Goal: Task Accomplishment & Management: Complete application form

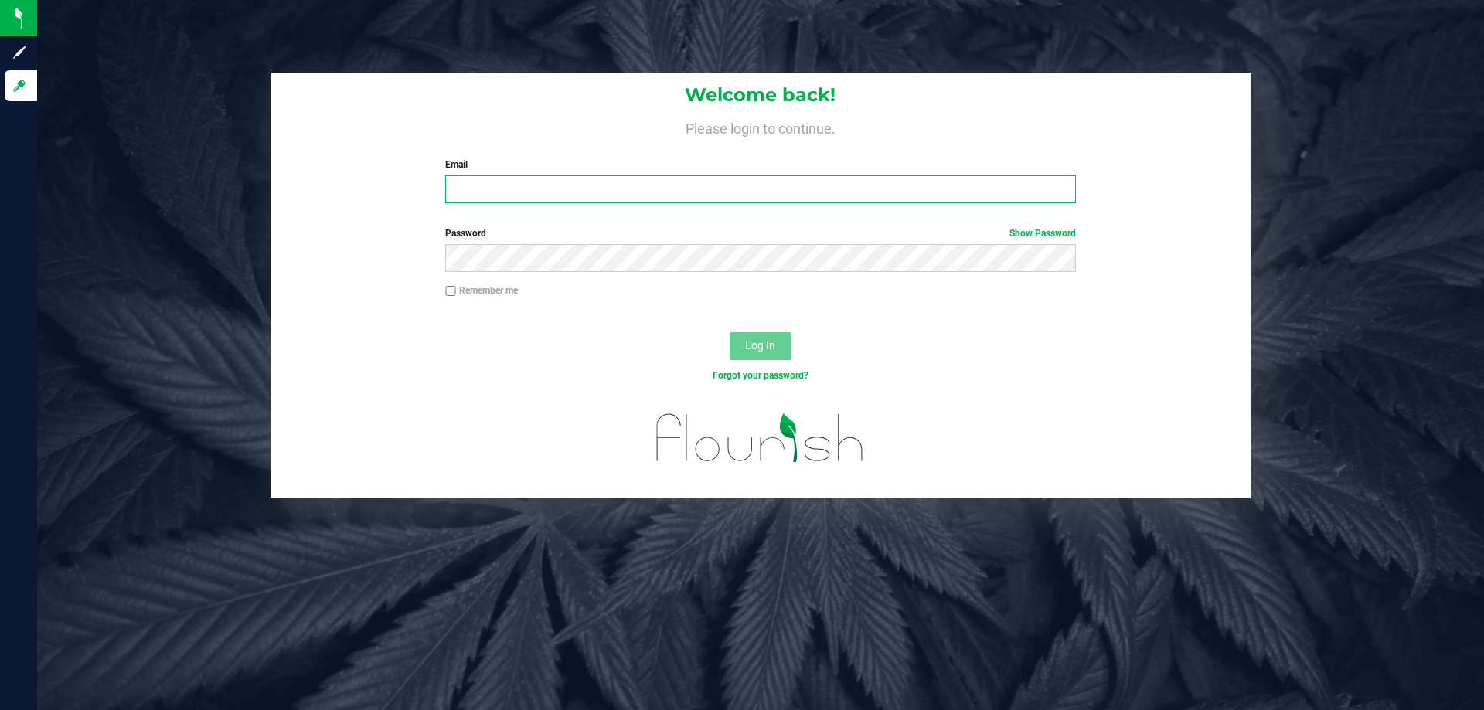
click at [577, 190] on input "Email" at bounding box center [760, 189] width 630 height 28
type input "[EMAIL_ADDRESS][DOMAIN_NAME]"
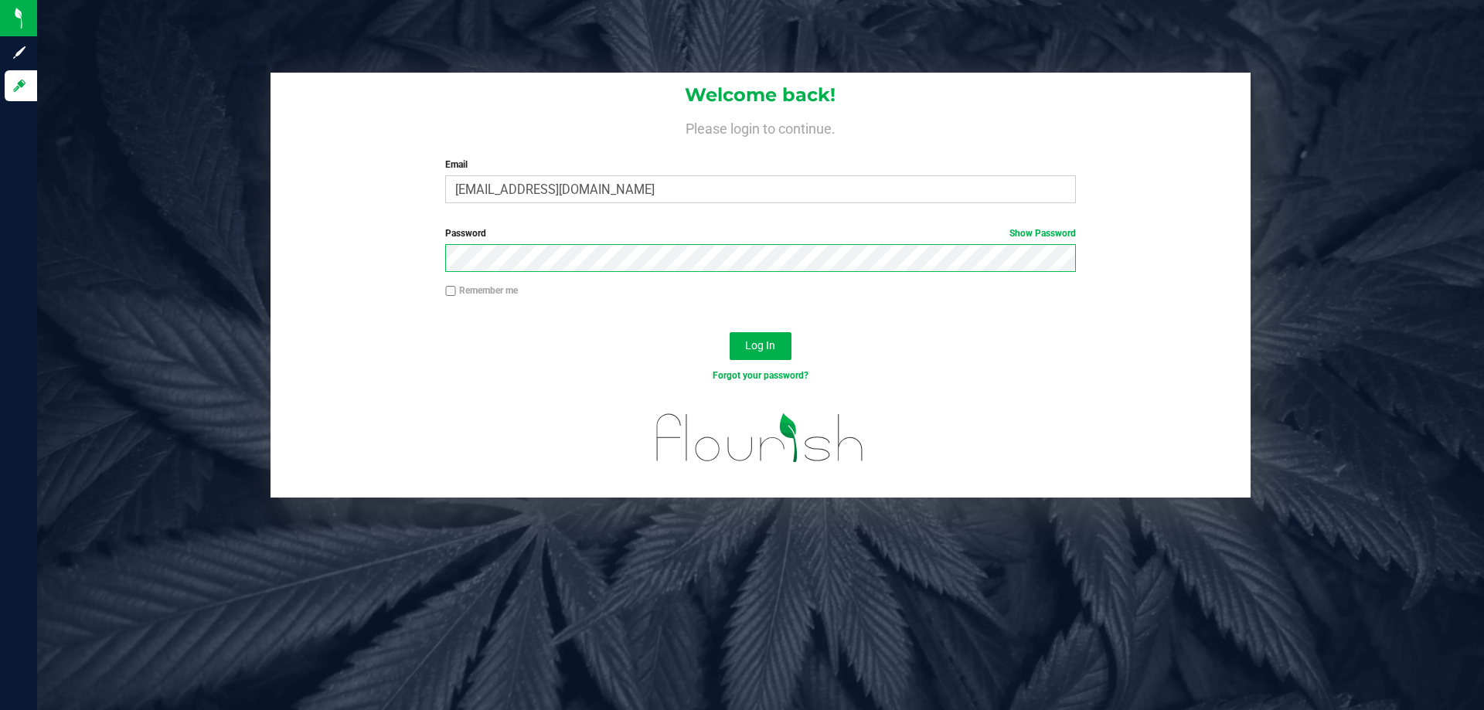
click at [729, 332] on button "Log In" at bounding box center [760, 346] width 62 height 28
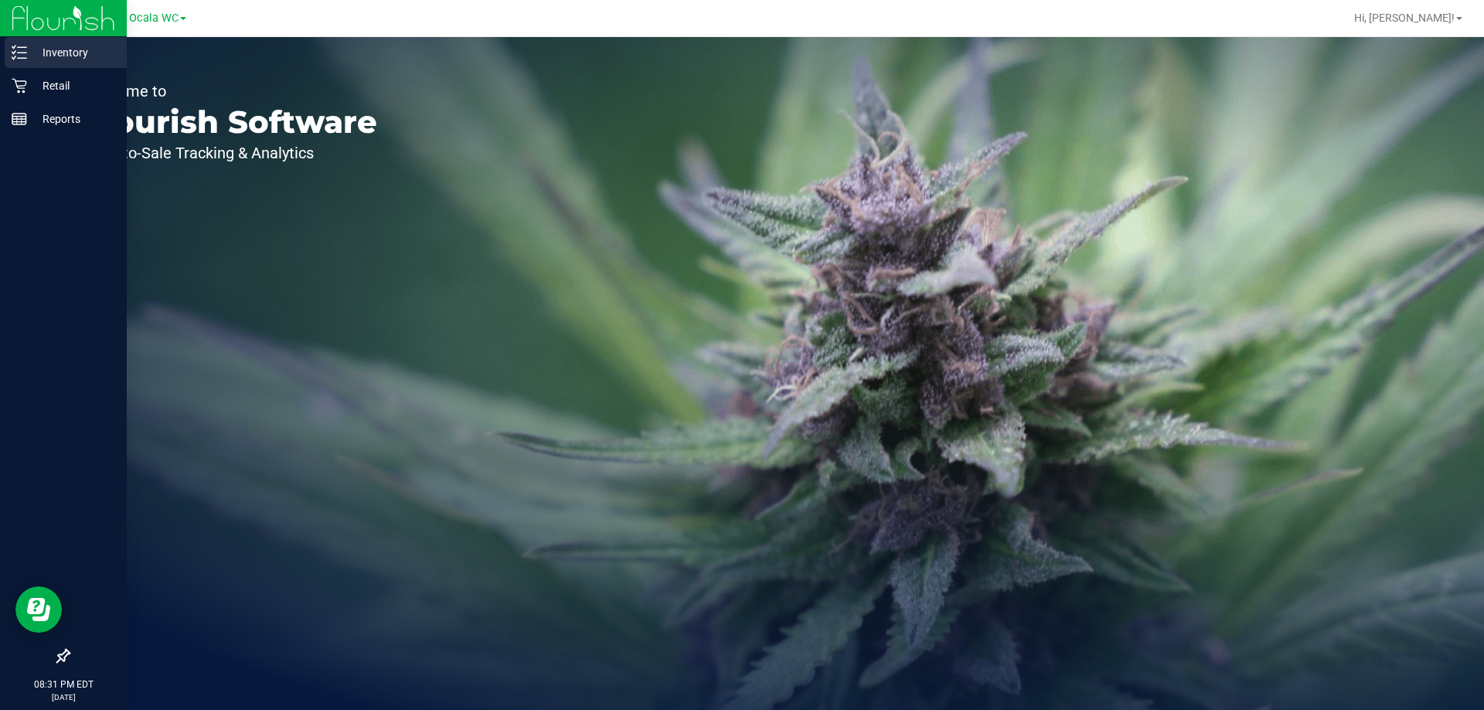
click at [26, 47] on line at bounding box center [22, 47] width 9 height 0
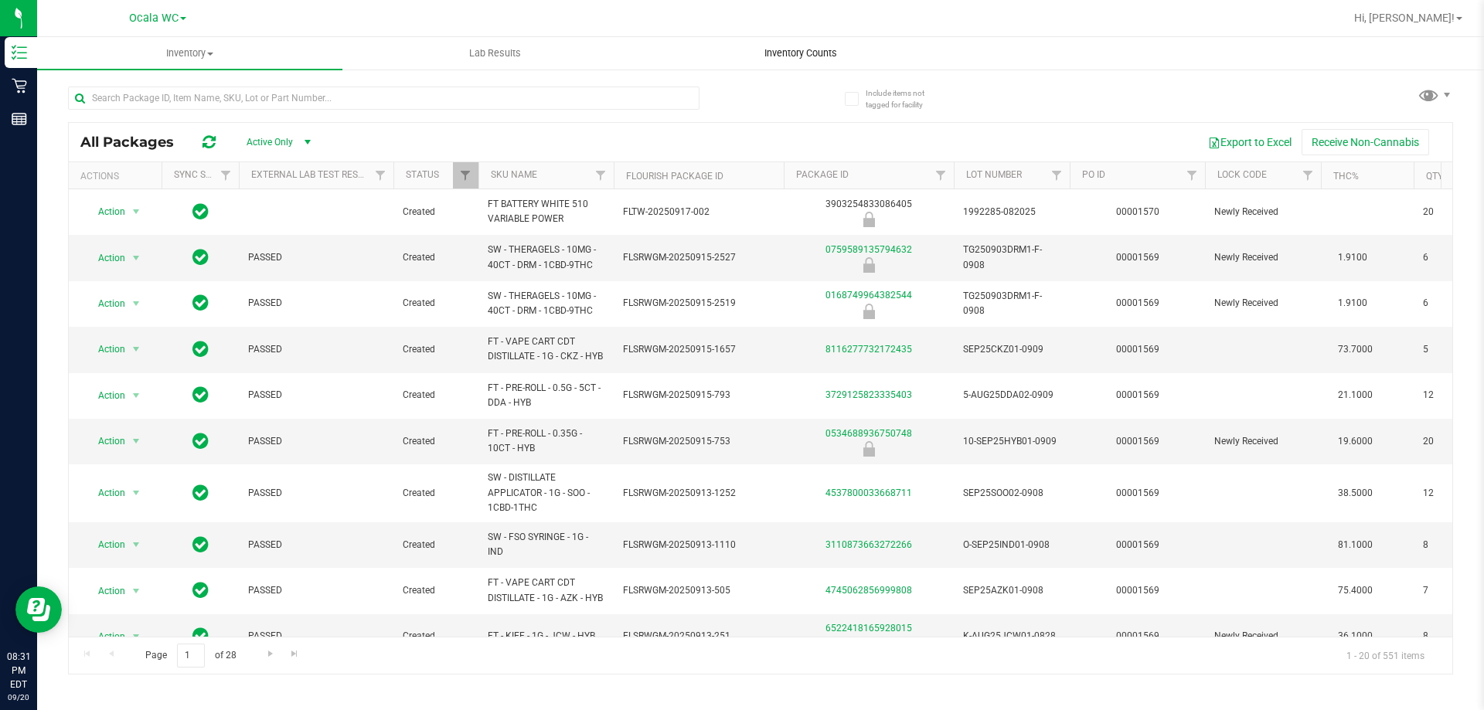
click at [788, 58] on span "Inventory Counts" at bounding box center [800, 53] width 114 height 14
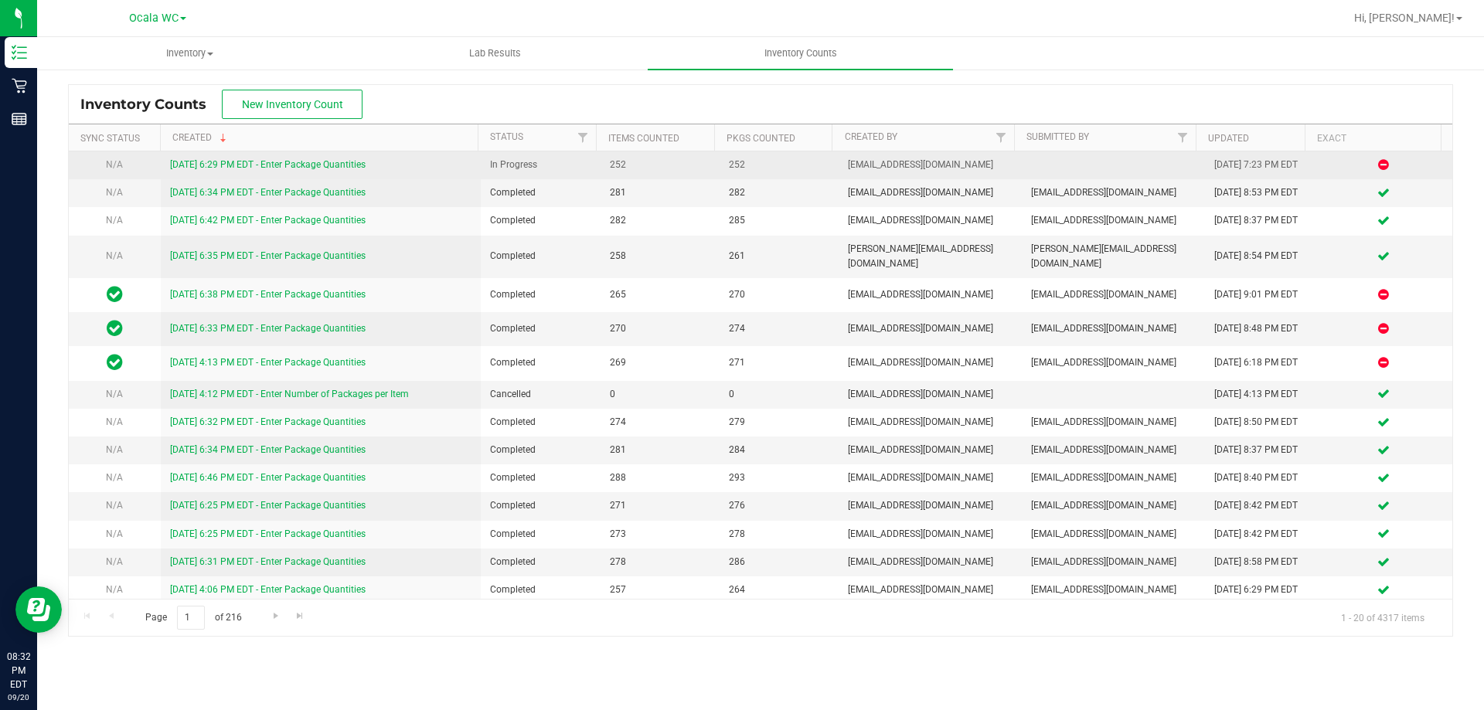
click at [265, 163] on link "[DATE] 6:29 PM EDT - Enter Package Quantities" at bounding box center [268, 164] width 196 height 11
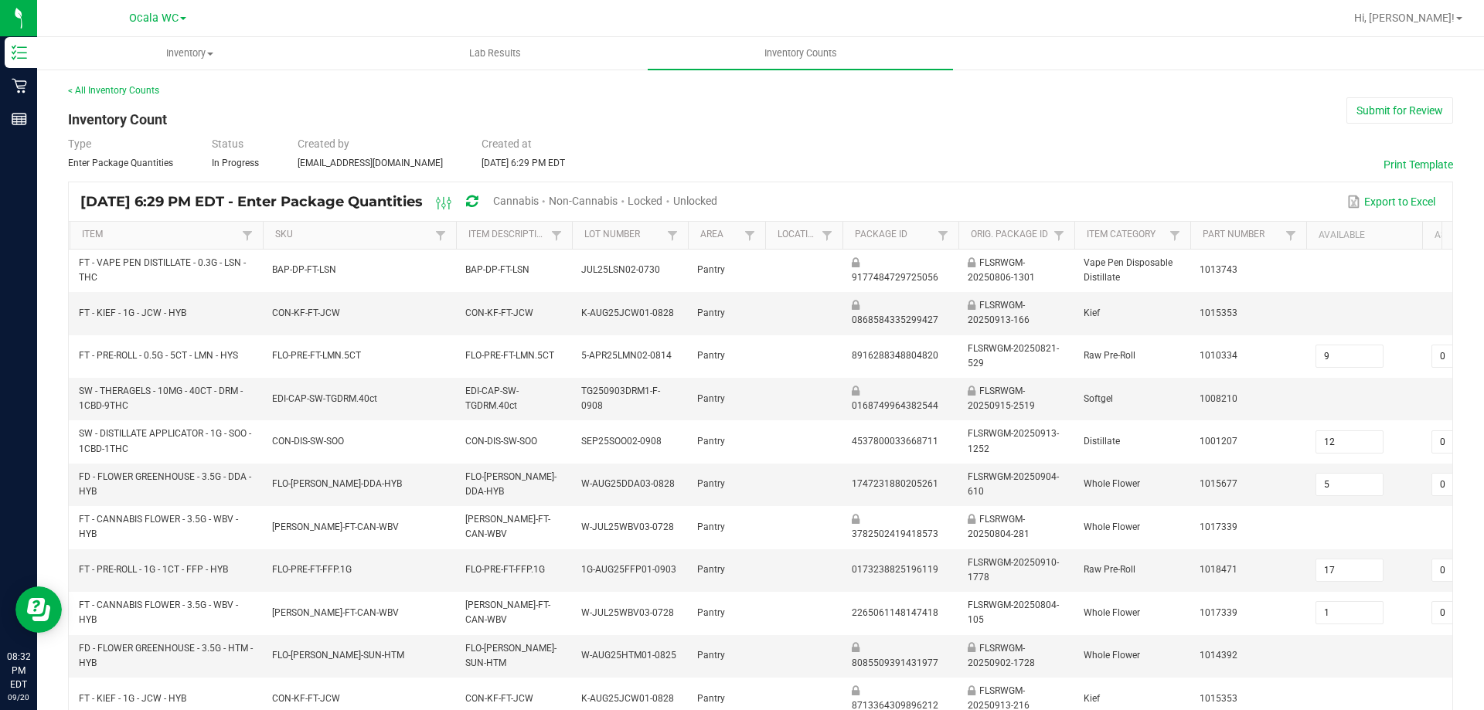
click at [539, 202] on span "Cannabis" at bounding box center [516, 201] width 46 height 12
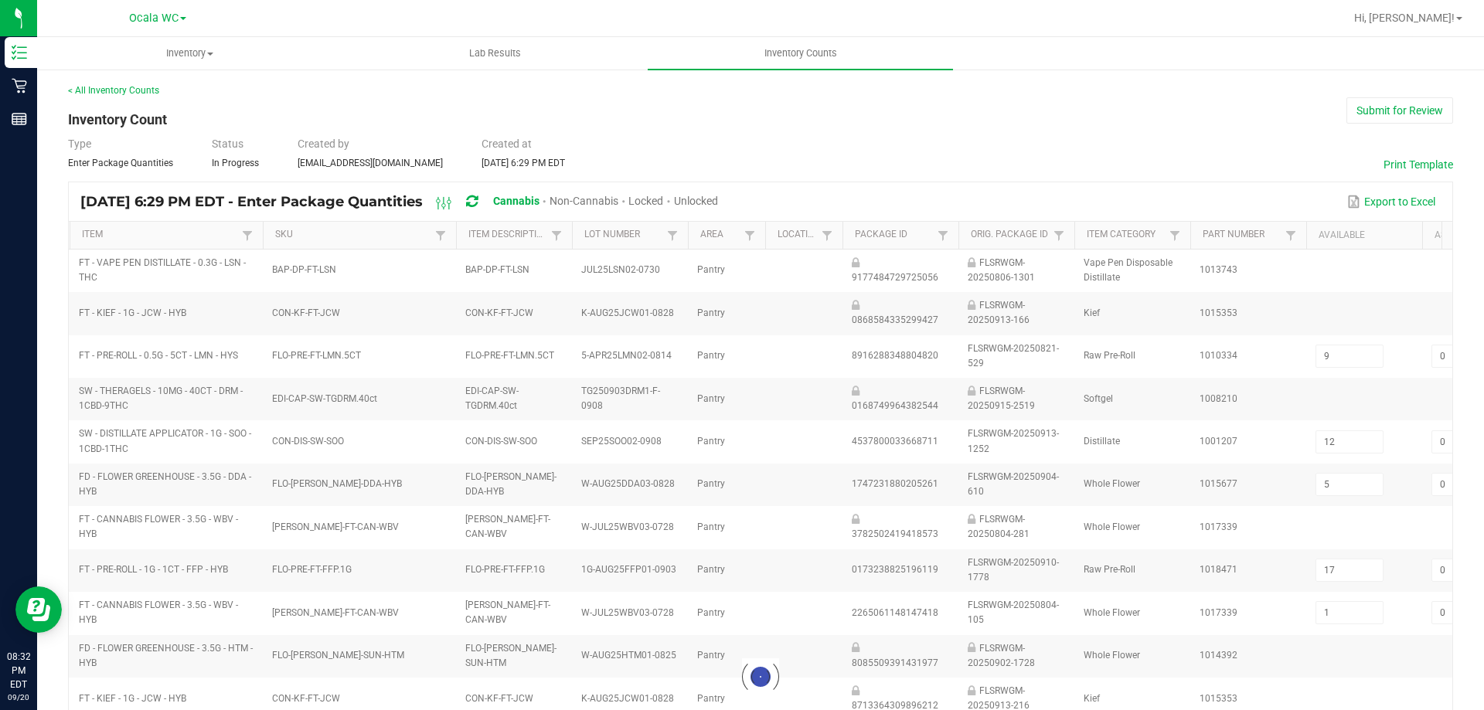
type input "1"
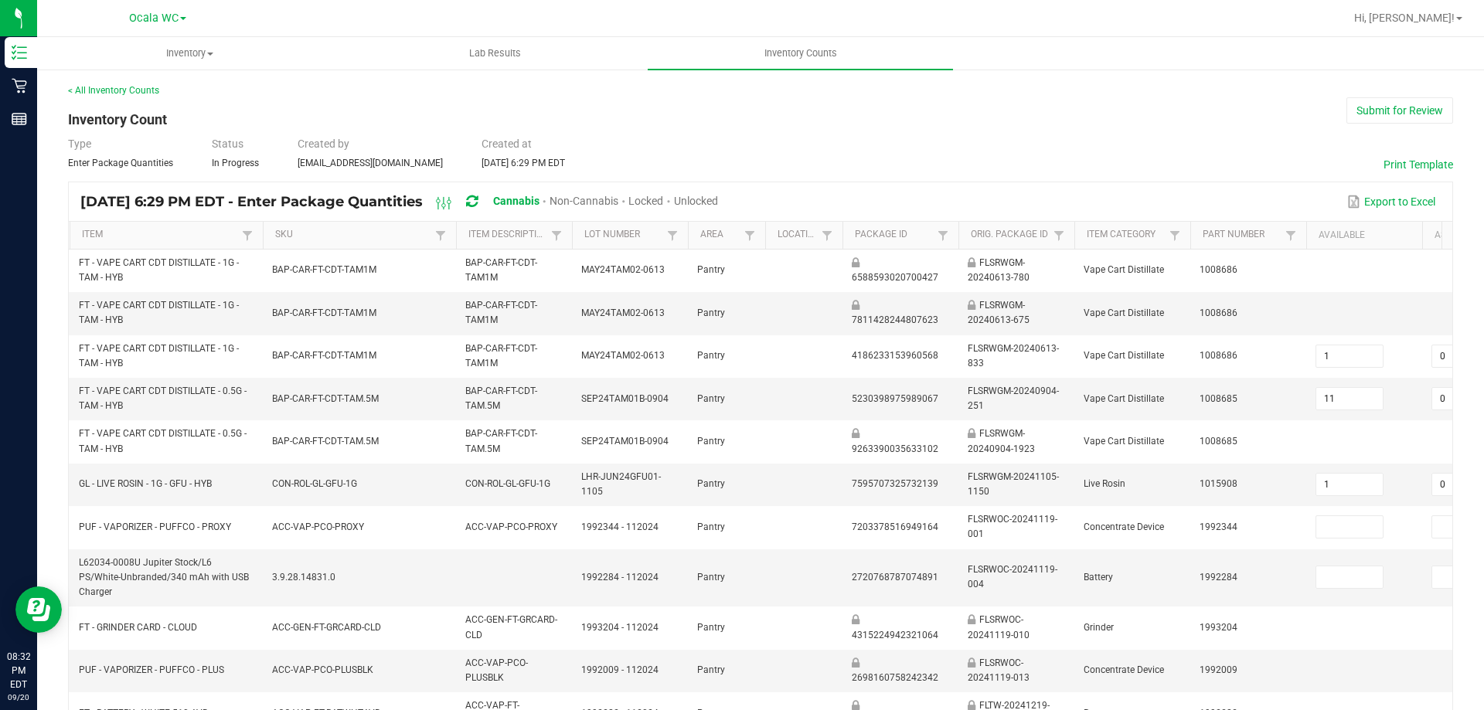
click at [718, 201] on span "Unlocked" at bounding box center [696, 201] width 44 height 12
type input "19"
type input "0"
type input "6"
type input "0"
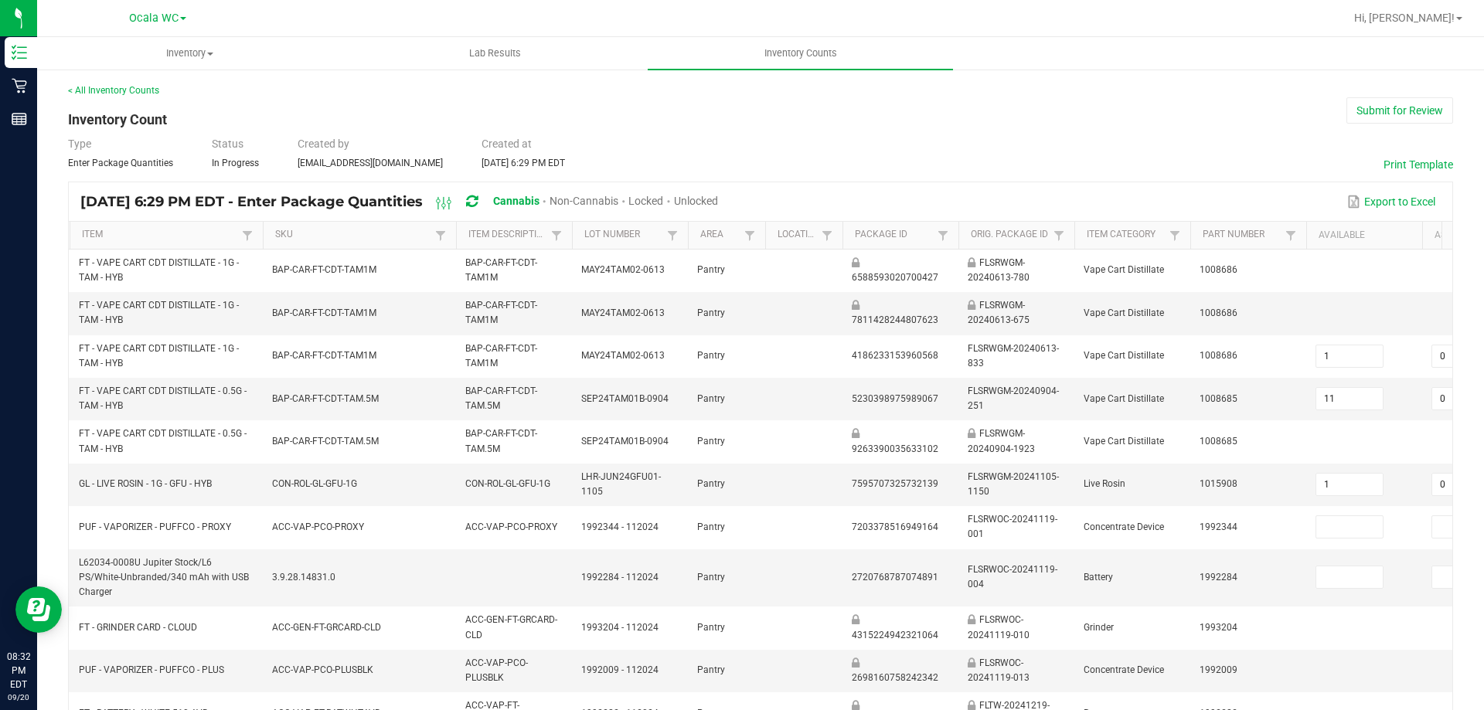
type input "1"
type input "0"
type input "2"
type input "6"
type input "1"
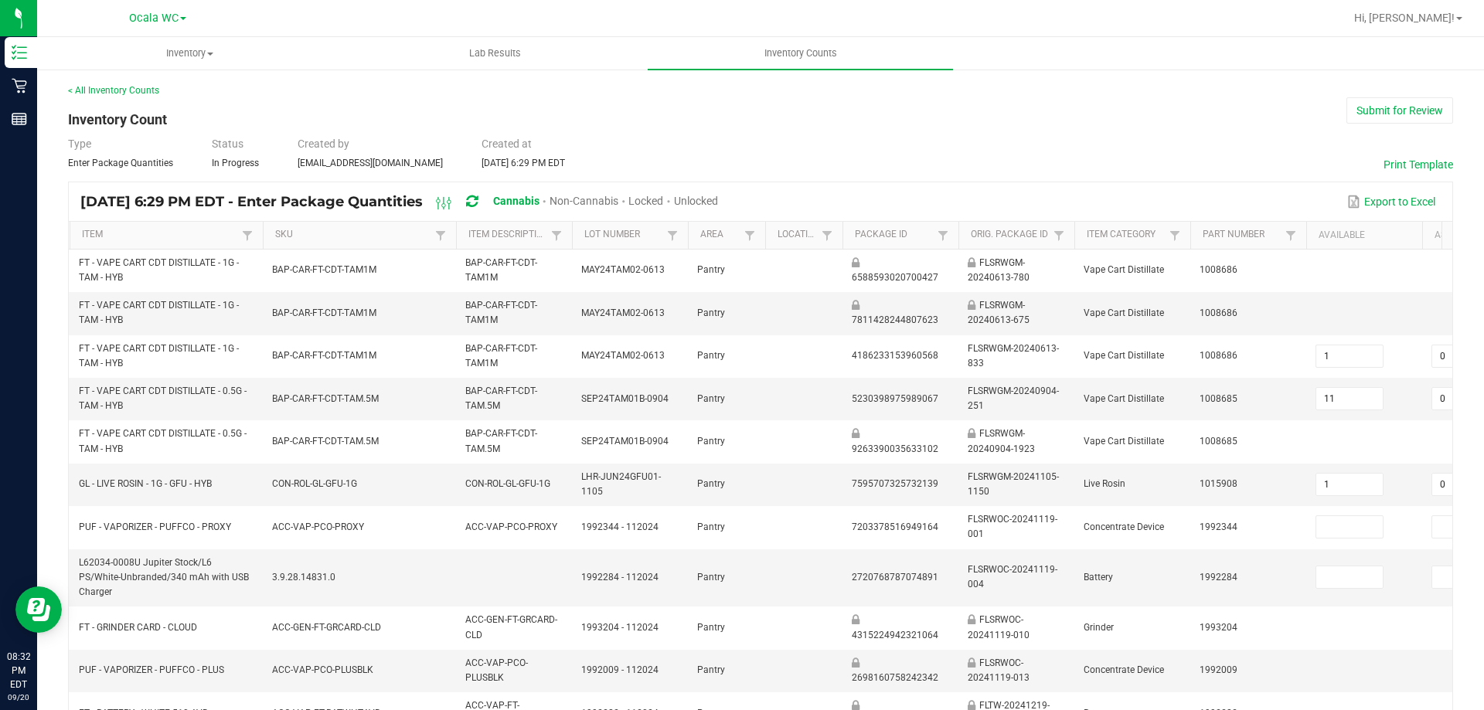
type input "3"
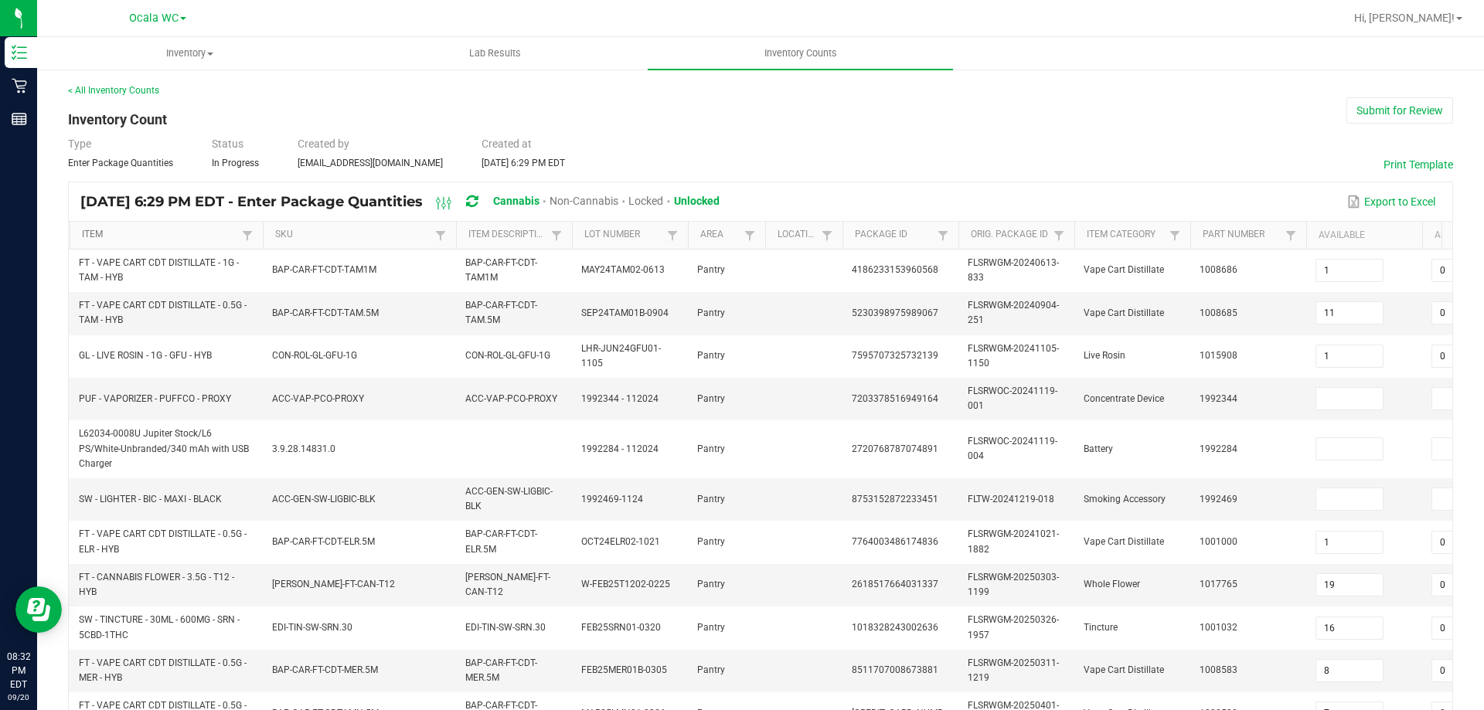
click at [190, 233] on link "Item" at bounding box center [159, 235] width 155 height 12
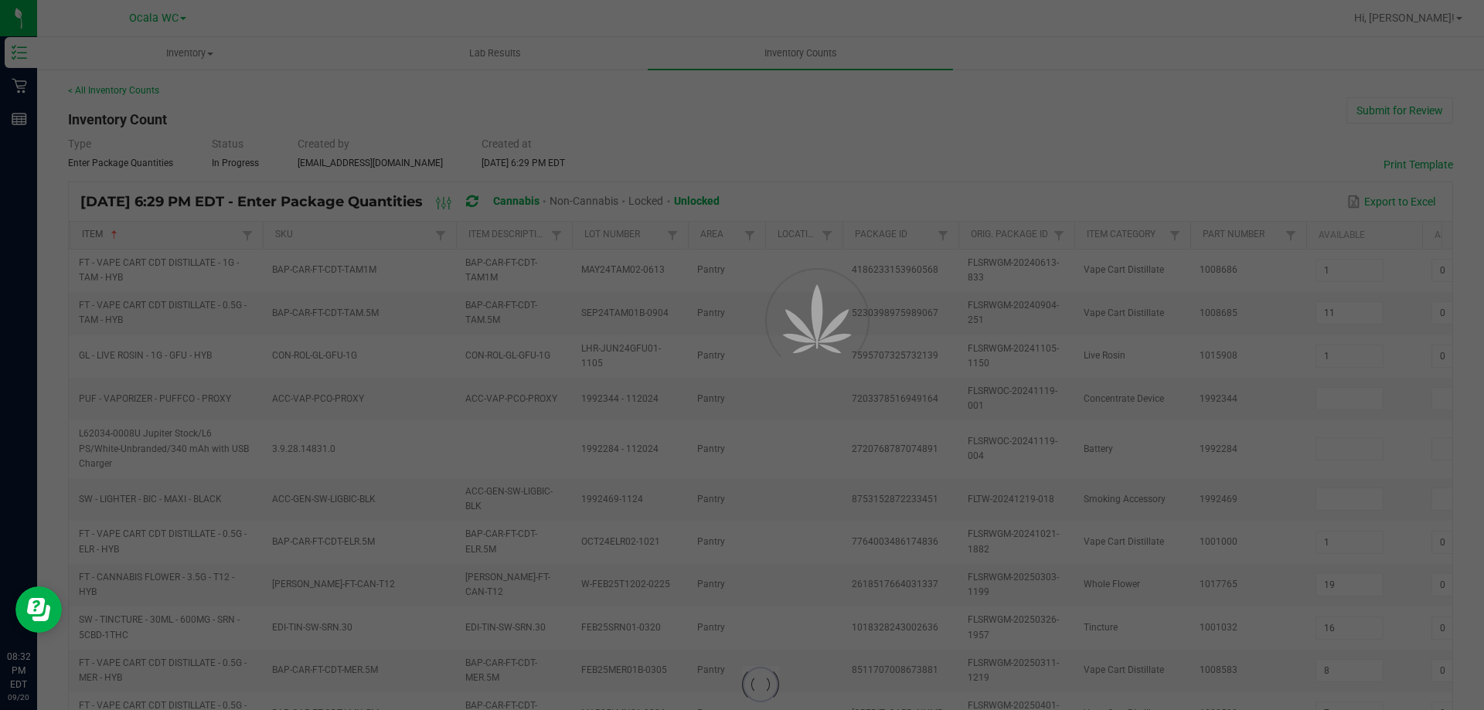
type input "5"
type input "4"
type input "0"
type input "9"
type input "2"
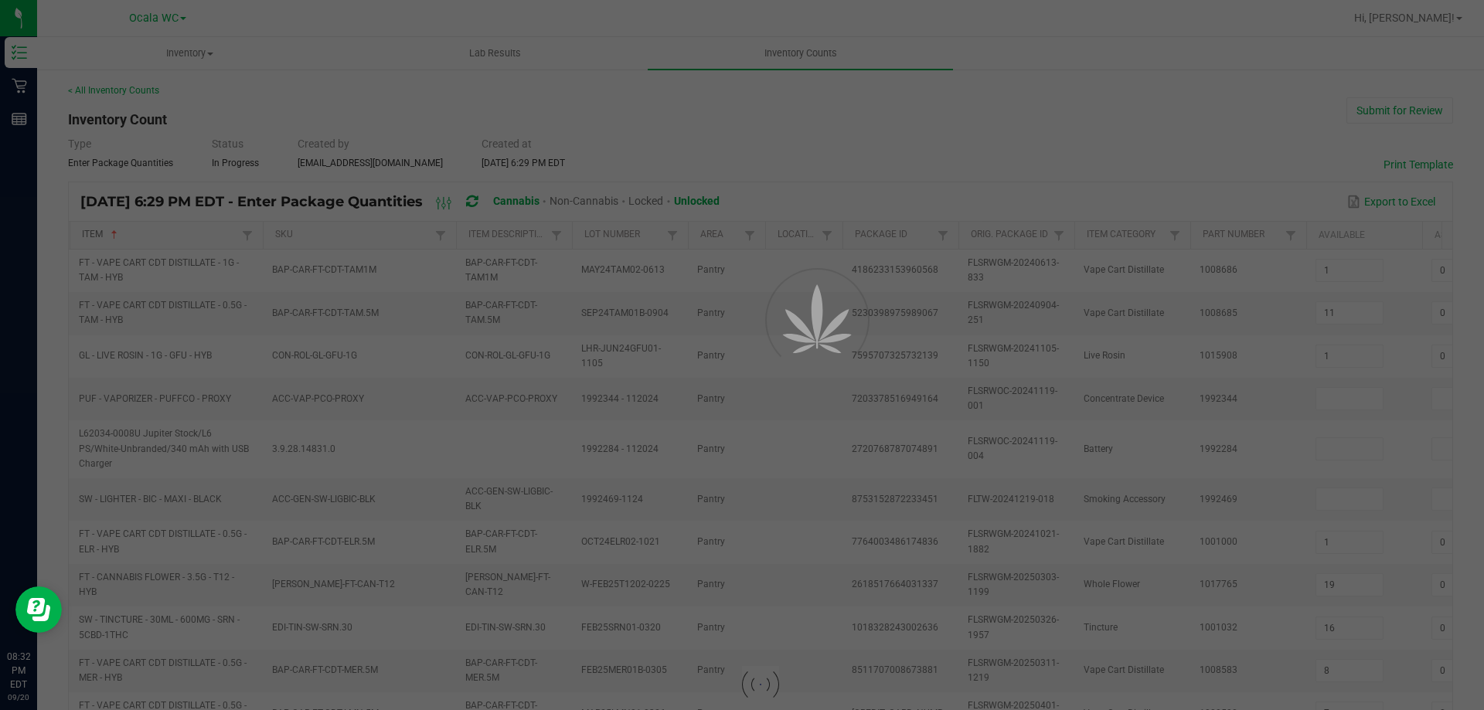
type input "16"
type input "0"
type input "6"
type input "14"
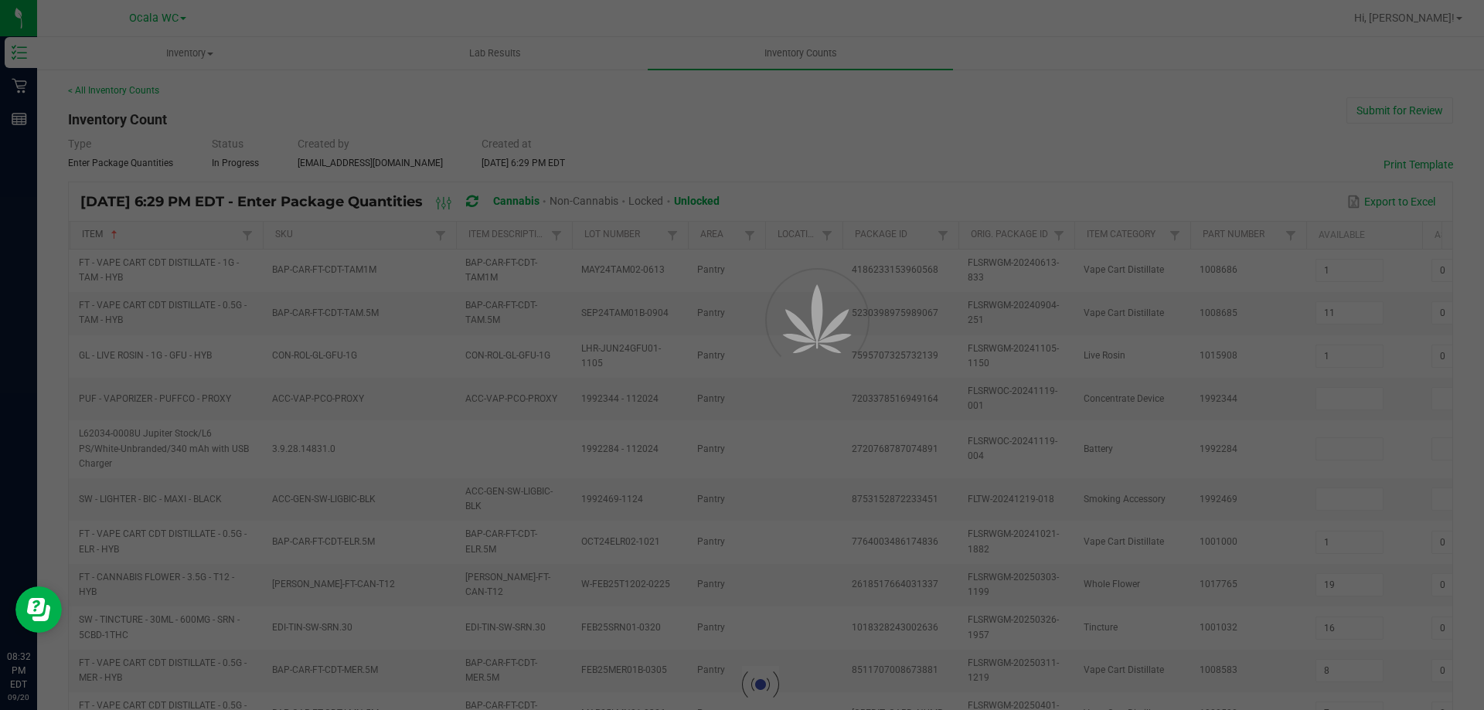
type input "16"
type input "10"
type input "0"
type input "5"
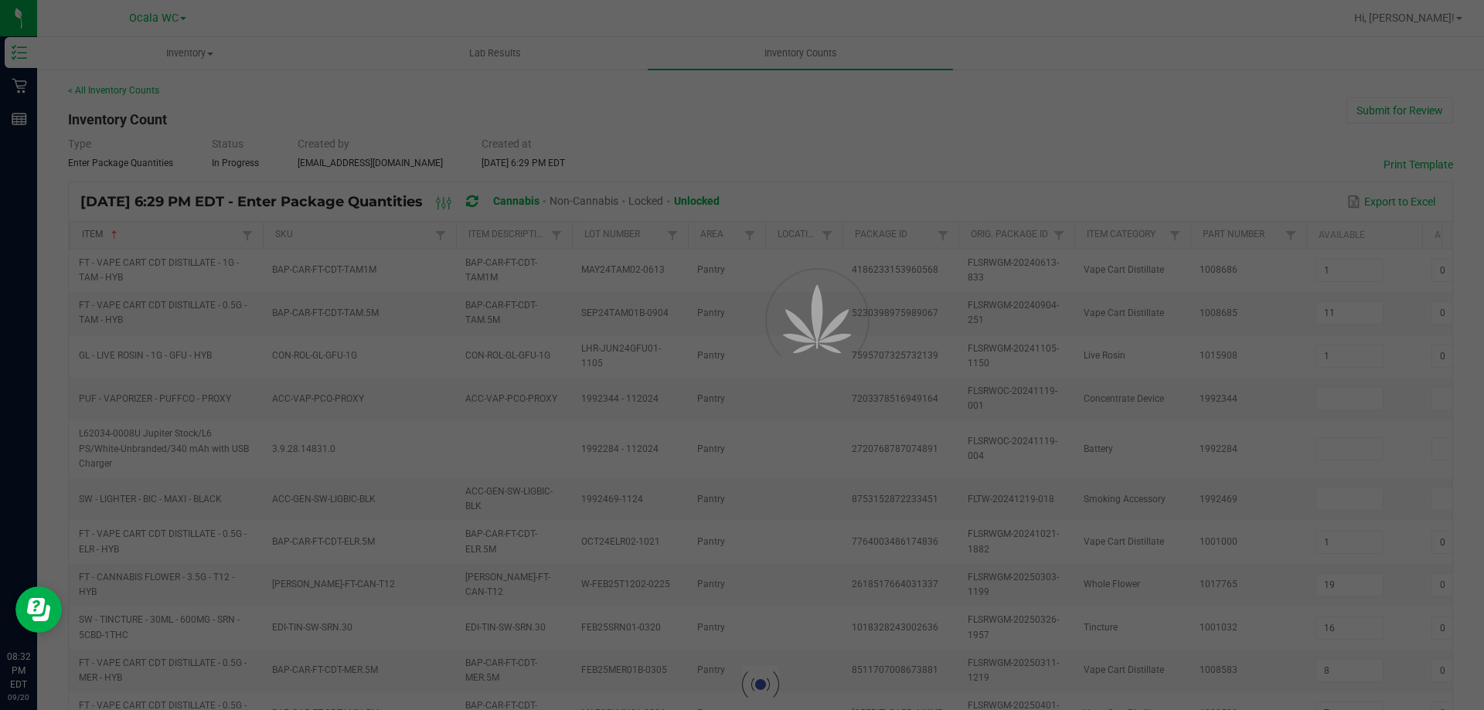
type input "17"
type input "4"
type input "8"
type input "13"
type input "0"
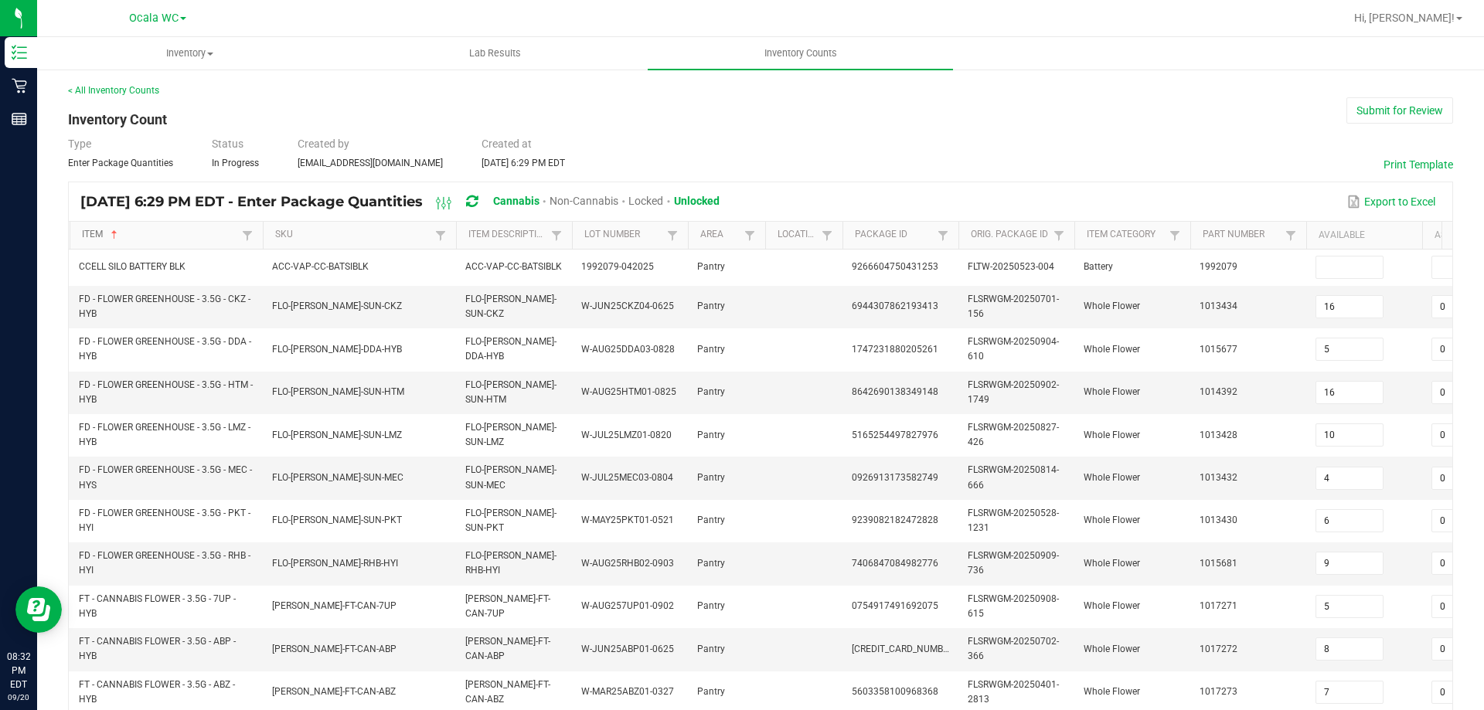
click at [191, 233] on link "Item" at bounding box center [159, 235] width 155 height 12
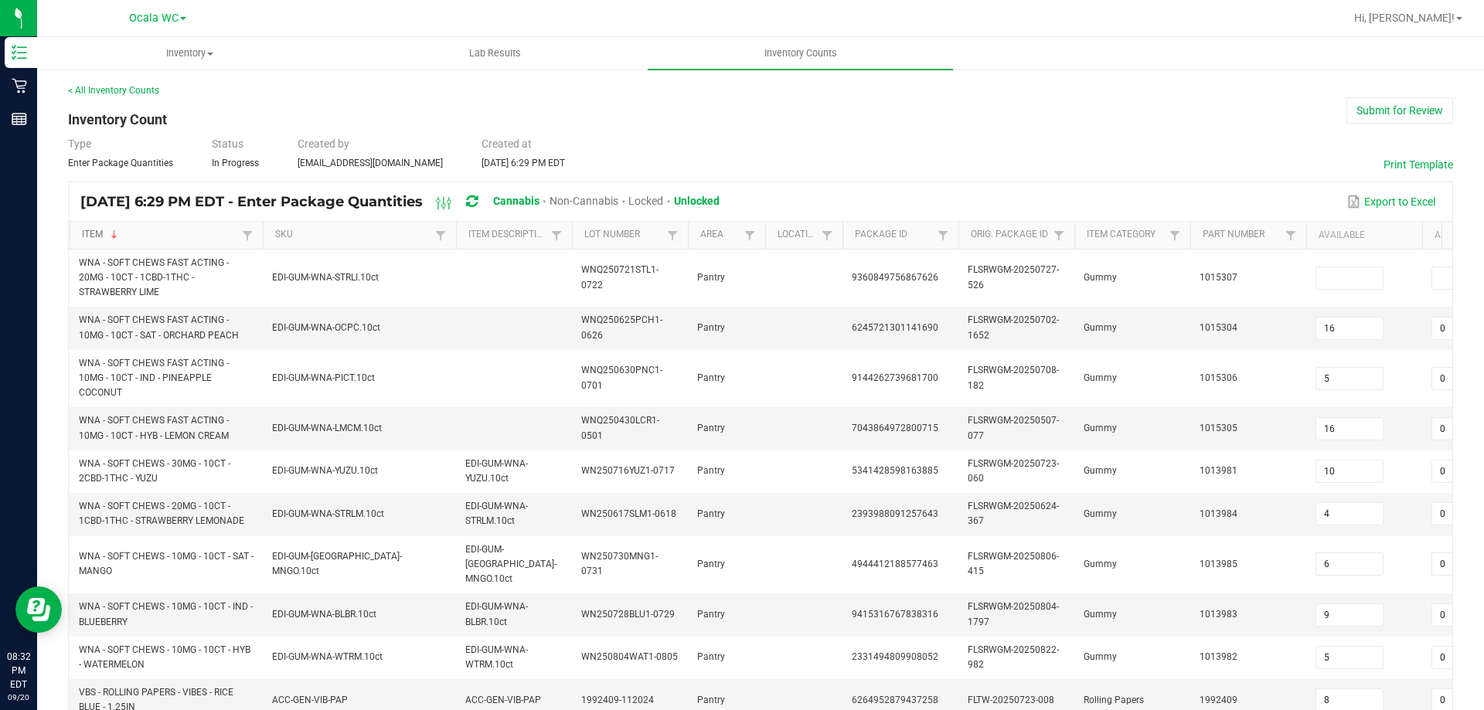
type input "1"
type input "39"
type input "13"
type input "16"
type input "6"
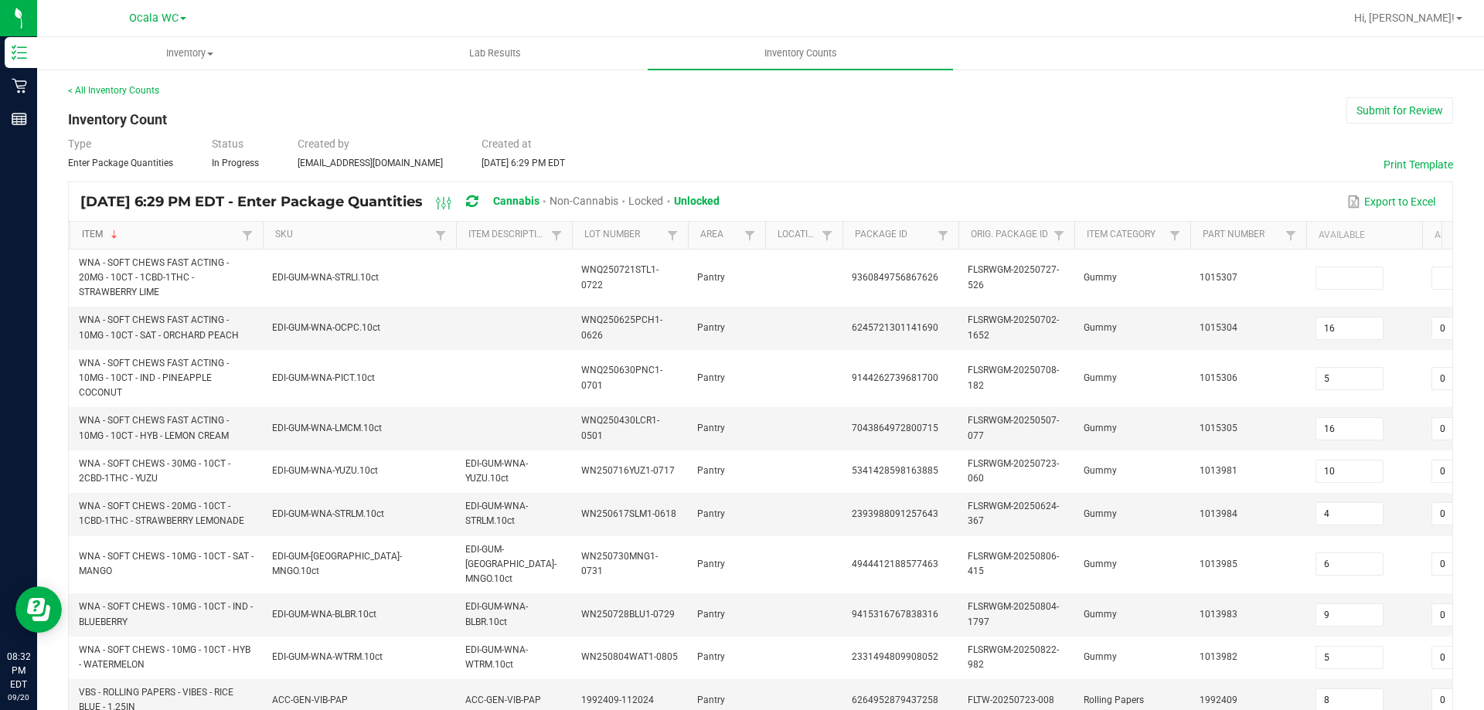
type input "33"
type input "16"
type input "1"
type input "3"
type input "14"
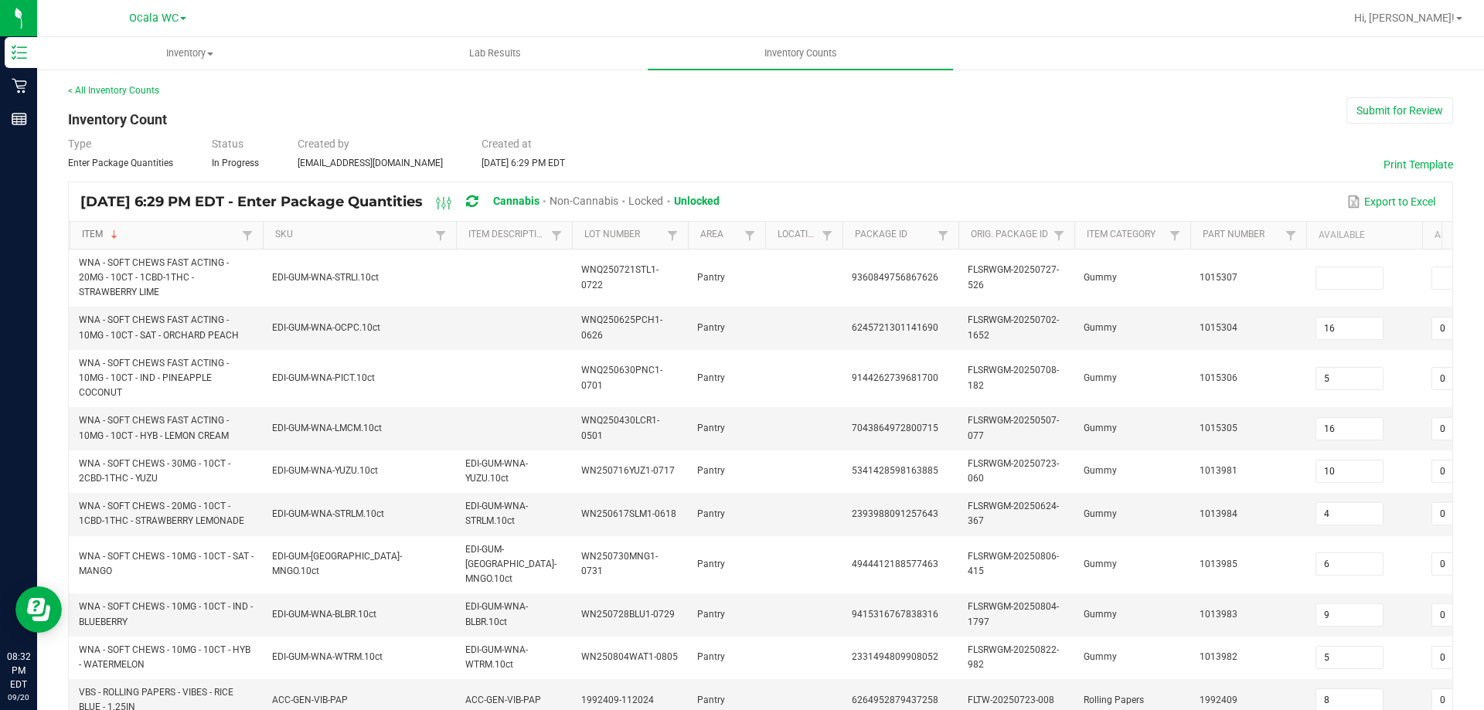
type input "0"
type input "20"
type input "9"
type input "30"
type input "9"
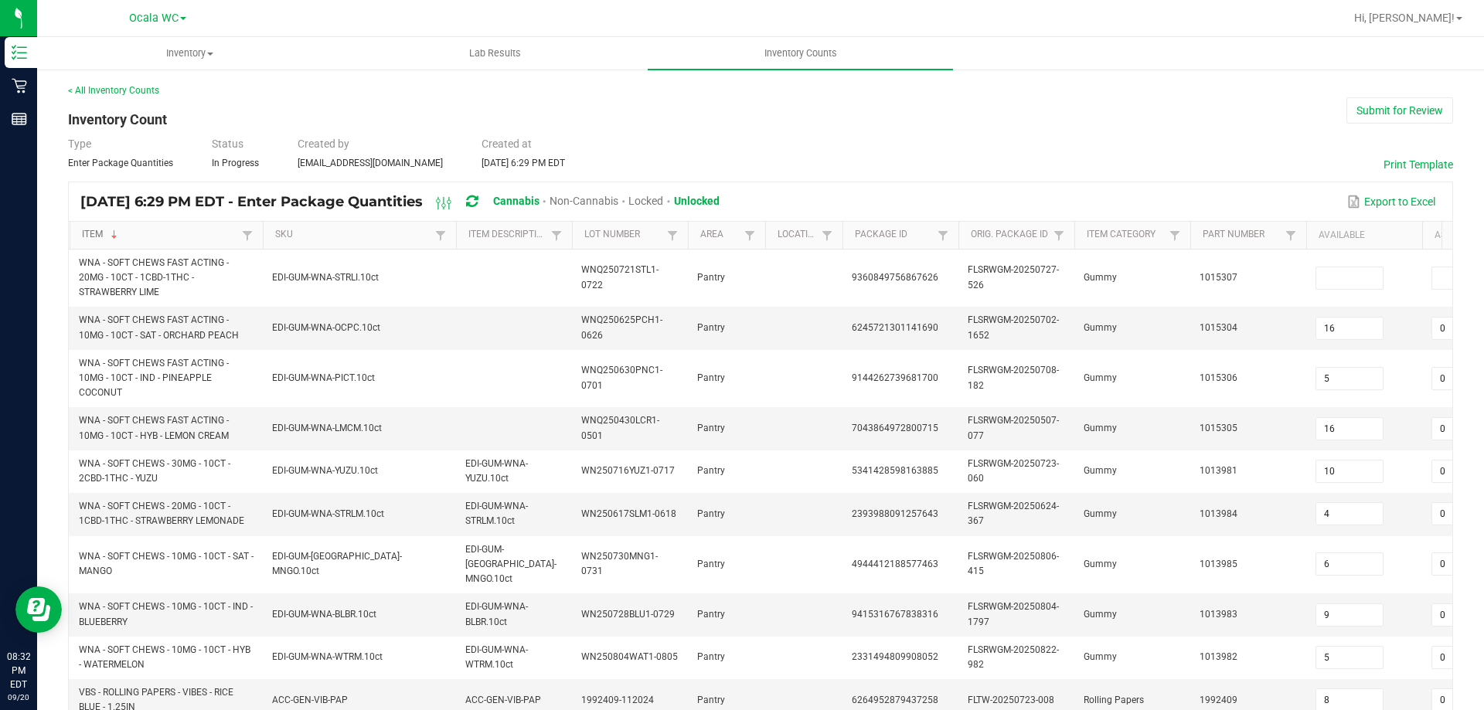
type input "5"
type input "10"
type input "15"
click at [191, 233] on link "Item" at bounding box center [159, 235] width 155 height 12
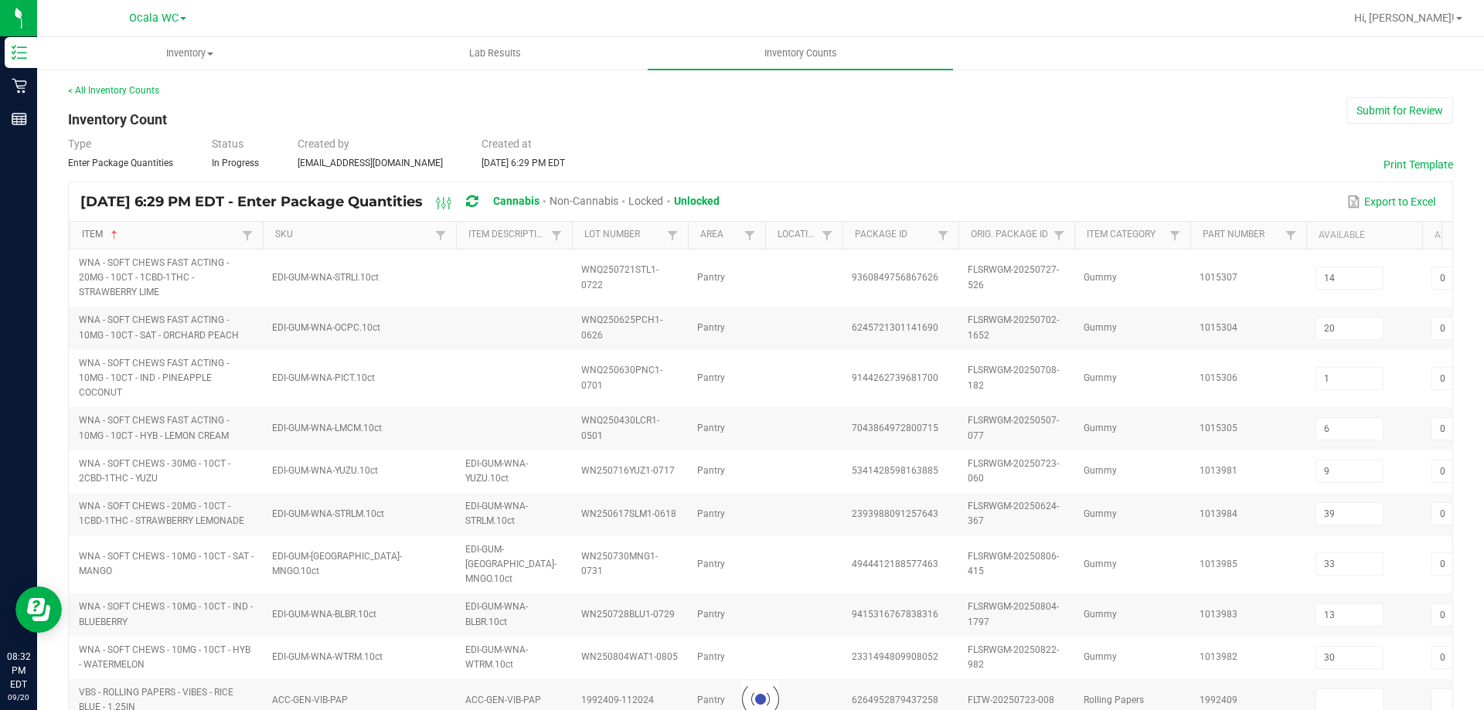
type input "5"
type input "4"
type input "9"
type input "2"
type input "16"
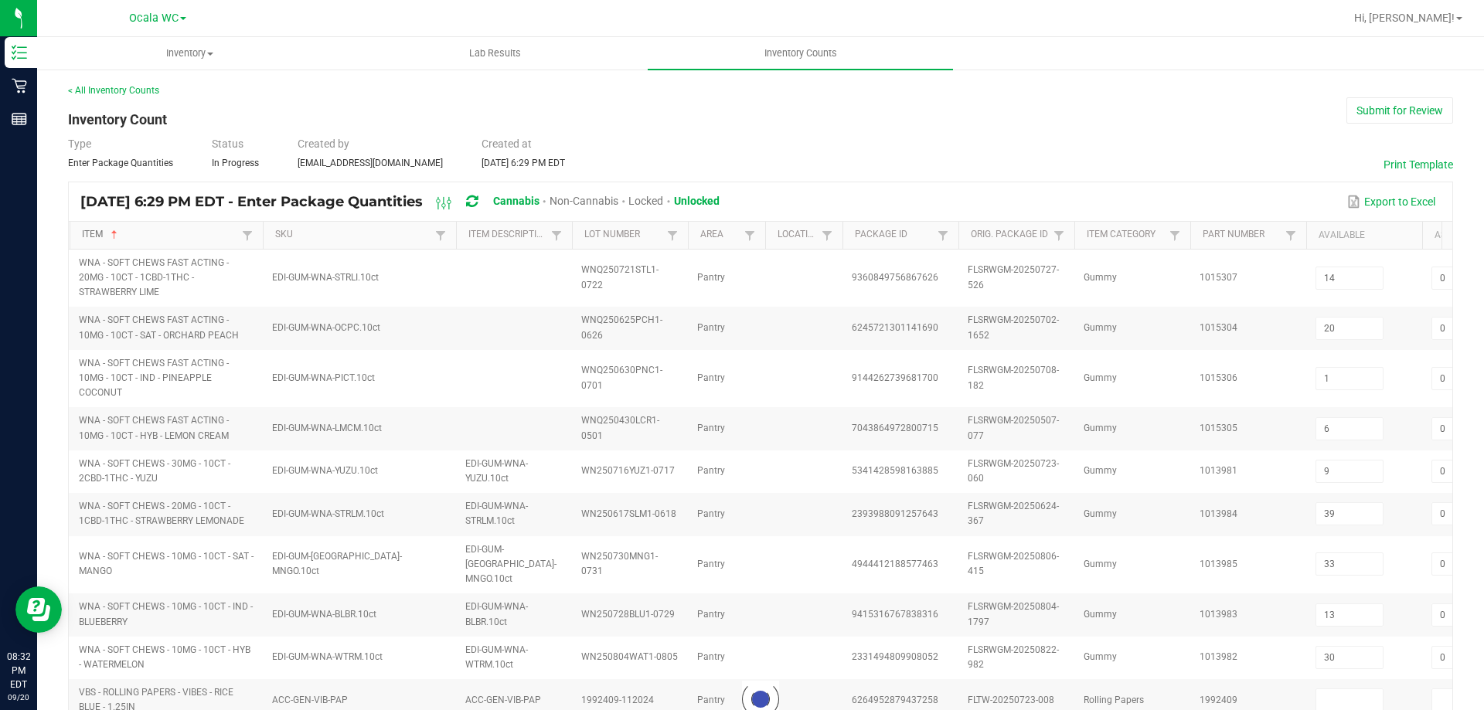
type input "6"
type input "14"
type input "16"
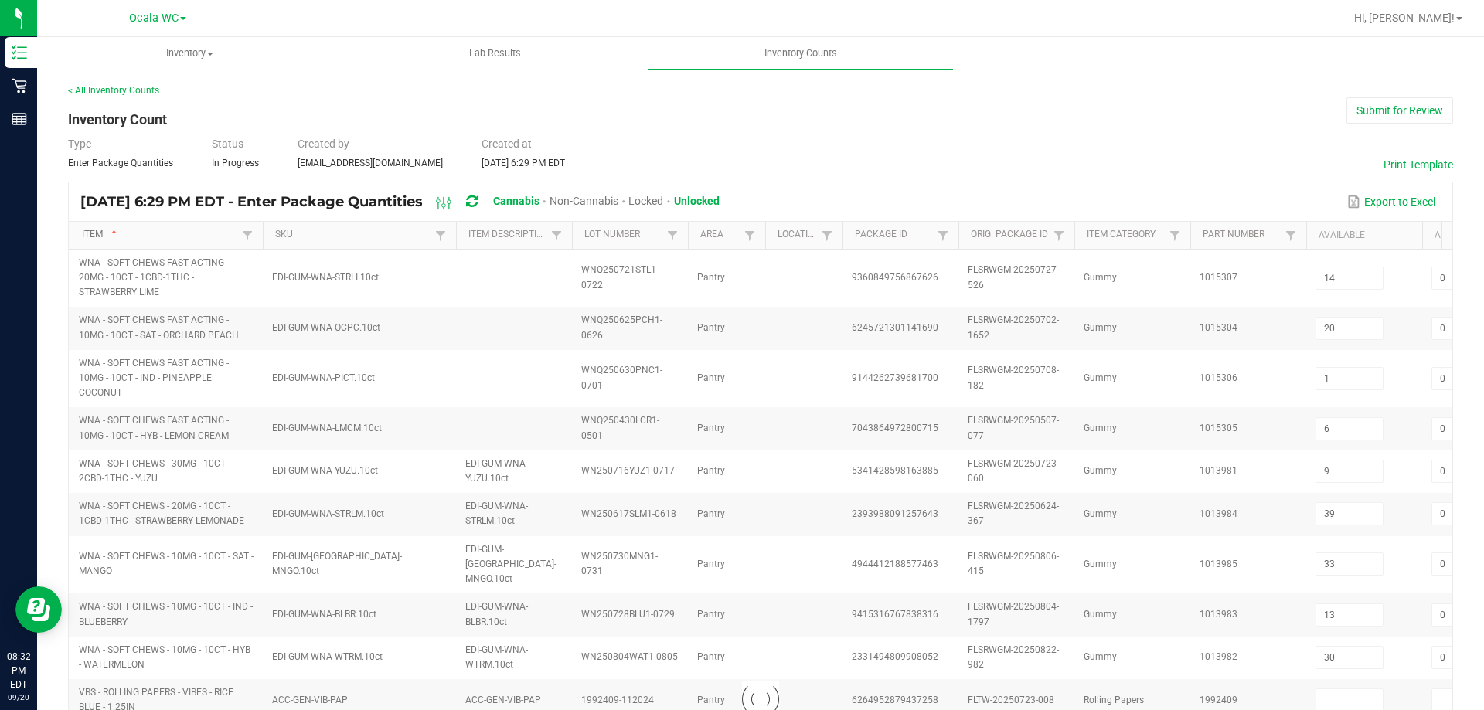
type input "10"
type input "5"
type input "8"
type input "0"
type input "7"
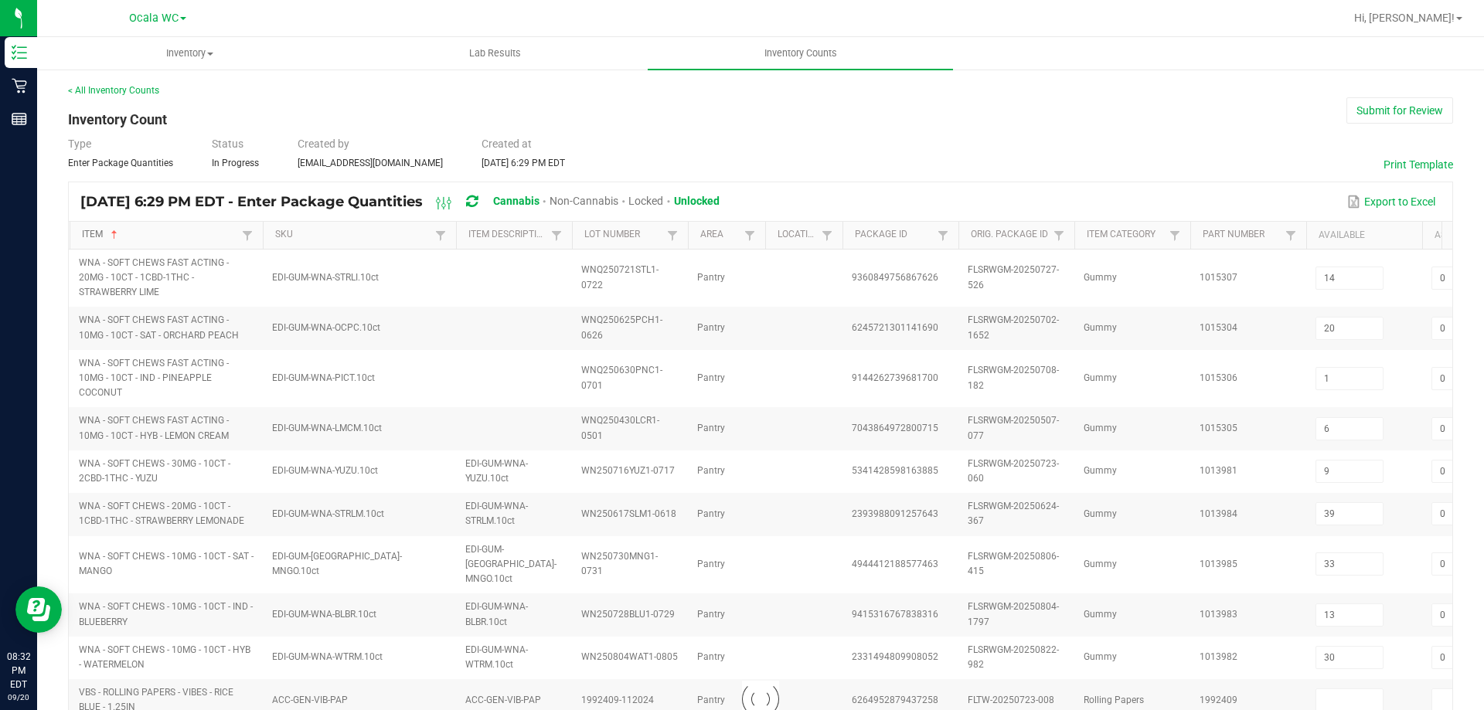
type input "4"
type input "8"
type input "13"
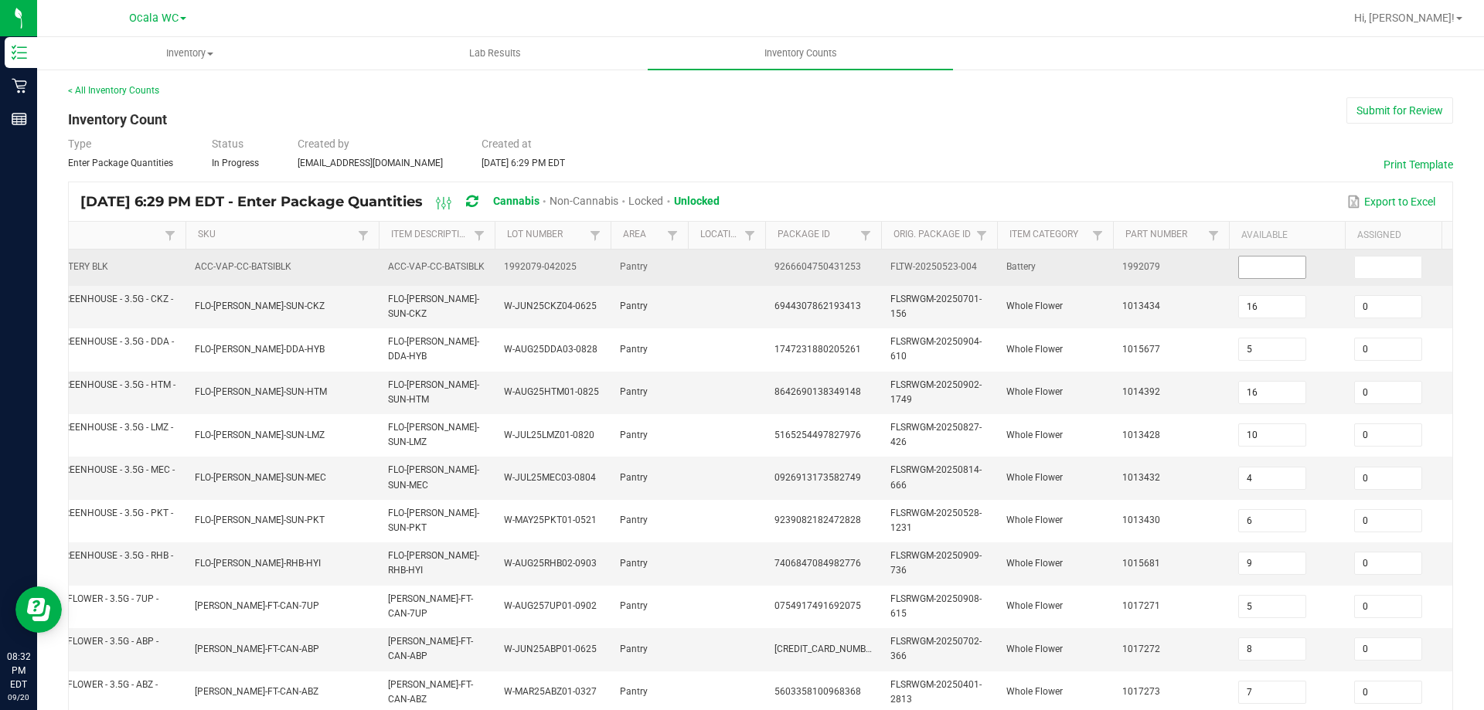
click at [1260, 274] on input at bounding box center [1272, 268] width 66 height 22
type input "1"
click at [1397, 278] on span at bounding box center [1388, 267] width 68 height 23
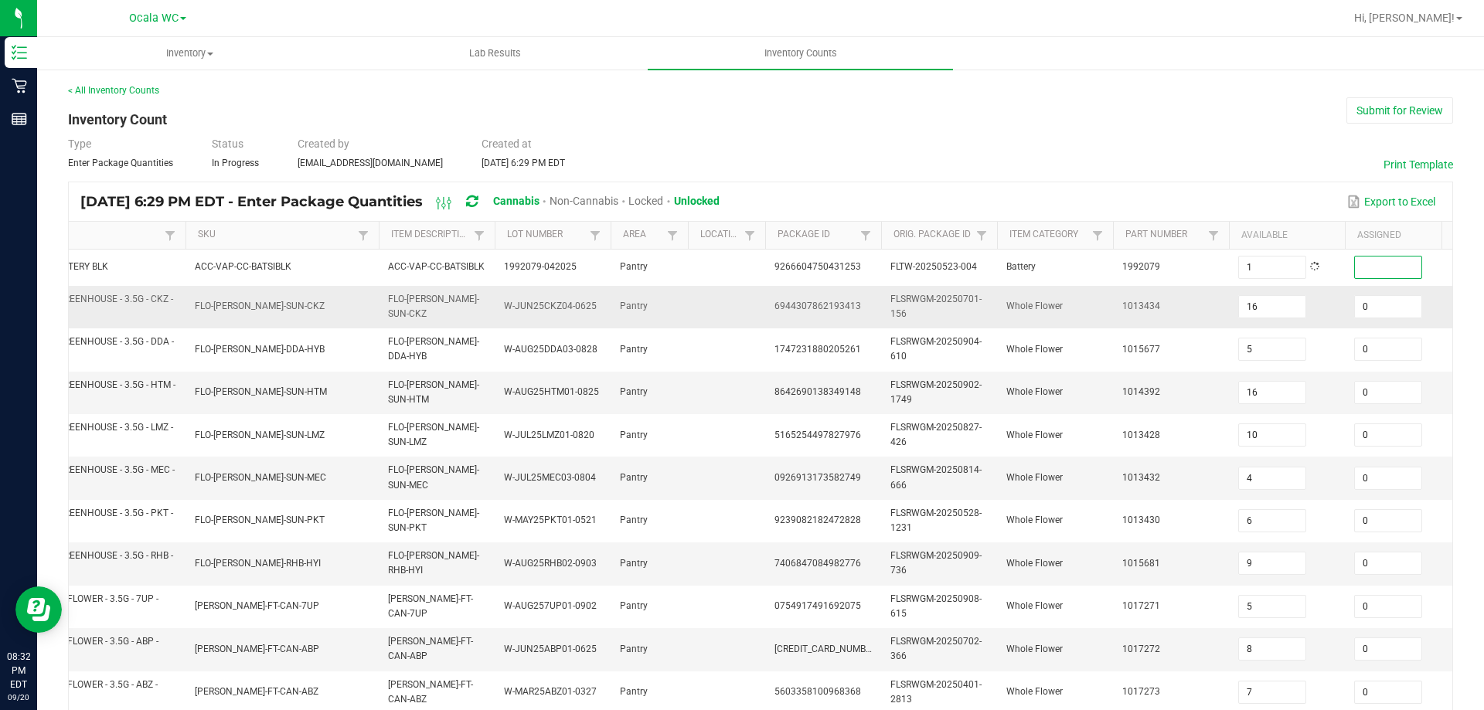
drag, startPoint x: 1381, startPoint y: 274, endPoint x: 1314, endPoint y: 296, distance: 70.1
click at [1381, 273] on input at bounding box center [1388, 268] width 66 height 22
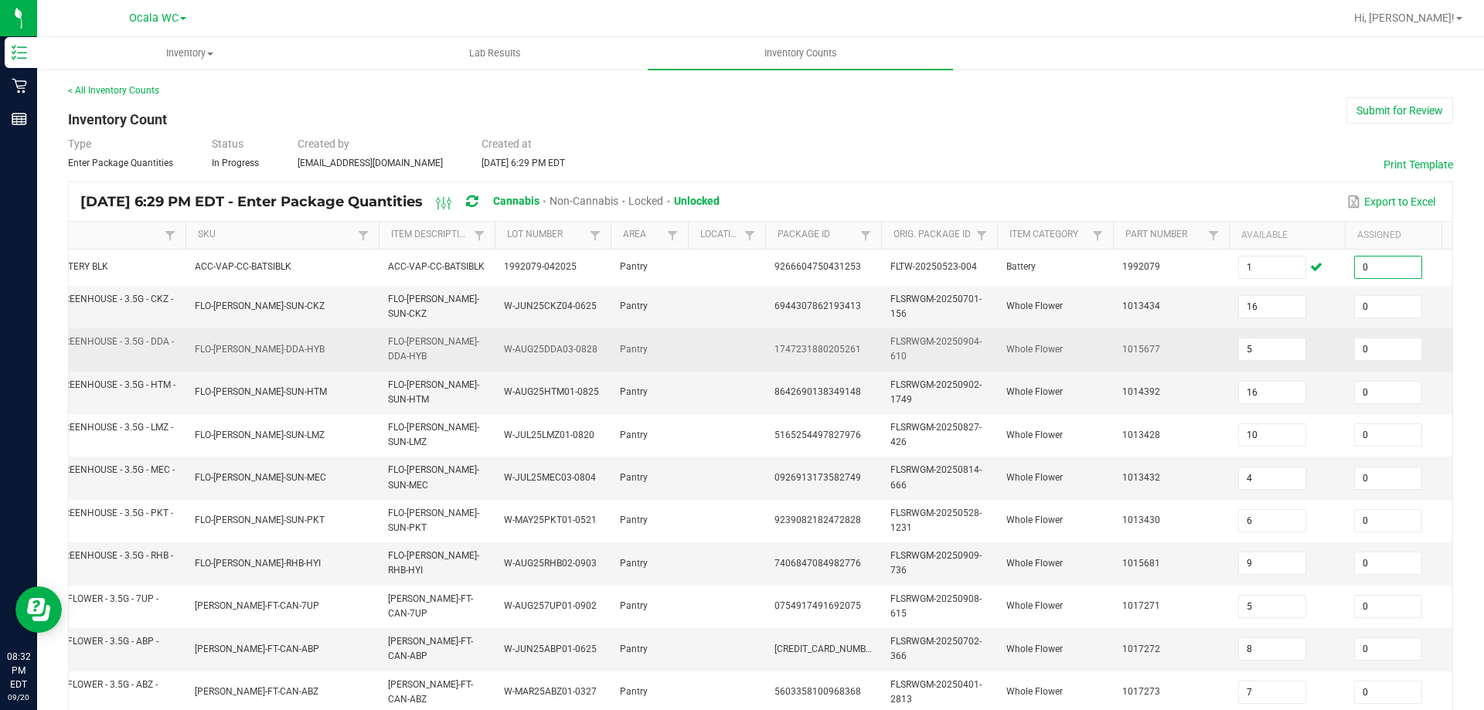
type input "0"
click at [1237, 331] on td "5" at bounding box center [1287, 349] width 116 height 43
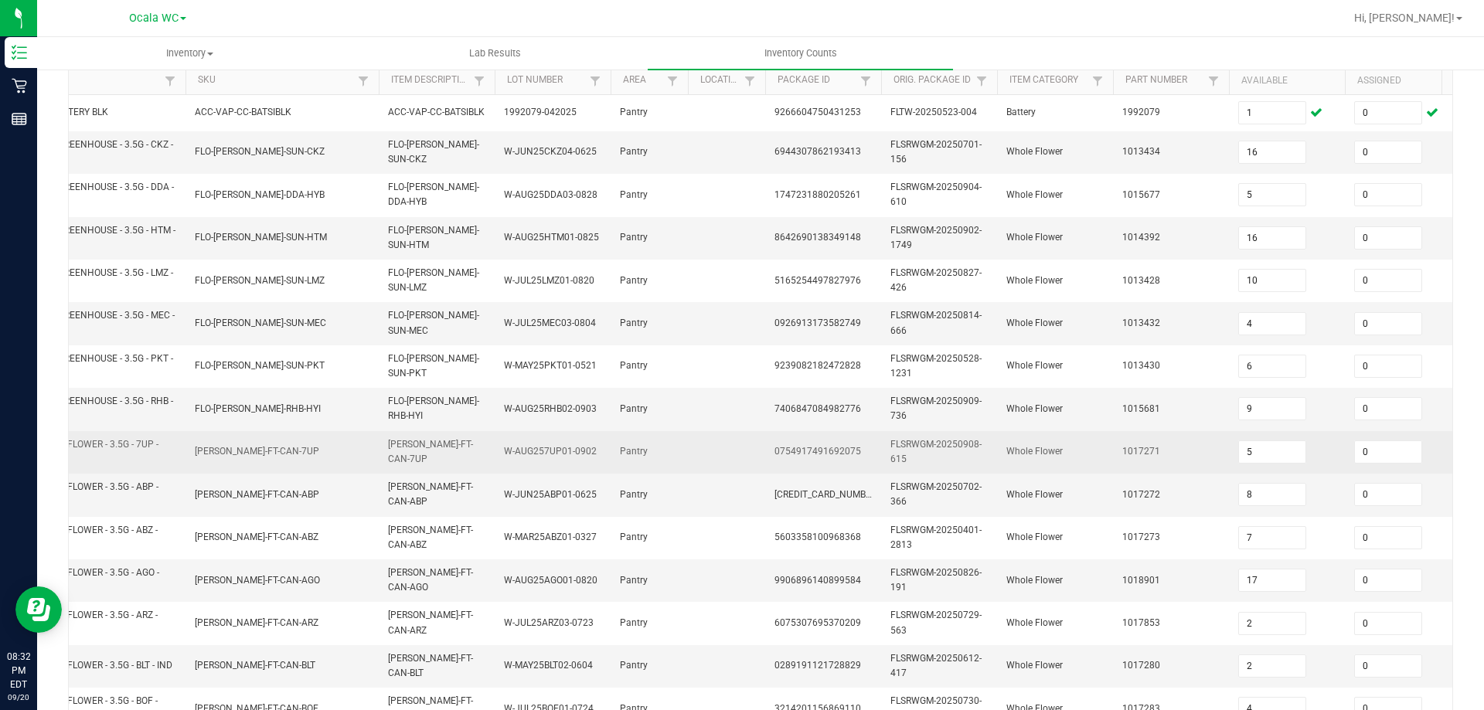
click at [1154, 443] on td "1017271" at bounding box center [1171, 452] width 116 height 43
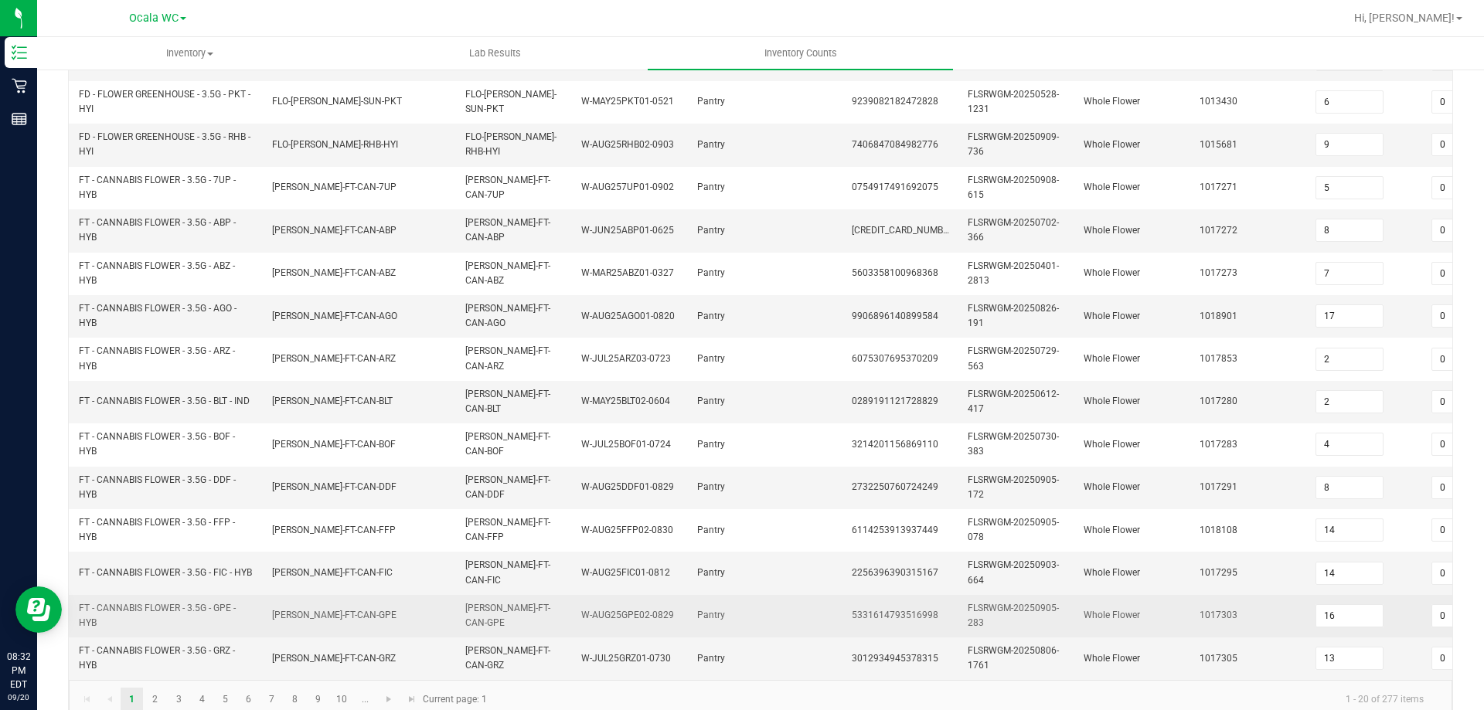
scroll to position [456, 0]
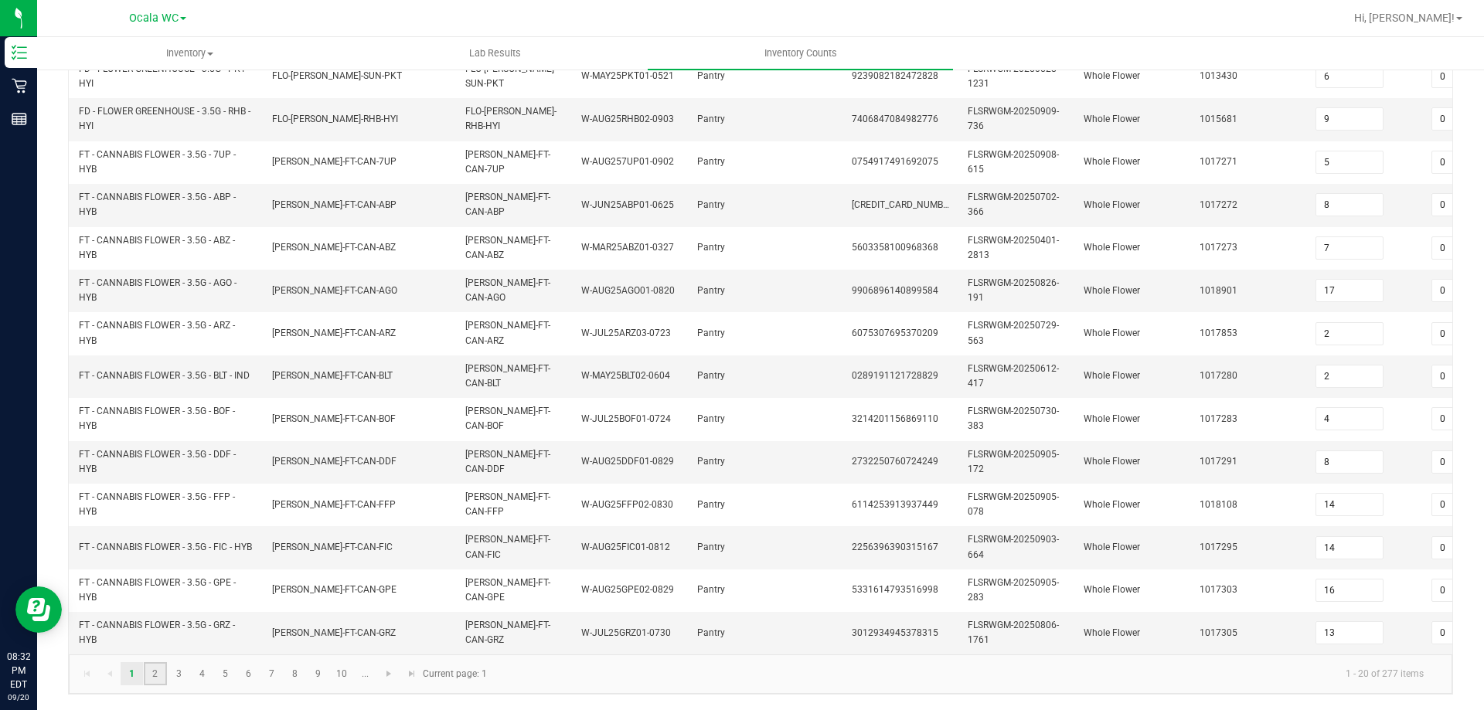
drag, startPoint x: 156, startPoint y: 677, endPoint x: 163, endPoint y: 669, distance: 10.4
click at [157, 678] on link "2" at bounding box center [155, 673] width 22 height 23
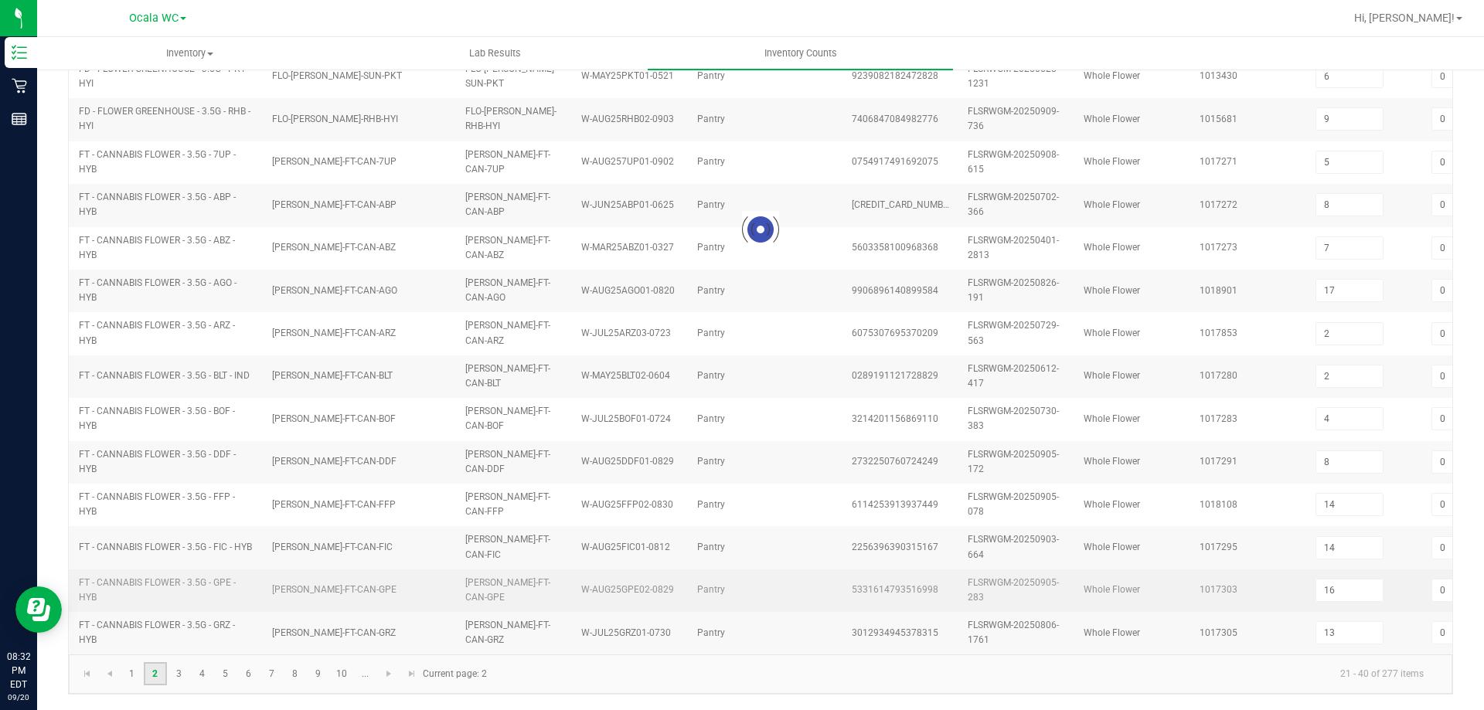
type input "13"
type input "4"
type input "10"
type input "3"
type input "9"
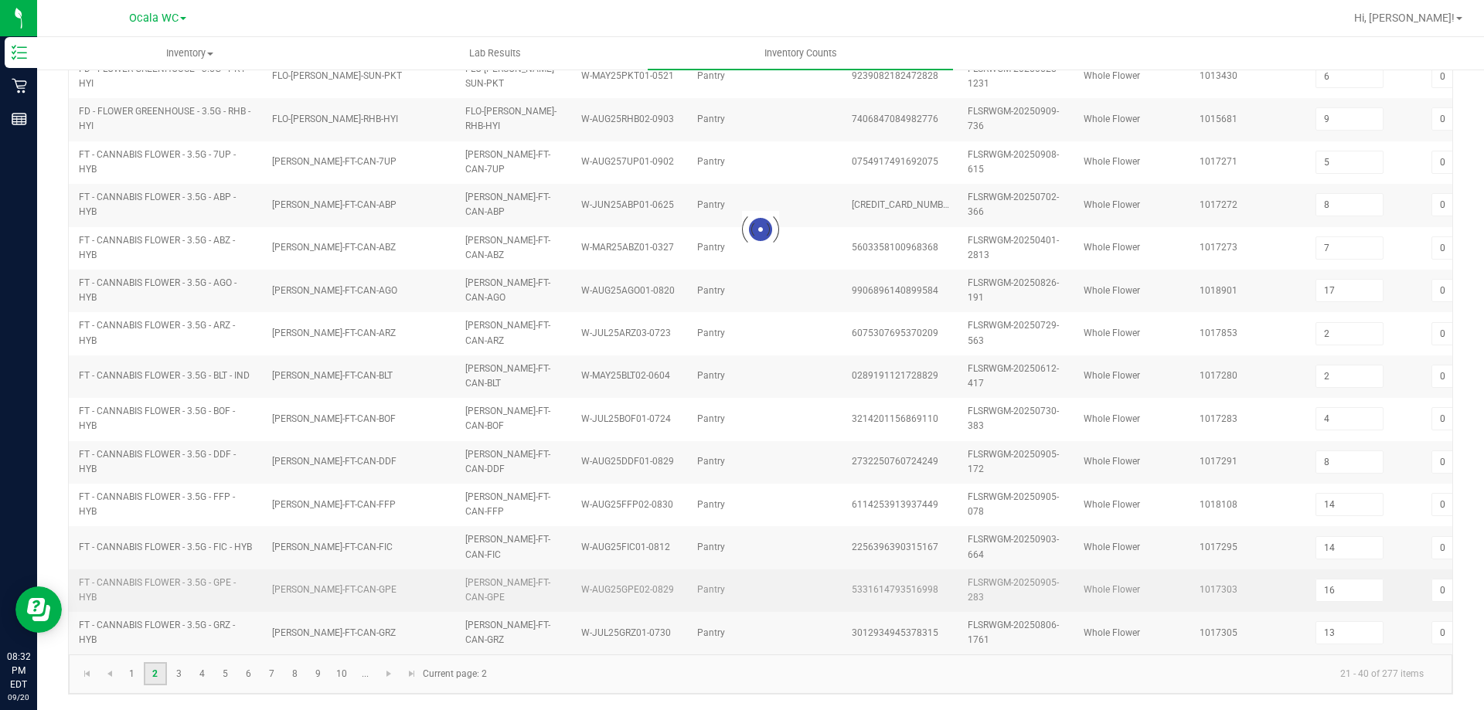
type input "14"
type input "11"
type input "7"
type input "1"
type input "12"
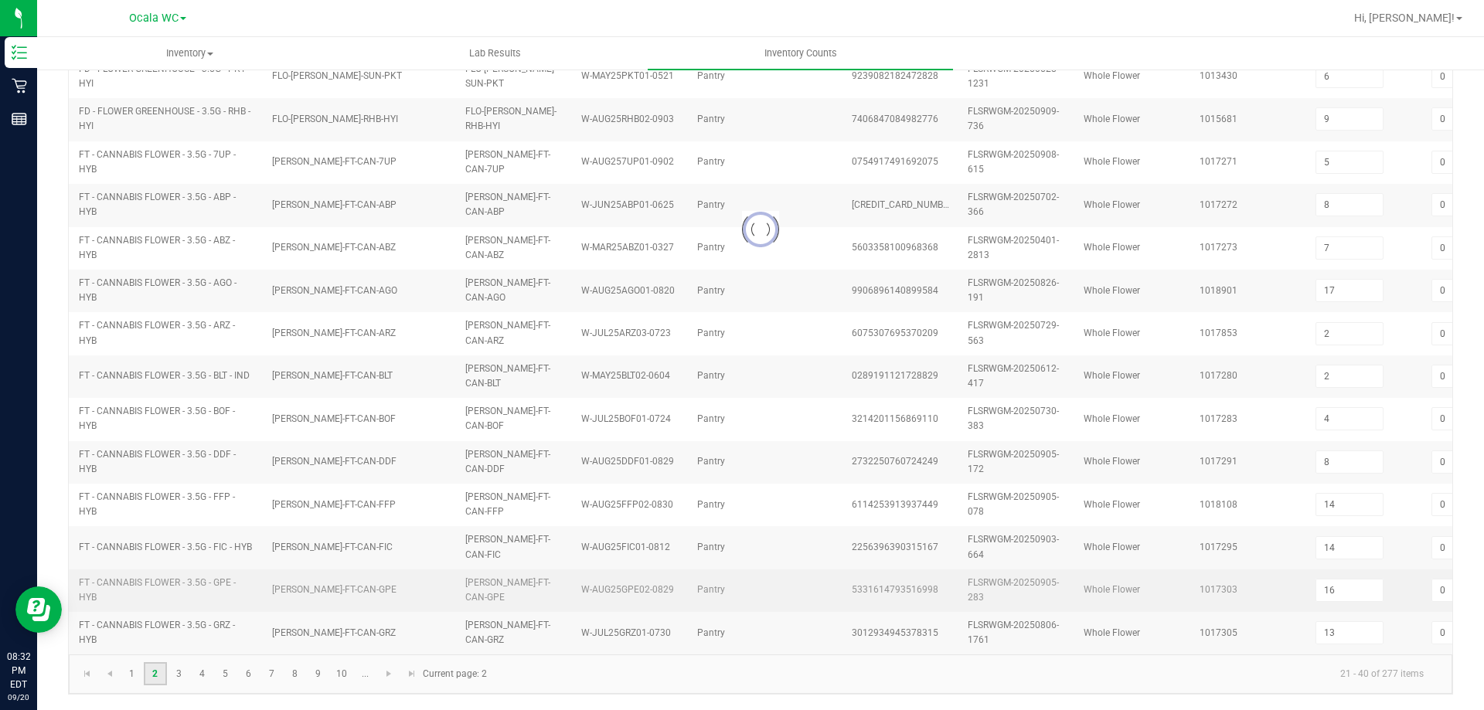
type input "14"
type input "2"
type input "19"
type input "4"
type input "1"
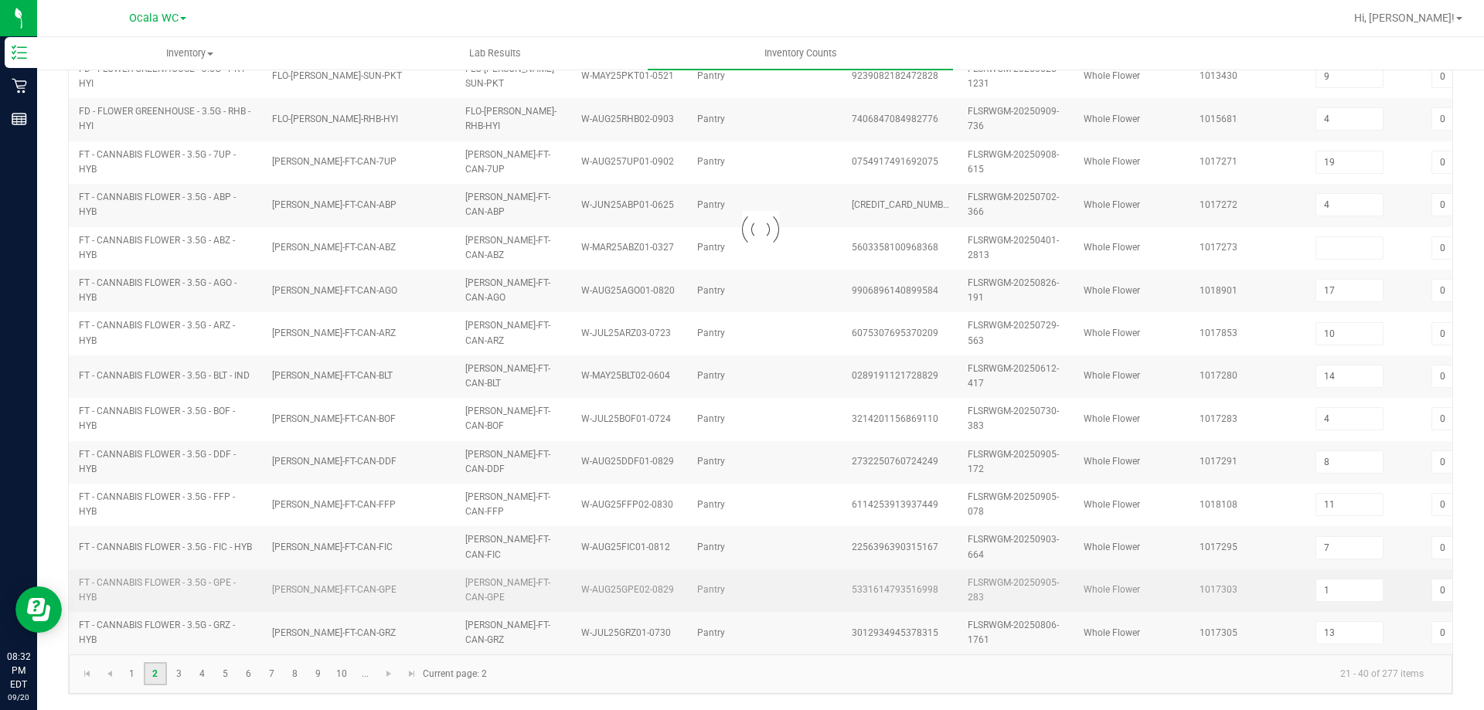
type input "13"
type input "4"
type input "11"
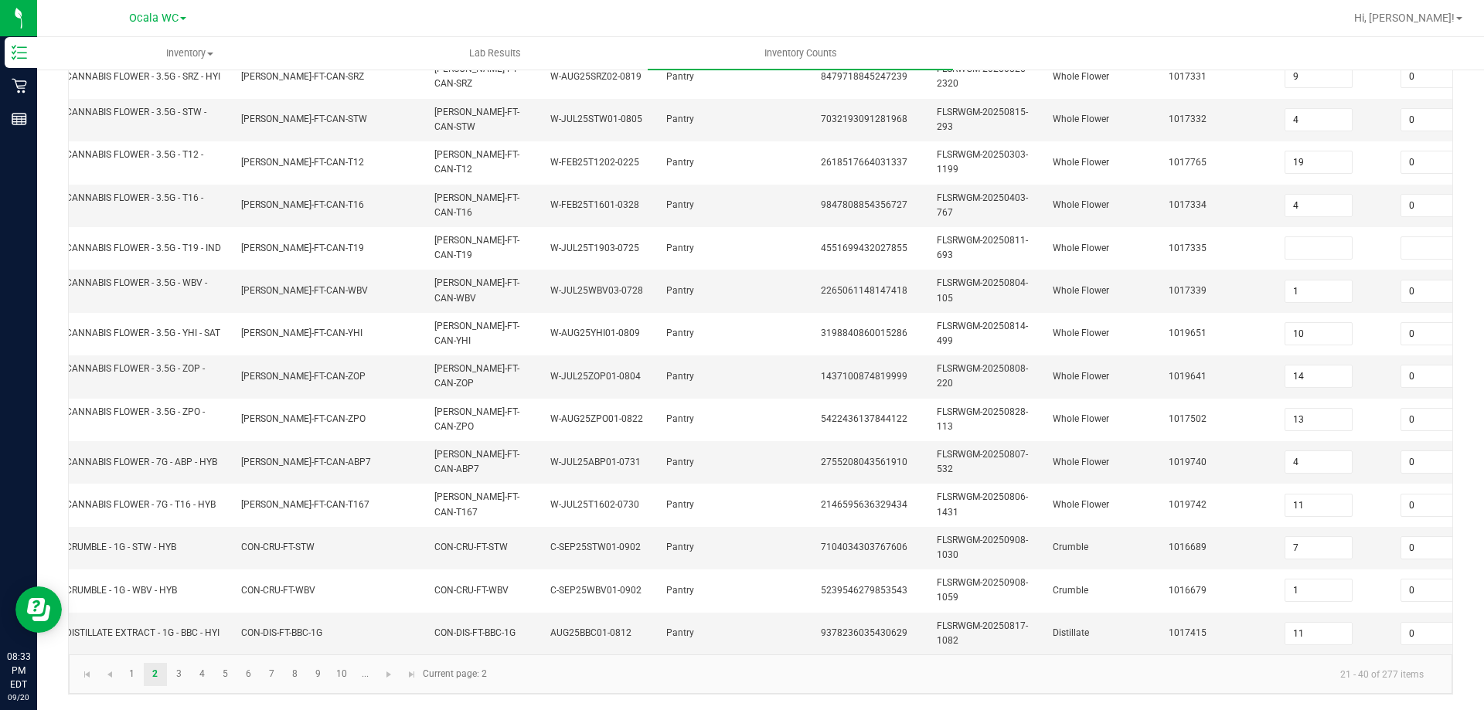
scroll to position [0, 56]
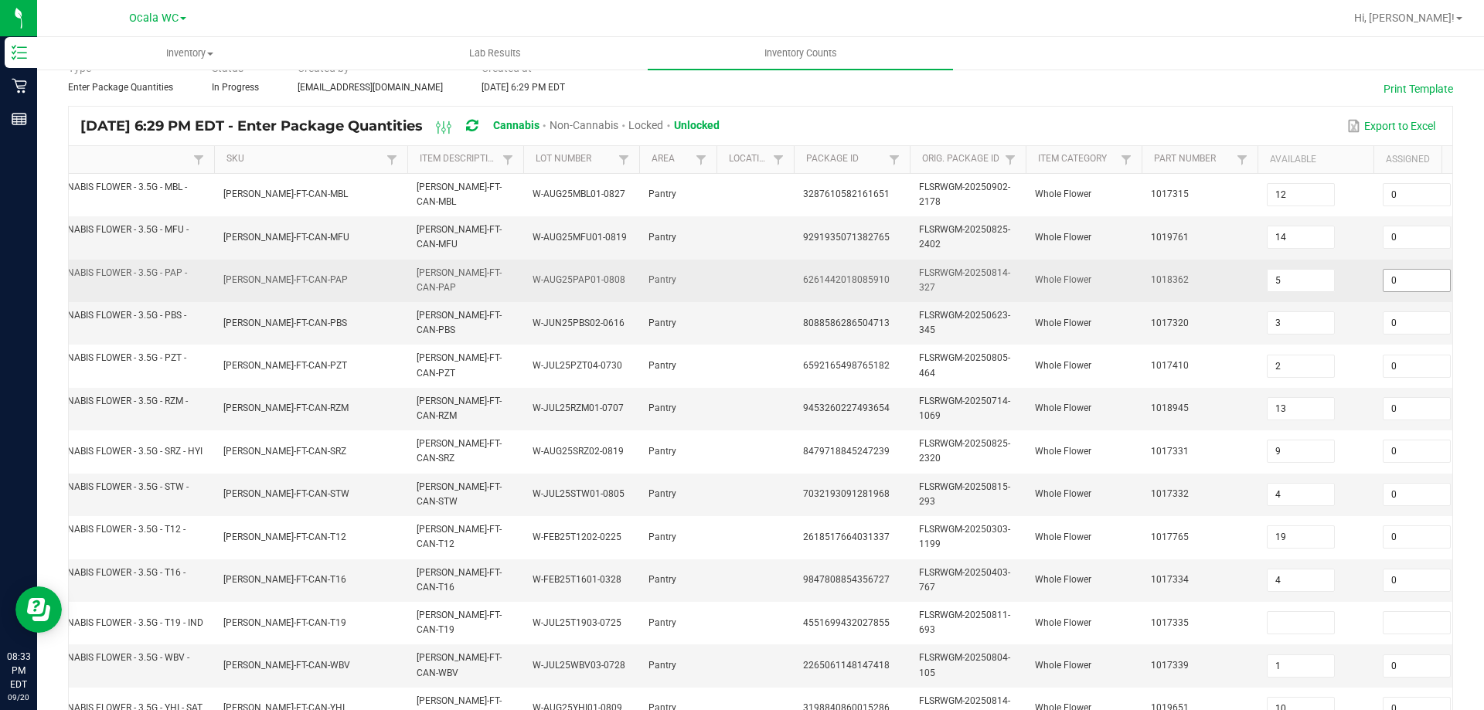
click at [1415, 269] on span "0" at bounding box center [1416, 280] width 68 height 23
click at [1410, 279] on input "0" at bounding box center [1416, 281] width 66 height 22
type input "1"
click at [1343, 294] on td "5" at bounding box center [1315, 281] width 116 height 43
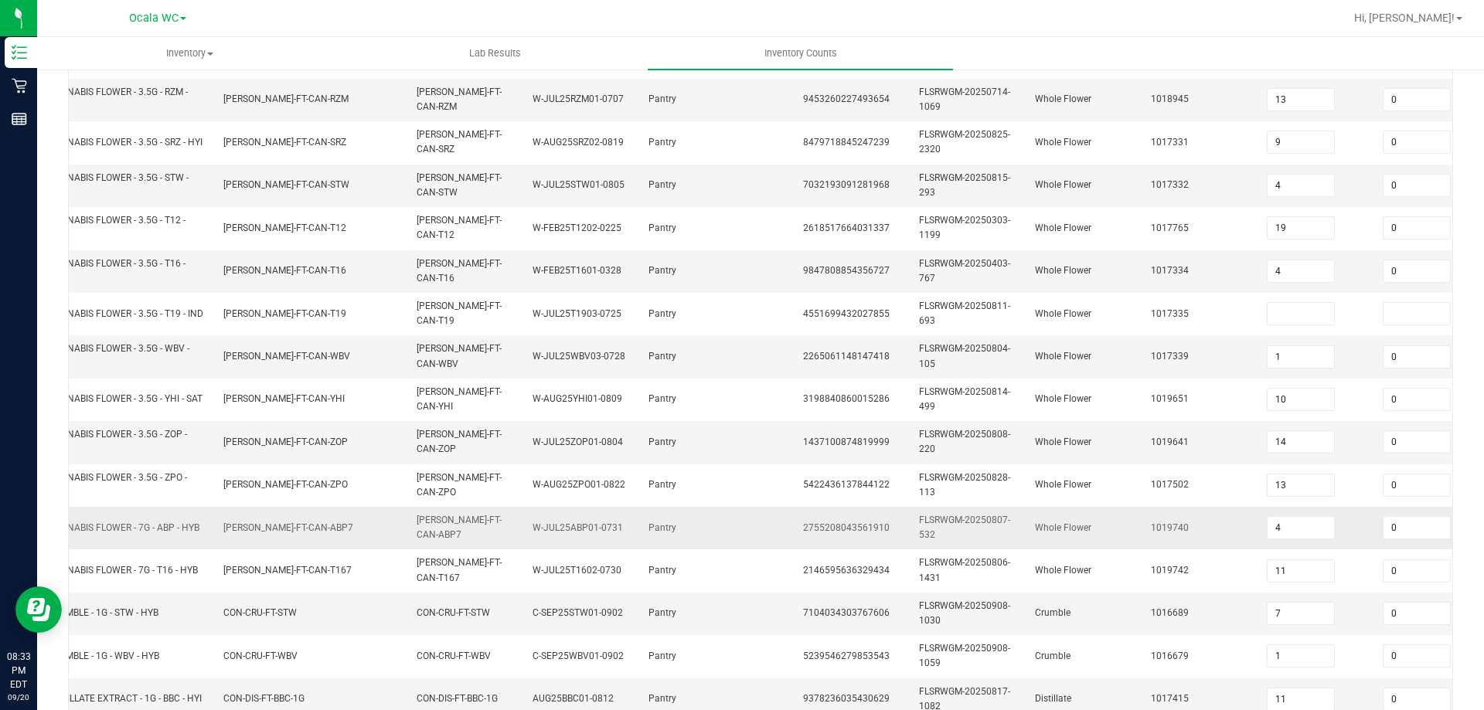
scroll to position [308, 0]
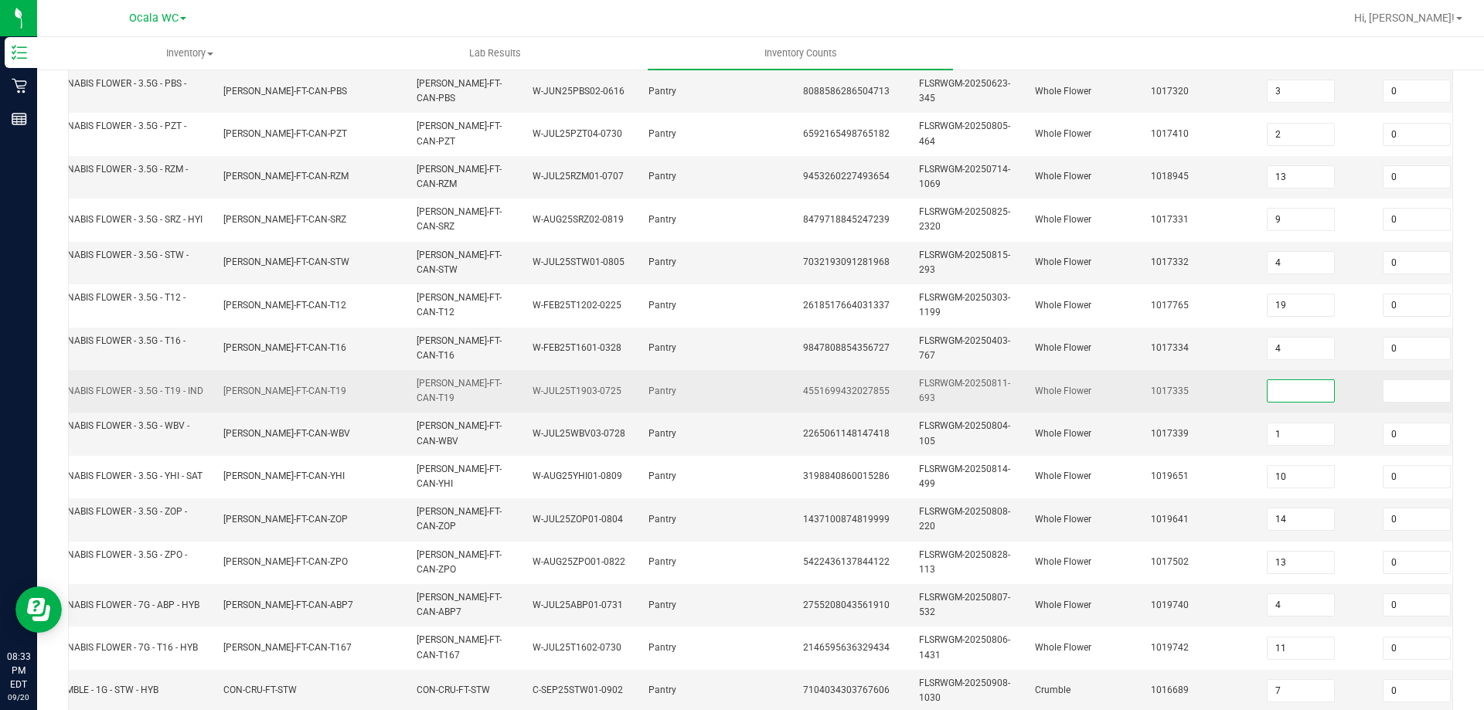
click at [1295, 399] on input at bounding box center [1300, 391] width 66 height 22
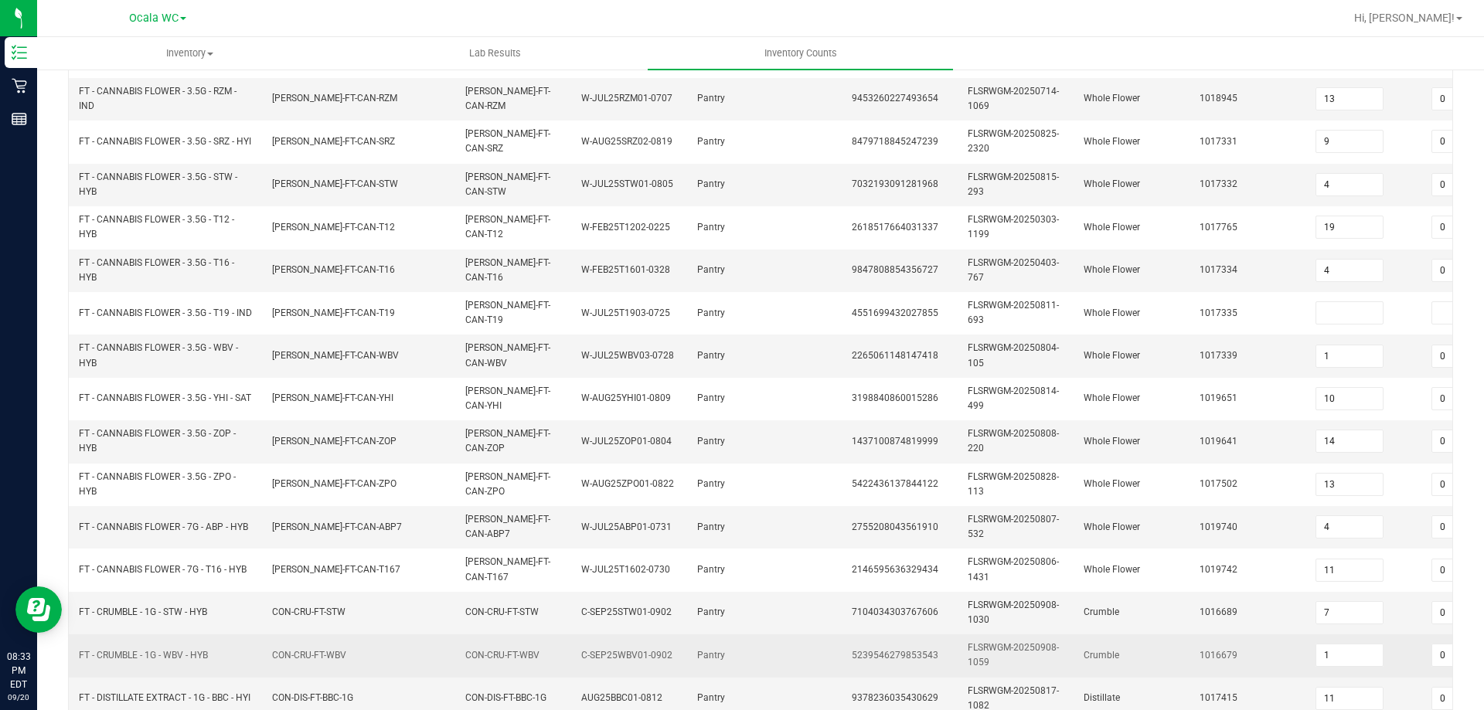
scroll to position [385, 0]
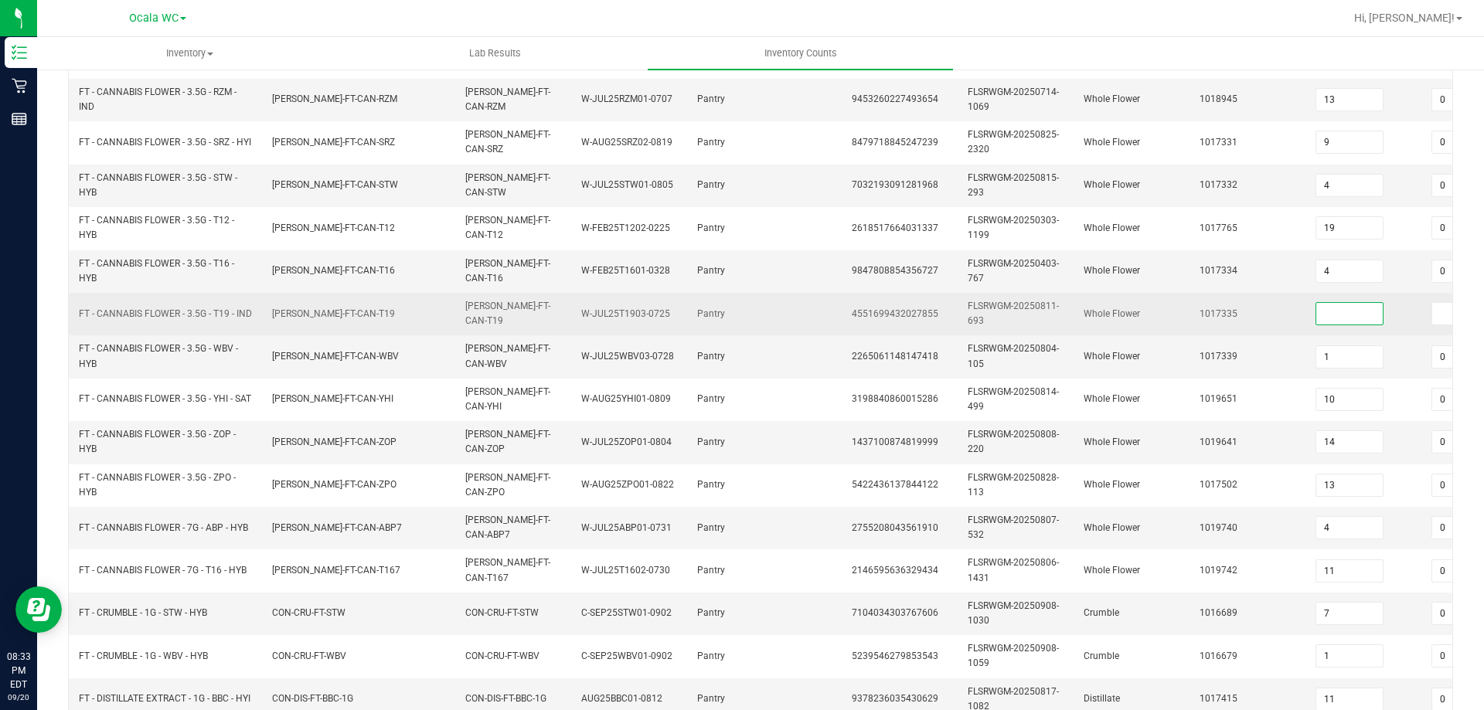
click at [1357, 308] on input at bounding box center [1349, 314] width 66 height 22
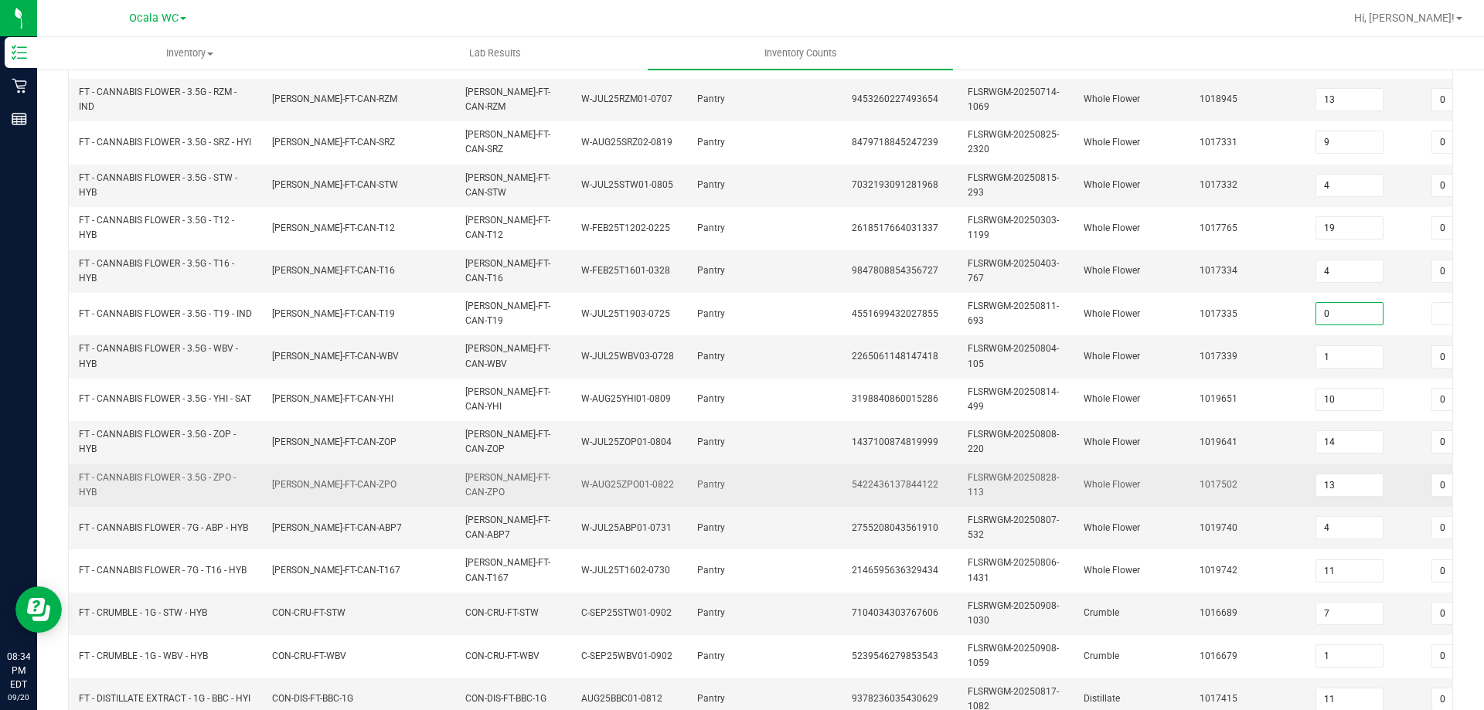
type input "0"
click at [1285, 483] on td "1017502" at bounding box center [1248, 485] width 116 height 43
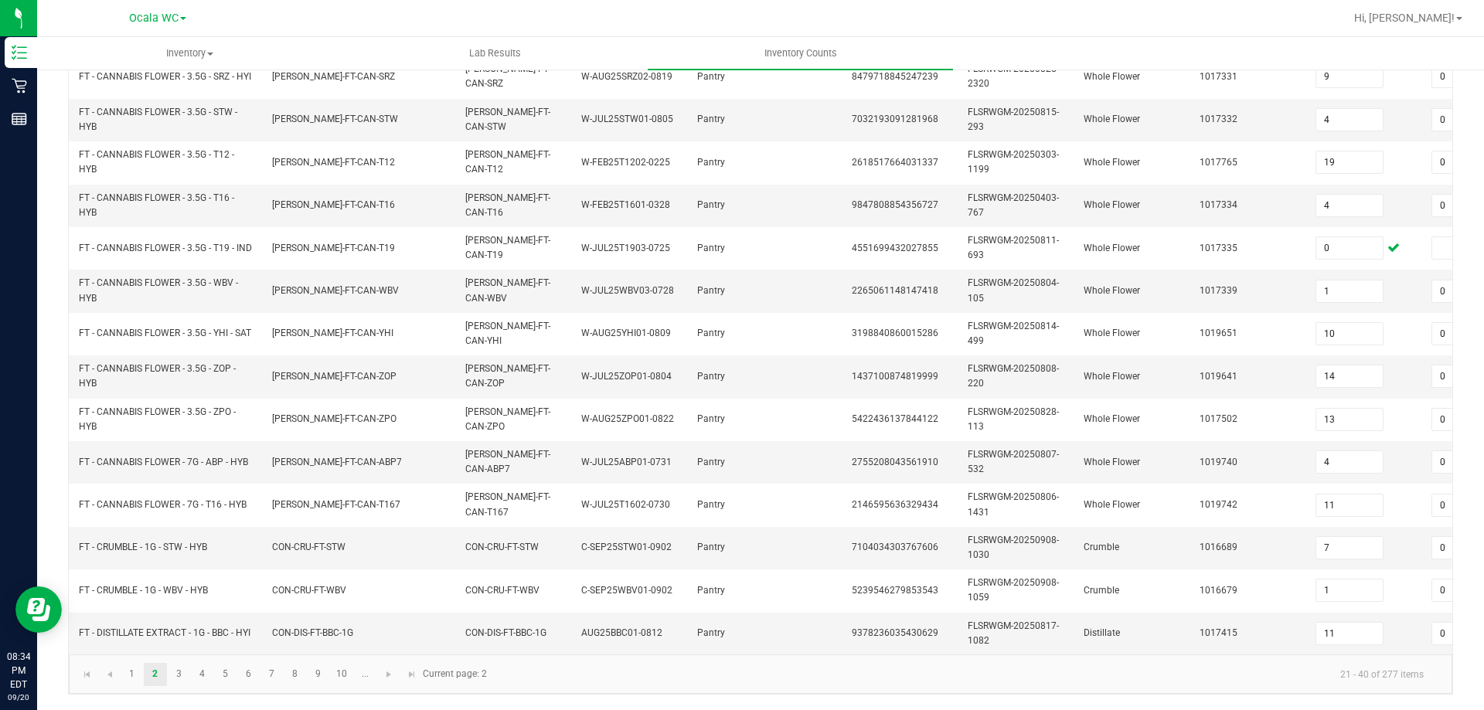
scroll to position [0, 224]
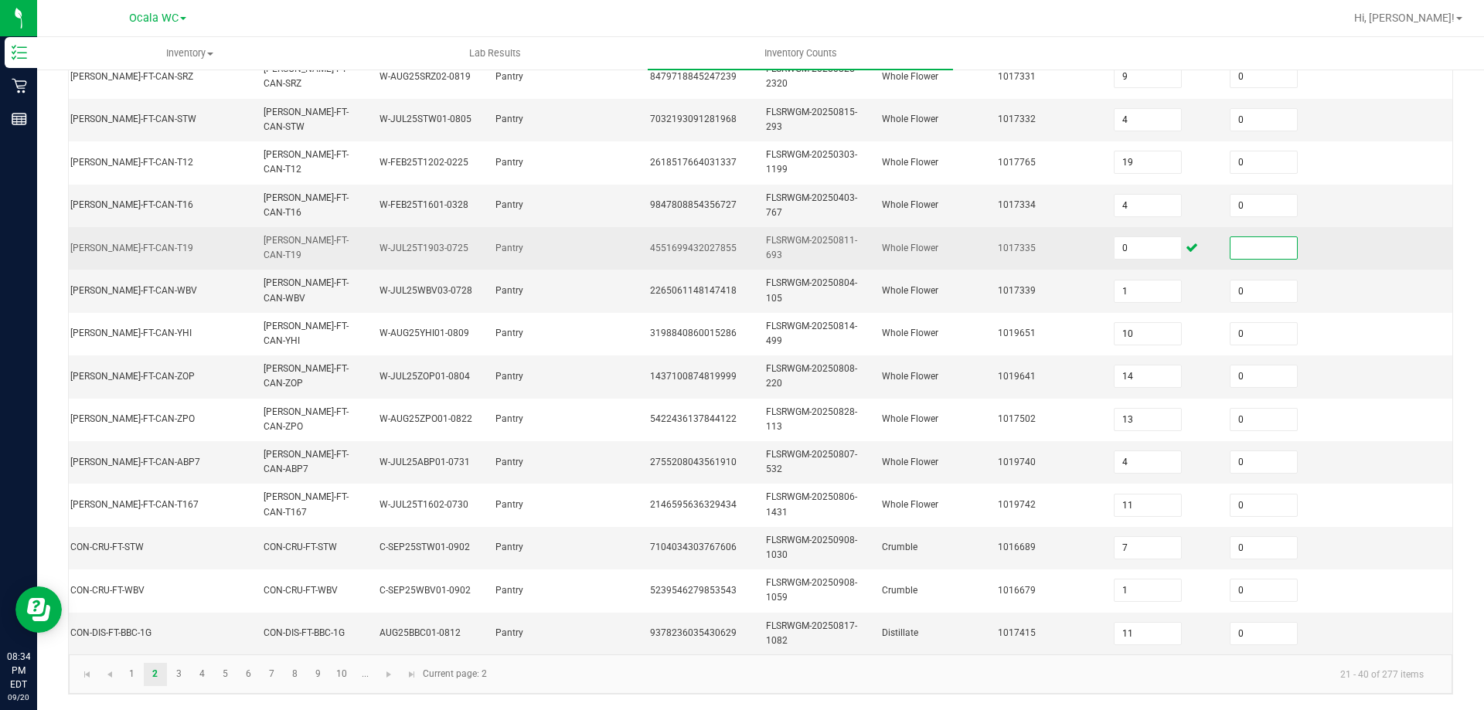
click at [1234, 237] on input at bounding box center [1263, 248] width 66 height 22
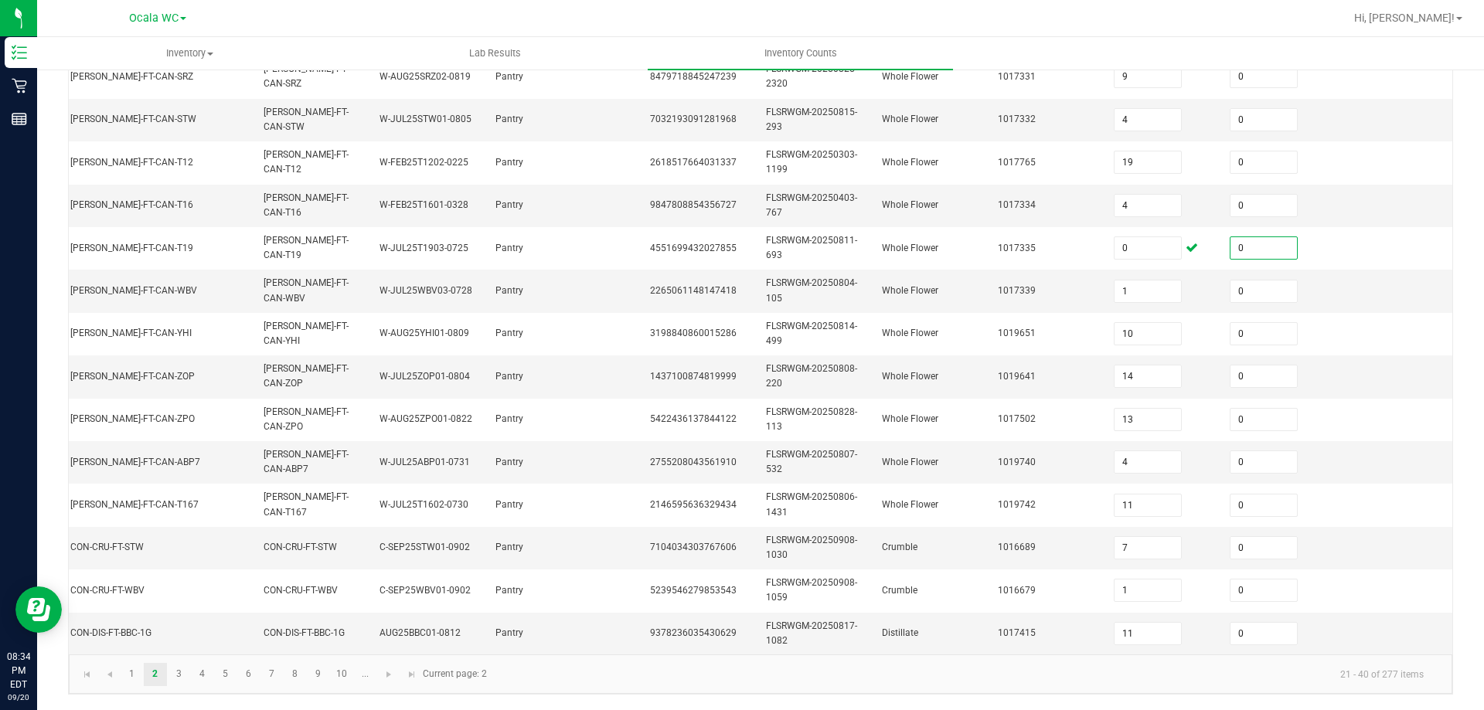
type input "0"
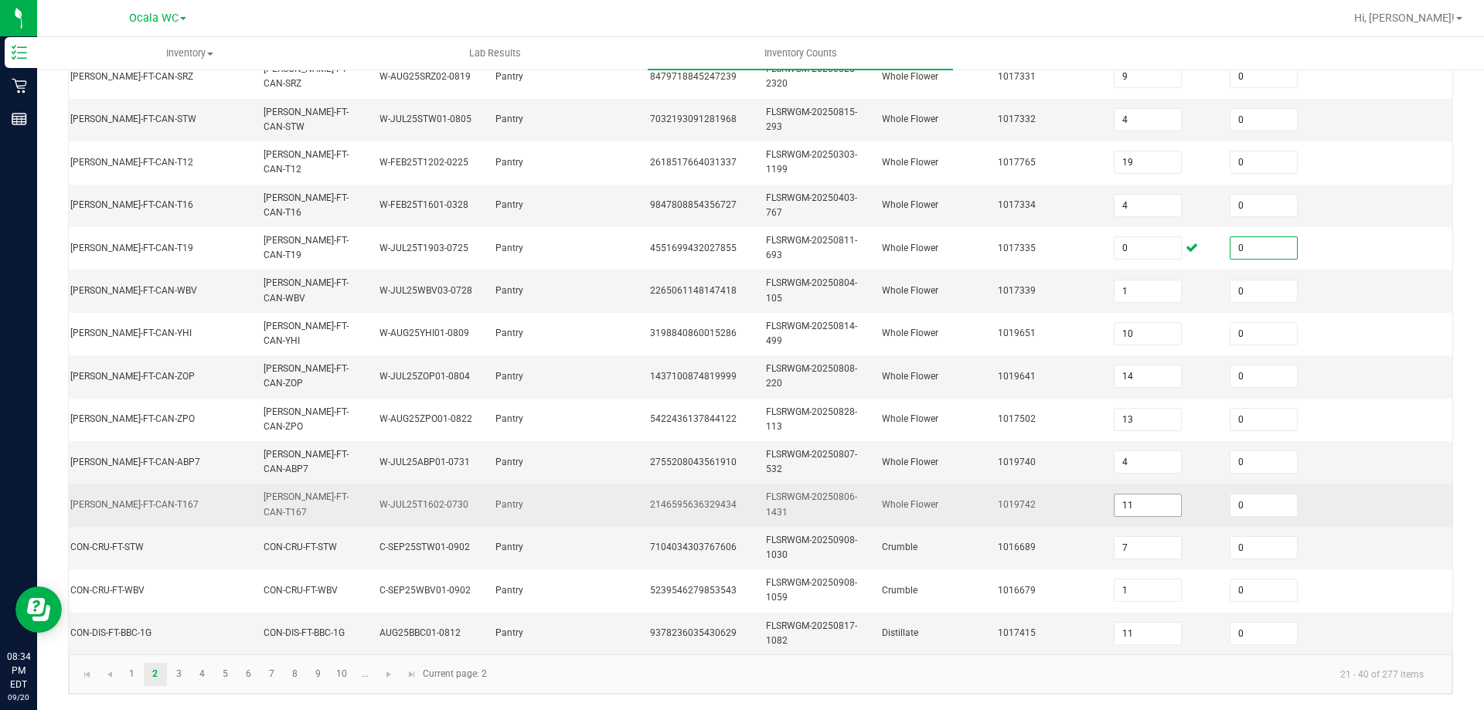
drag, startPoint x: 1464, startPoint y: 352, endPoint x: 1127, endPoint y: 485, distance: 361.5
click at [1459, 354] on div "< All Inventory Counts Inventory Count Submit for Review Type Enter Package Qua…" at bounding box center [760, 163] width 1447 height 1093
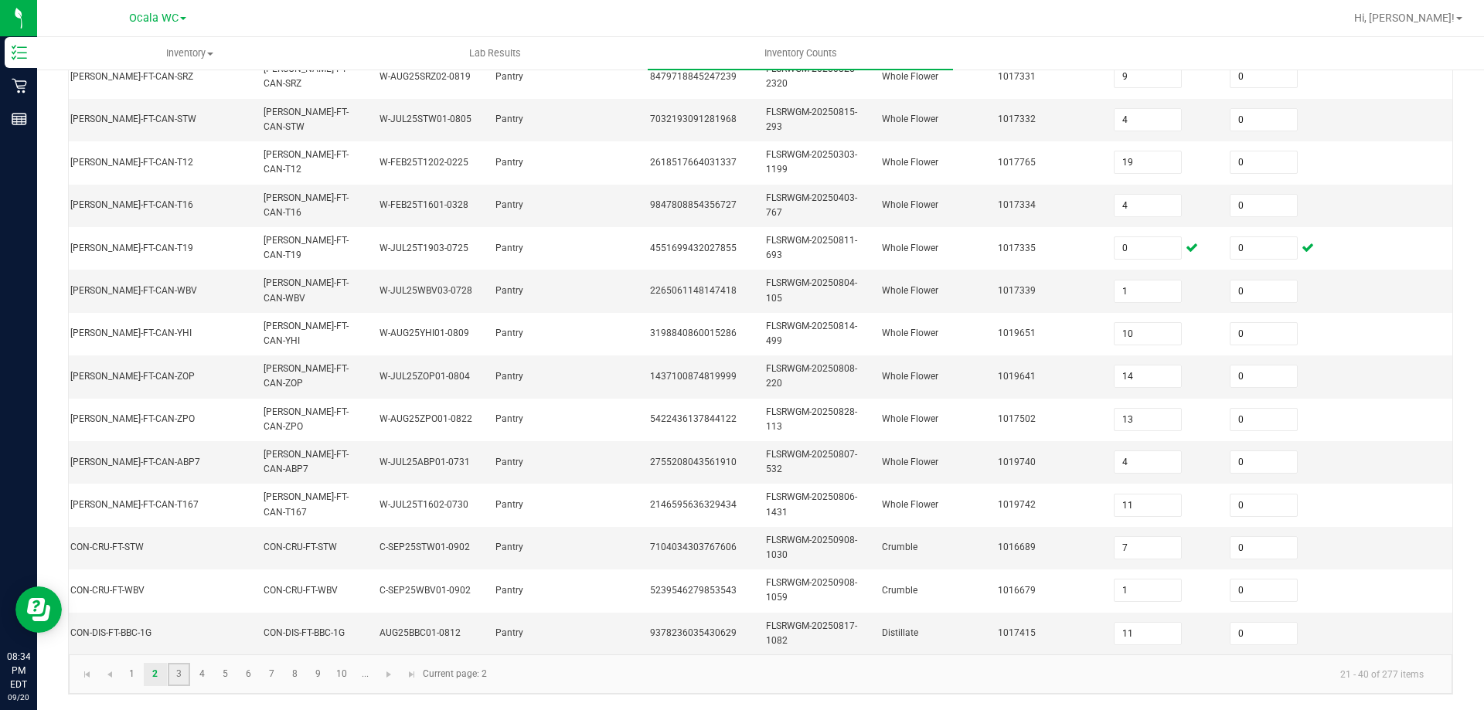
click at [175, 682] on link "3" at bounding box center [179, 674] width 22 height 23
type input "8"
type input "0"
type input "6"
type input "7"
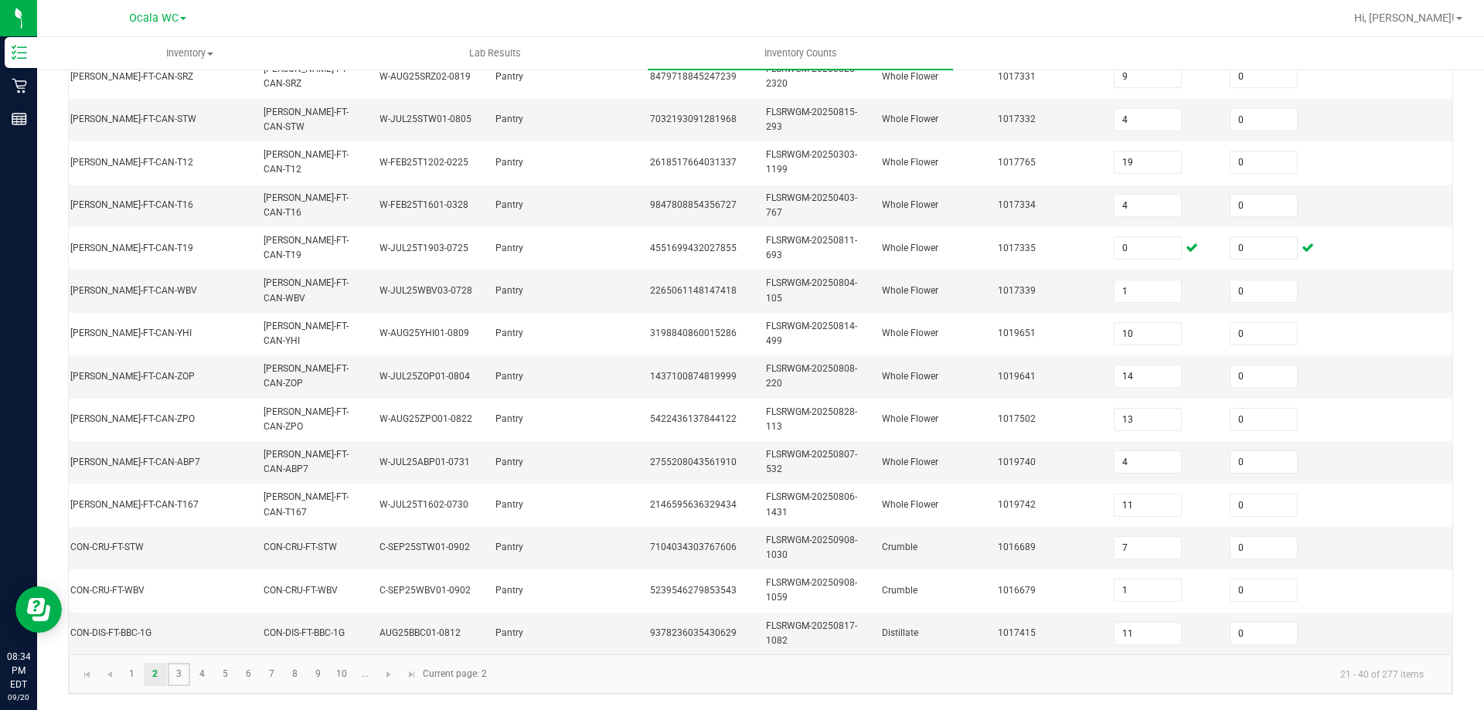
type input "6"
type input "7"
type input "2"
type input "7"
type input "16"
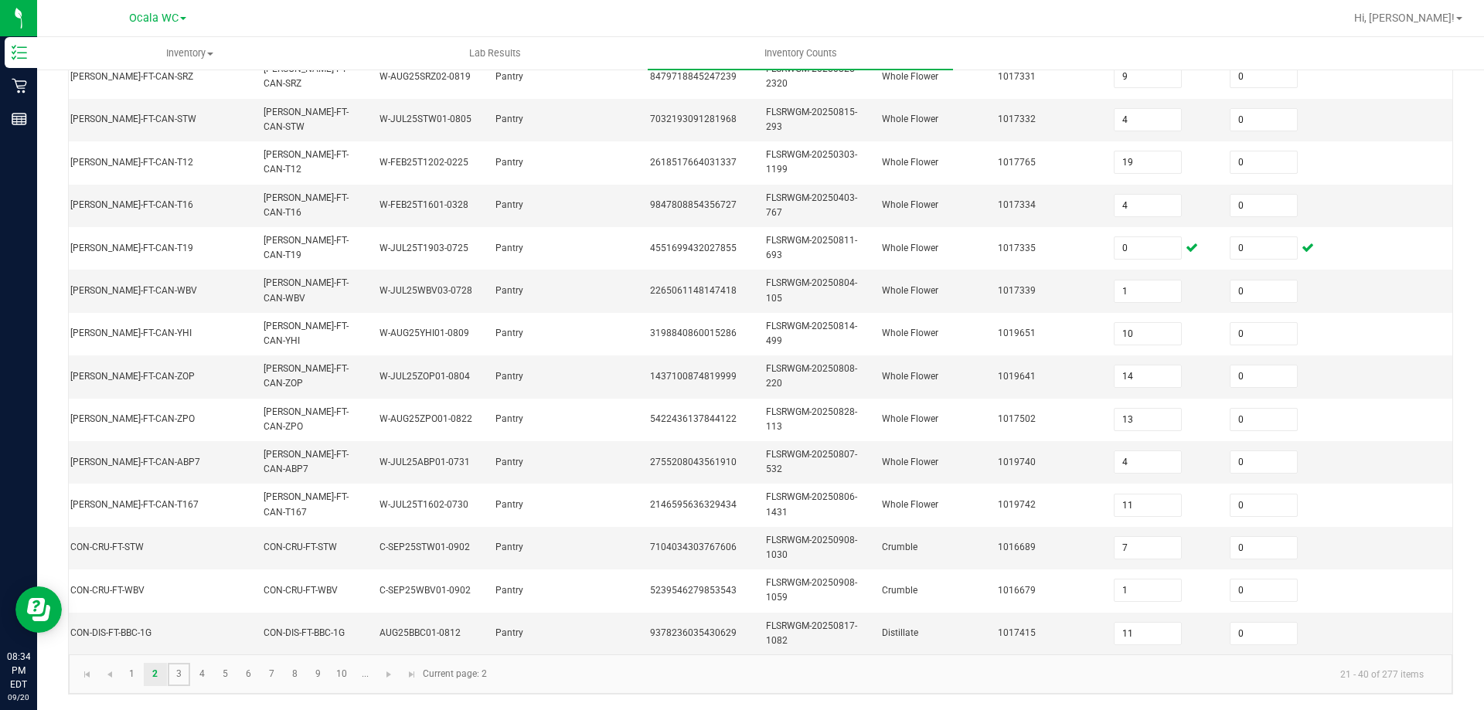
type input "14"
type input "18"
type input "5"
type input "12"
type input "9"
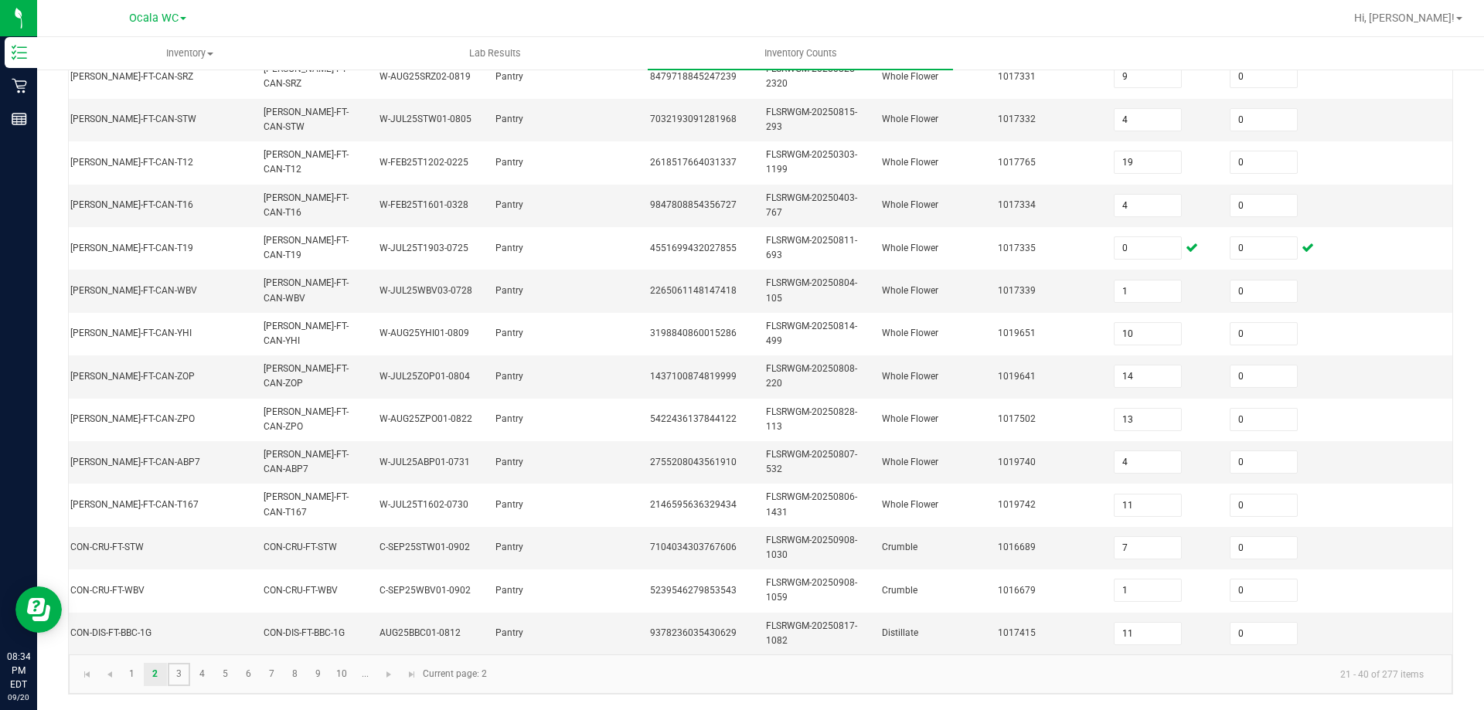
type input "15"
type input "17"
type input "3"
type input "1"
type input "3"
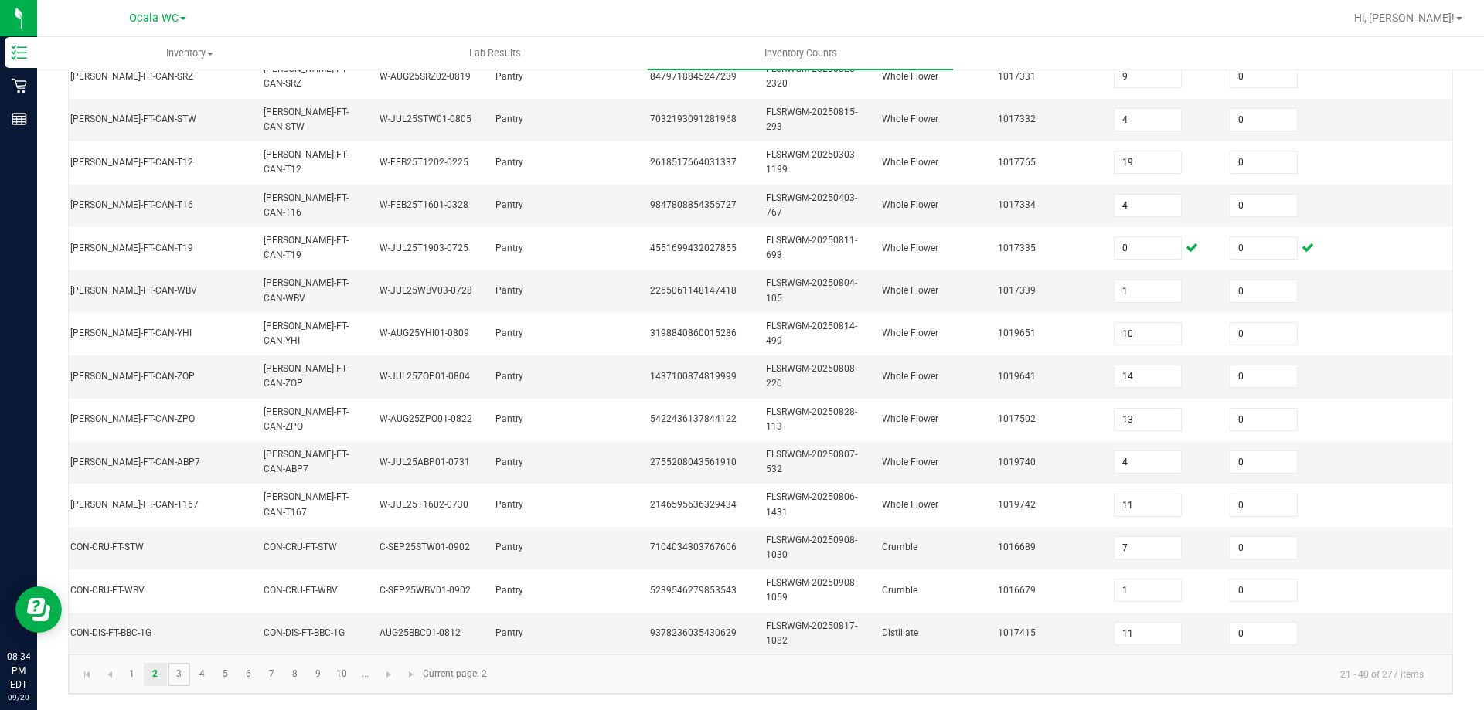
type input "18"
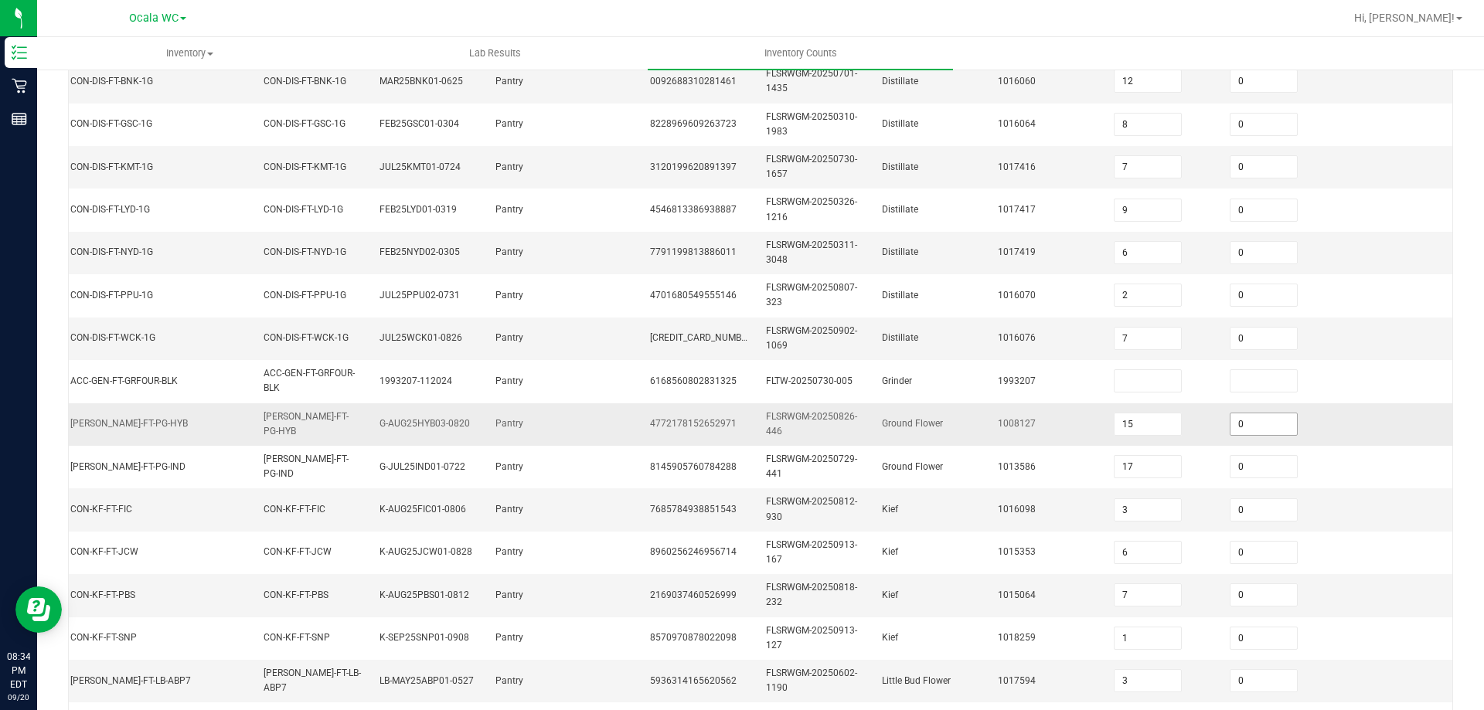
scroll to position [230, 0]
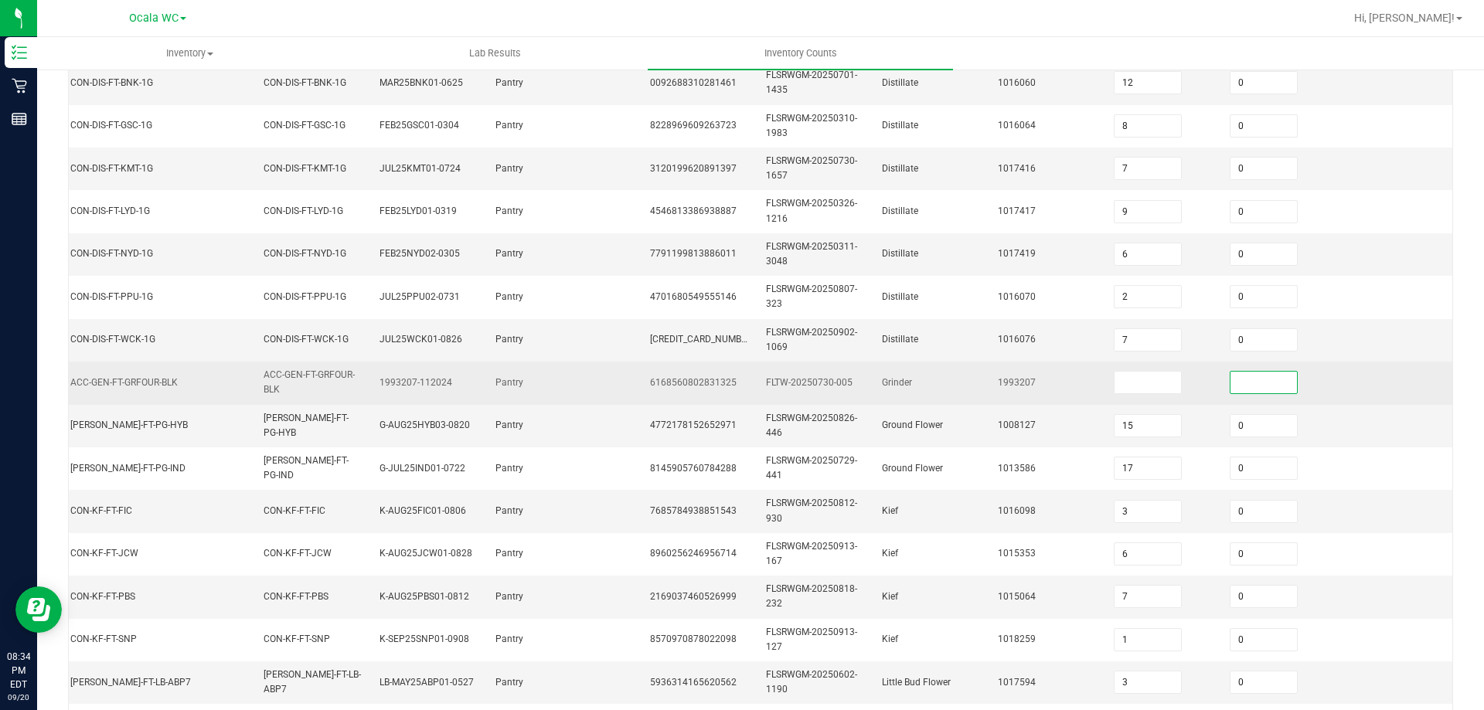
click at [1256, 385] on input at bounding box center [1263, 383] width 66 height 22
type input "0"
click at [1336, 369] on td at bounding box center [1394, 383] width 116 height 43
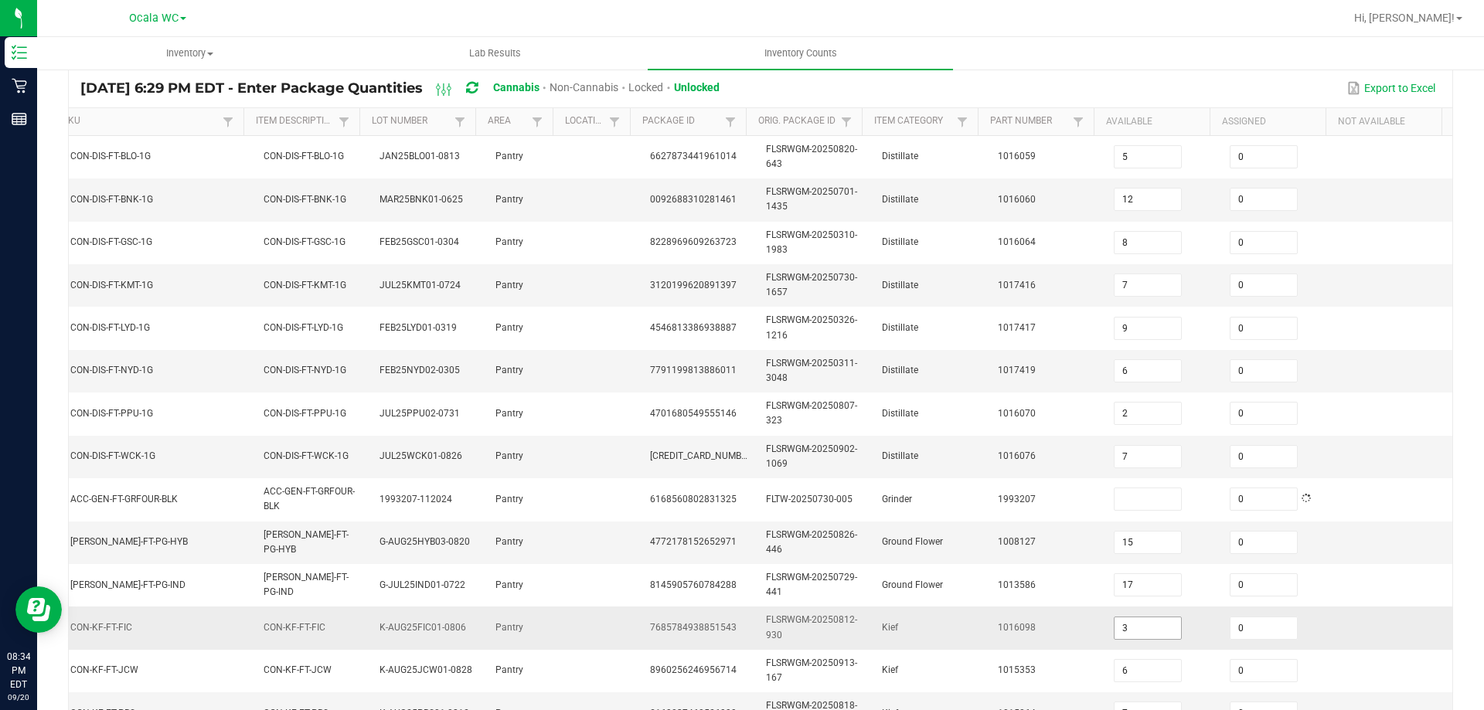
scroll to position [232, 0]
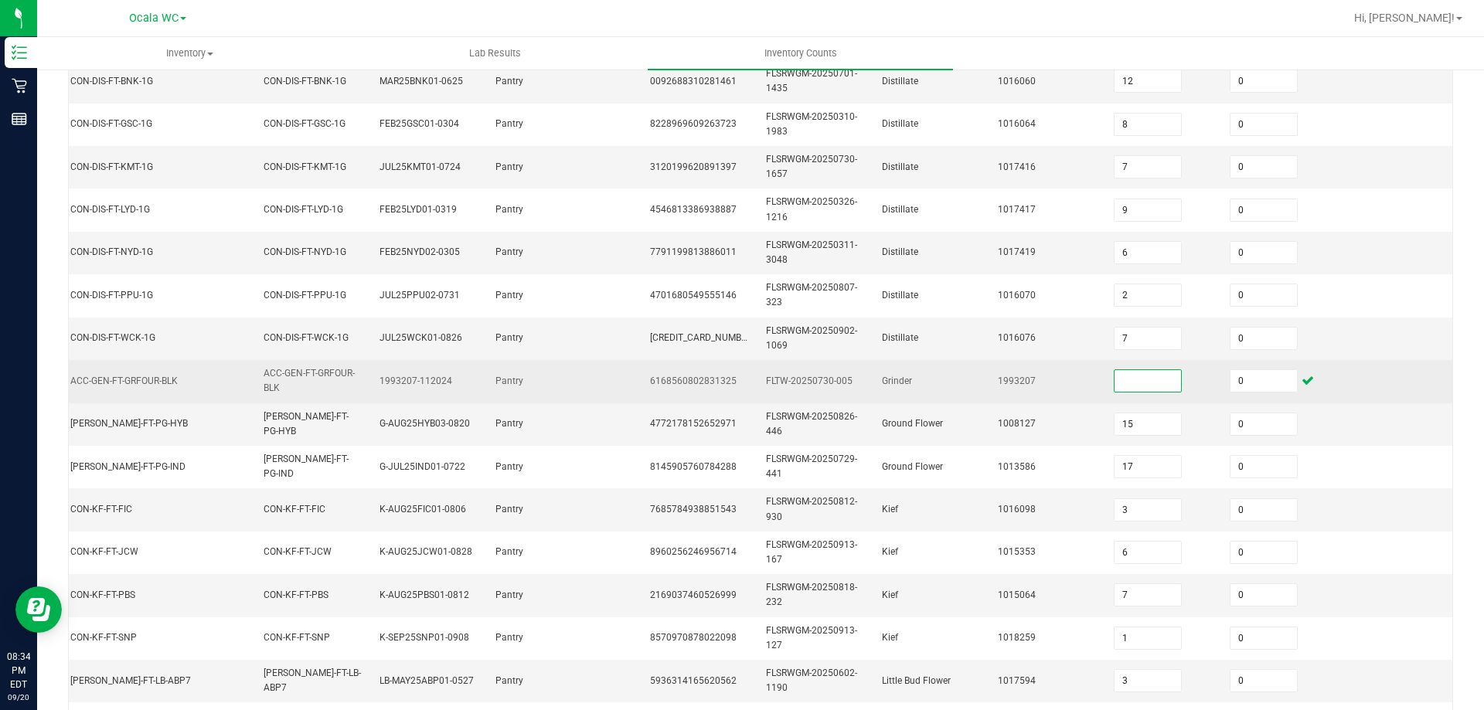
click at [1128, 384] on input at bounding box center [1147, 381] width 66 height 22
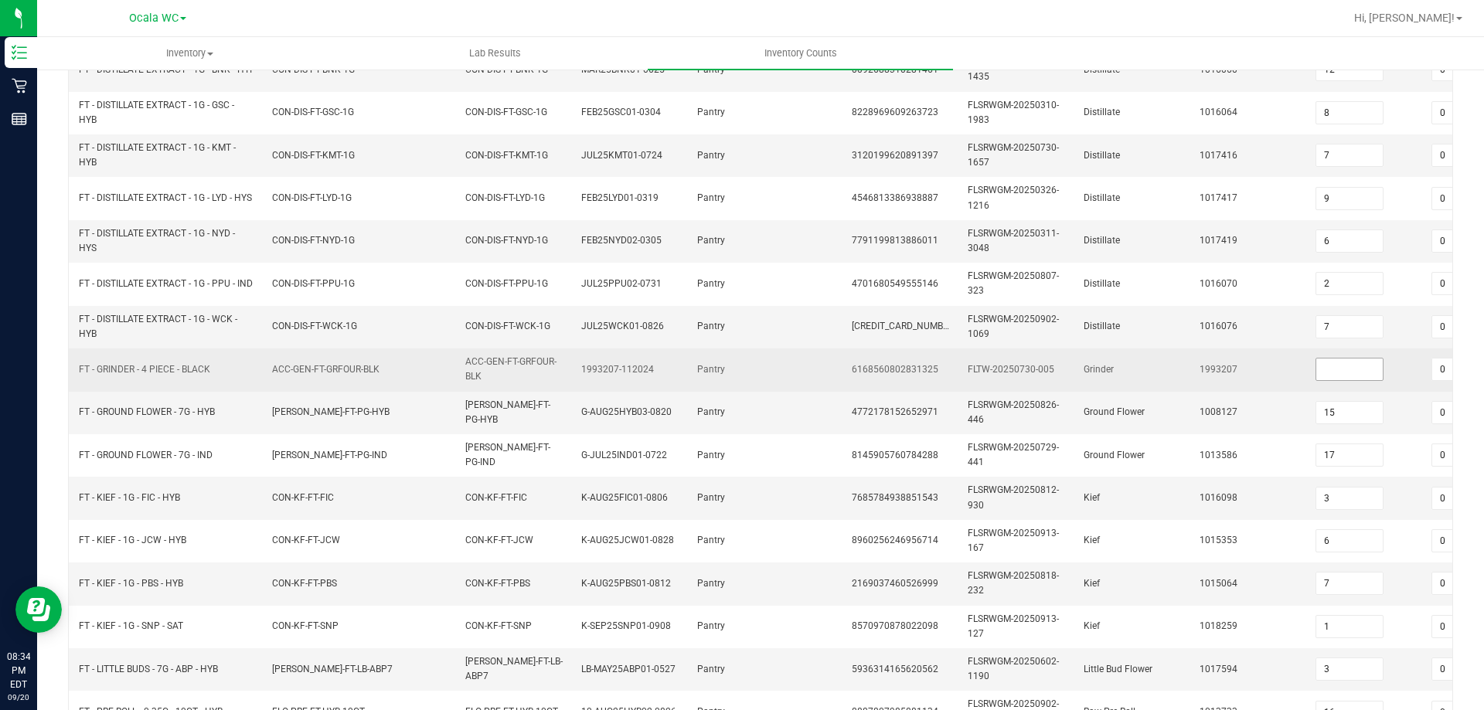
scroll to position [230, 0]
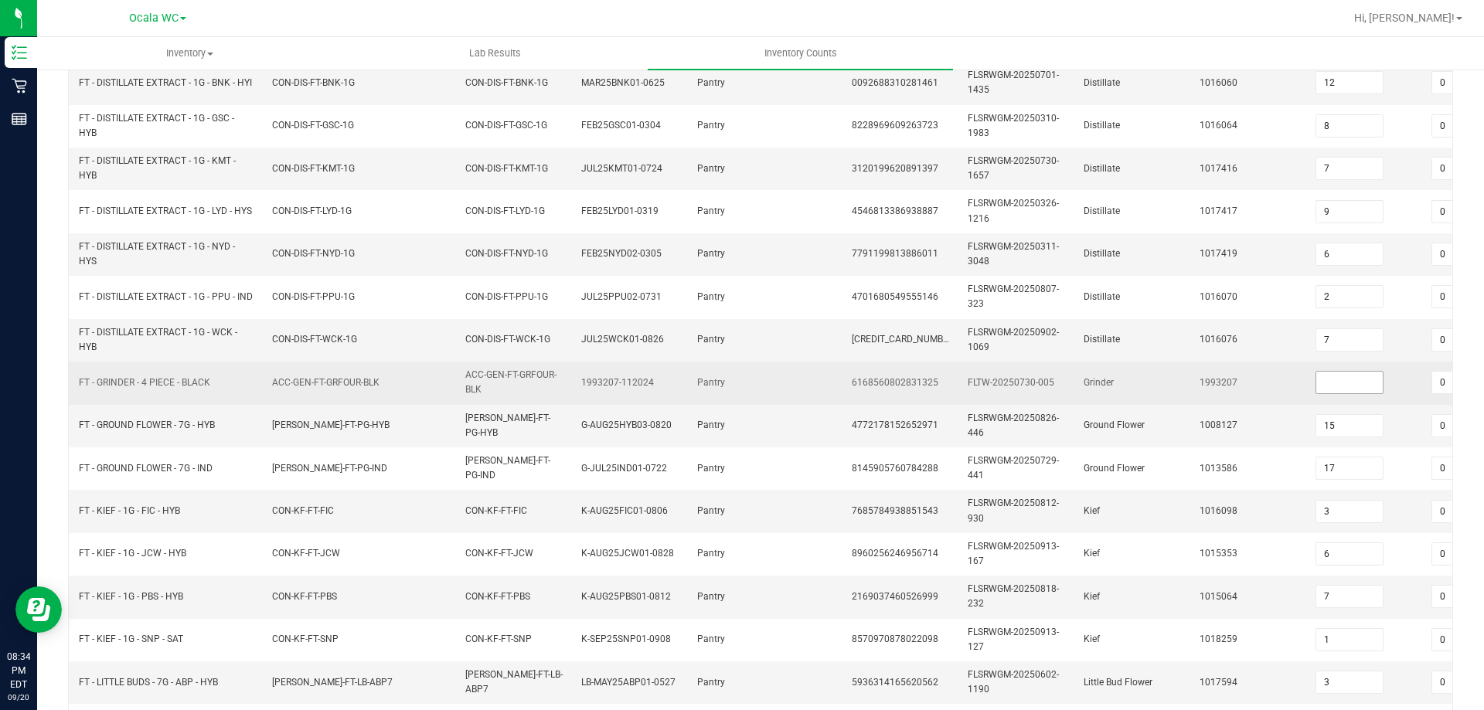
click at [1362, 376] on input at bounding box center [1349, 383] width 66 height 22
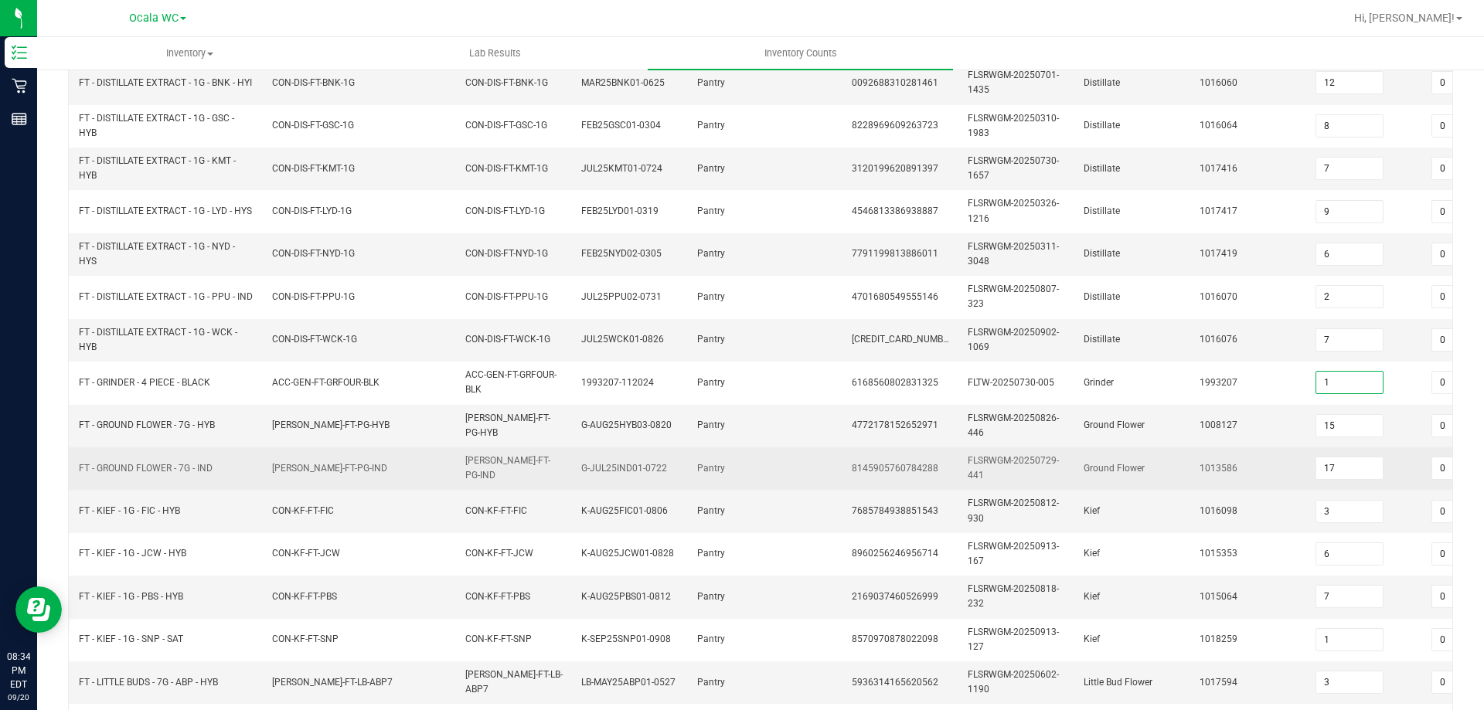
type input "1"
click at [1171, 465] on td "Ground Flower" at bounding box center [1132, 468] width 116 height 43
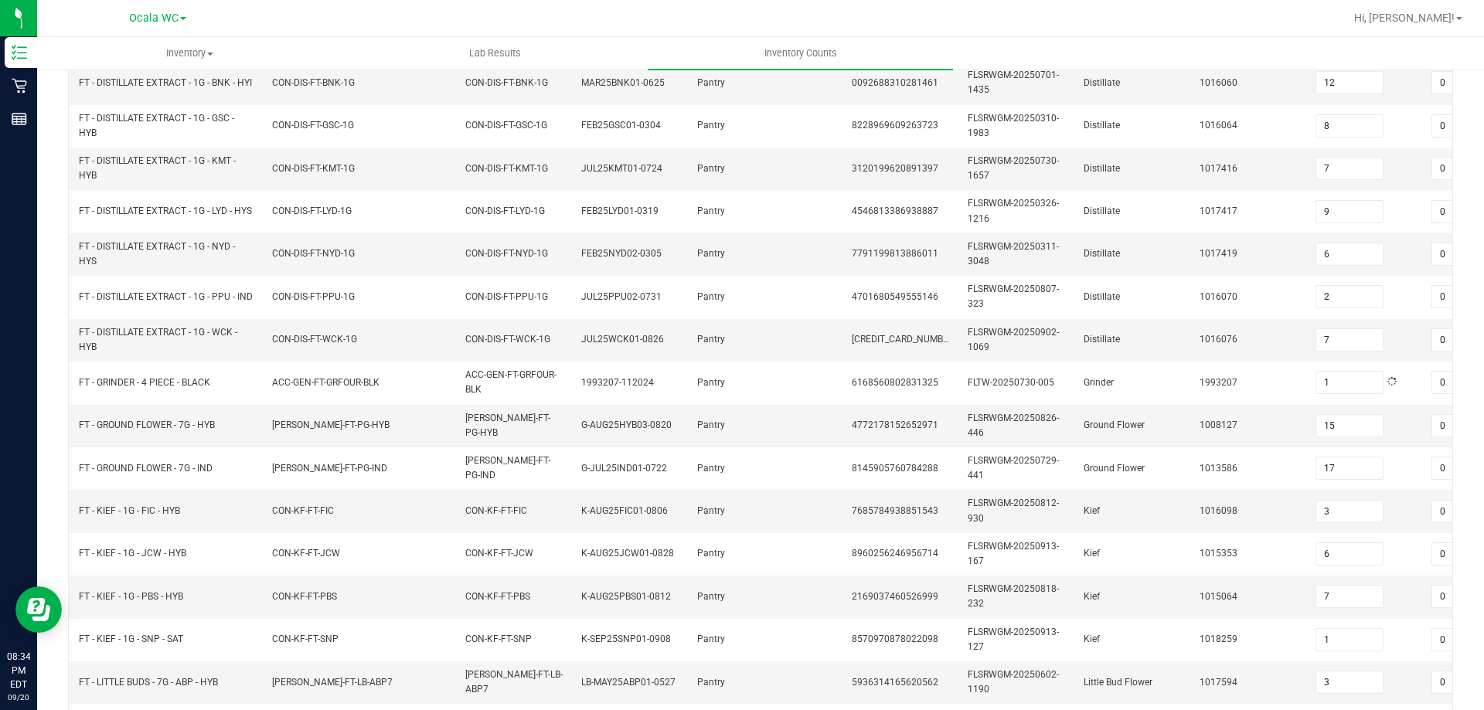
scroll to position [462, 0]
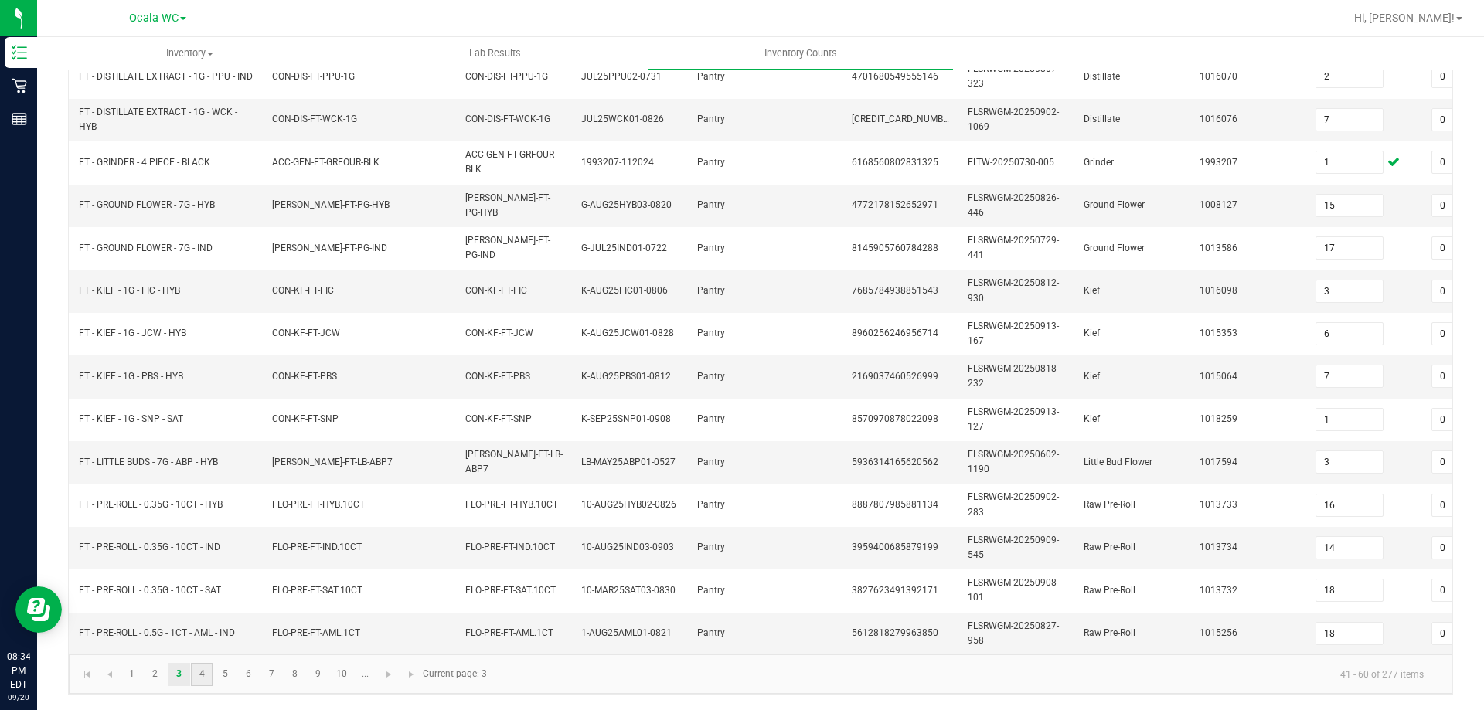
click at [197, 679] on link "4" at bounding box center [202, 674] width 22 height 23
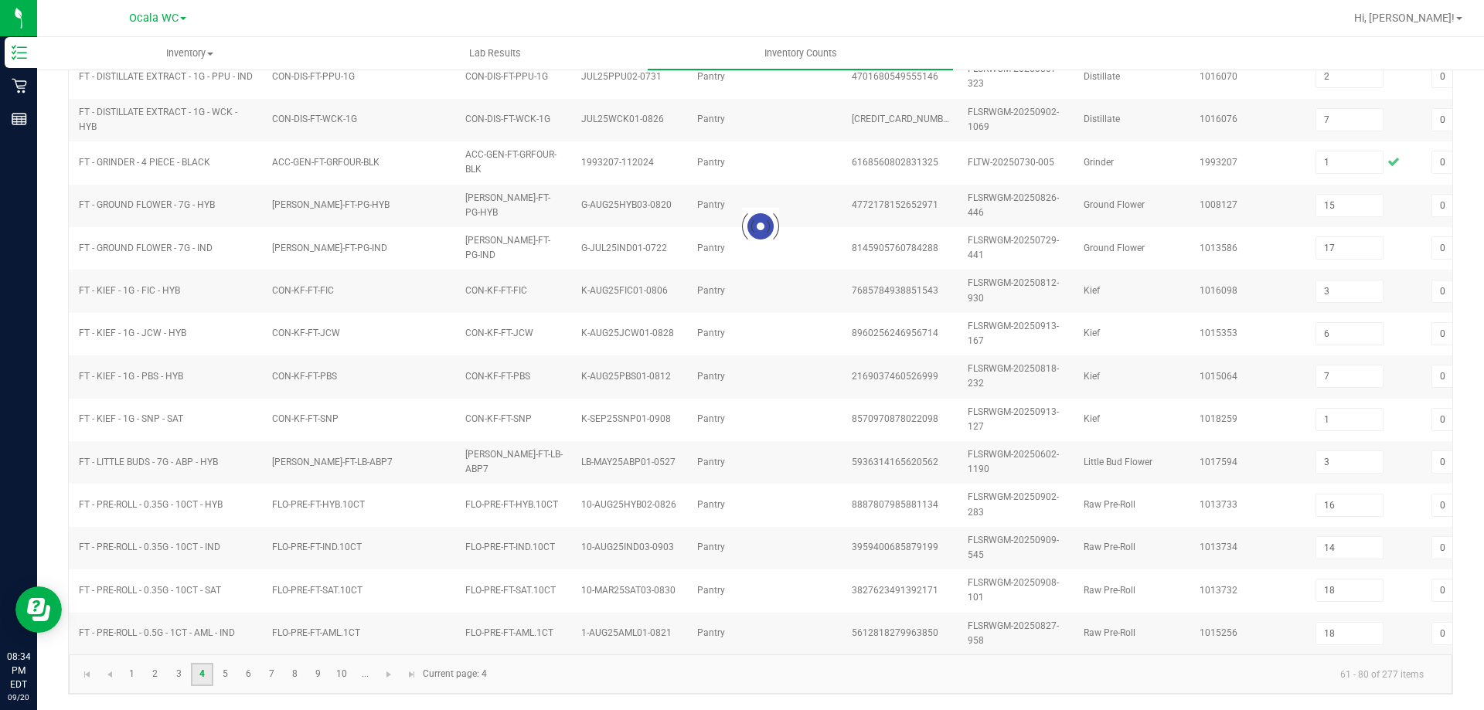
type input "2"
type input "24"
type input "11"
type input "8"
type input "11"
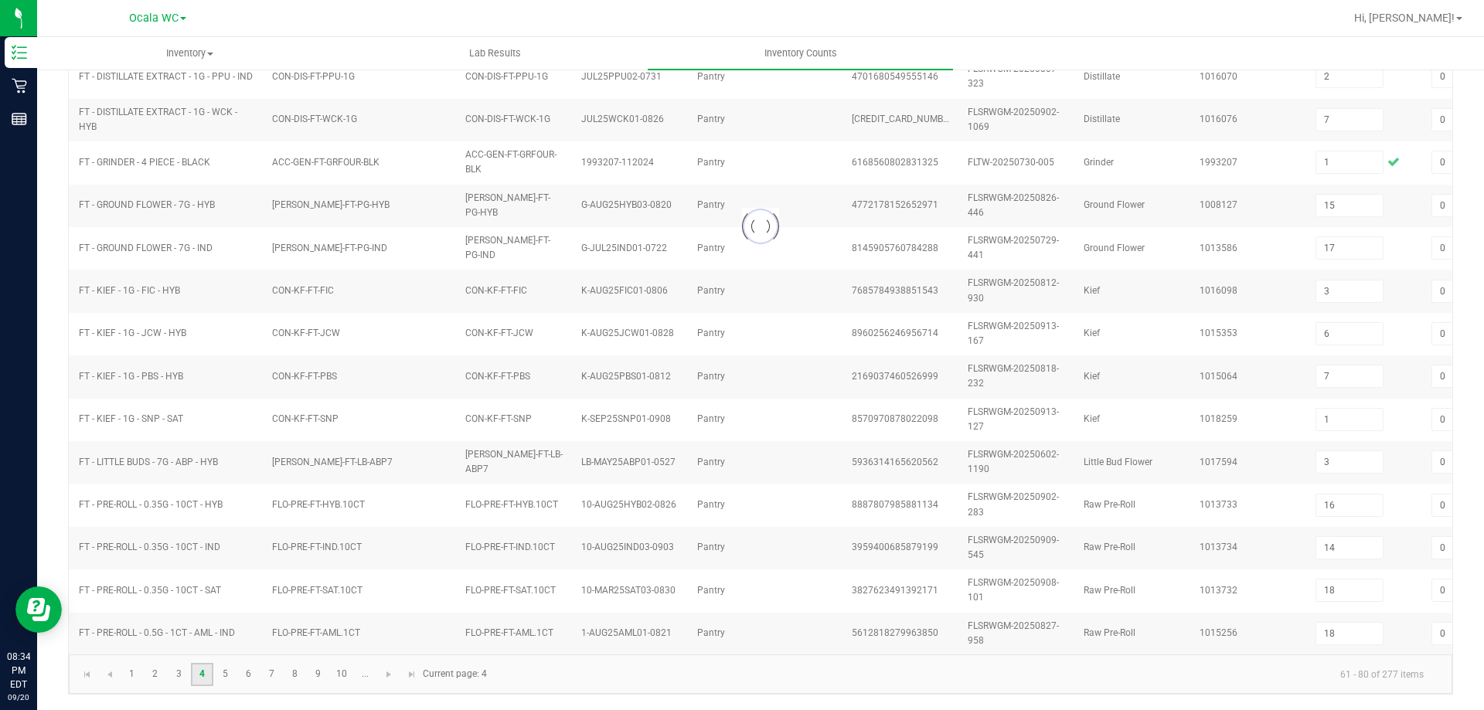
type input "7"
type input "1"
type input "7"
type input "9"
type input "7"
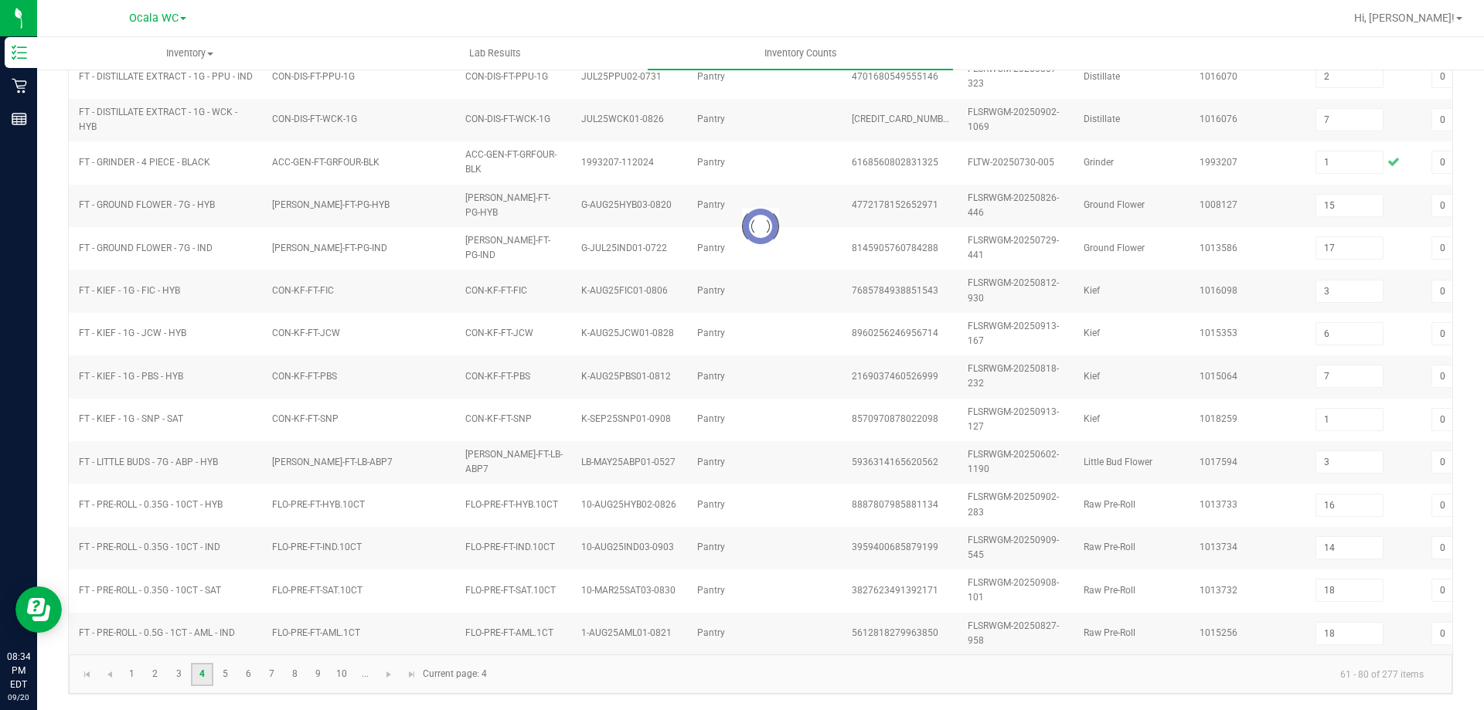
type input "3"
type input "25"
type input "12"
type input "5"
type input "19"
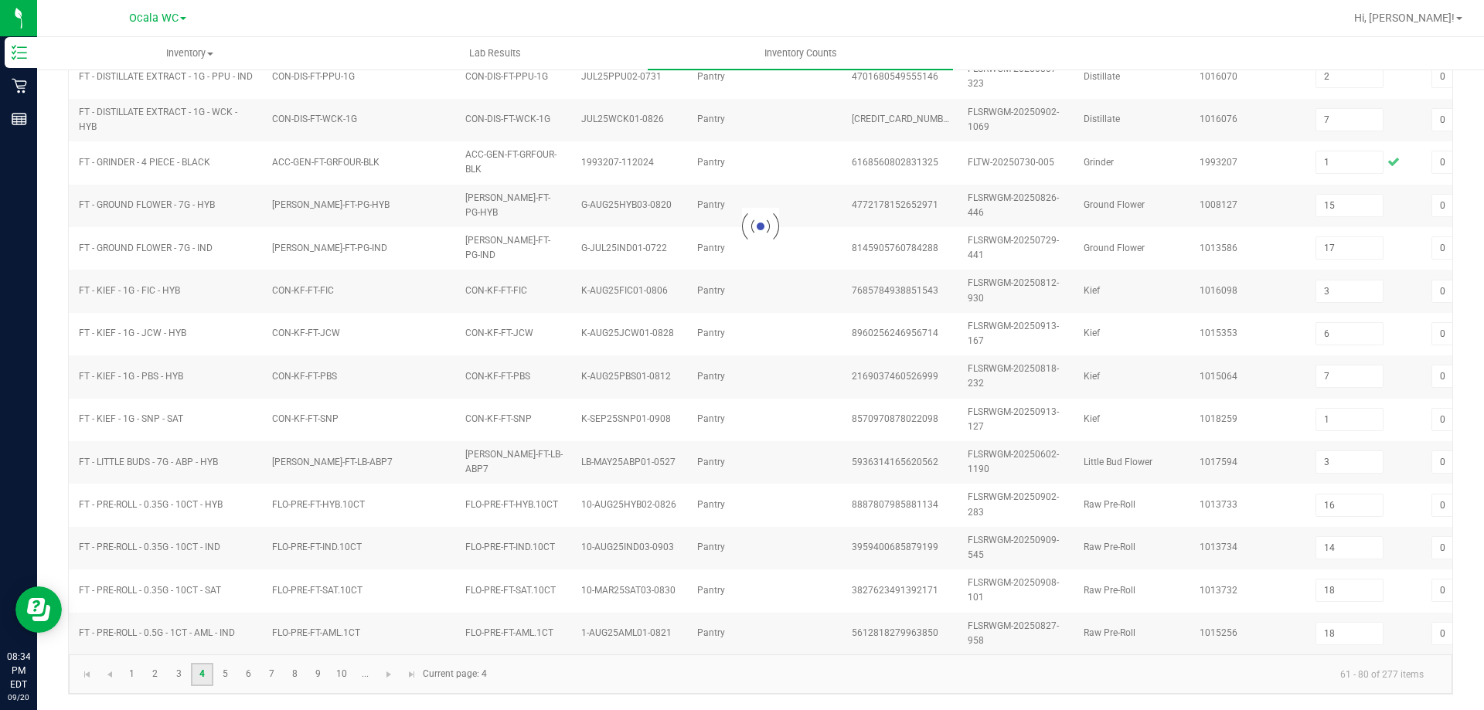
type input "6"
type input "11"
type input "8"
type input "12"
type input "10"
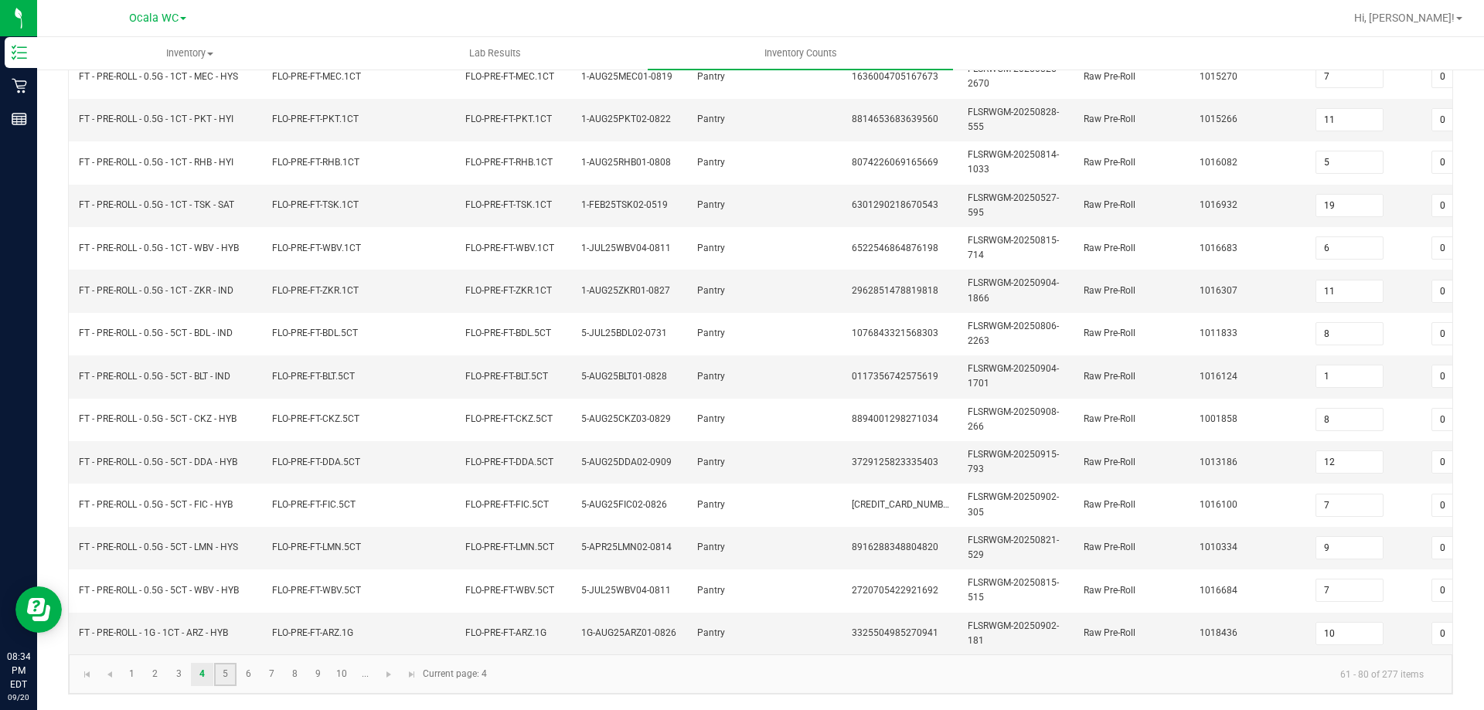
click at [220, 678] on link "5" at bounding box center [225, 674] width 22 height 23
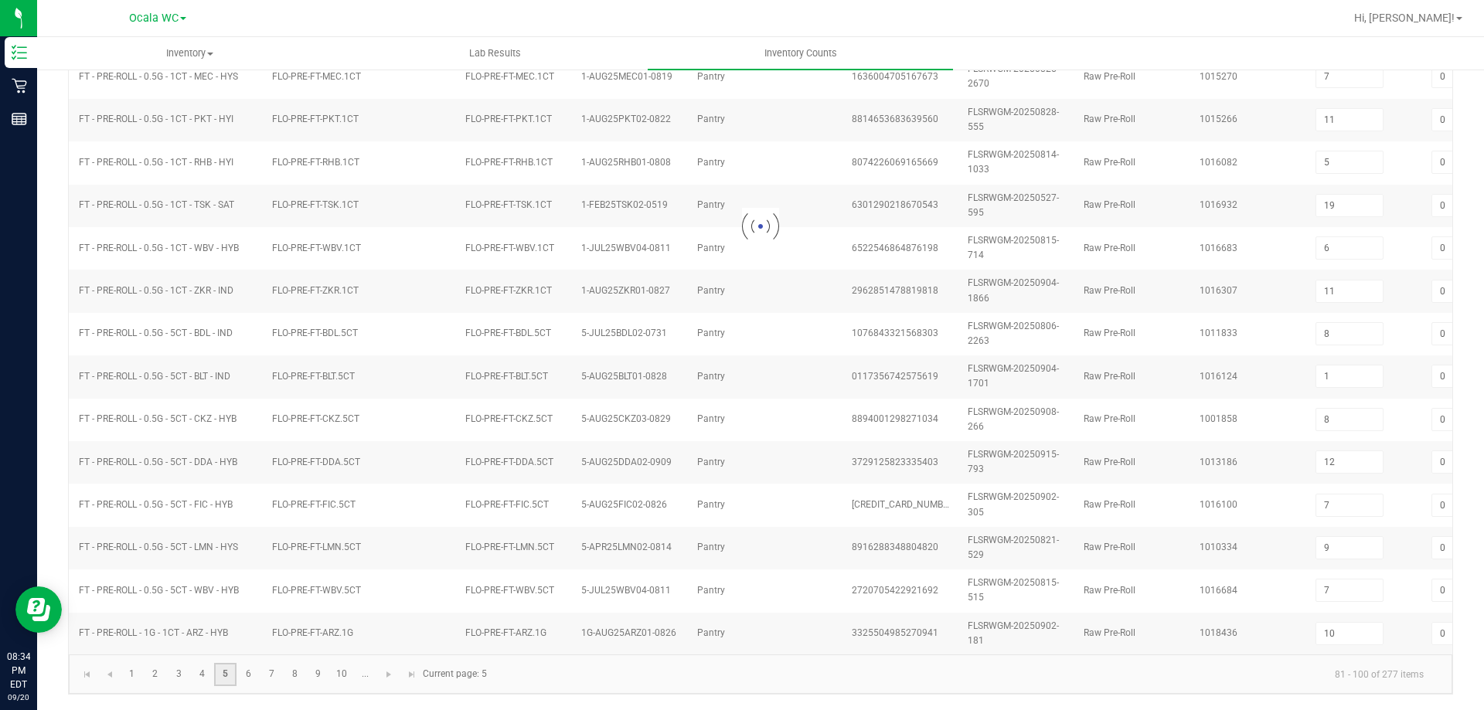
type input "17"
type input "25"
type input "4"
type input "3"
type input "17"
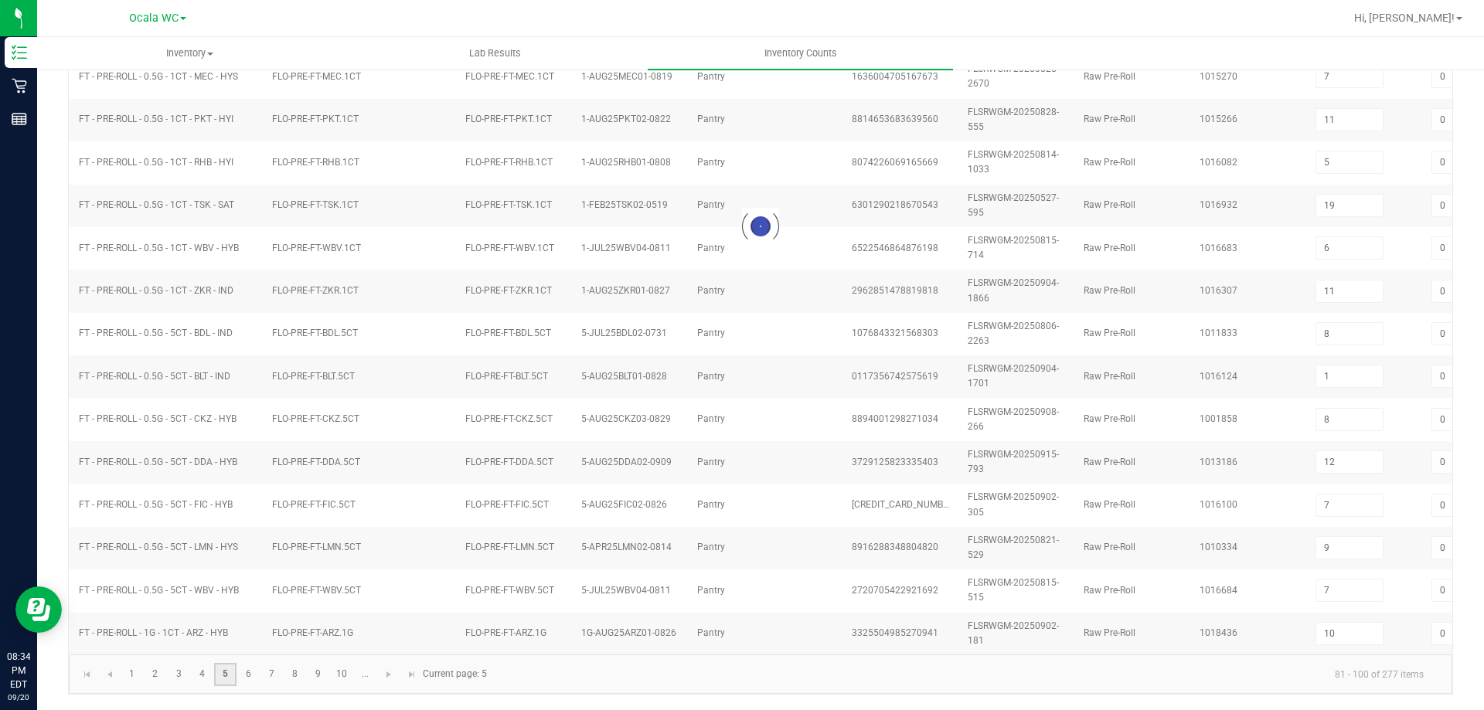
type input "23"
type input "6"
type input "1"
type input "10"
type input "23"
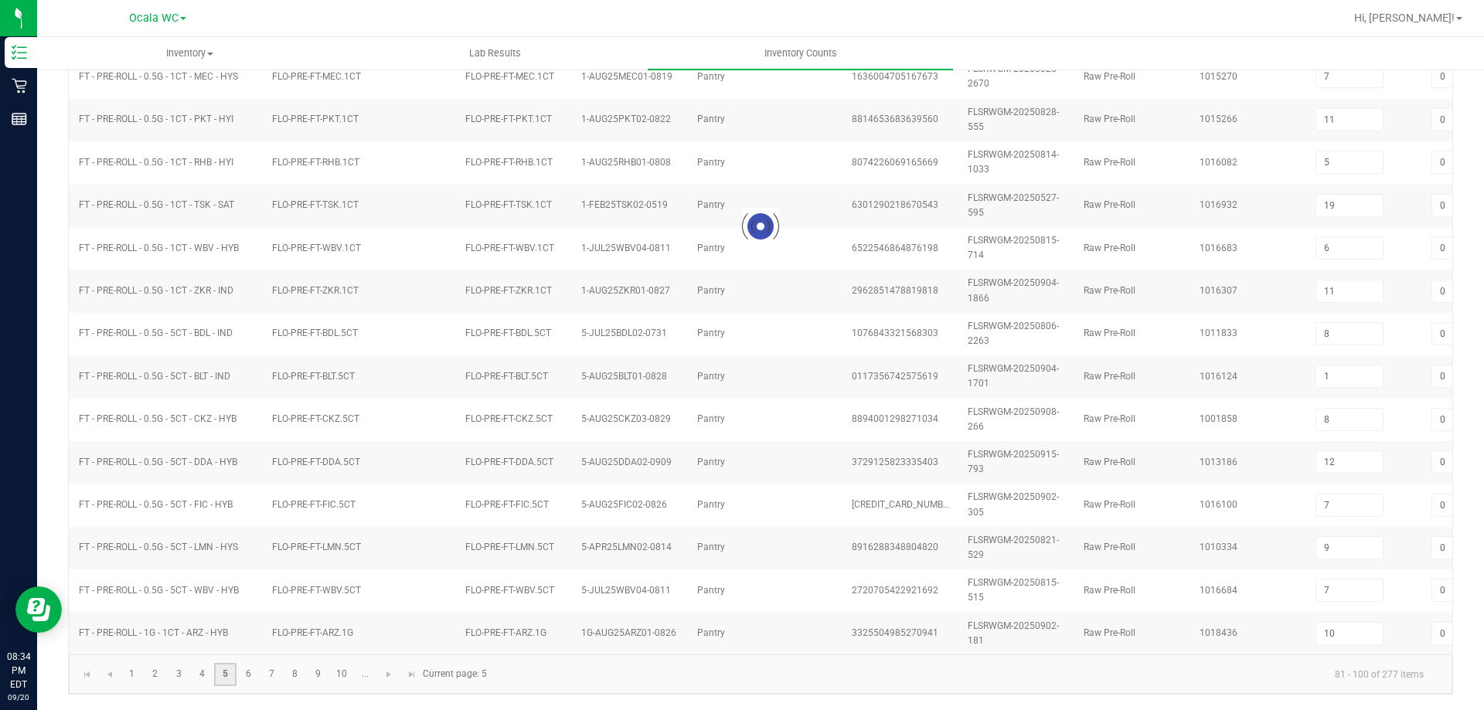
type input "12"
type input "17"
type input "6"
type input "4"
type input "2"
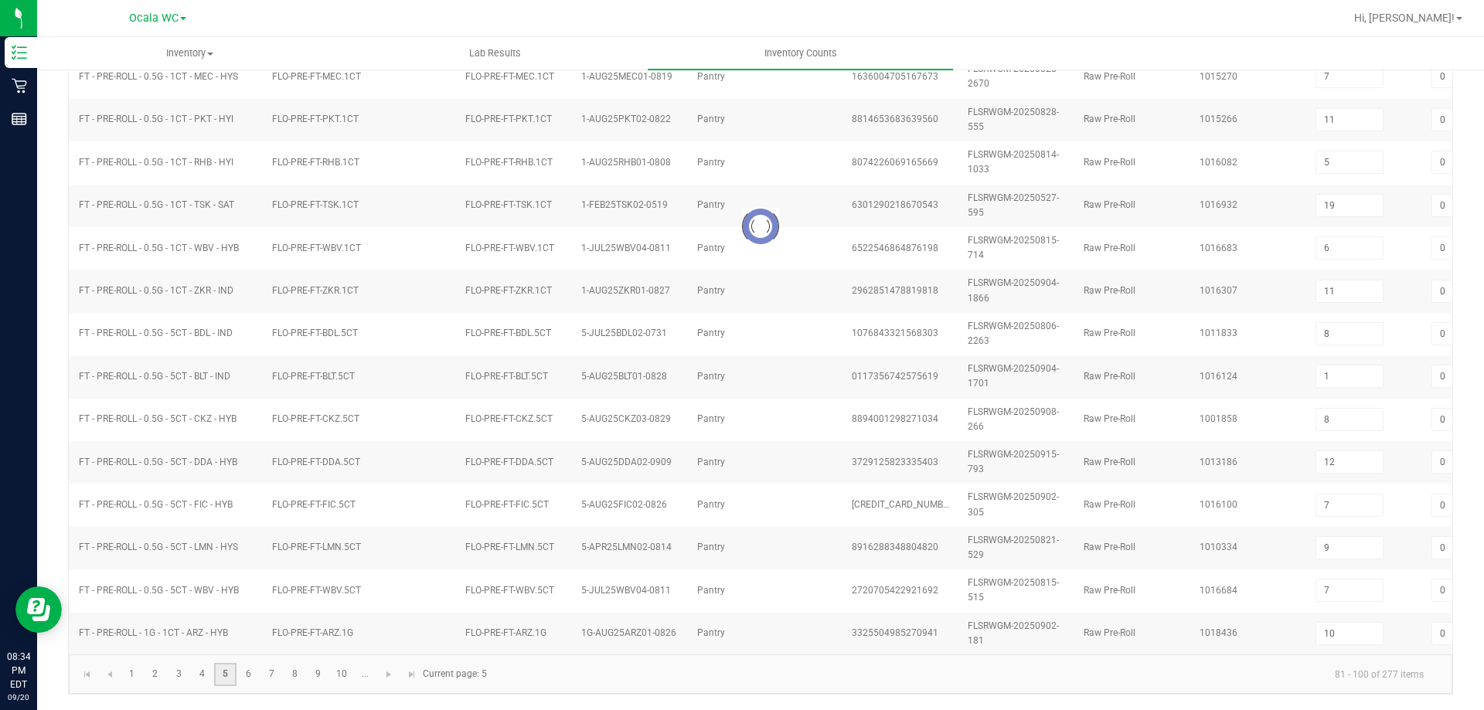
type input "2"
type input "7"
type input "9"
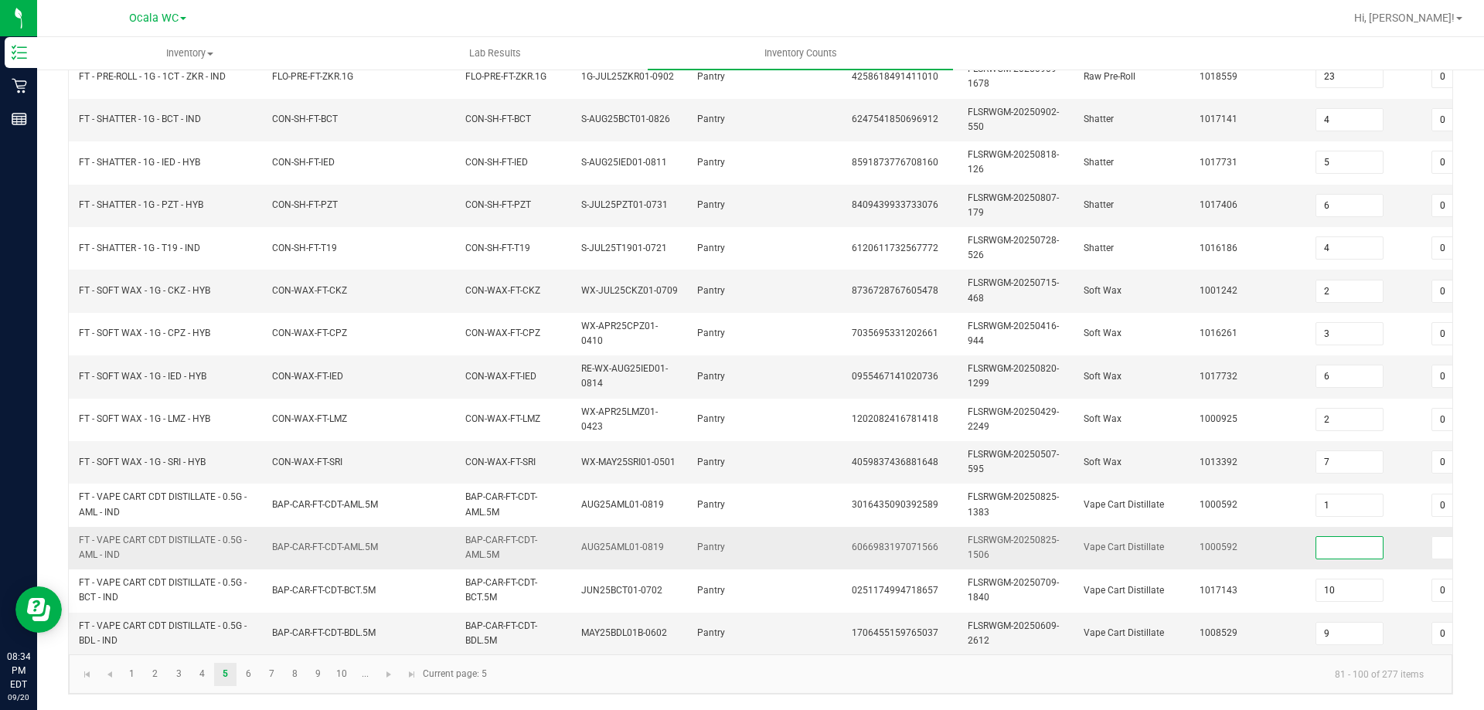
click at [1352, 537] on input at bounding box center [1349, 548] width 66 height 22
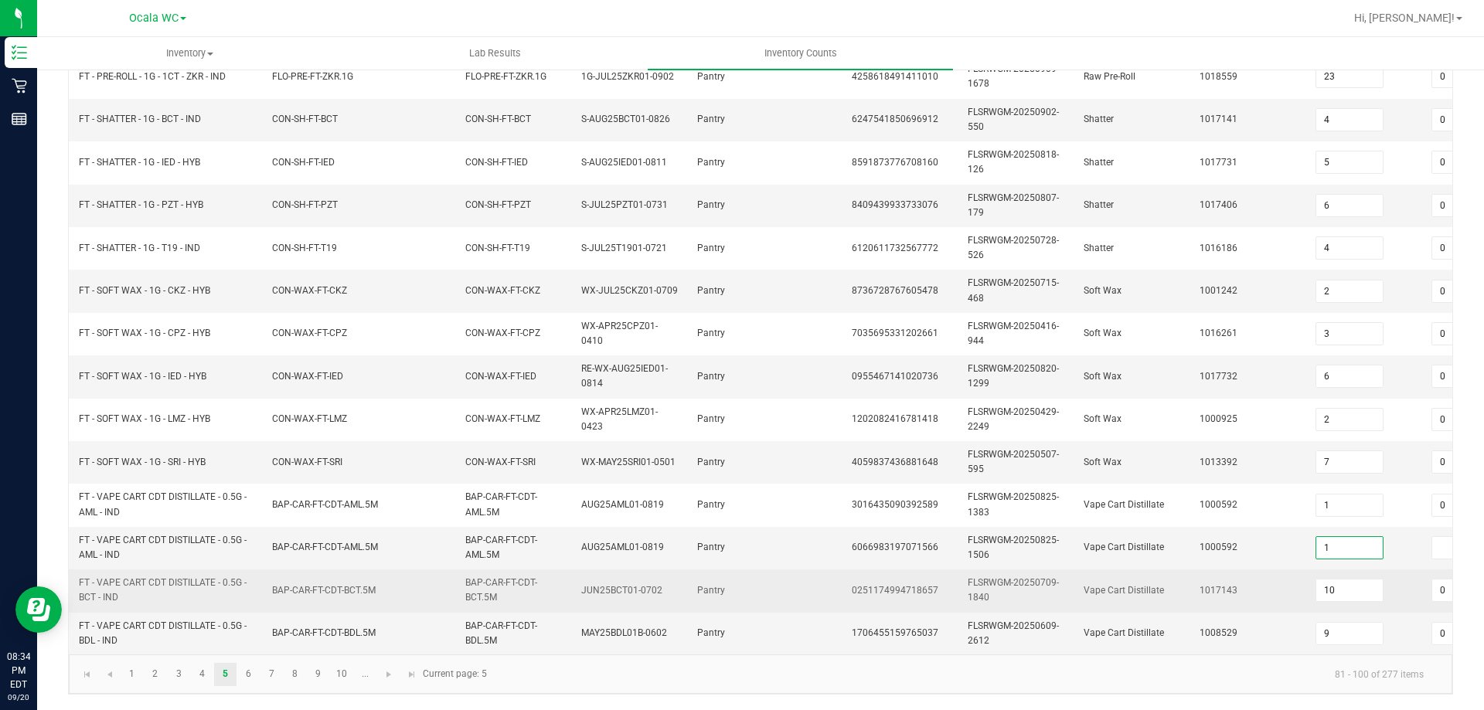
type input "1"
click at [1260, 587] on td "1017143" at bounding box center [1248, 591] width 116 height 43
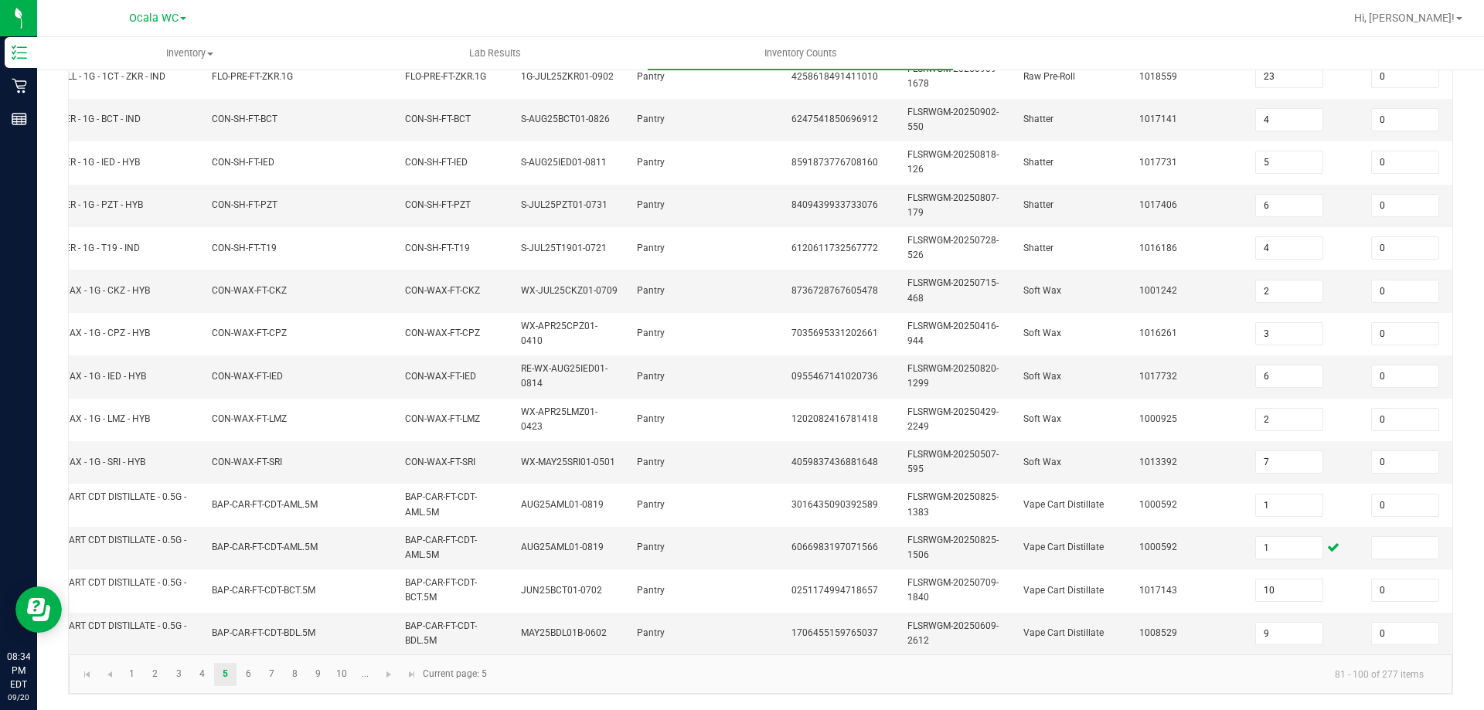
scroll to position [0, 68]
click at [1387, 539] on input at bounding box center [1397, 548] width 66 height 22
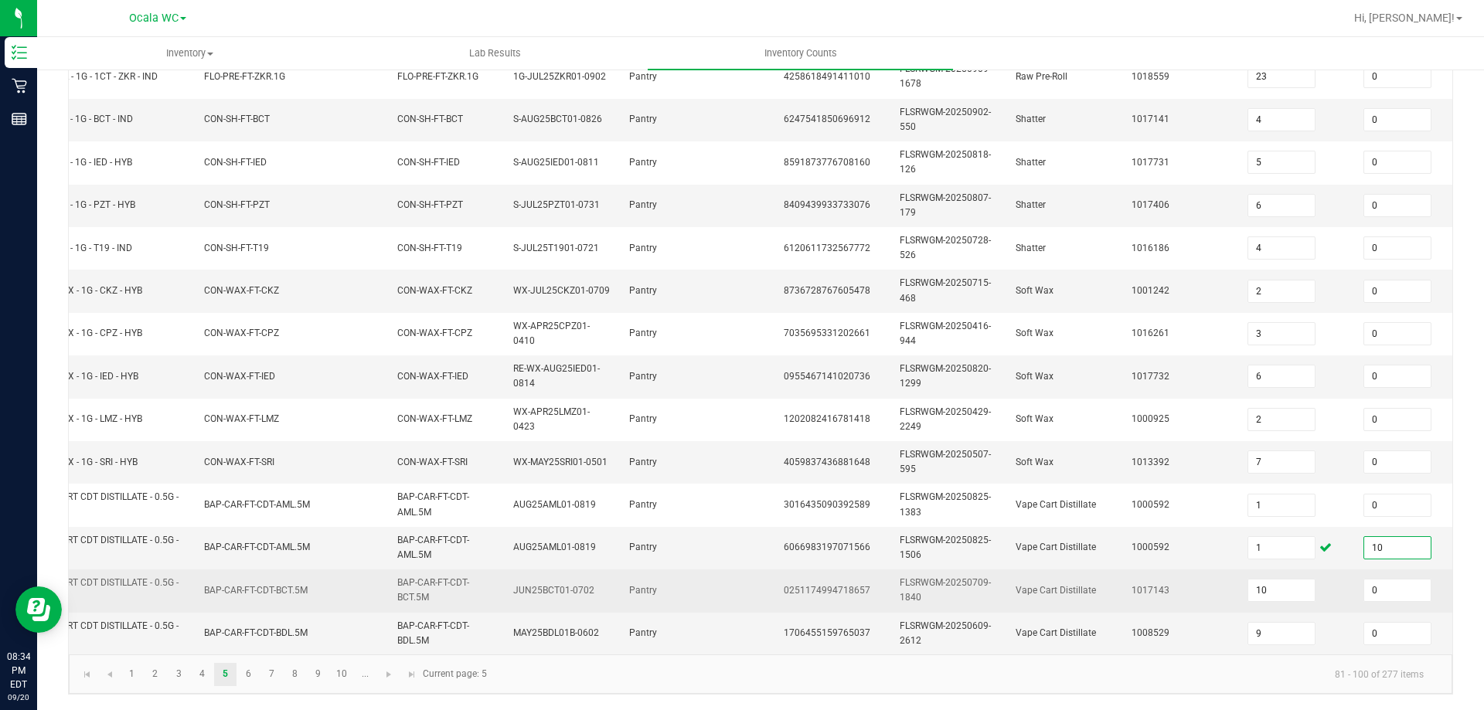
type input "10"
click at [1215, 590] on td "1017143" at bounding box center [1180, 591] width 116 height 43
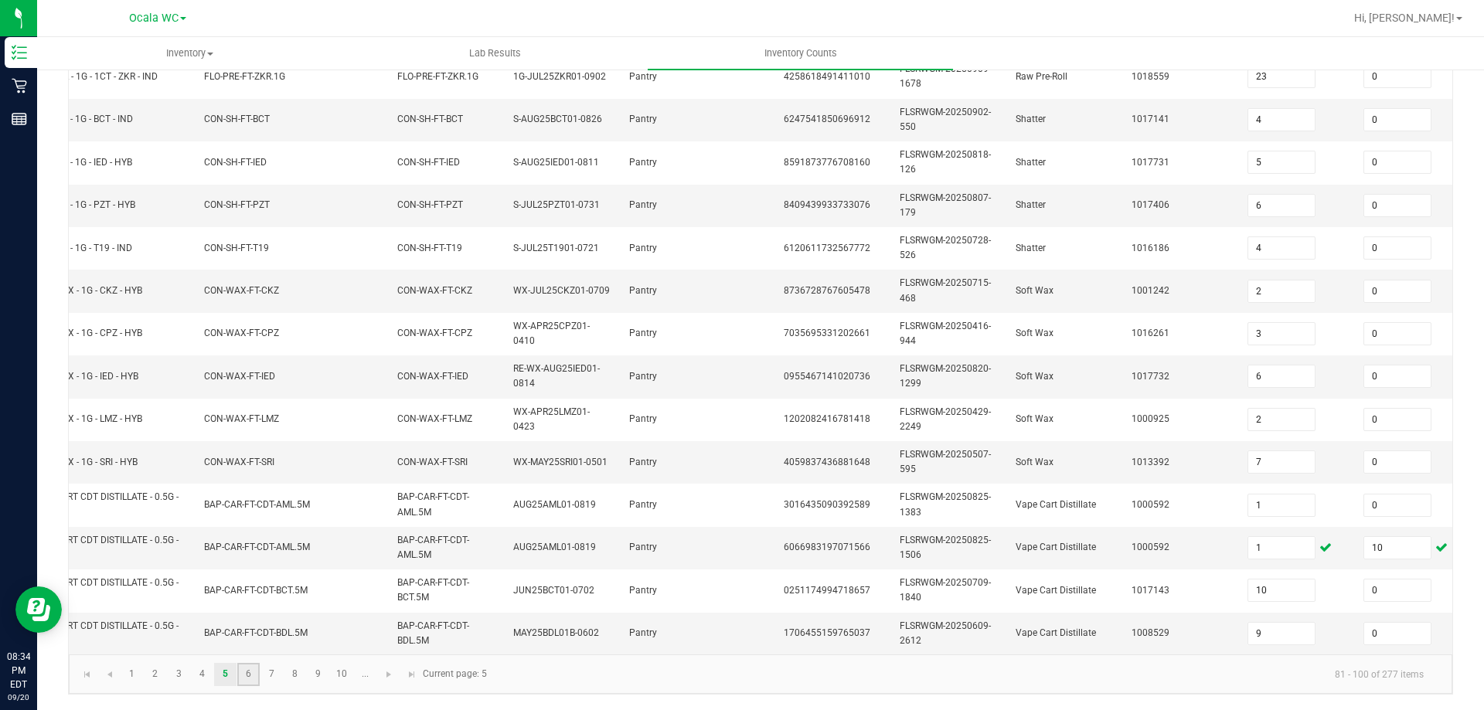
click at [248, 671] on link "6" at bounding box center [248, 674] width 22 height 23
type input "9"
type input "2"
type input "12"
type input "2"
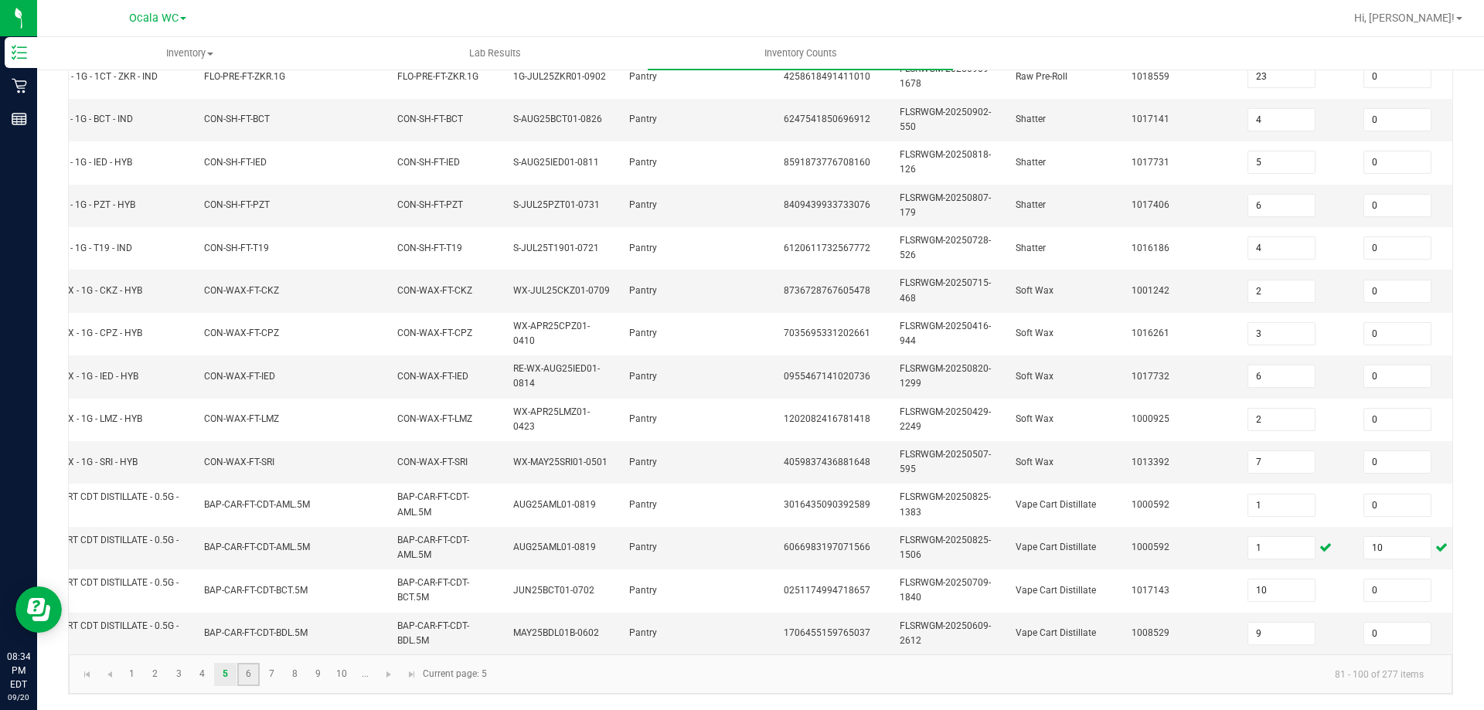
type input "1"
type input "10"
type input "1"
type input "11"
type input "9"
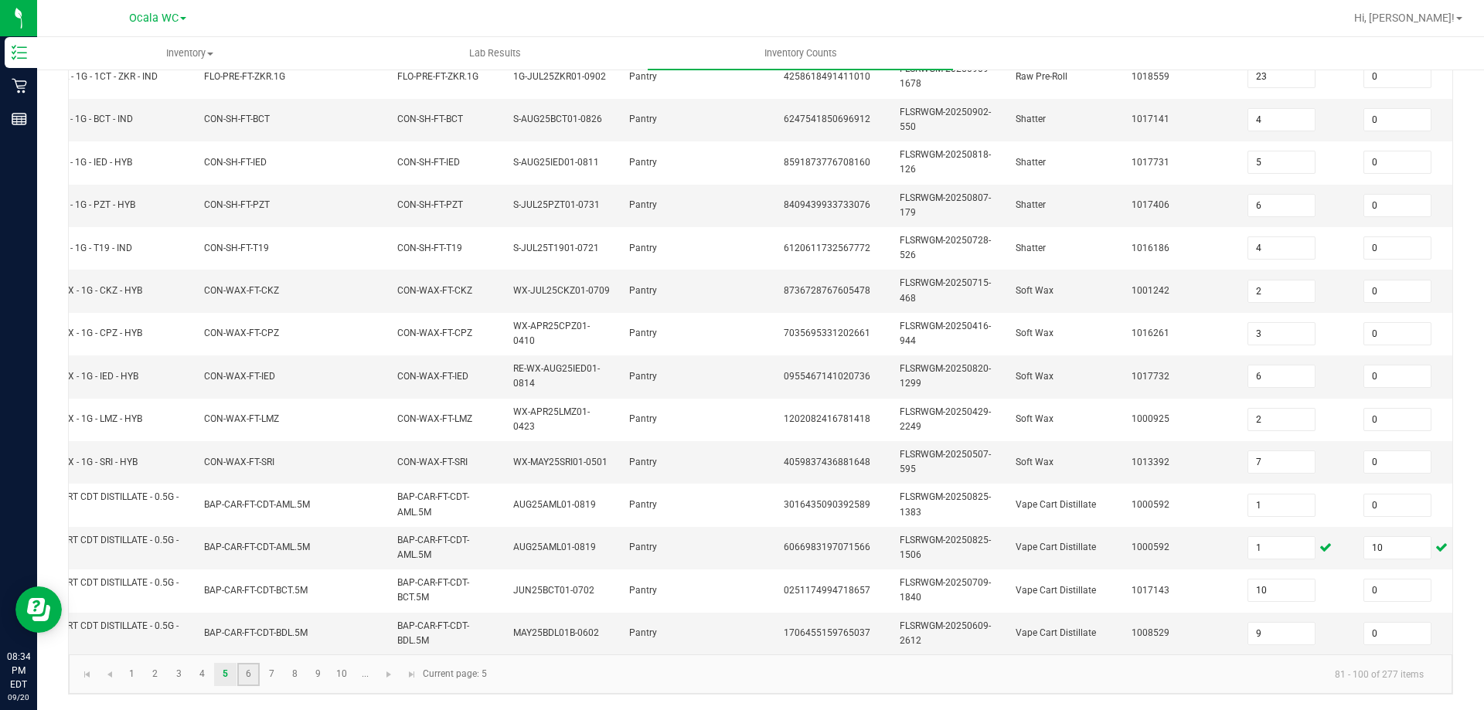
type input "4"
type input "7"
type input "8"
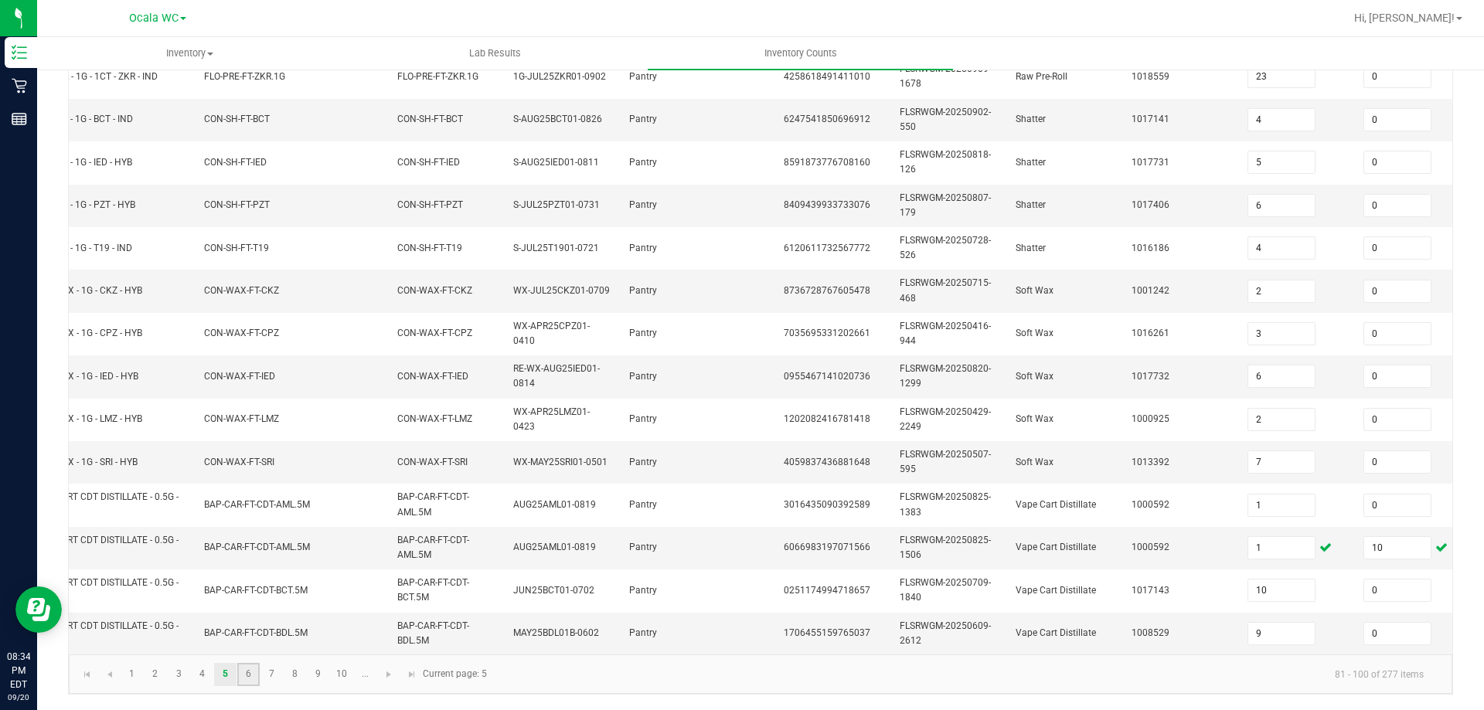
type input "1"
type input "11"
type input "7"
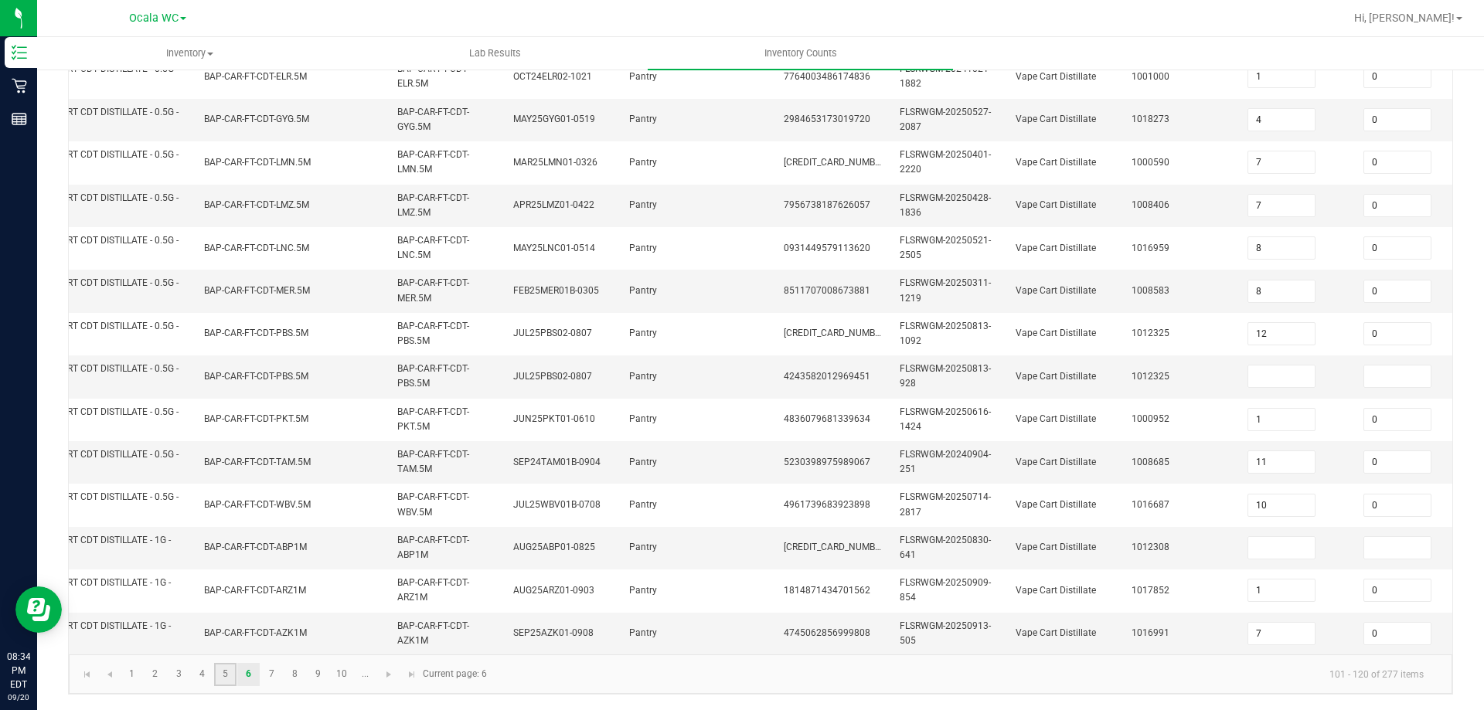
click at [223, 671] on link "5" at bounding box center [225, 674] width 22 height 23
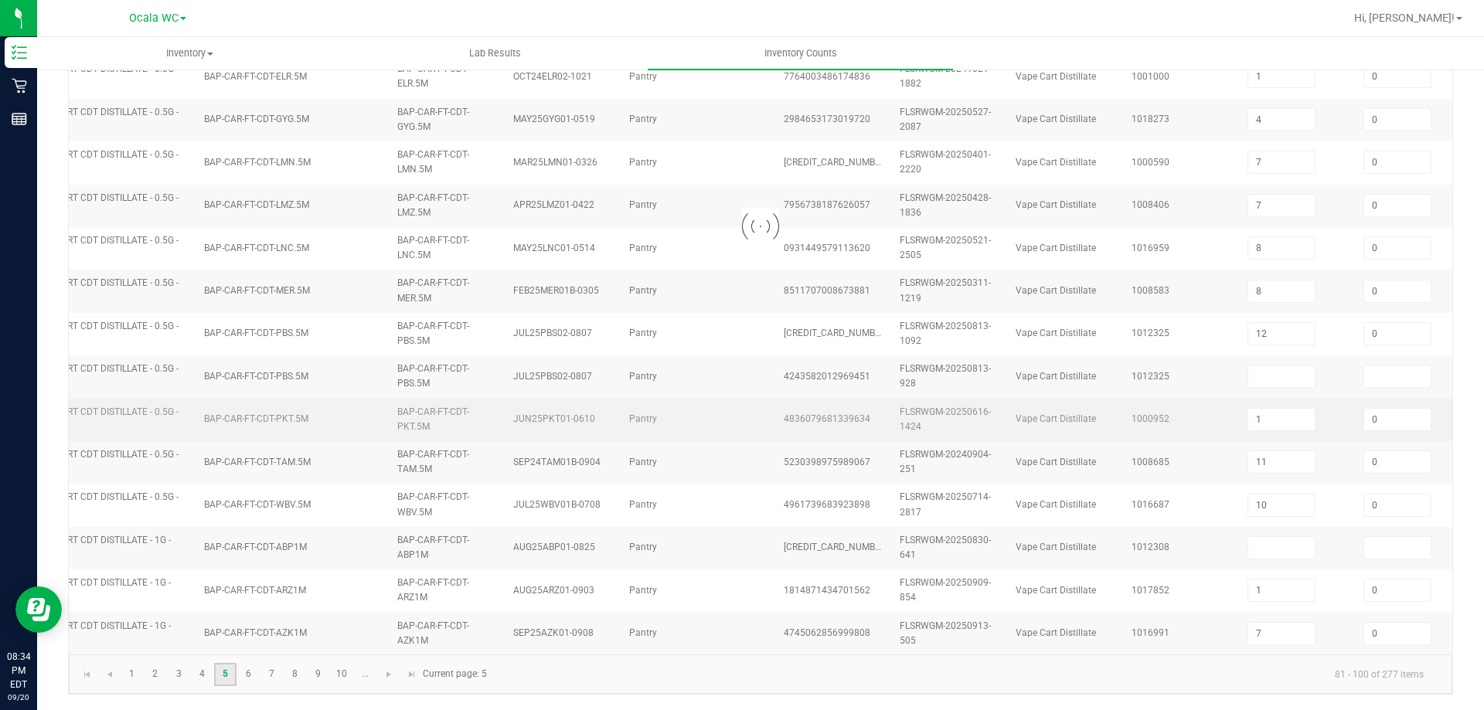
type input "17"
type input "25"
type input "3"
type input "17"
type input "23"
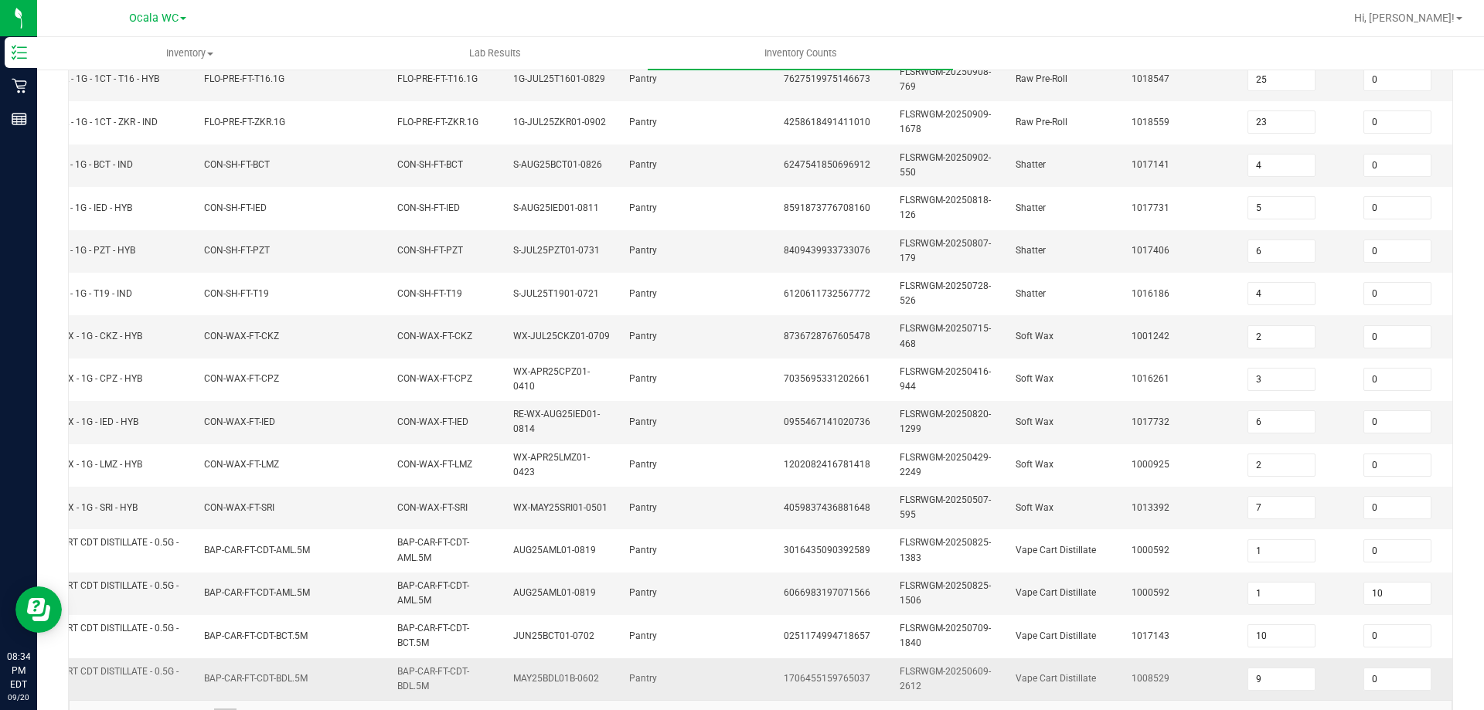
scroll to position [462, 0]
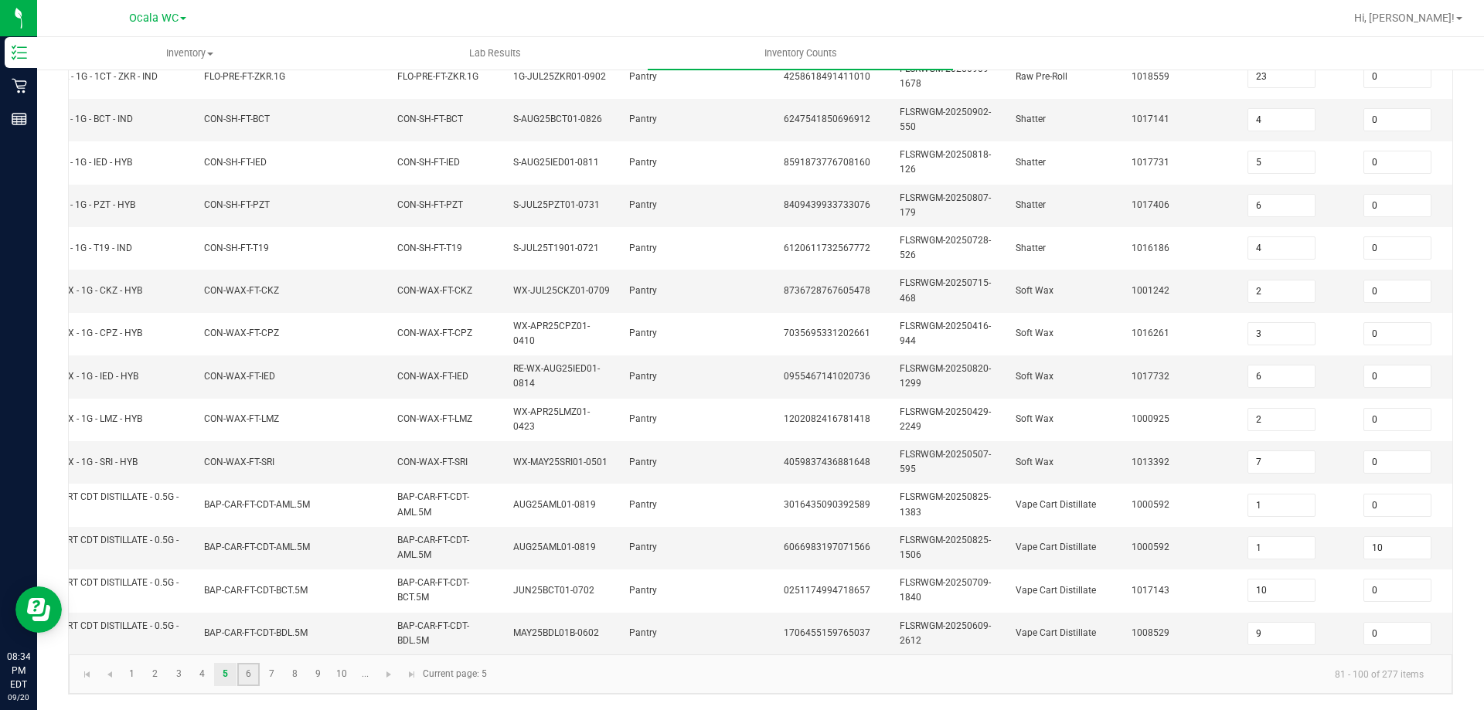
click at [249, 666] on link "6" at bounding box center [248, 674] width 22 height 23
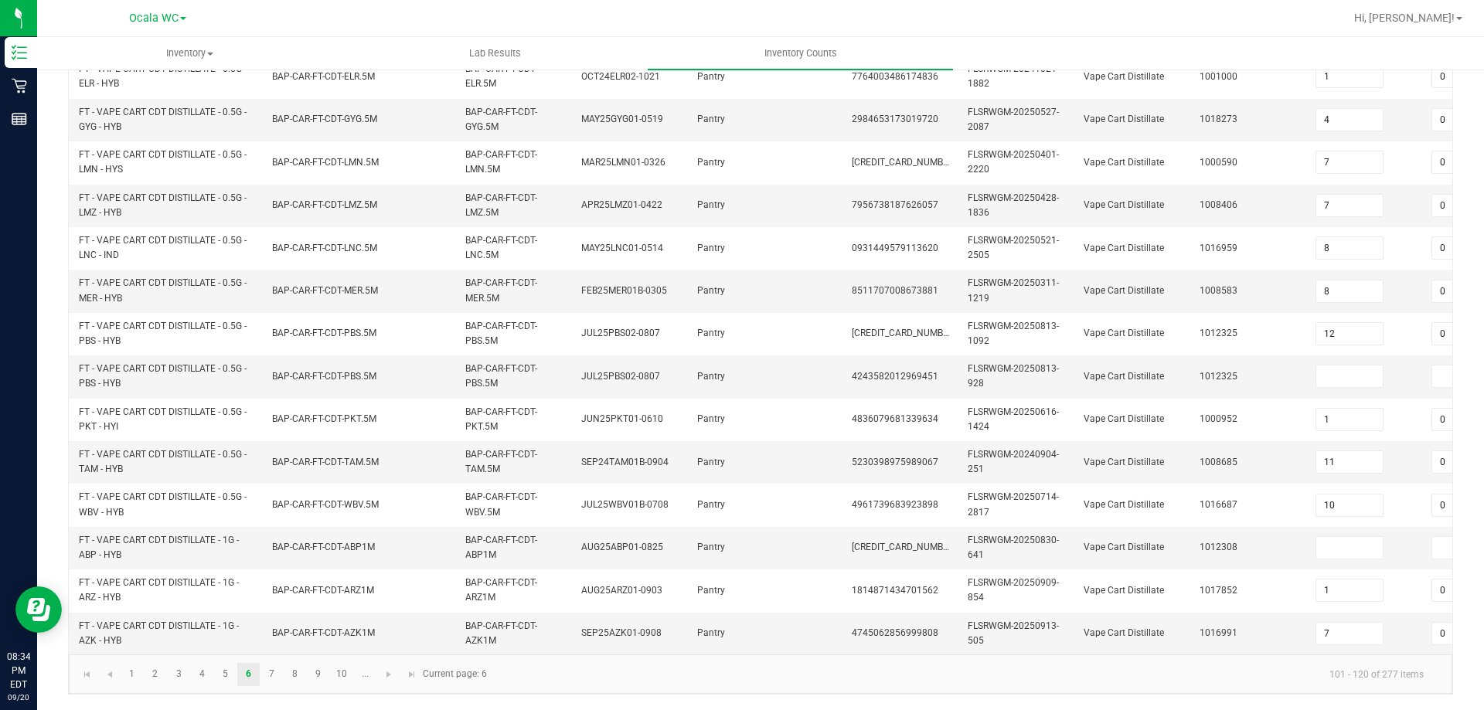
scroll to position [0, 0]
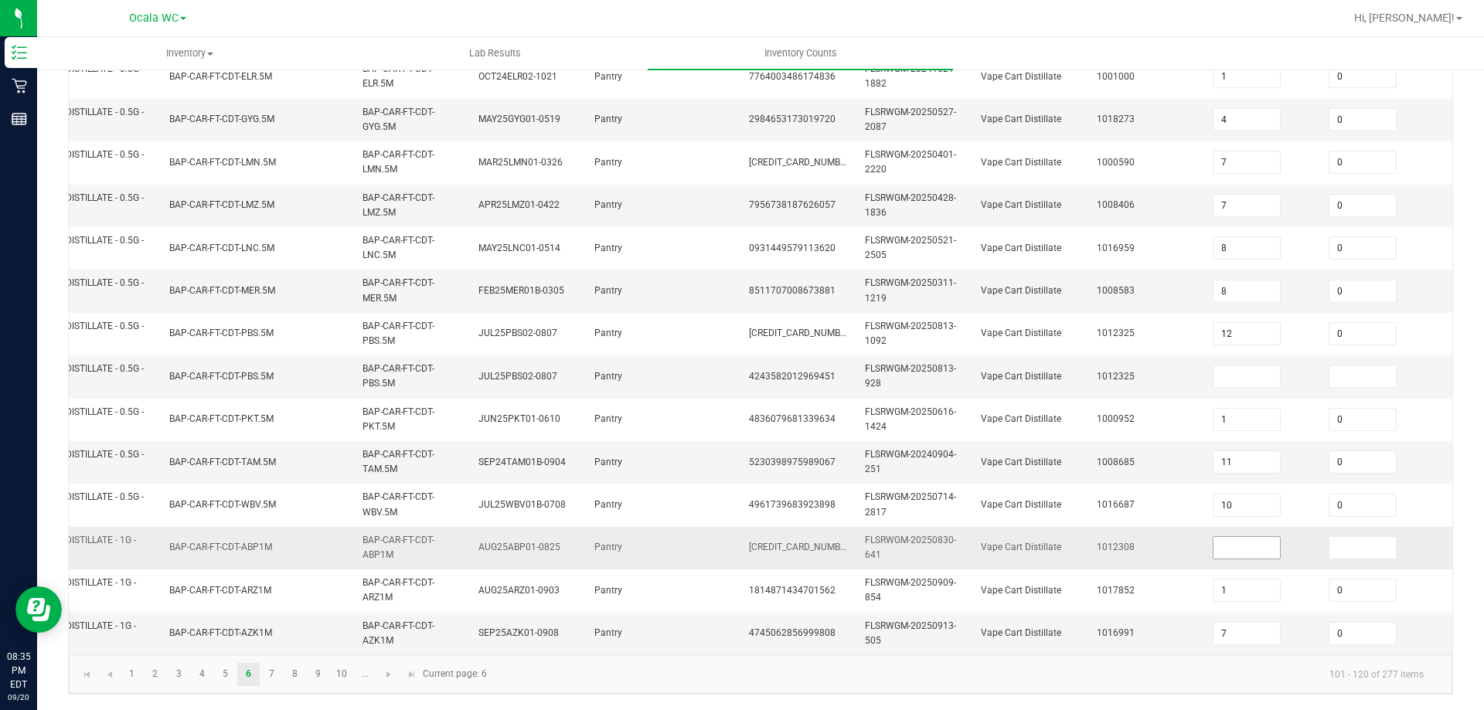
click at [1231, 539] on input at bounding box center [1246, 548] width 66 height 22
click at [1357, 542] on input at bounding box center [1362, 548] width 66 height 22
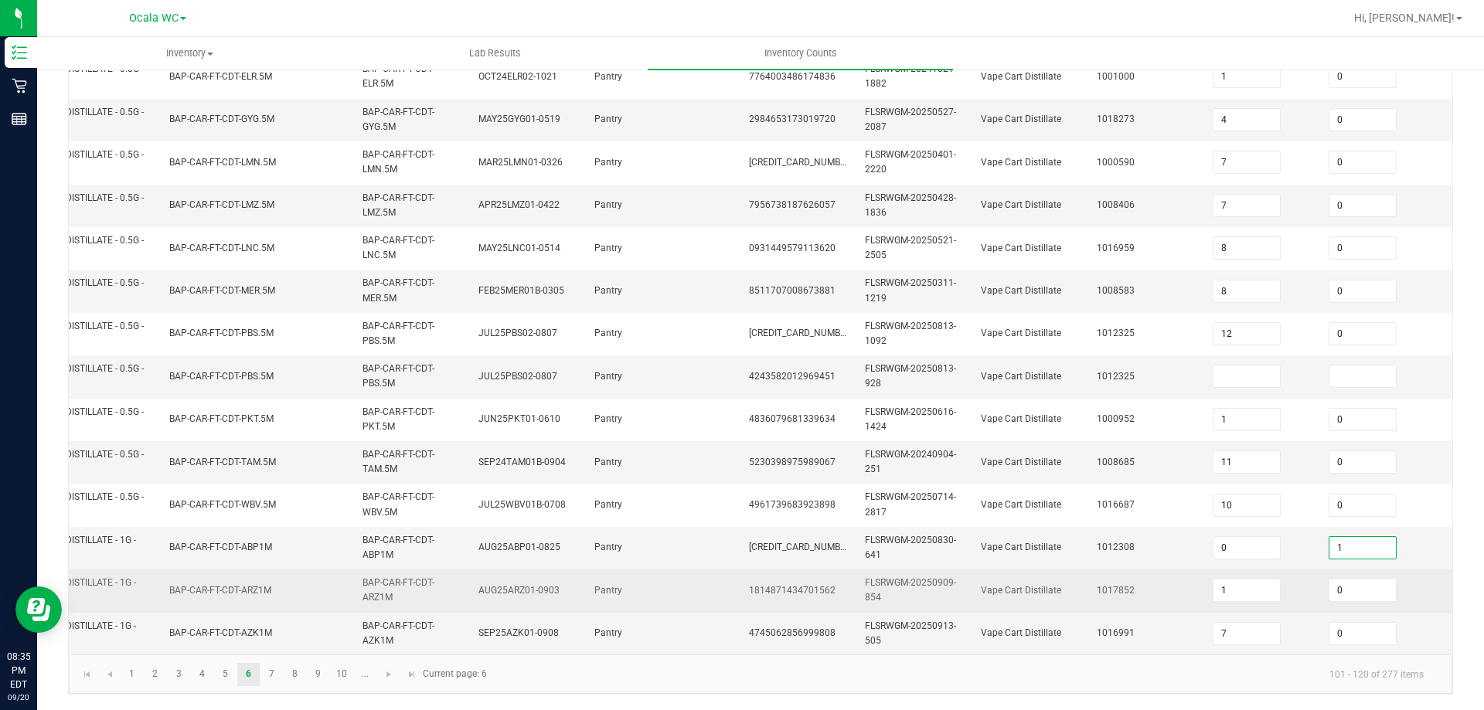
click at [1171, 570] on td "1017852" at bounding box center [1145, 591] width 116 height 43
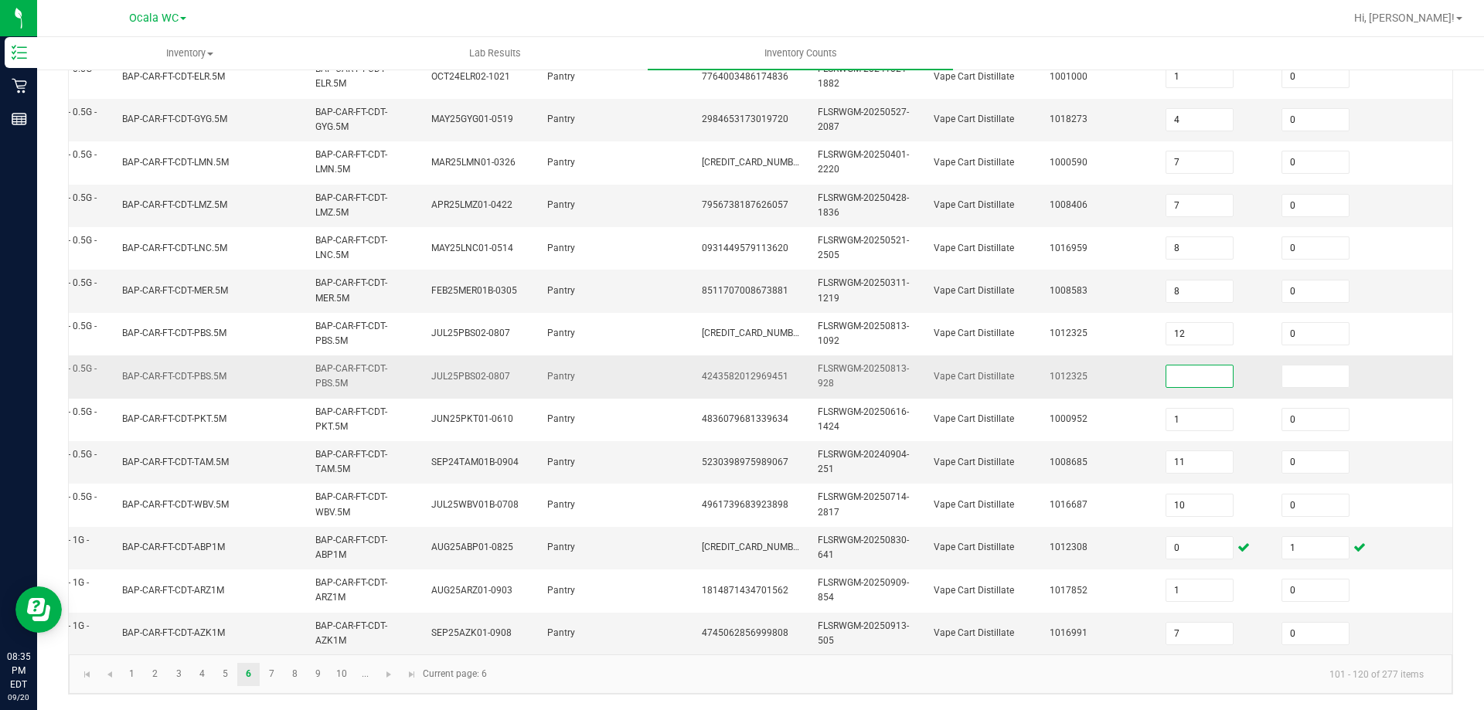
click at [1217, 369] on input at bounding box center [1199, 377] width 66 height 22
click at [1322, 366] on input at bounding box center [1315, 377] width 66 height 22
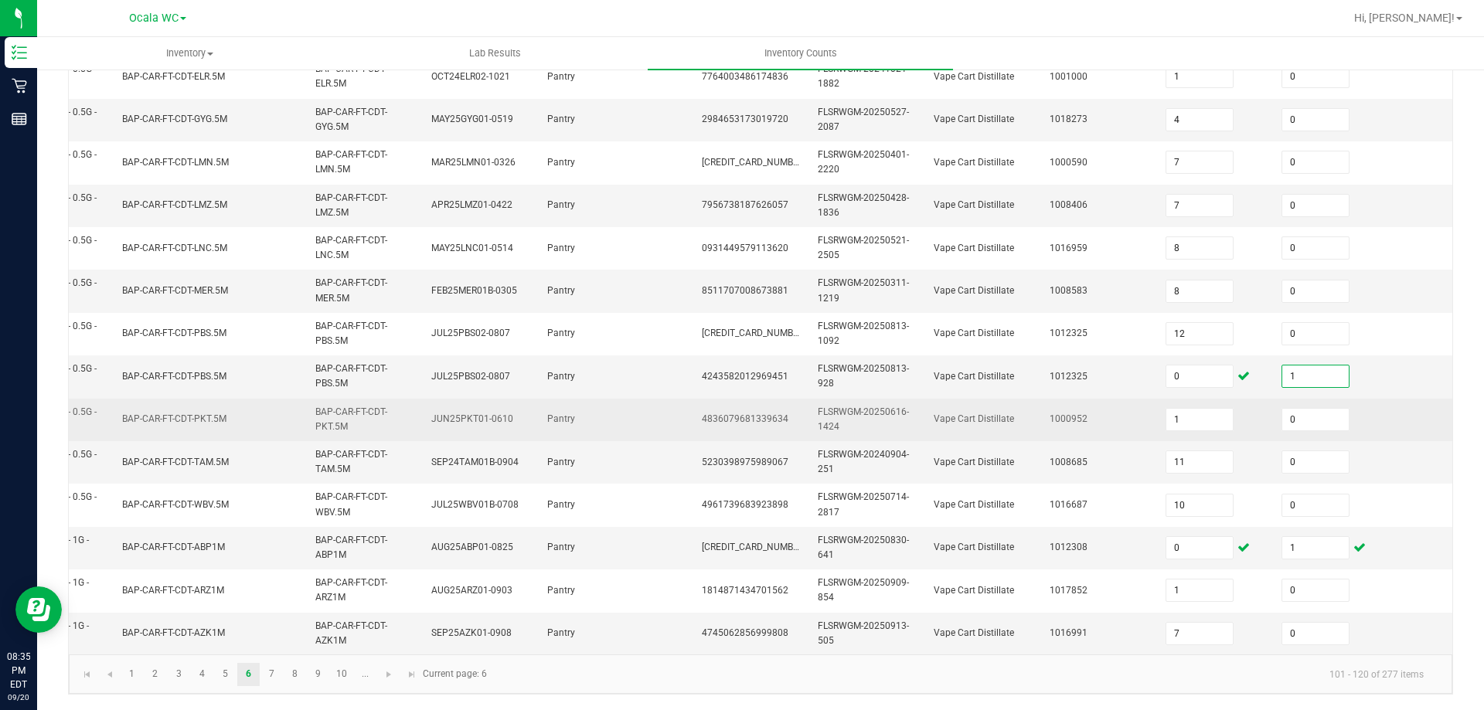
click at [1114, 399] on td "1000952" at bounding box center [1098, 420] width 116 height 43
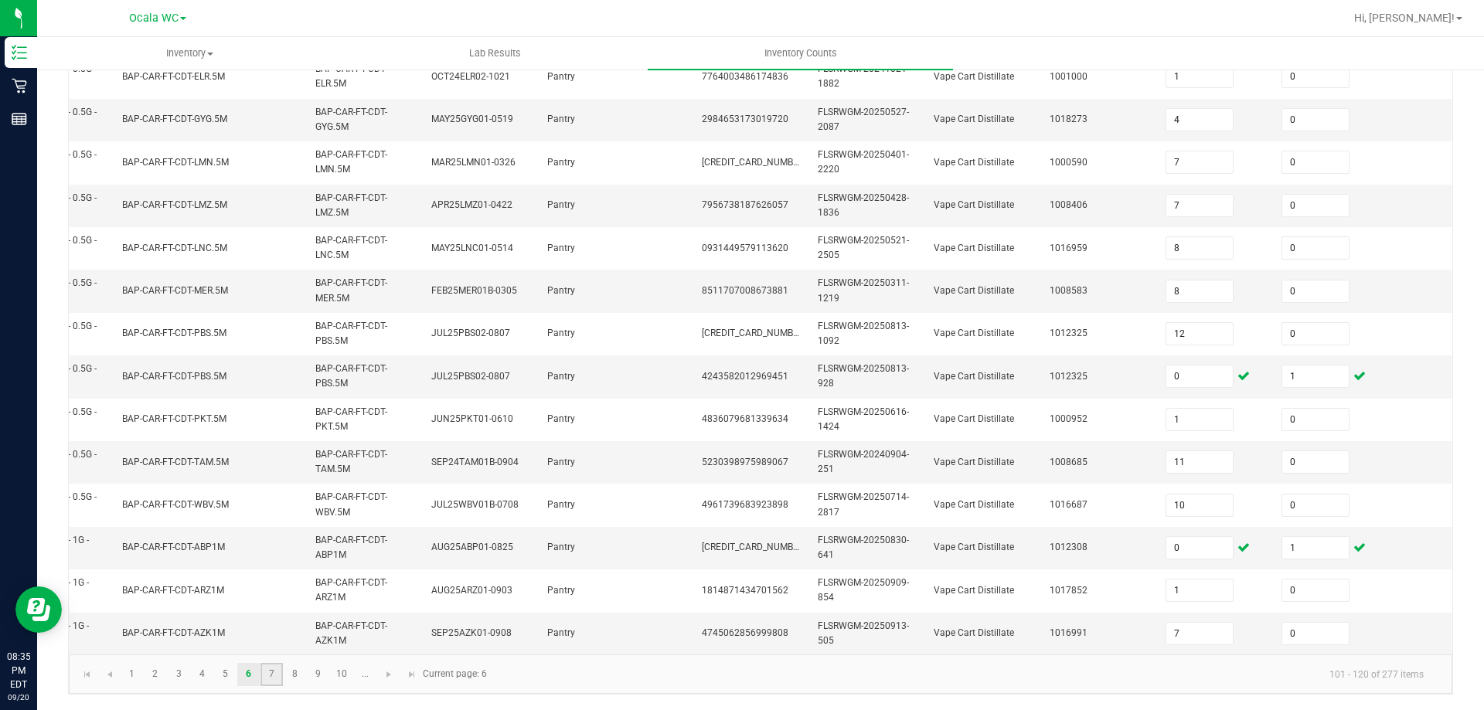
click at [269, 668] on link "7" at bounding box center [271, 674] width 22 height 23
click at [241, 678] on link "6" at bounding box center [248, 674] width 22 height 23
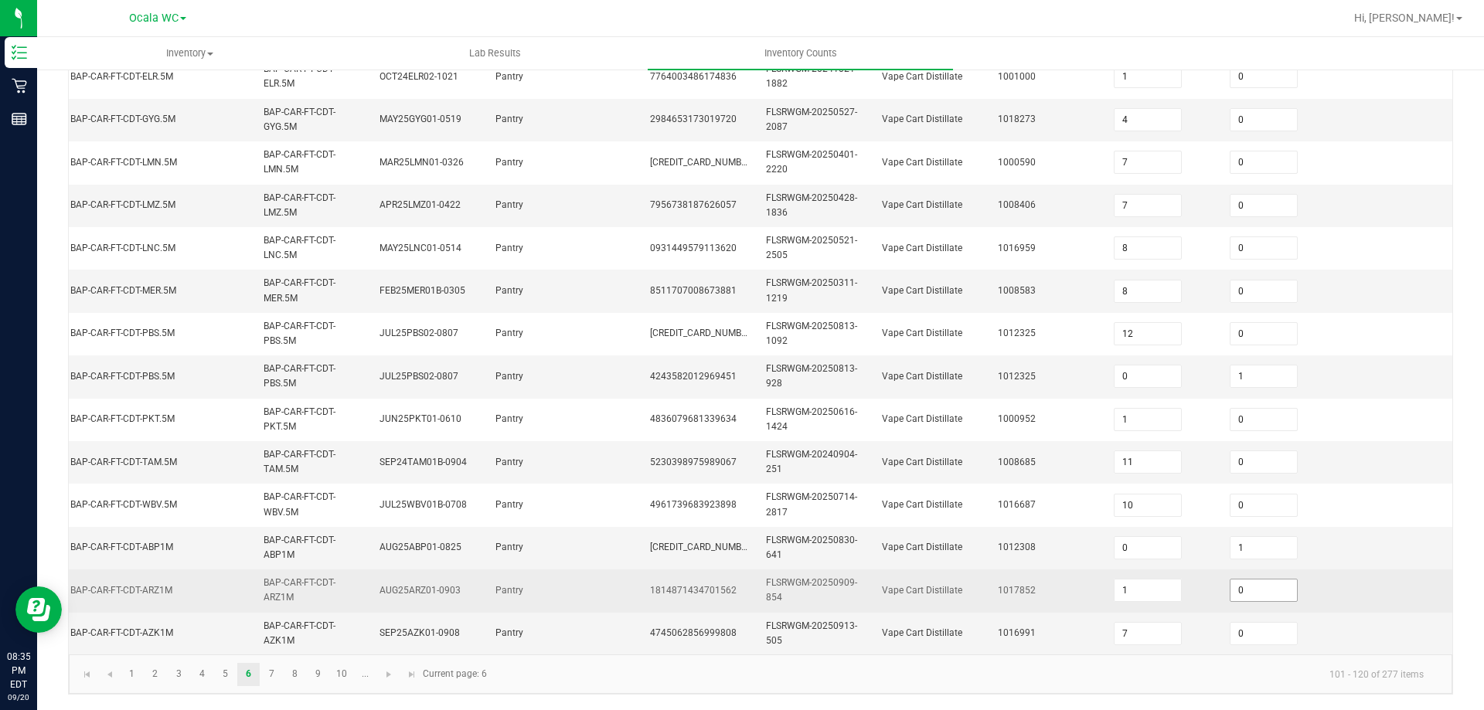
drag, startPoint x: 1224, startPoint y: 570, endPoint x: 1227, endPoint y: 579, distance: 9.0
click at [1230, 580] on input "0" at bounding box center [1263, 591] width 66 height 22
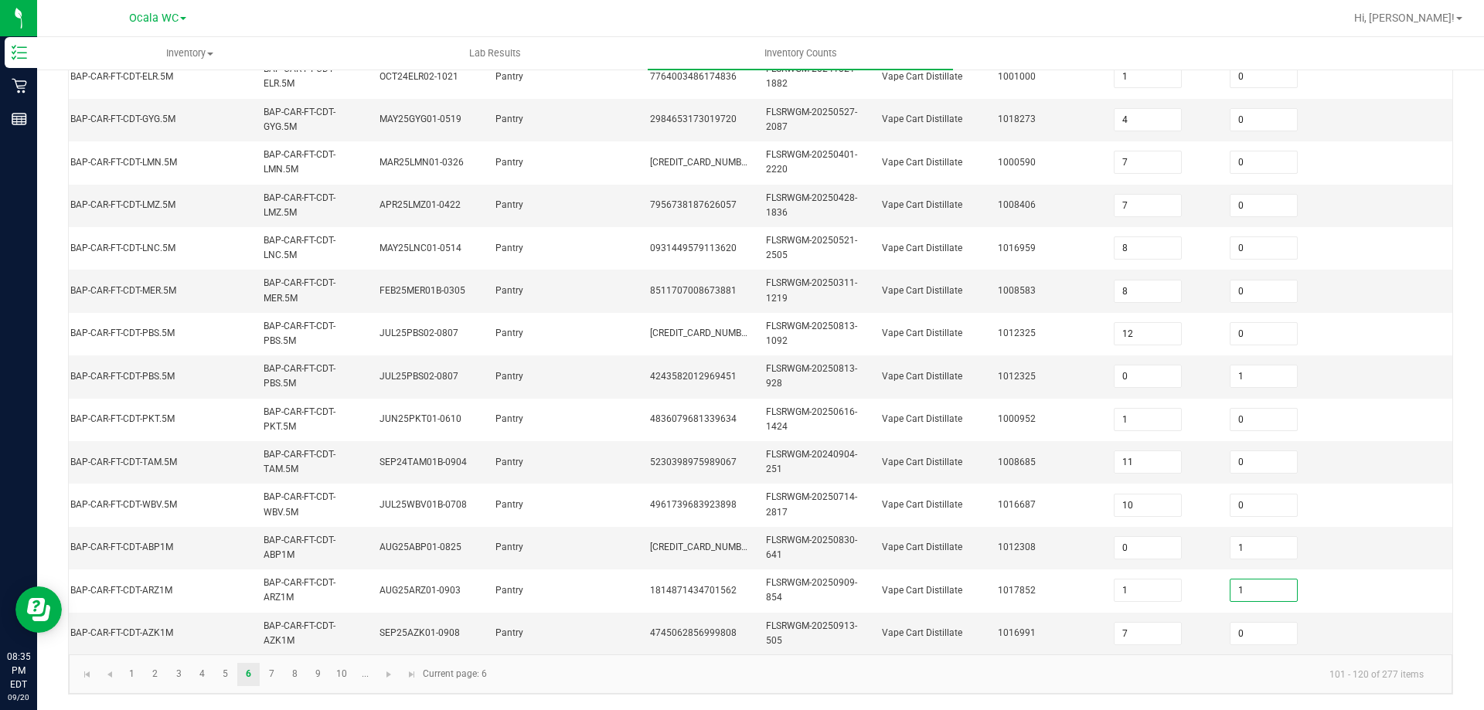
drag, startPoint x: 1073, startPoint y: 638, endPoint x: 1068, endPoint y: 655, distance: 17.1
click at [1073, 639] on td "1016991" at bounding box center [1046, 634] width 116 height 42
click at [1054, 664] on kendo-pager-info "101 - 120 of 277 items" at bounding box center [966, 674] width 940 height 26
click at [271, 668] on link "7" at bounding box center [271, 674] width 22 height 23
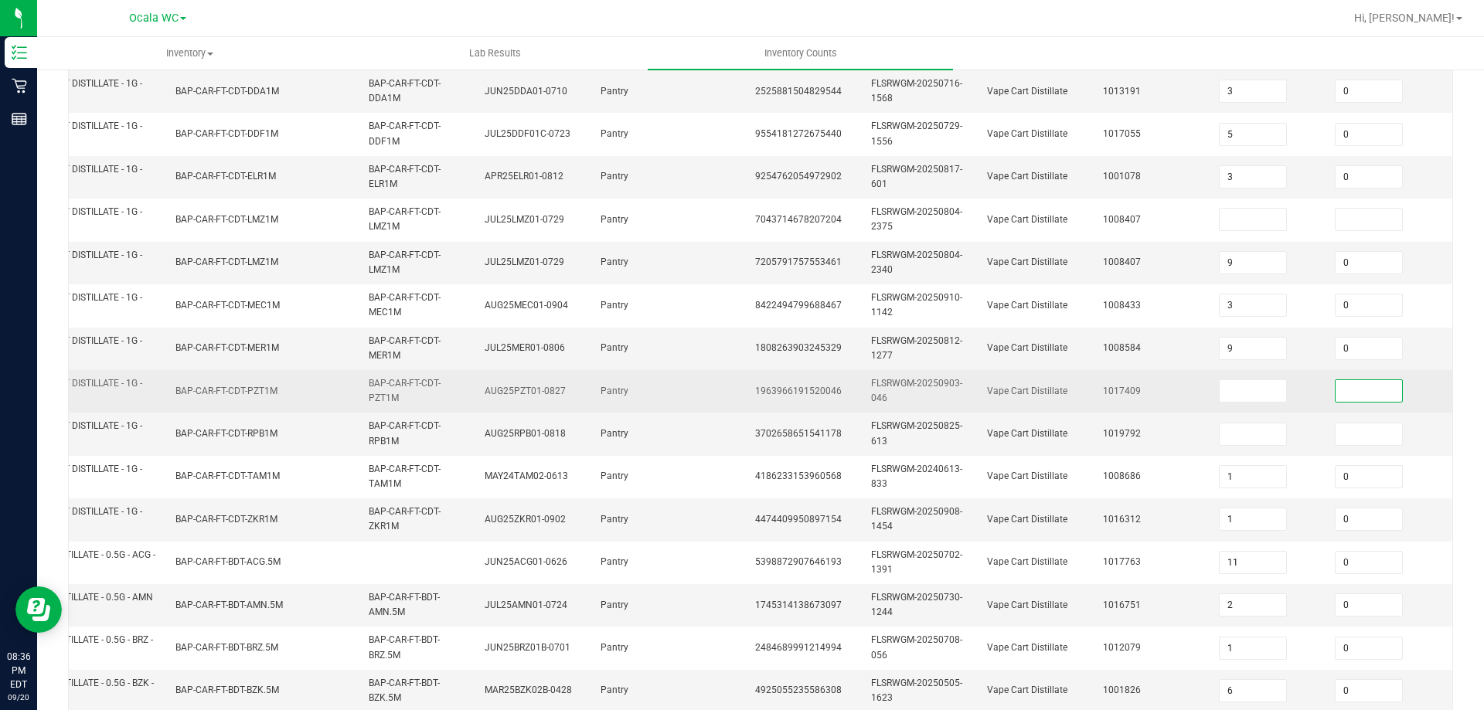
click at [1369, 383] on input at bounding box center [1368, 391] width 66 height 22
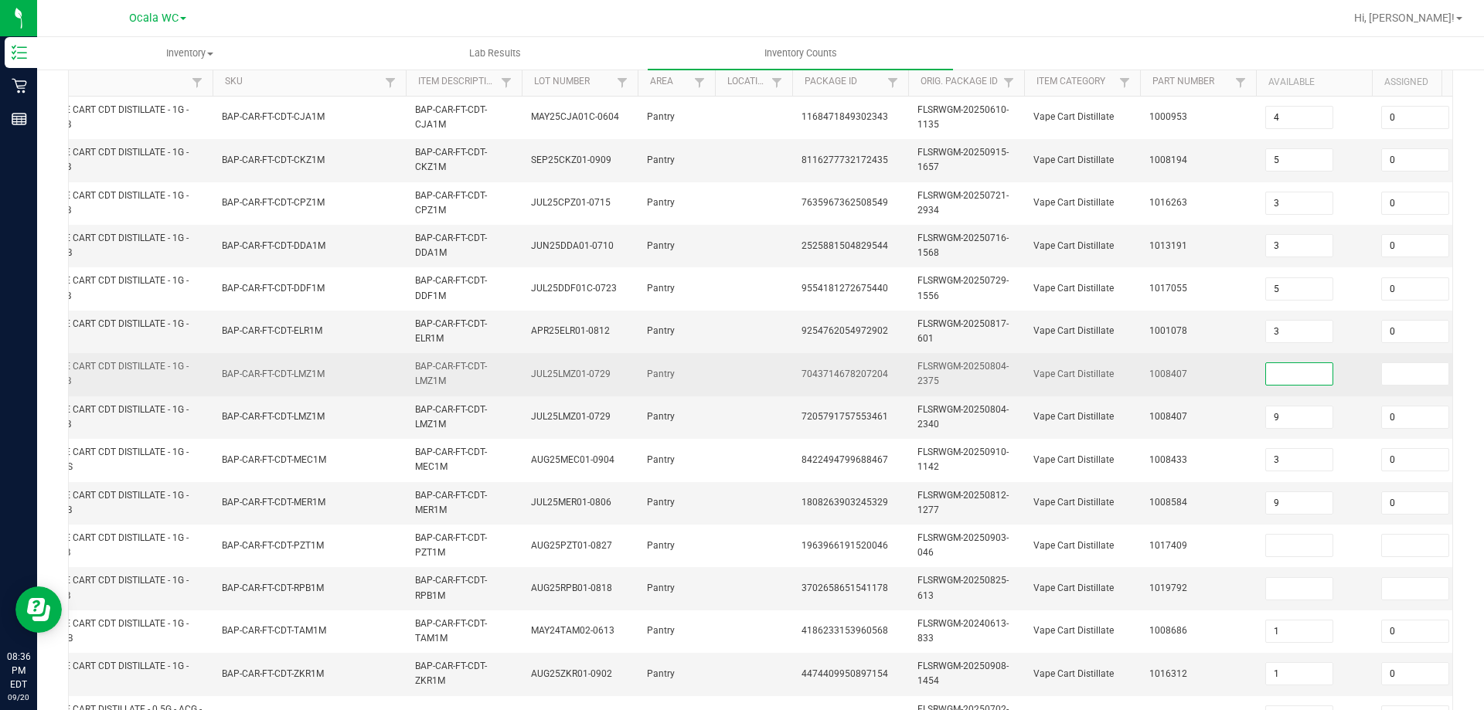
click at [1319, 376] on input at bounding box center [1299, 374] width 66 height 22
click at [1417, 374] on input at bounding box center [1415, 374] width 66 height 22
click at [1330, 377] on input at bounding box center [1299, 374] width 66 height 22
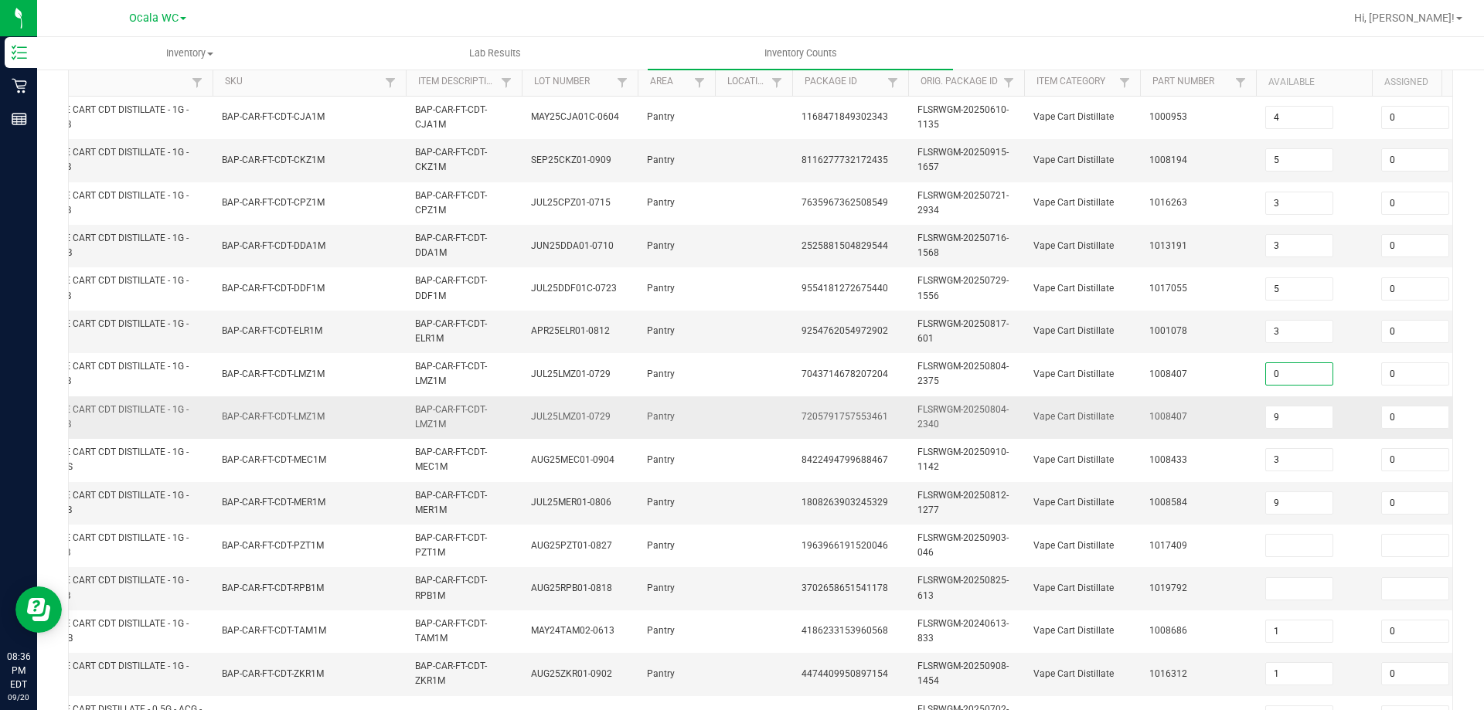
click at [1214, 403] on td "1008407" at bounding box center [1198, 417] width 116 height 43
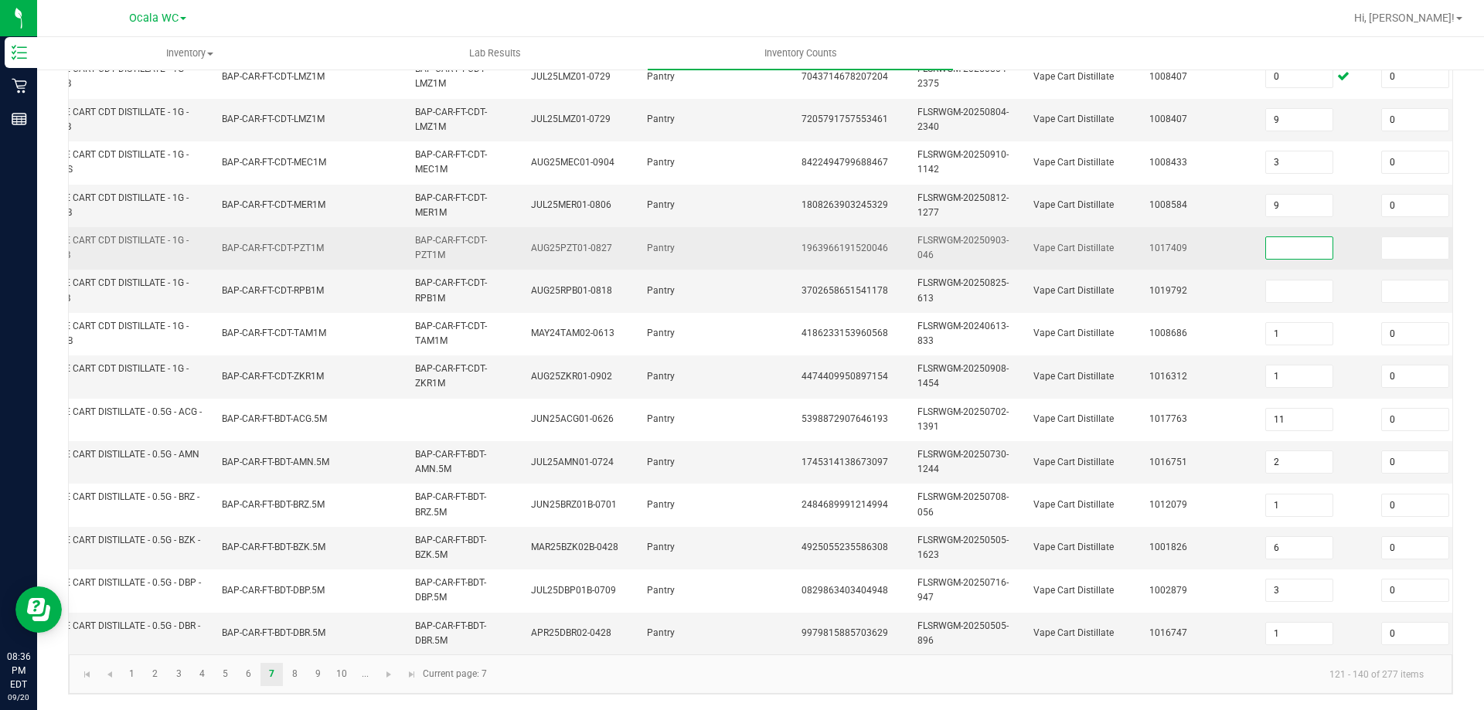
click at [1282, 237] on input at bounding box center [1299, 248] width 66 height 22
click at [1399, 237] on input at bounding box center [1415, 248] width 66 height 22
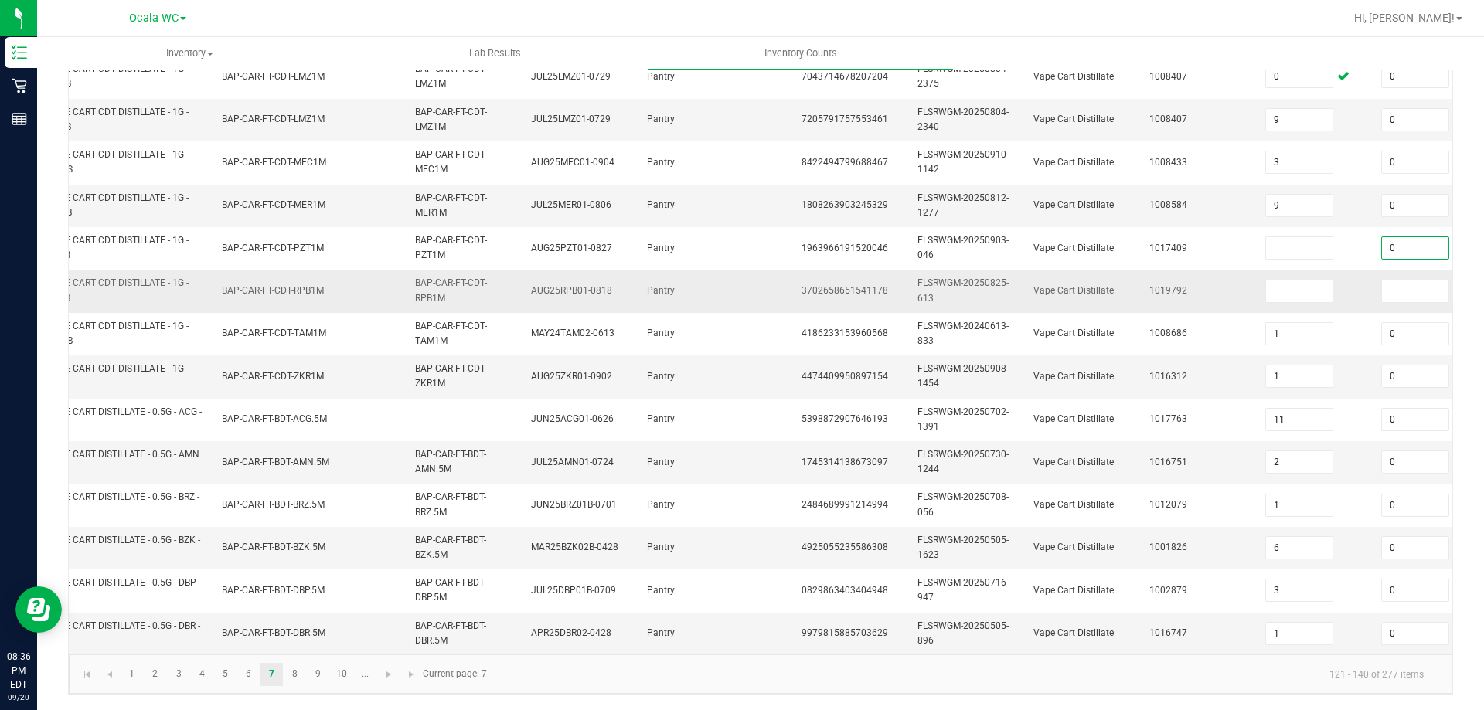
drag, startPoint x: 1402, startPoint y: 270, endPoint x: 1368, endPoint y: 294, distance: 41.6
click at [1402, 281] on input at bounding box center [1415, 292] width 66 height 22
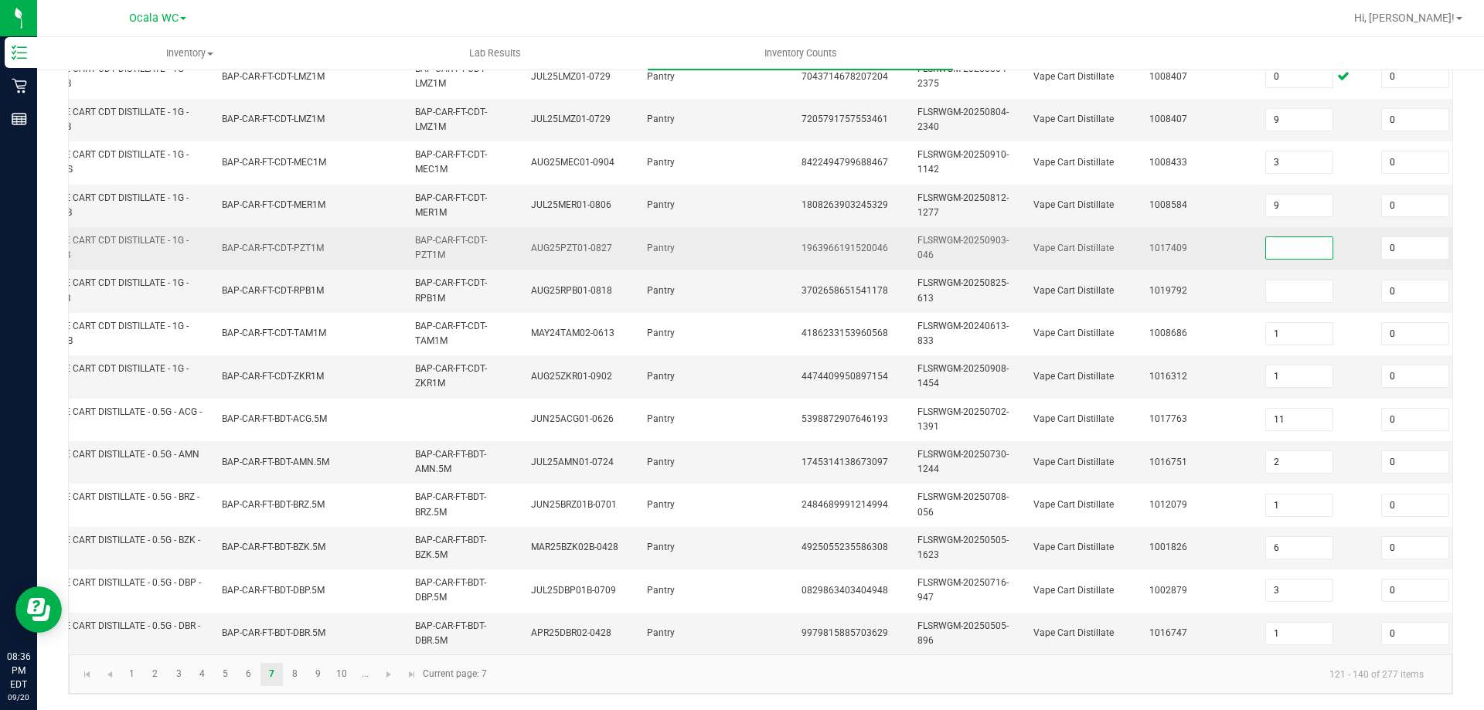
click at [1287, 238] on input at bounding box center [1299, 248] width 66 height 22
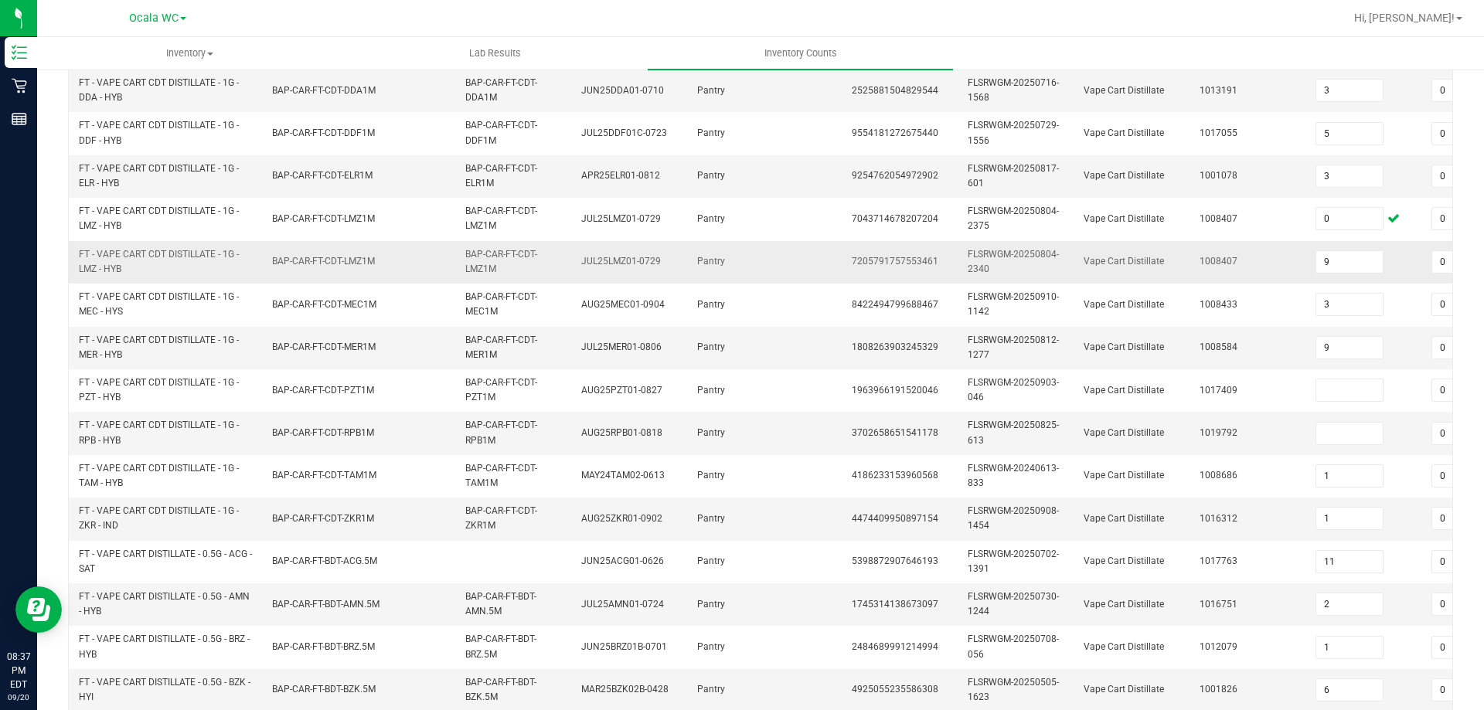
scroll to position [308, 0]
click at [1345, 425] on input at bounding box center [1349, 434] width 66 height 22
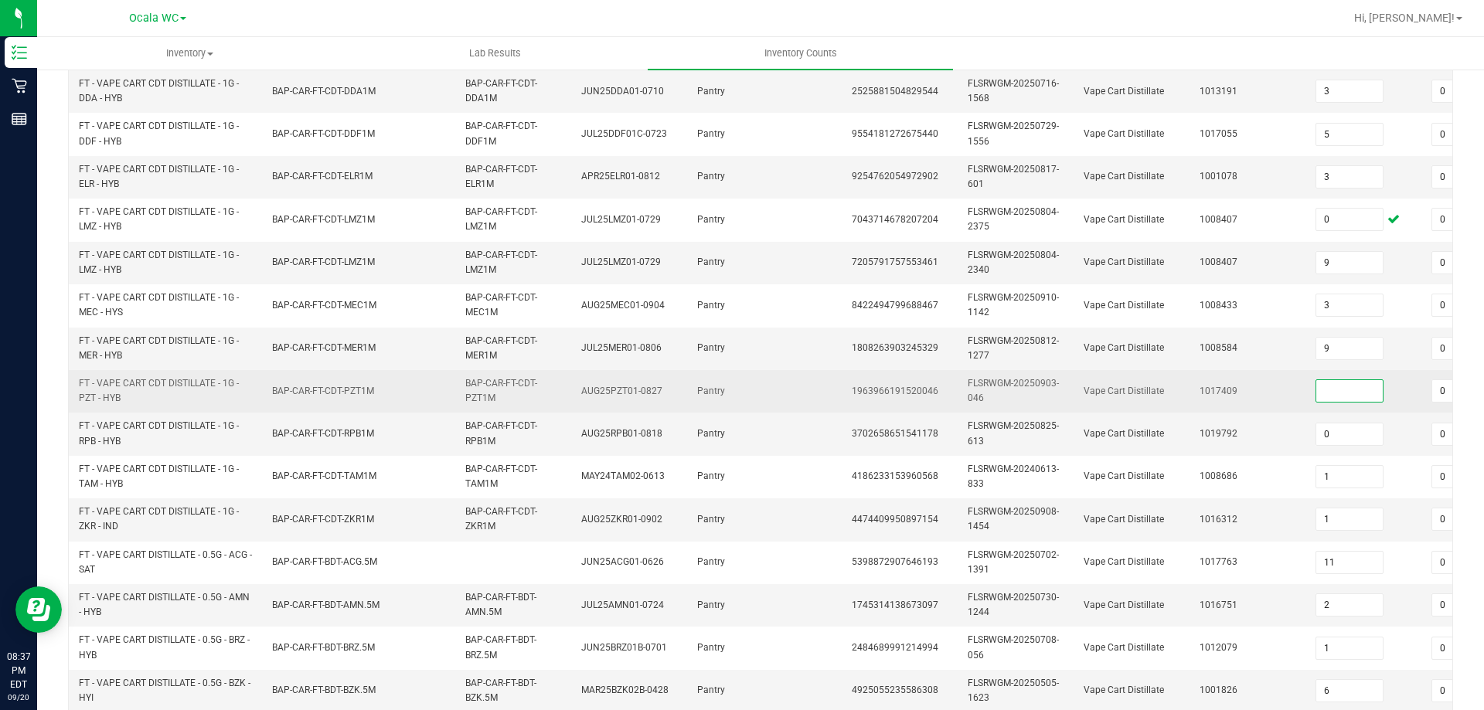
click at [1342, 387] on input at bounding box center [1349, 391] width 66 height 22
click at [1289, 412] on td "1017409" at bounding box center [1248, 391] width 116 height 43
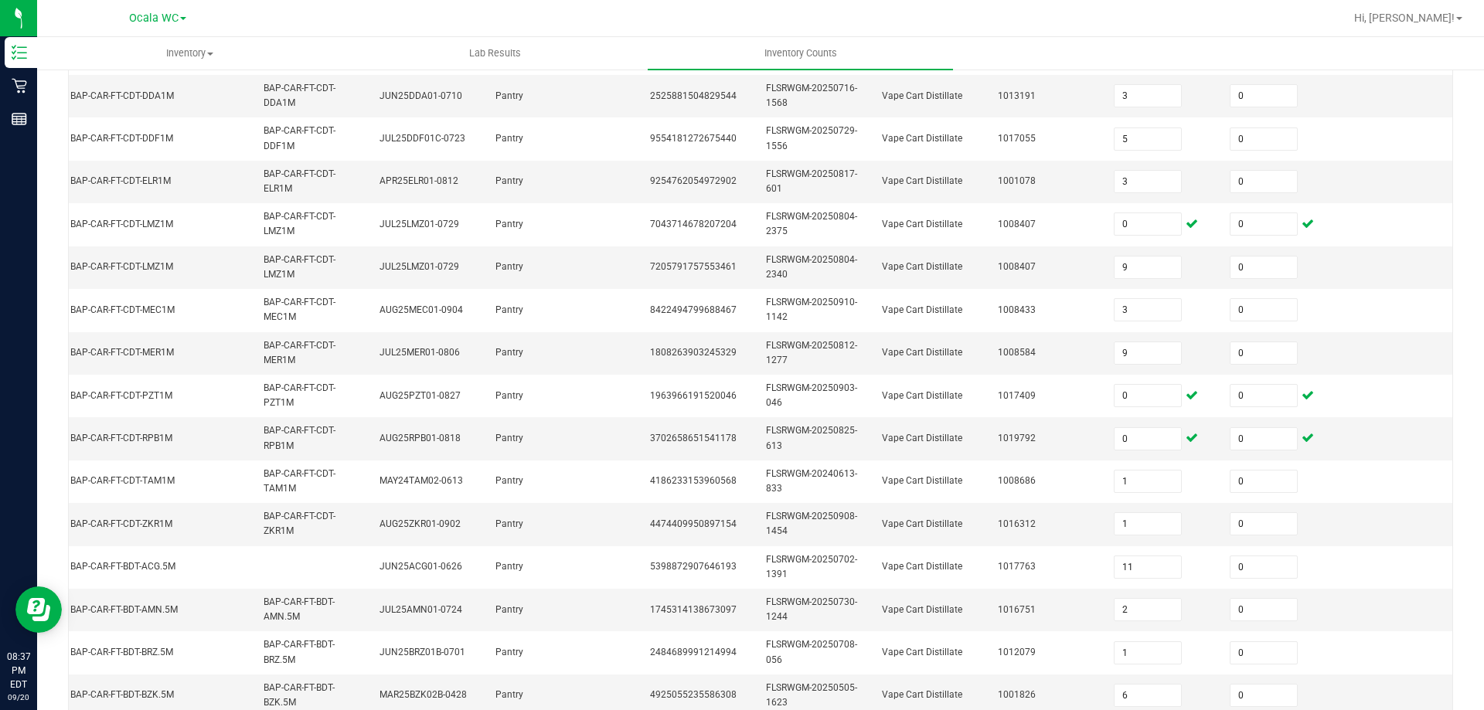
scroll to position [462, 0]
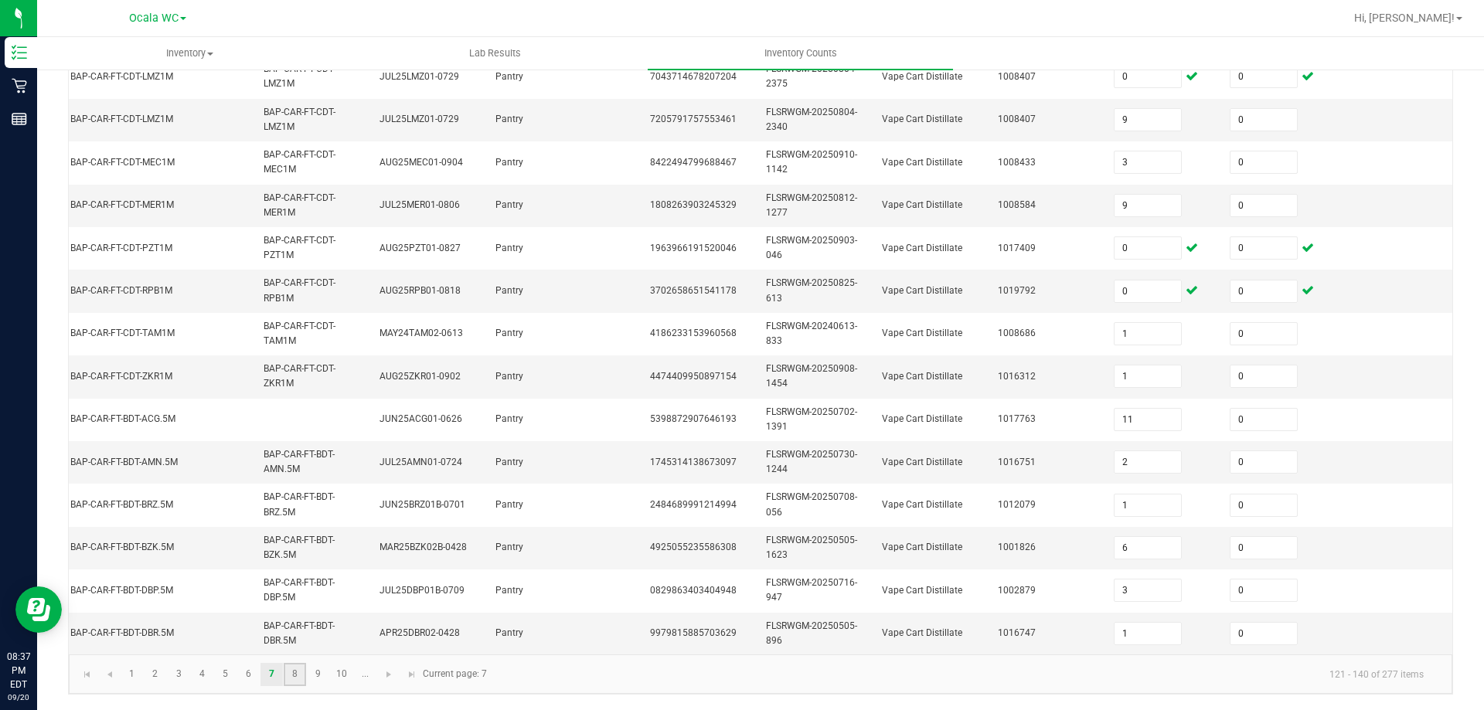
click at [293, 676] on link "8" at bounding box center [295, 674] width 22 height 23
click at [311, 668] on link "9" at bounding box center [318, 674] width 22 height 23
click at [338, 668] on link "10" at bounding box center [342, 674] width 22 height 23
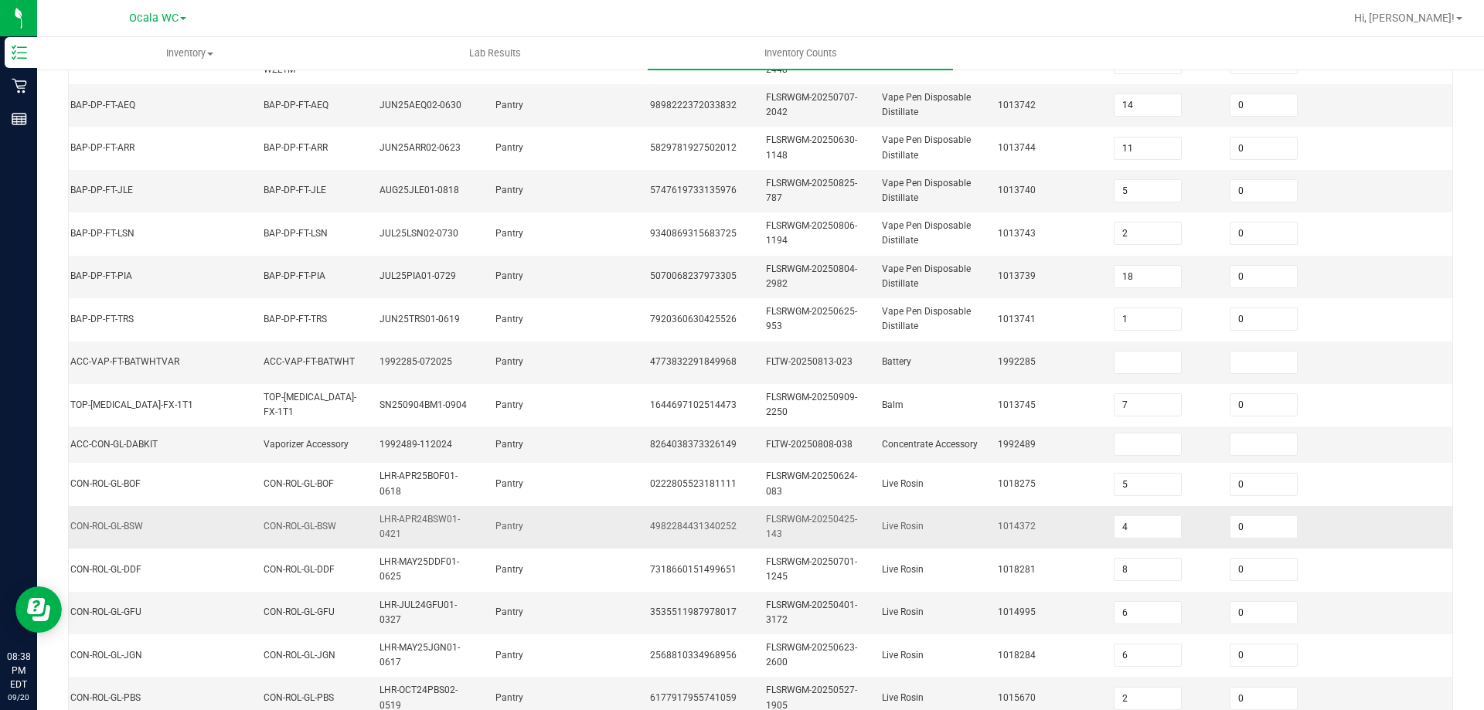
scroll to position [379, 0]
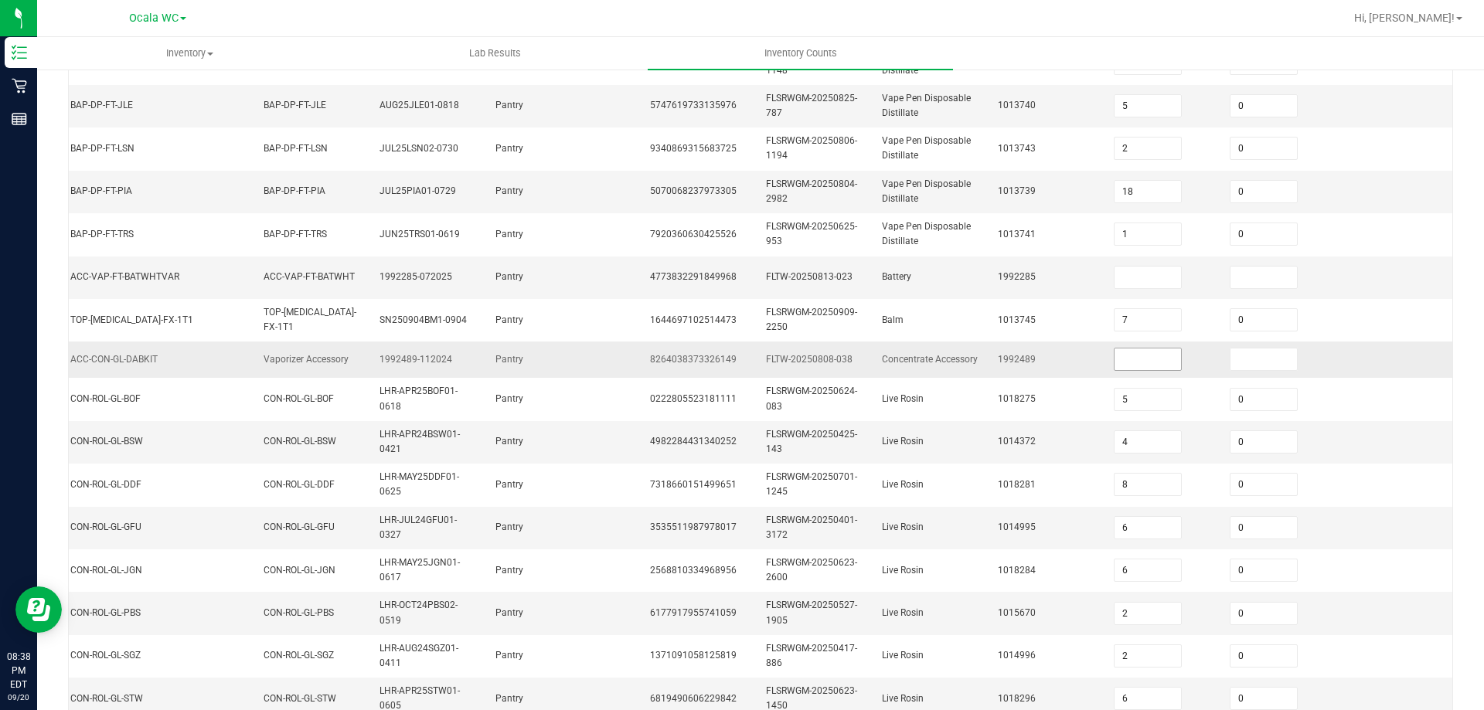
click at [1155, 365] on input at bounding box center [1147, 360] width 66 height 22
click at [1253, 351] on input at bounding box center [1263, 360] width 66 height 22
click at [1164, 277] on input at bounding box center [1147, 278] width 66 height 22
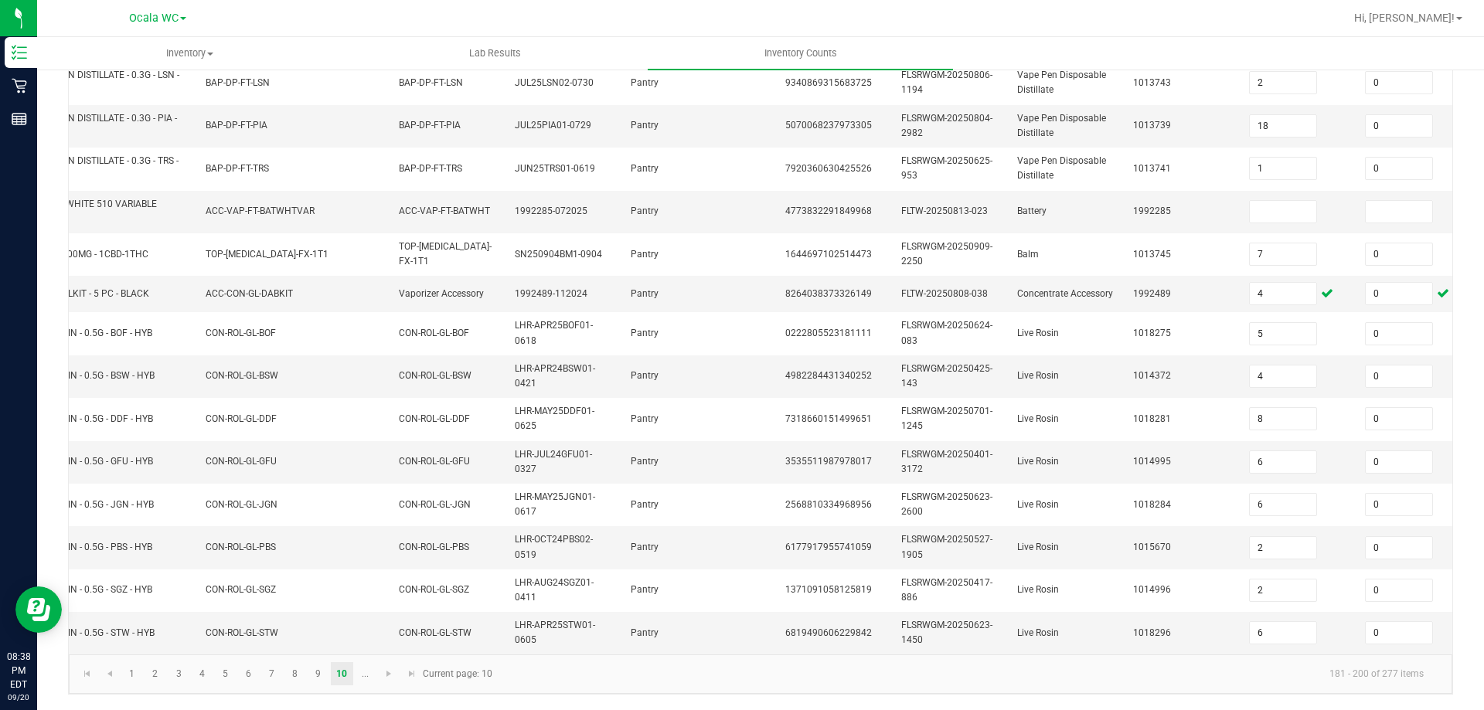
scroll to position [0, 128]
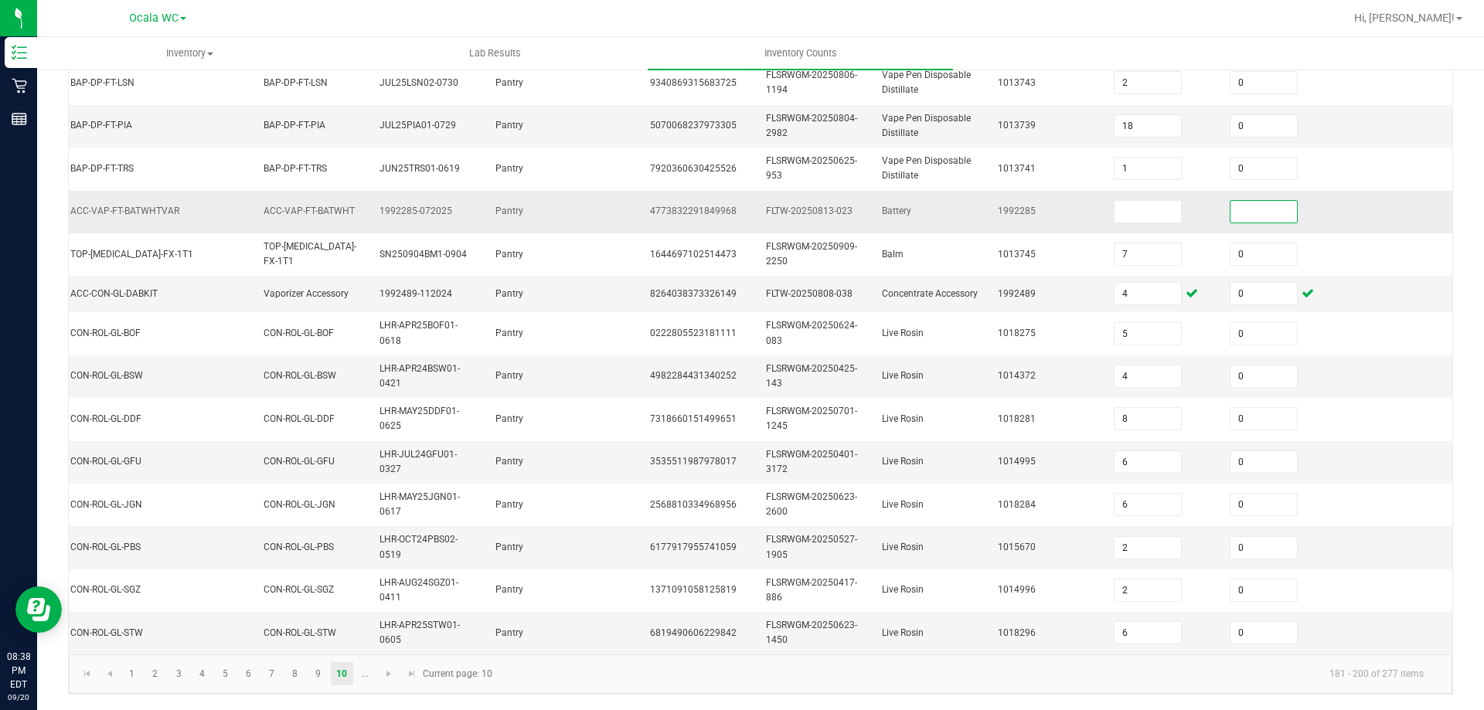
click at [1247, 201] on input at bounding box center [1263, 212] width 66 height 22
click at [1127, 212] on td at bounding box center [1162, 212] width 116 height 43
click at [1050, 355] on td "1014372" at bounding box center [1046, 376] width 116 height 43
click at [1120, 201] on input at bounding box center [1147, 212] width 66 height 22
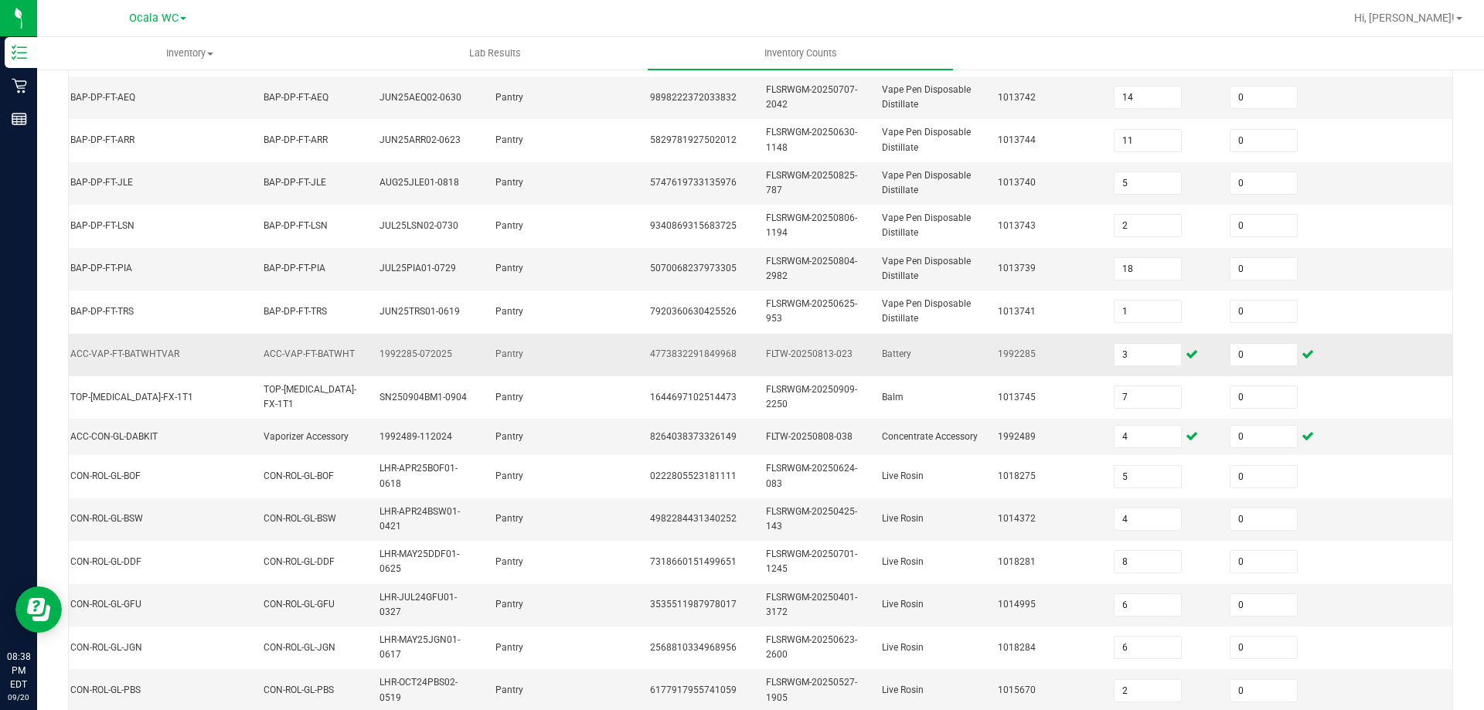
drag, startPoint x: 1114, startPoint y: 342, endPoint x: 1052, endPoint y: 359, distance: 64.3
click at [1052, 359] on tr "FT BATTERY WHITE 510 VARIABLE POWER ACC-VAP-FT-BATWHTVAR ACC-VAP-FT-BATWHT 1992…" at bounding box center [659, 355] width 1585 height 43
click at [1114, 352] on input "3" at bounding box center [1147, 355] width 66 height 22
click at [1037, 364] on td "1992285" at bounding box center [1046, 355] width 116 height 43
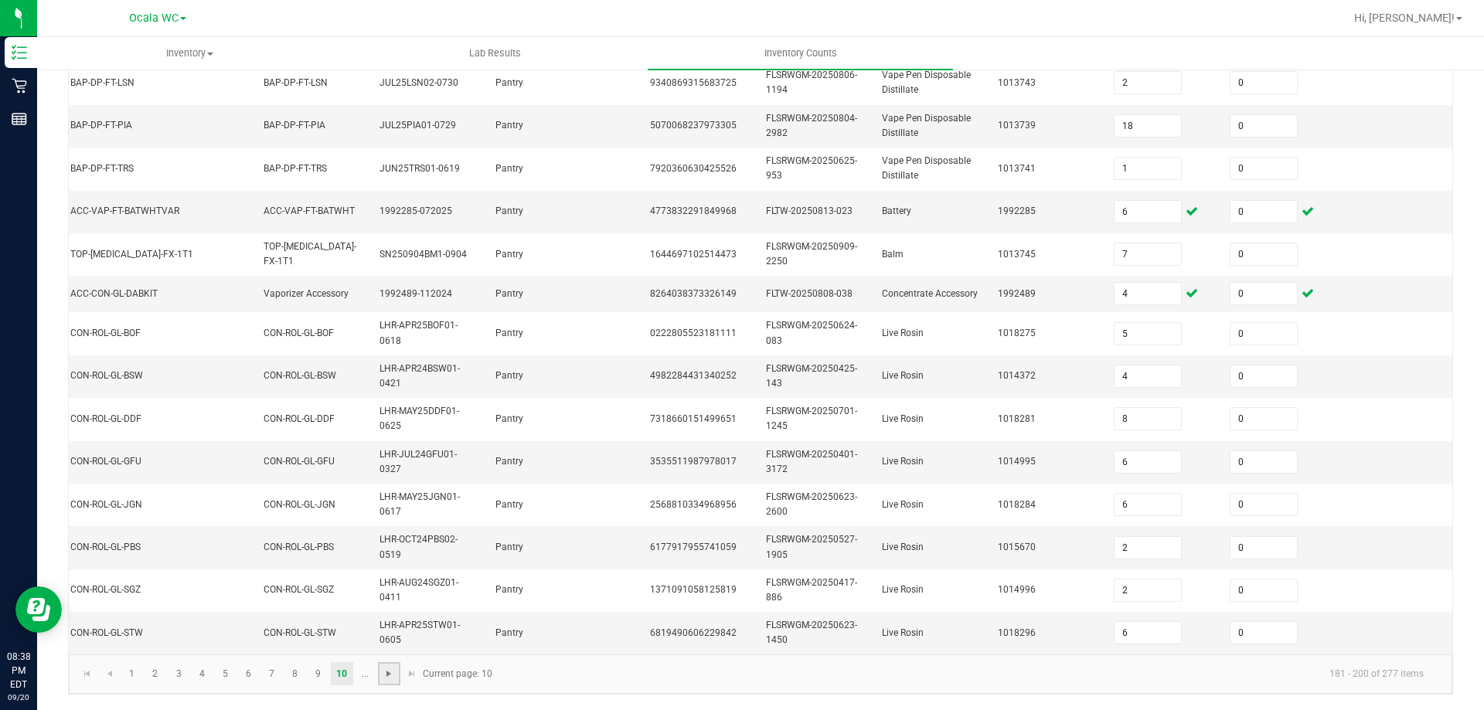
click at [384, 675] on span "Go to the next page" at bounding box center [389, 674] width 12 height 12
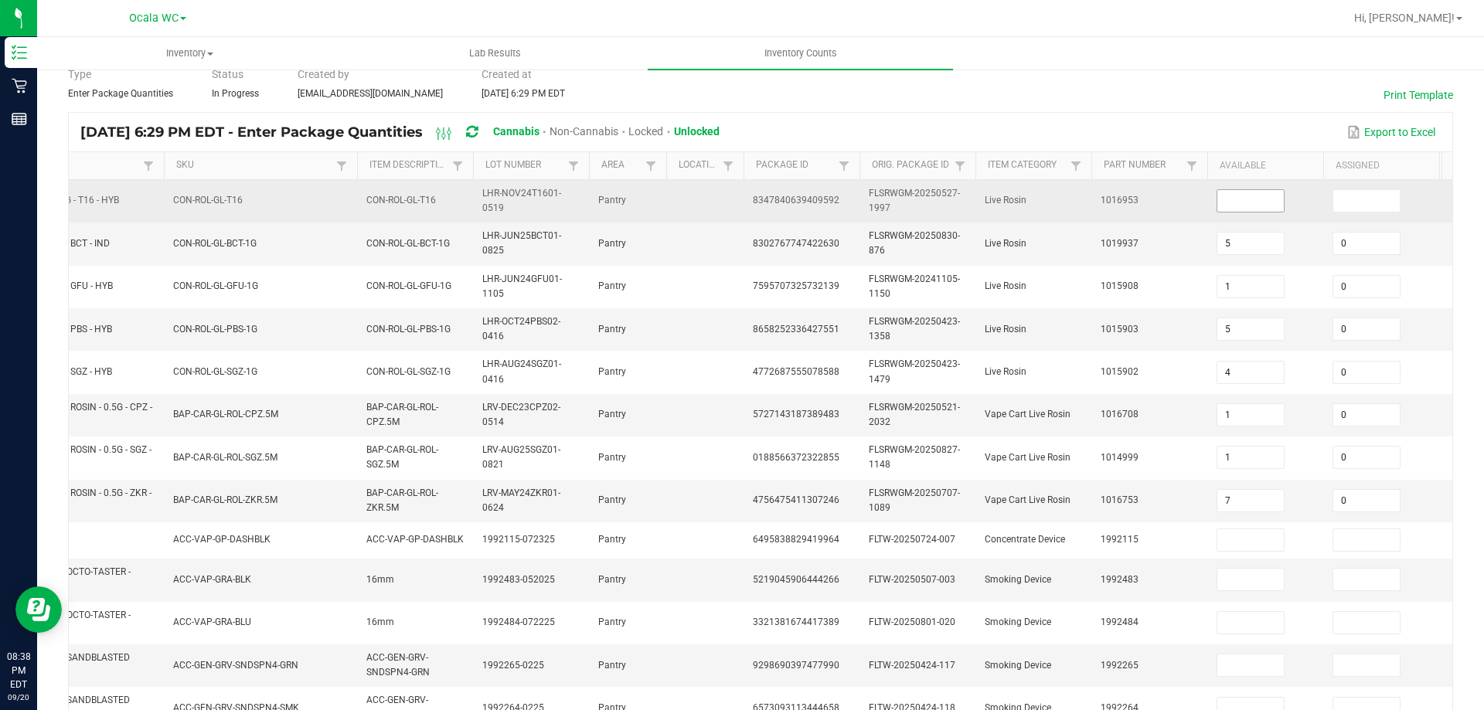
click at [1252, 203] on input at bounding box center [1250, 201] width 66 height 22
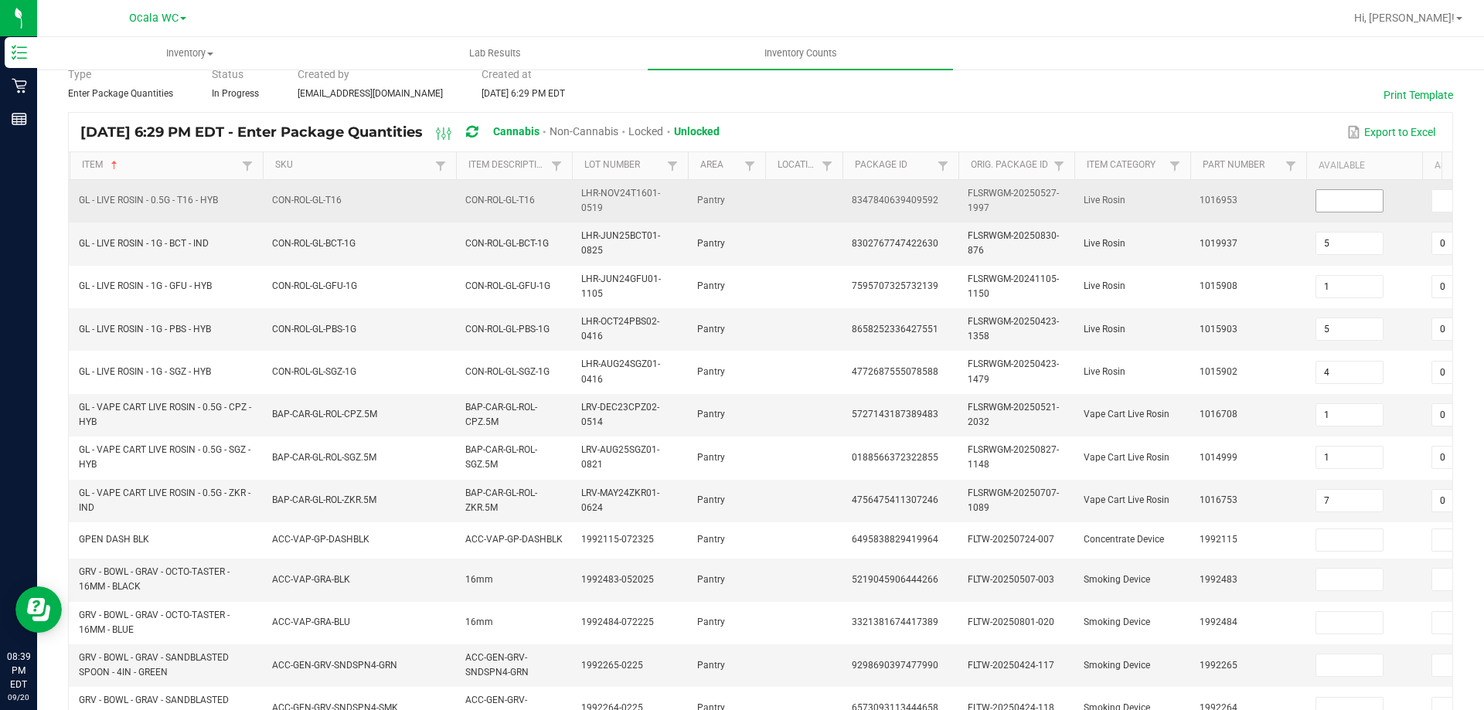
click at [1334, 197] on input at bounding box center [1349, 201] width 66 height 22
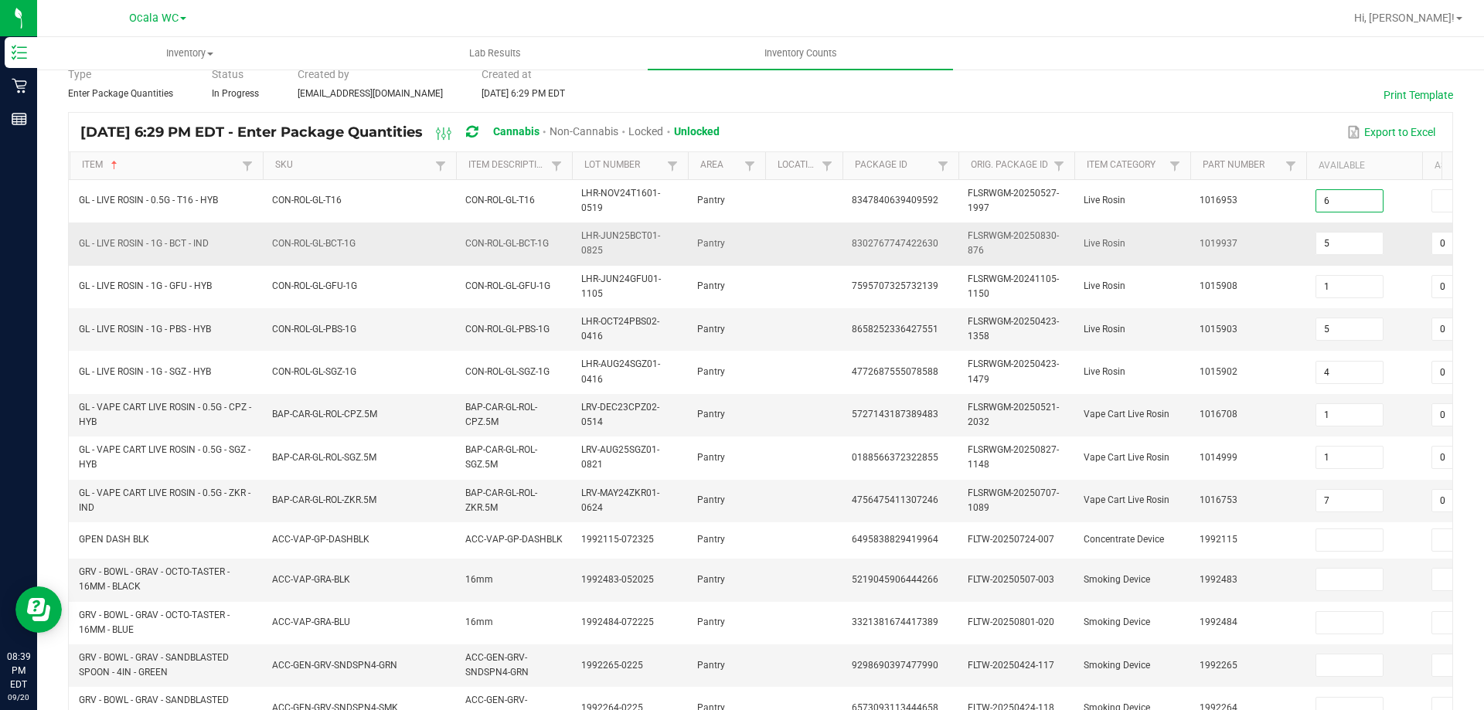
click at [1301, 238] on td "1019937" at bounding box center [1248, 244] width 116 height 43
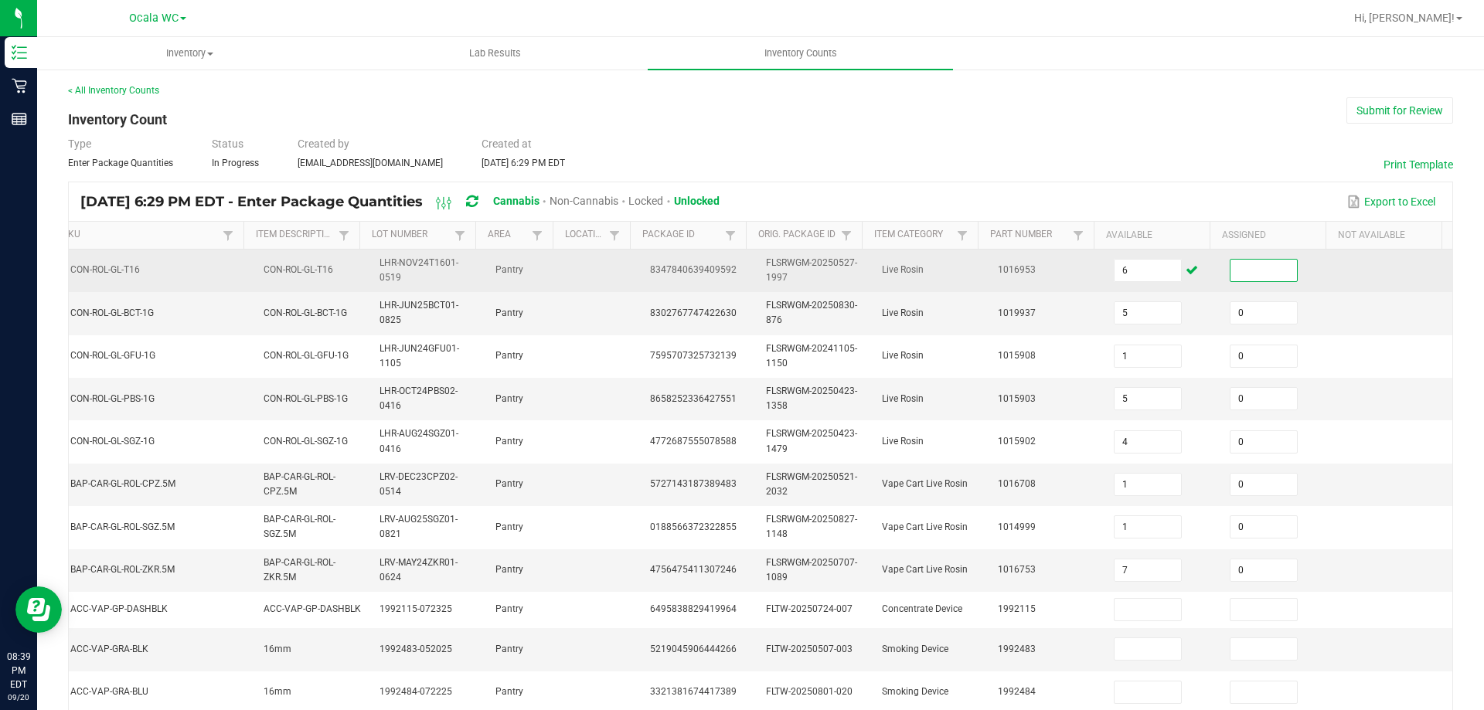
click at [1238, 274] on input at bounding box center [1263, 271] width 66 height 22
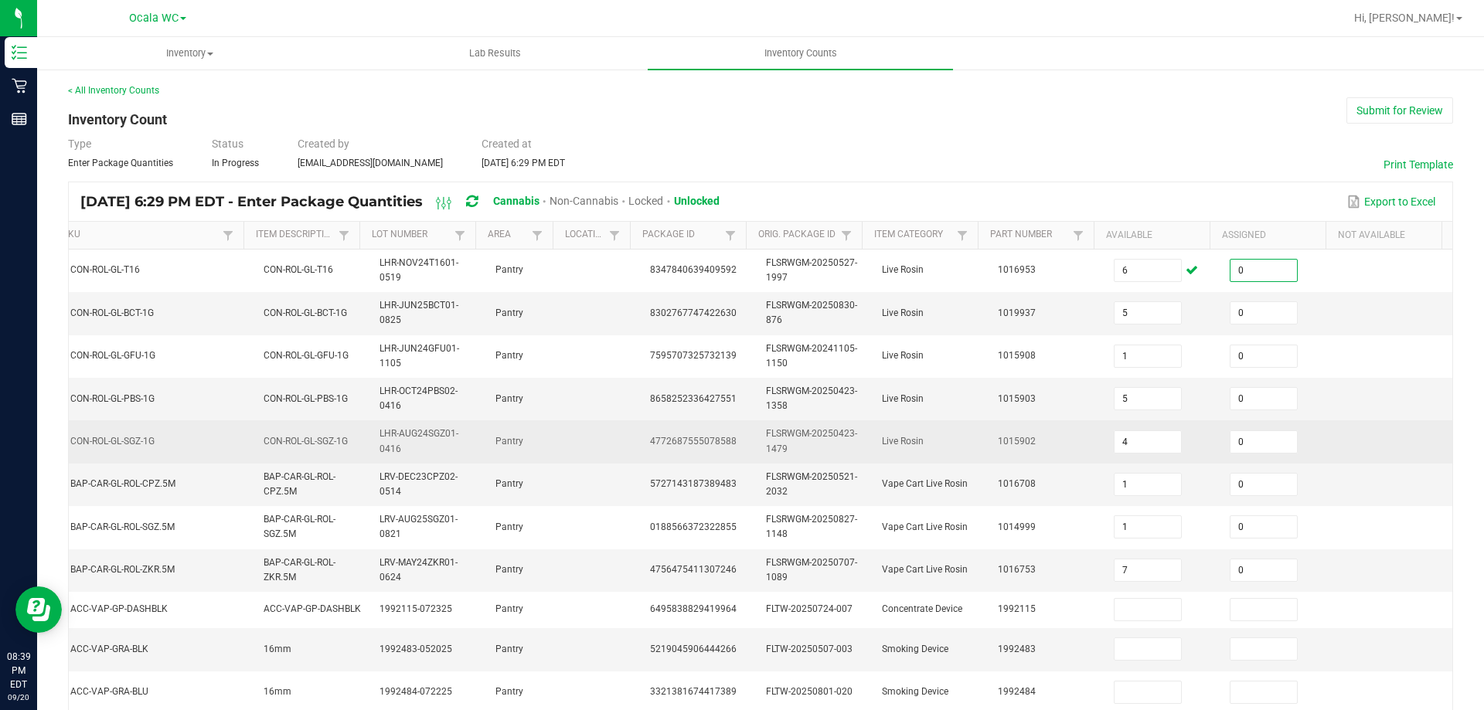
click at [1052, 434] on td "1015902" at bounding box center [1046, 441] width 116 height 43
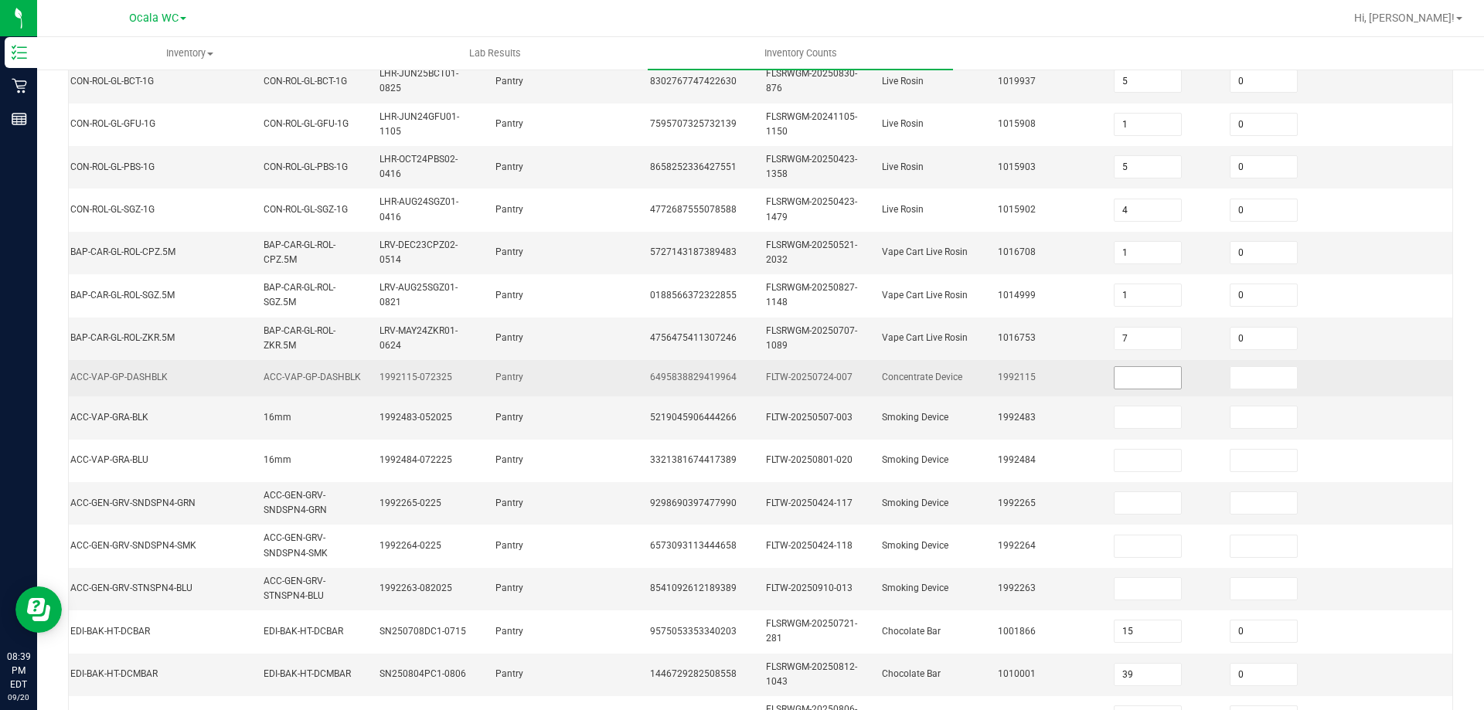
click at [1114, 376] on input at bounding box center [1147, 378] width 66 height 22
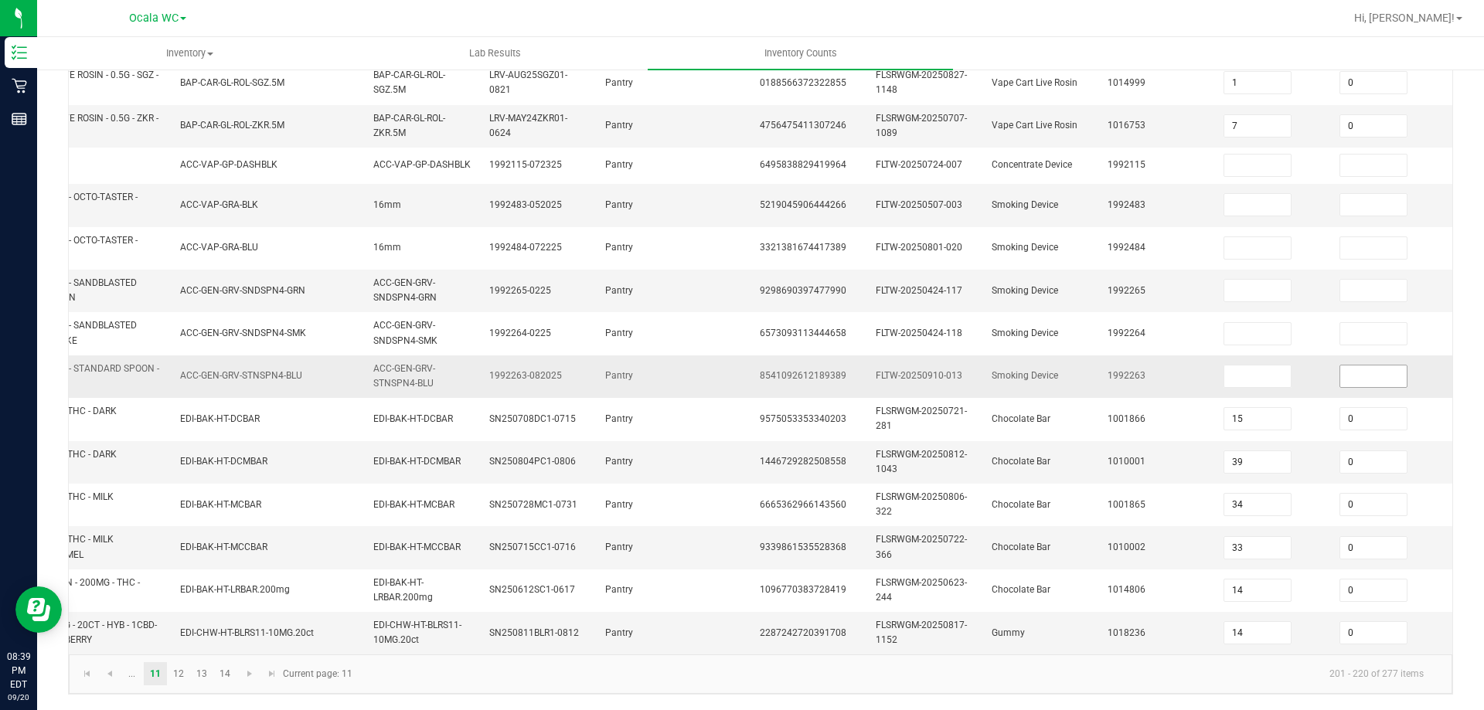
click at [1366, 366] on input at bounding box center [1373, 377] width 66 height 22
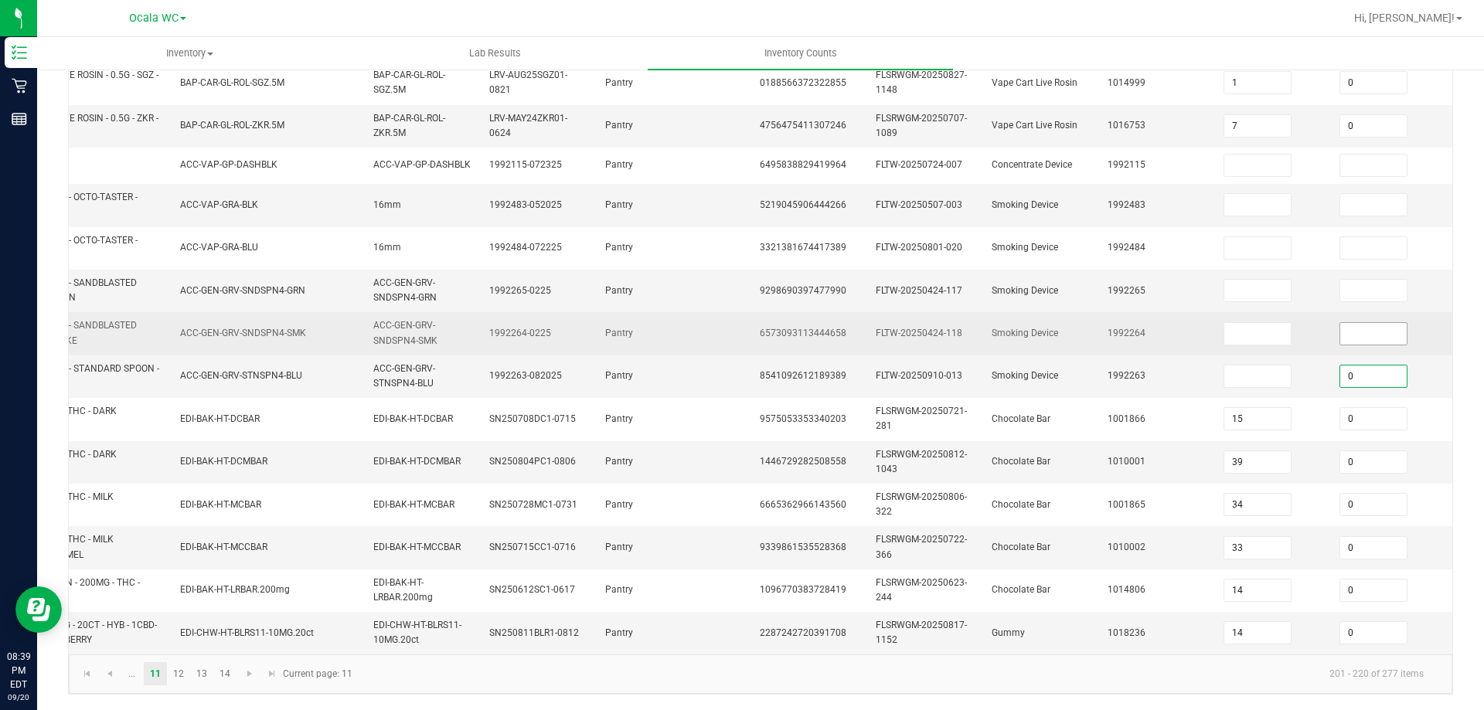
click at [1367, 328] on input at bounding box center [1373, 334] width 66 height 22
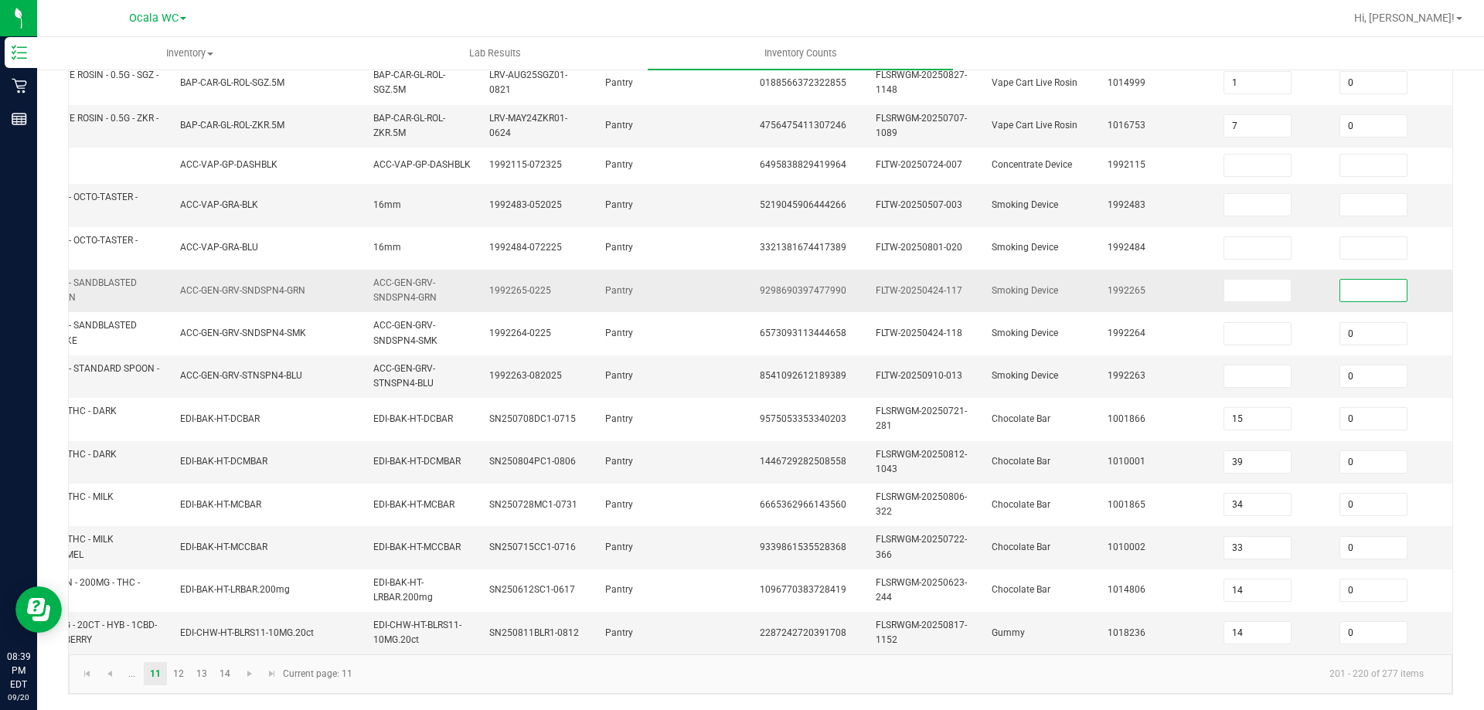
click at [1373, 284] on input at bounding box center [1373, 291] width 66 height 22
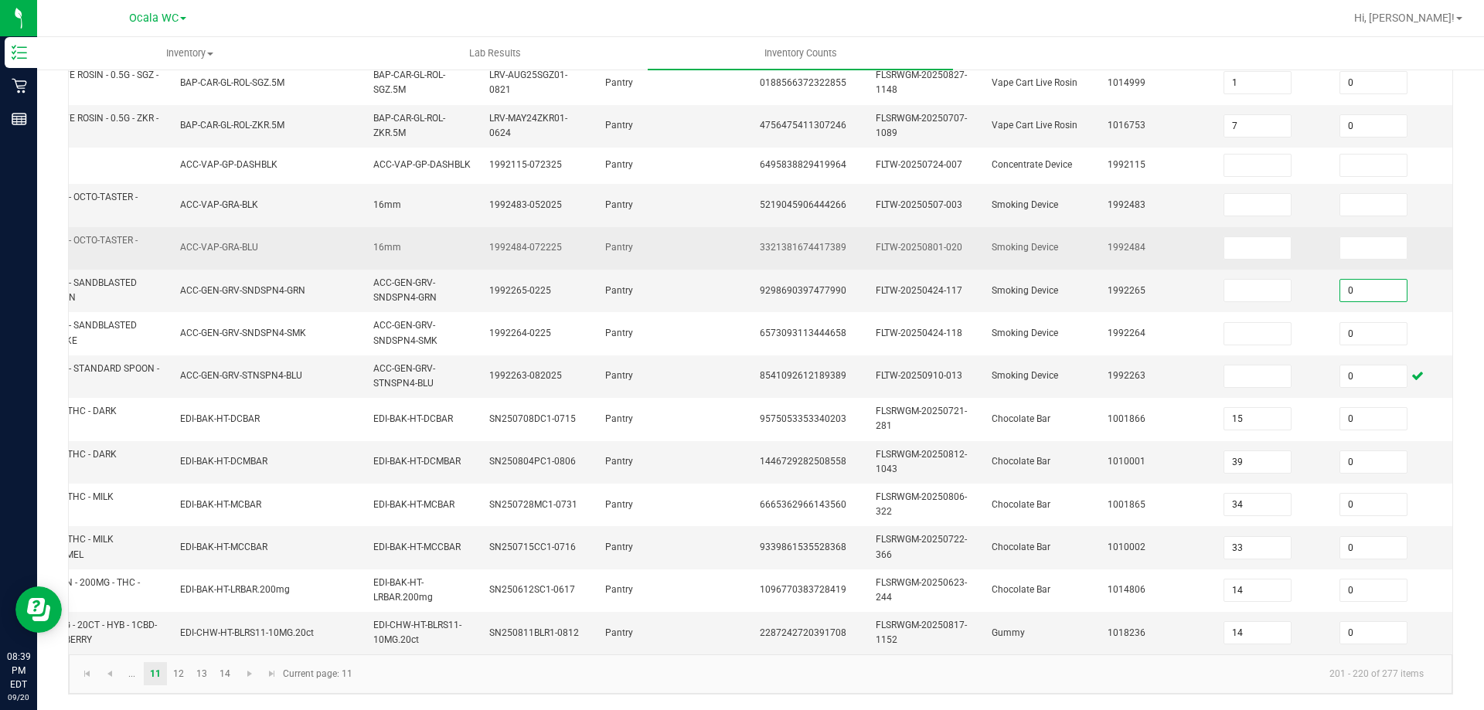
click at [1358, 227] on td at bounding box center [1388, 248] width 116 height 43
click at [1358, 237] on input at bounding box center [1373, 248] width 66 height 22
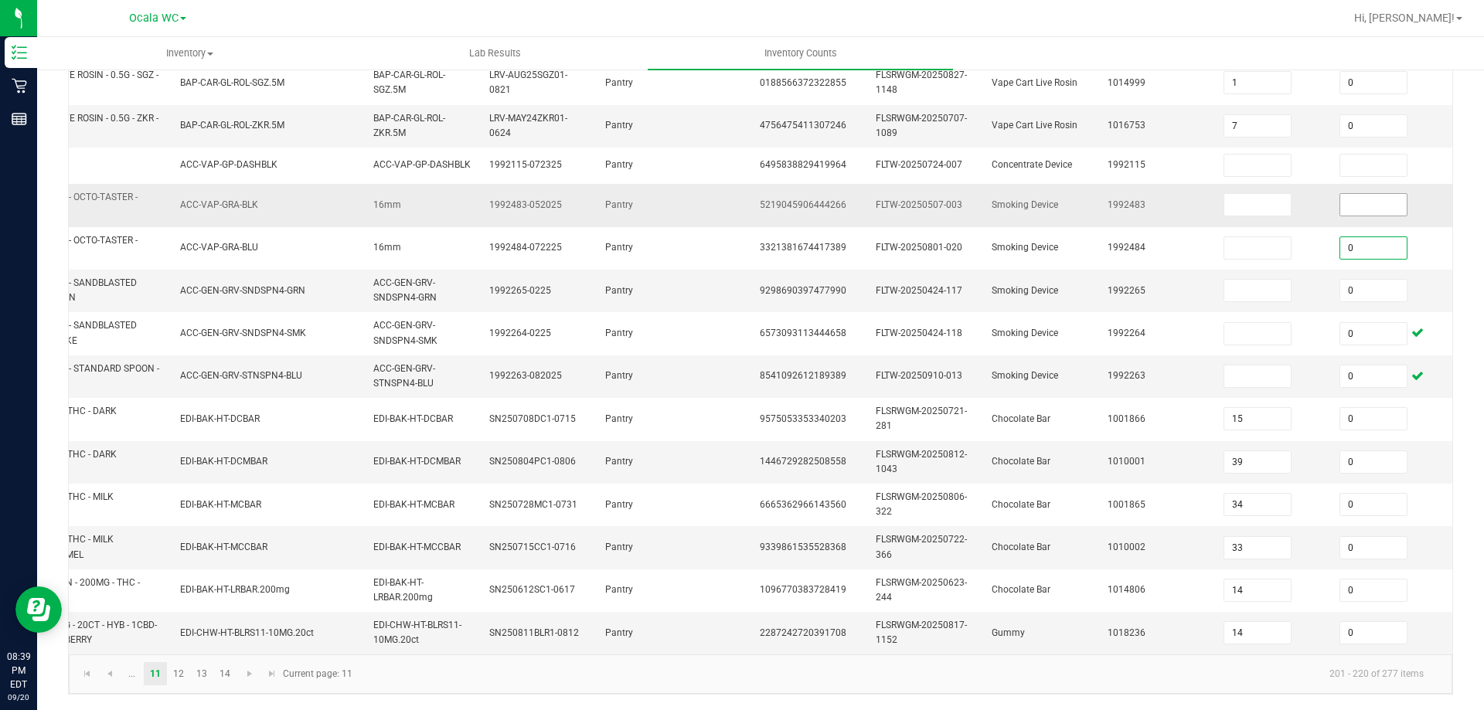
click at [1357, 199] on input at bounding box center [1373, 205] width 66 height 22
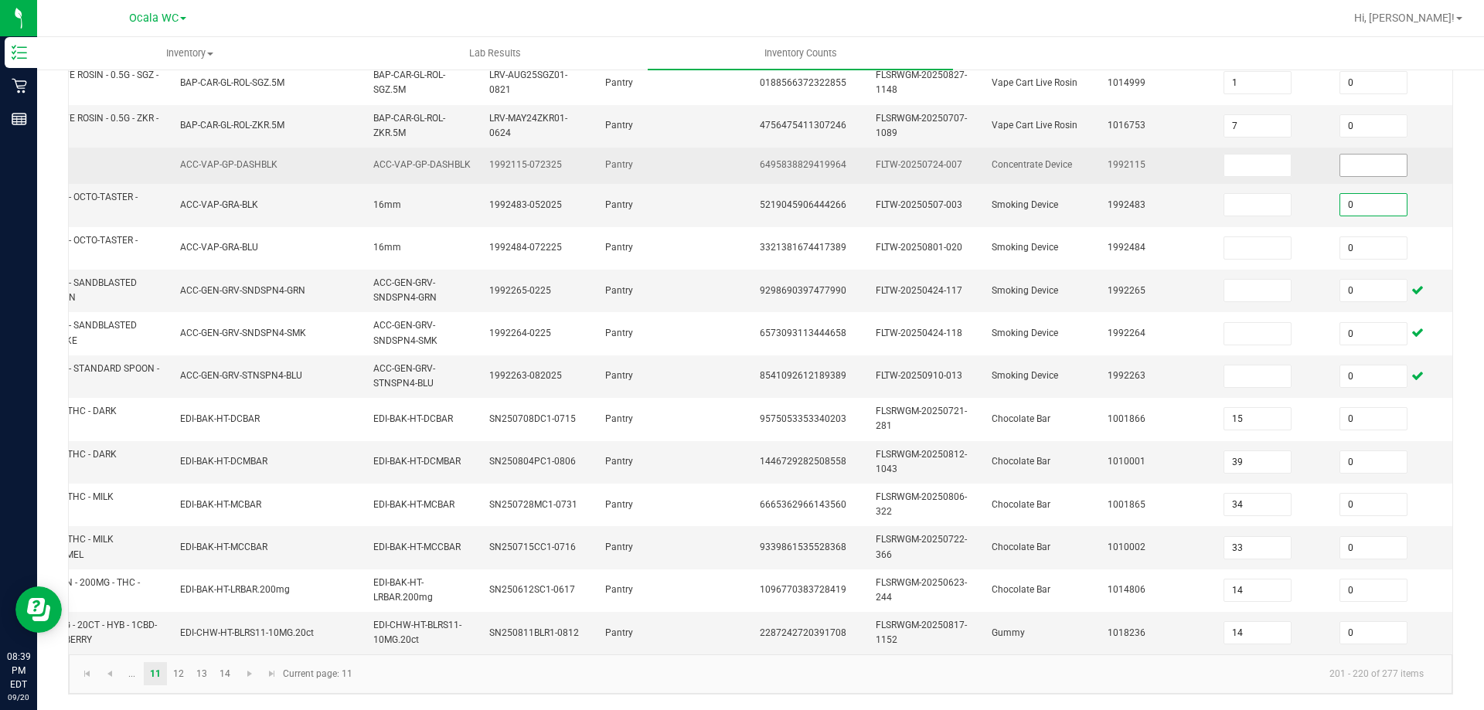
drag, startPoint x: 1363, startPoint y: 159, endPoint x: 1353, endPoint y: 194, distance: 36.2
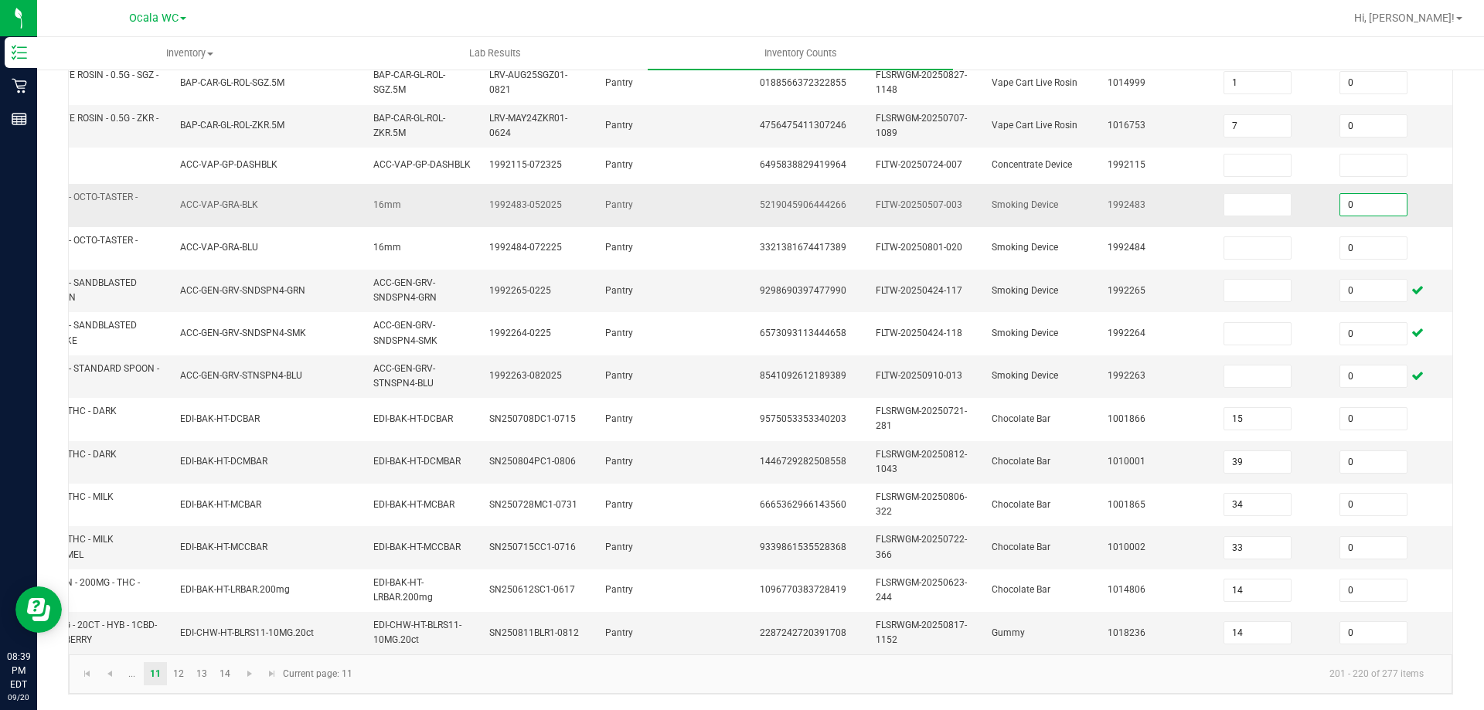
click at [1363, 162] on input at bounding box center [1373, 166] width 66 height 22
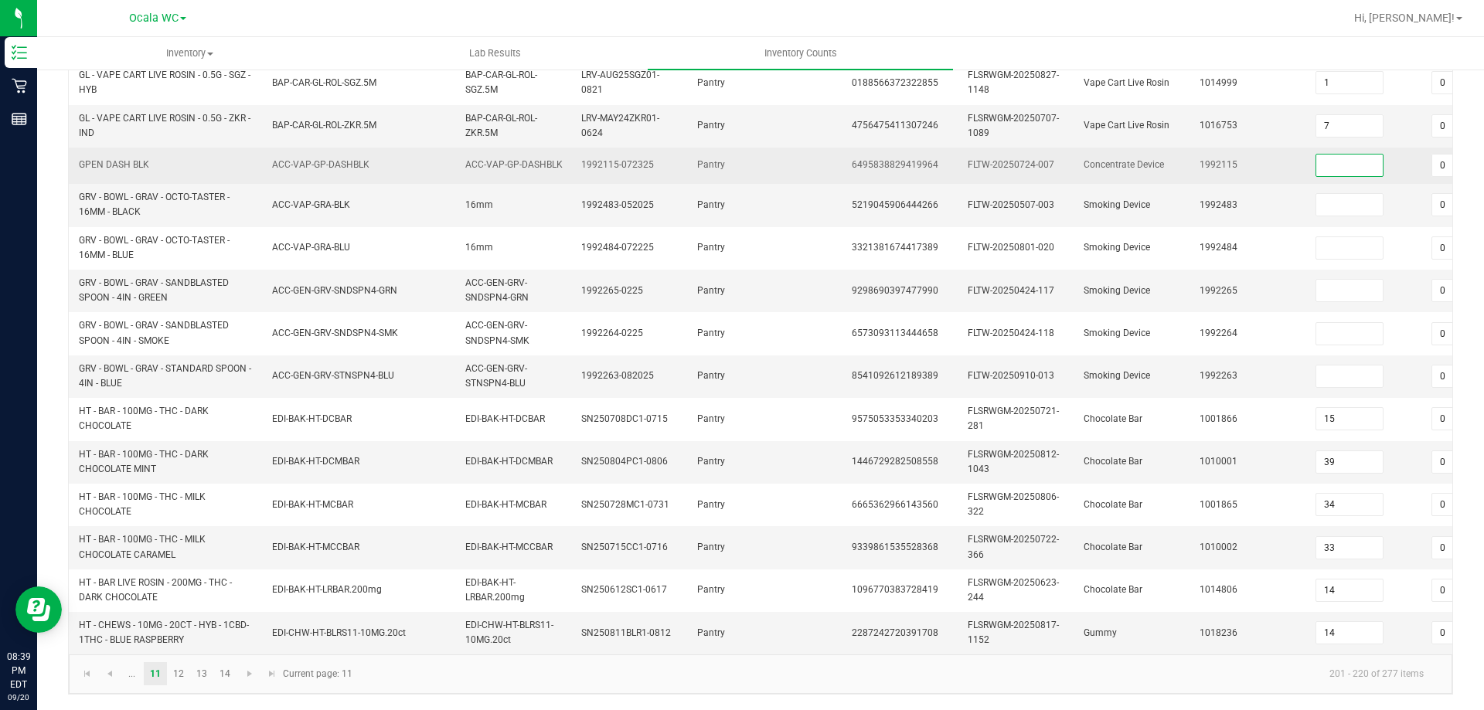
click at [1327, 155] on input at bounding box center [1349, 166] width 66 height 22
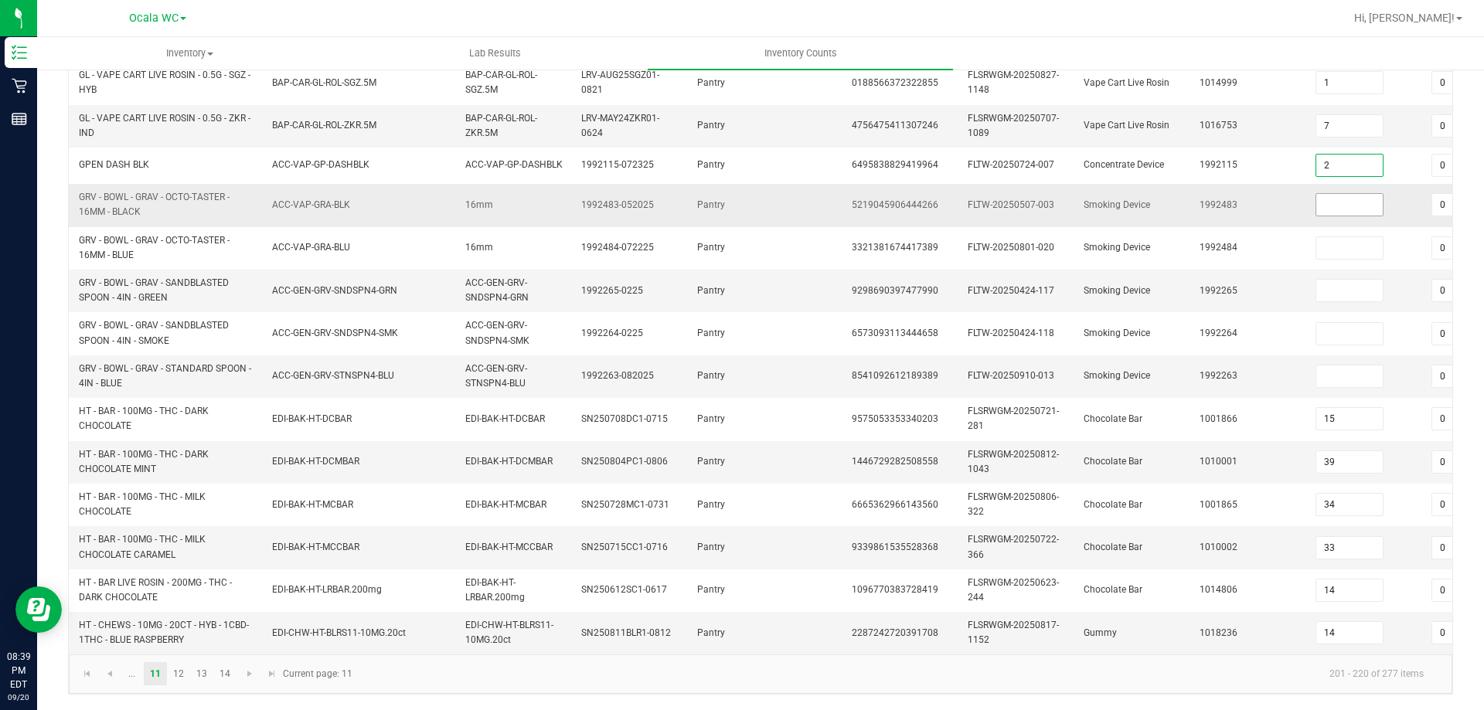
click at [1353, 196] on input at bounding box center [1349, 205] width 66 height 22
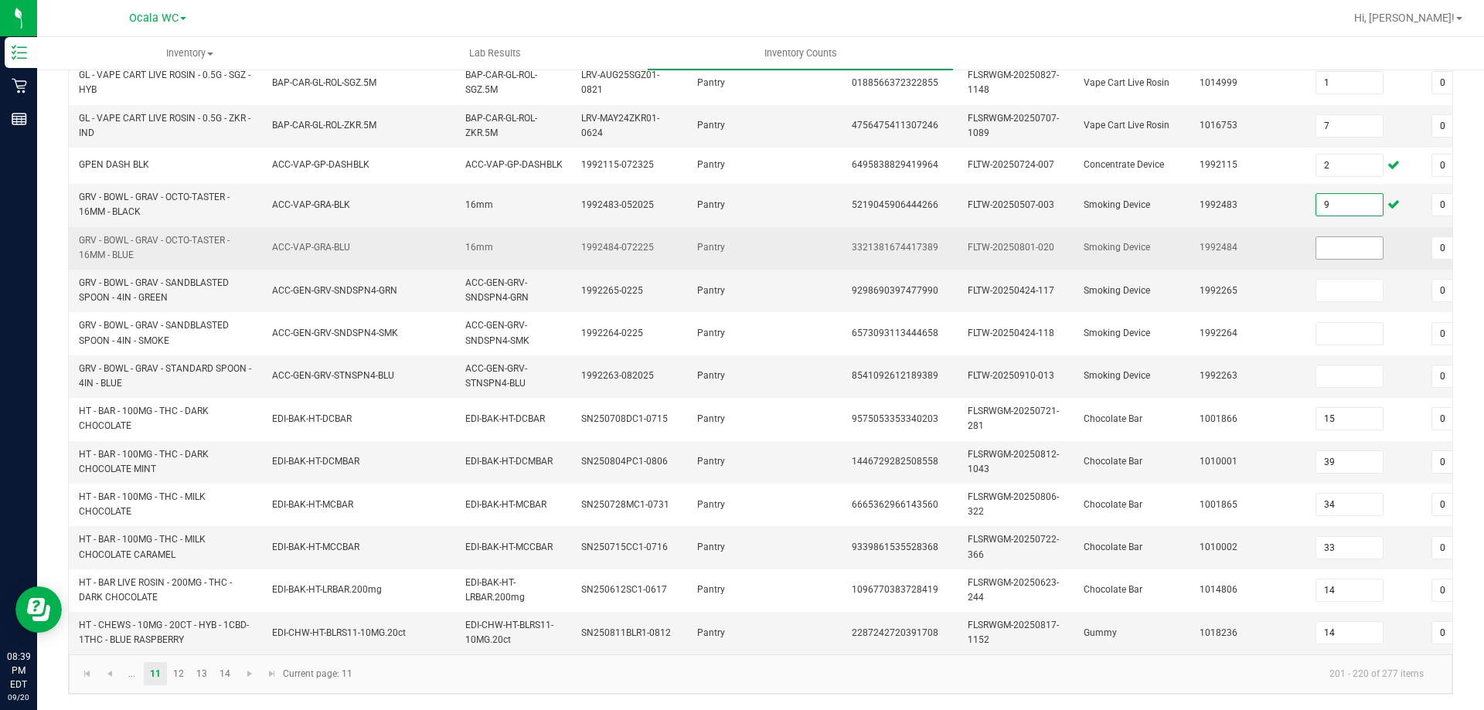
click at [1368, 237] on input at bounding box center [1349, 248] width 66 height 22
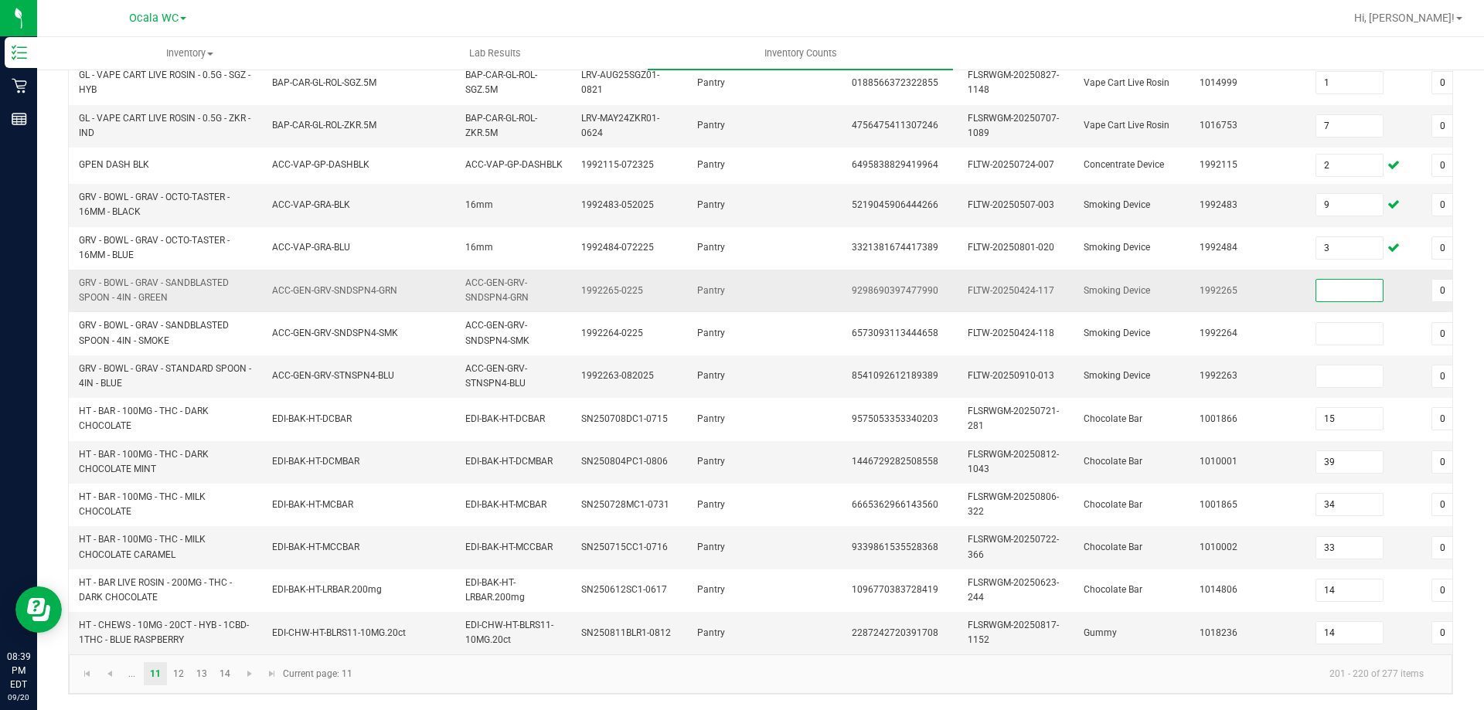
click at [1360, 280] on input at bounding box center [1349, 291] width 66 height 22
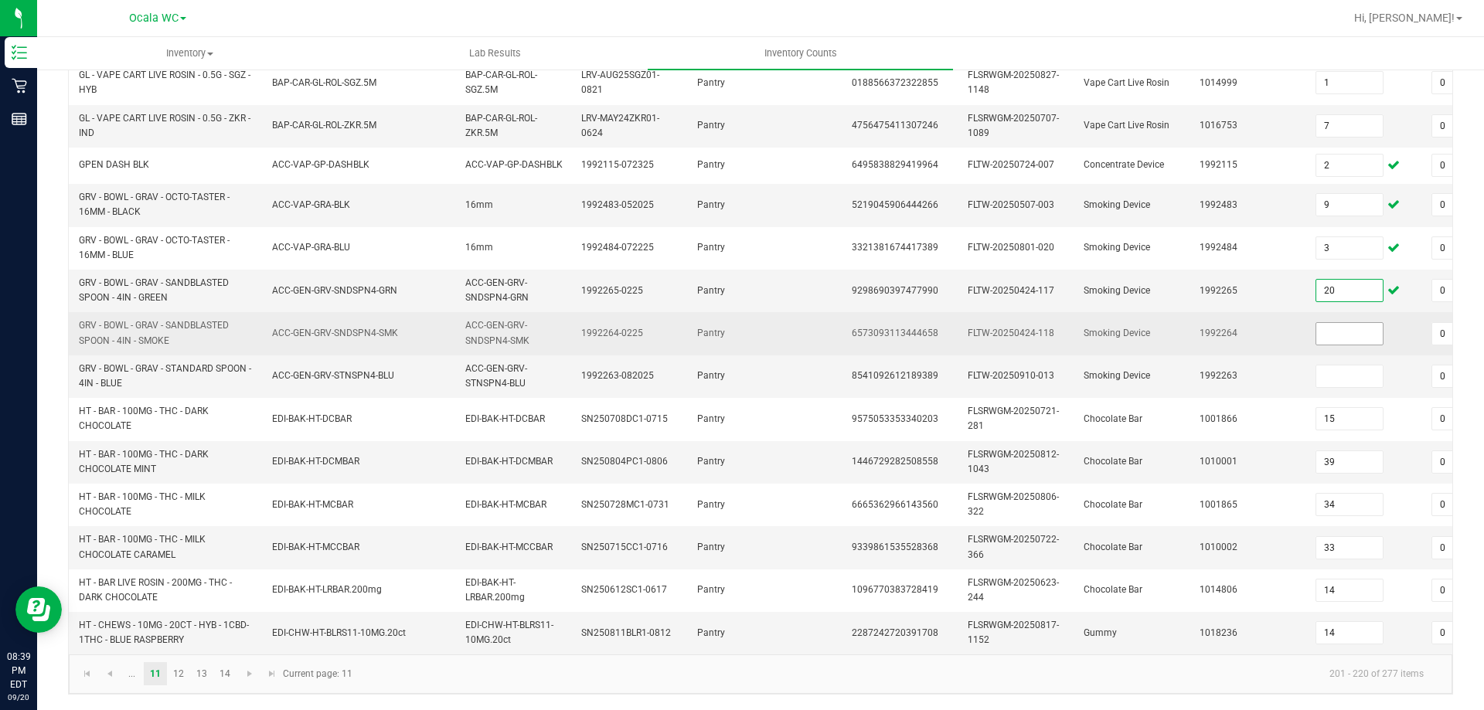
click at [1349, 325] on input at bounding box center [1349, 334] width 66 height 22
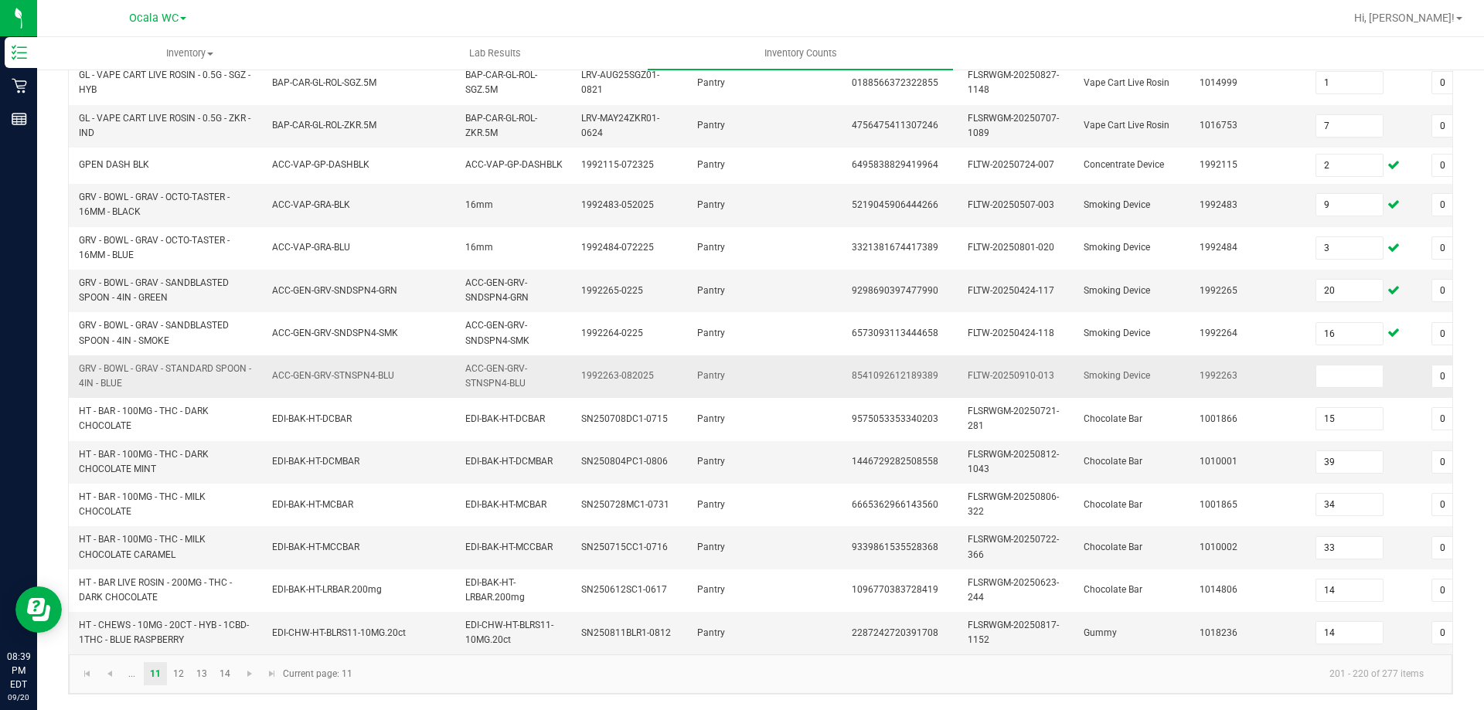
click at [1361, 355] on td at bounding box center [1364, 376] width 116 height 43
click at [1369, 367] on input at bounding box center [1349, 377] width 66 height 22
click at [1259, 366] on td "1992263" at bounding box center [1248, 376] width 116 height 43
click at [176, 671] on link "12" at bounding box center [179, 673] width 22 height 23
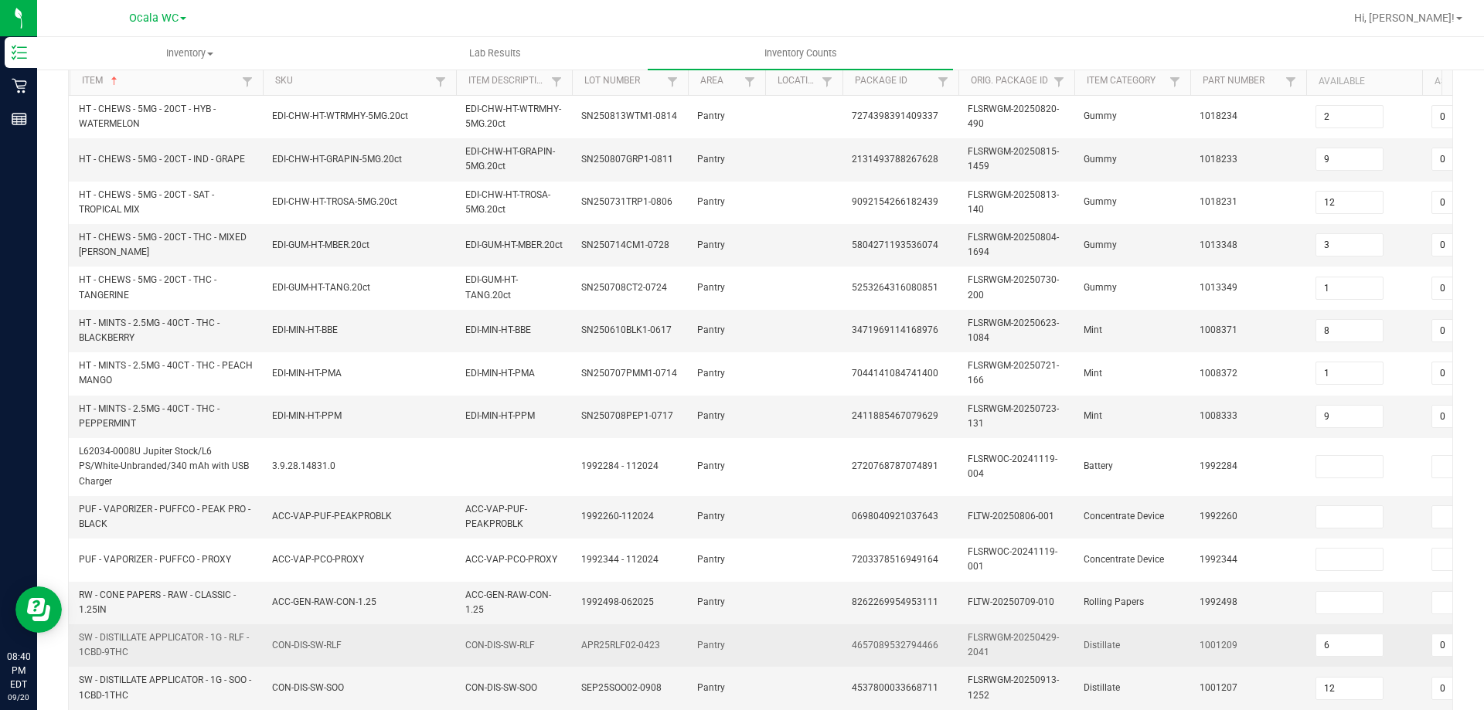
scroll to position [301, 0]
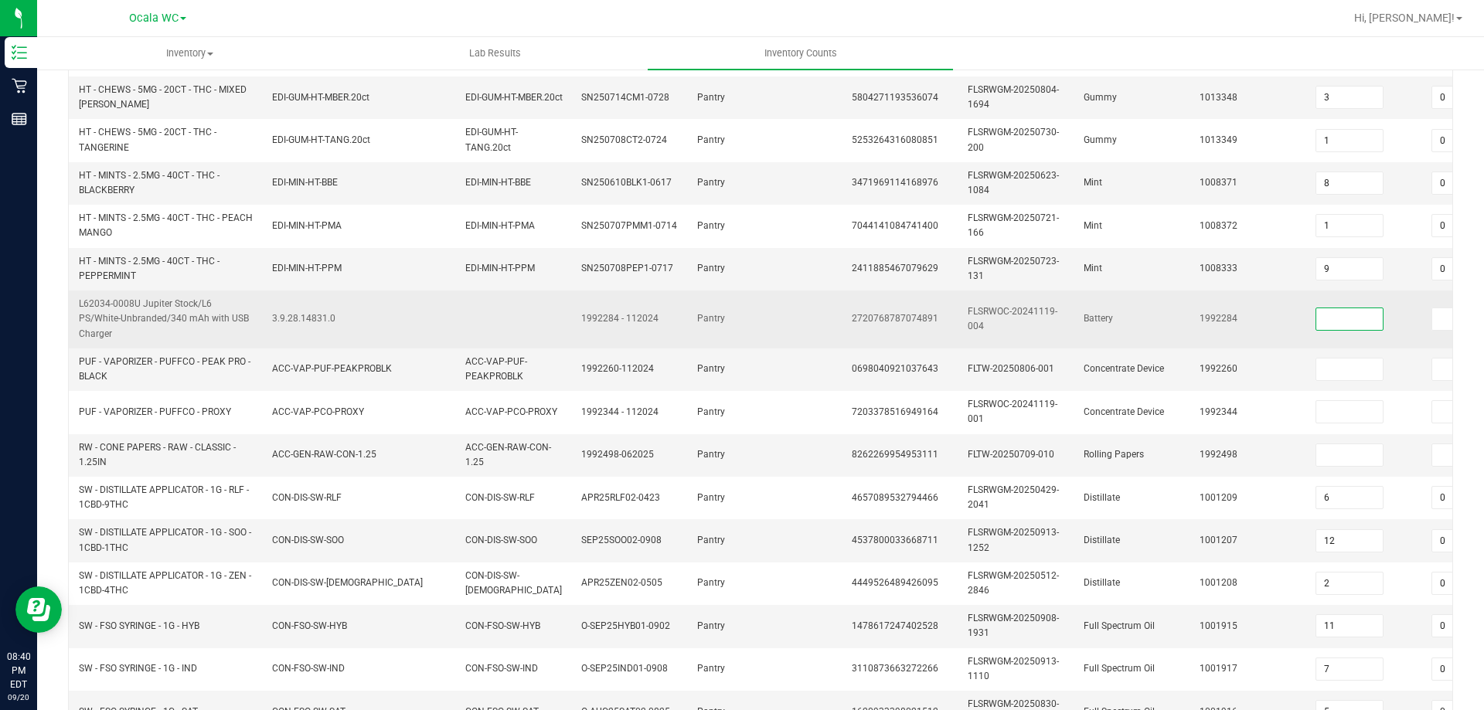
click at [1345, 324] on input at bounding box center [1349, 319] width 66 height 22
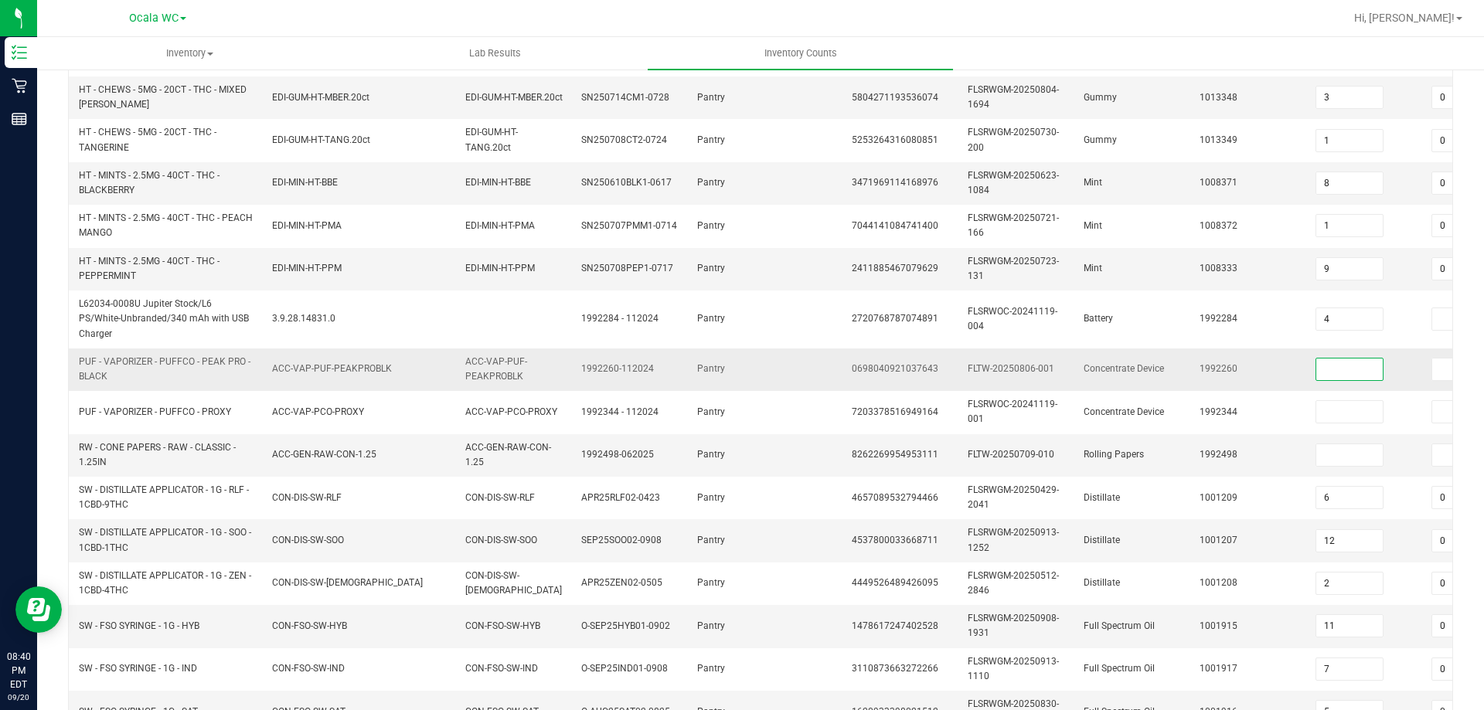
click at [1328, 376] on input at bounding box center [1349, 370] width 66 height 22
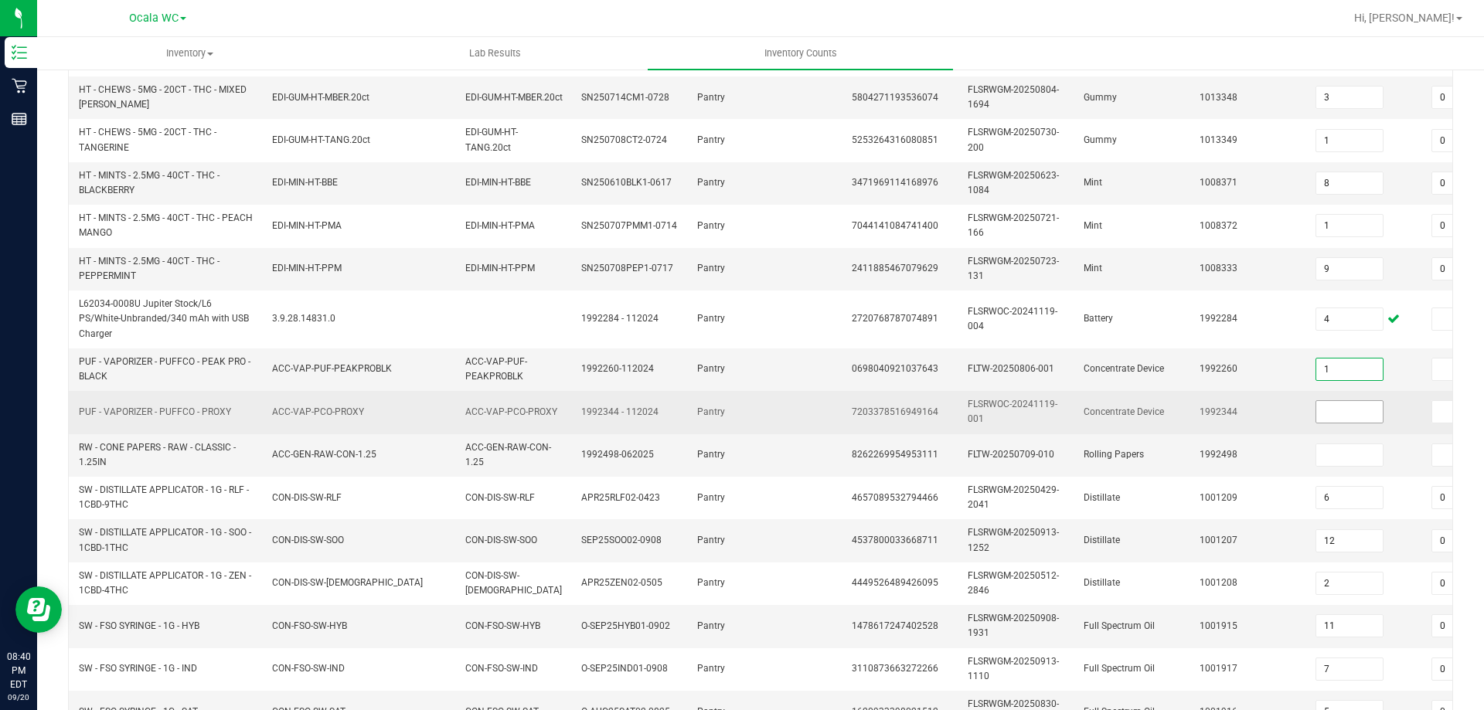
click at [1327, 411] on input at bounding box center [1349, 412] width 66 height 22
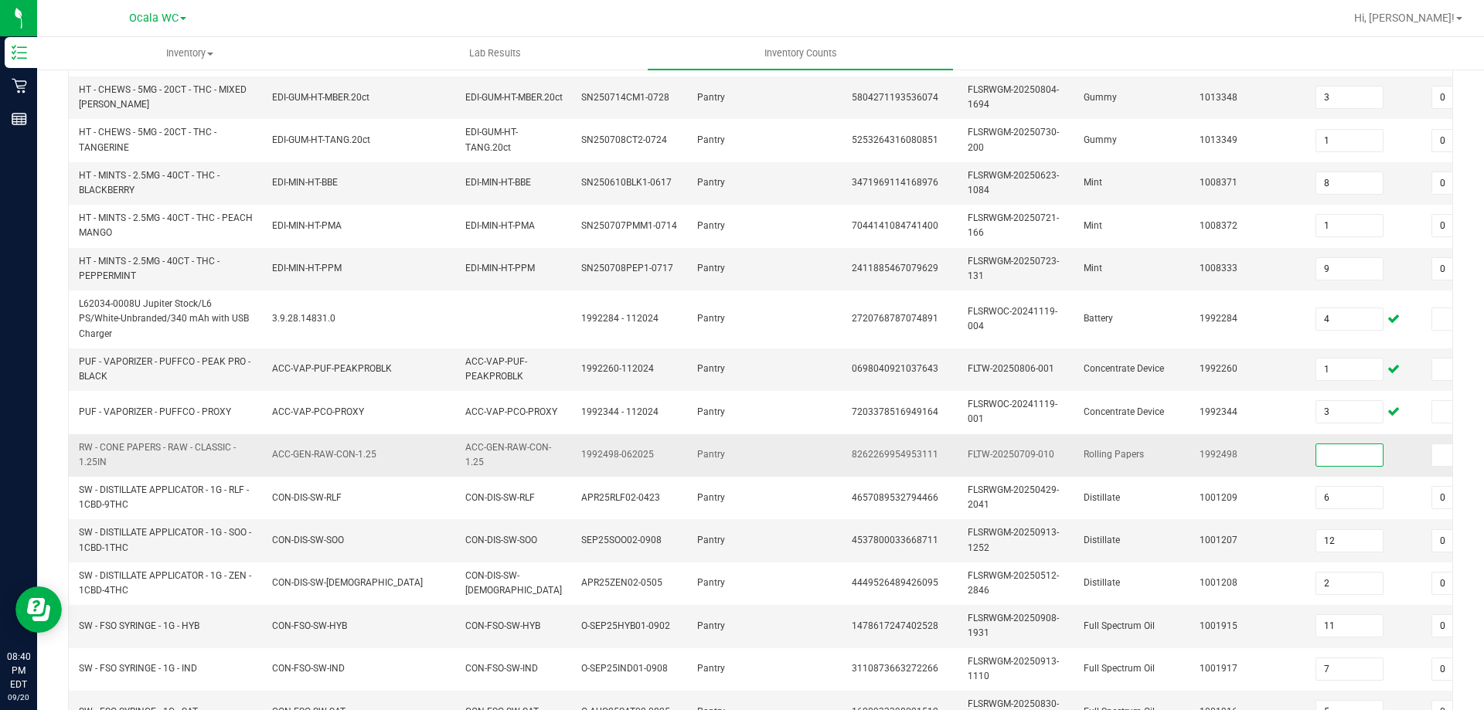
click at [1348, 457] on input at bounding box center [1349, 455] width 66 height 22
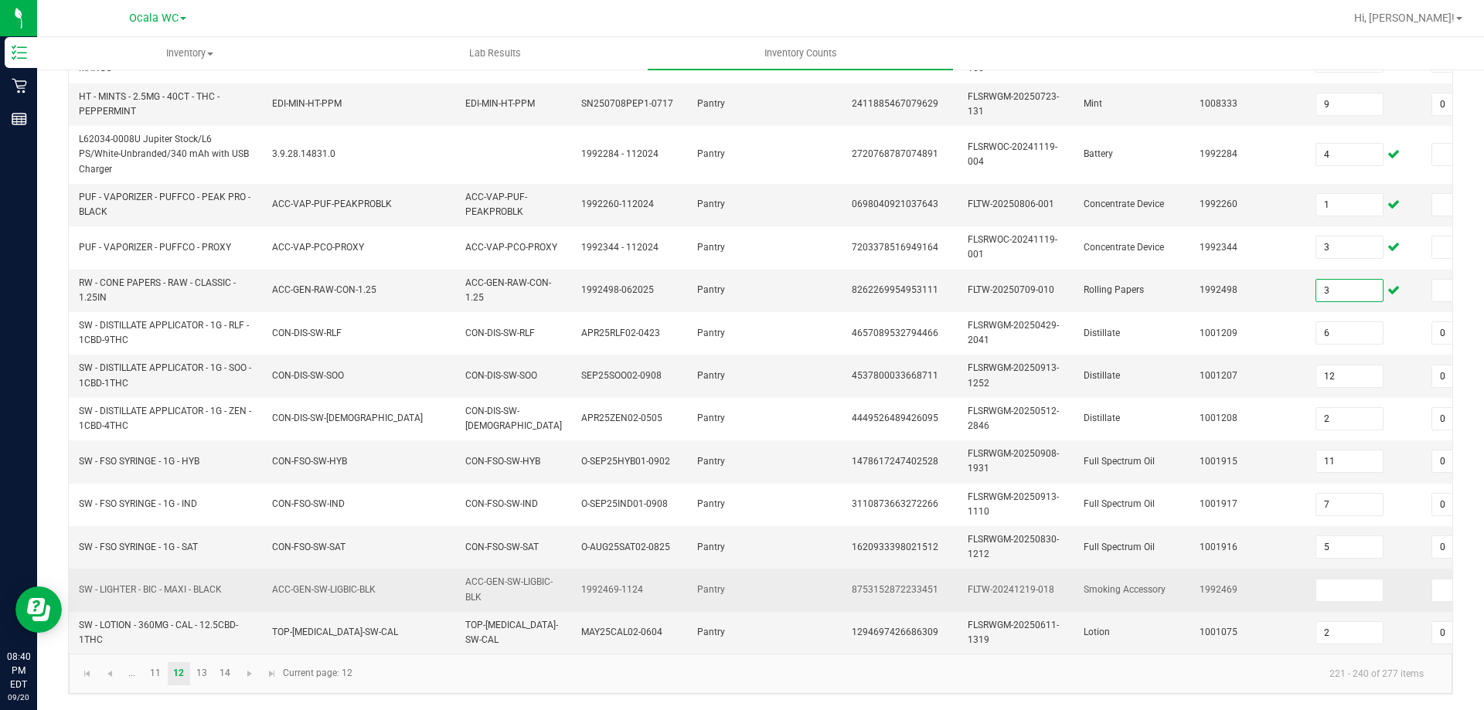
scroll to position [478, 0]
click at [1330, 580] on input at bounding box center [1349, 591] width 66 height 22
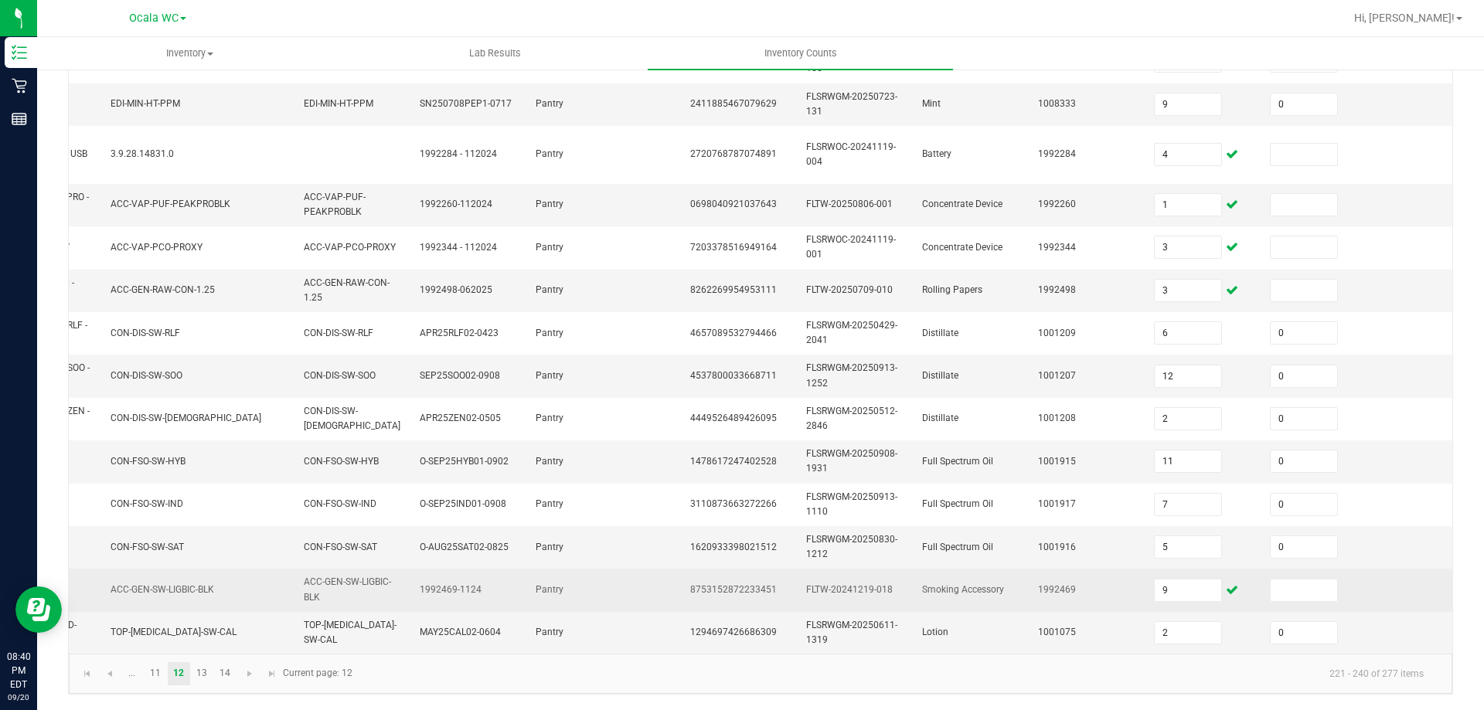
scroll to position [0, 185]
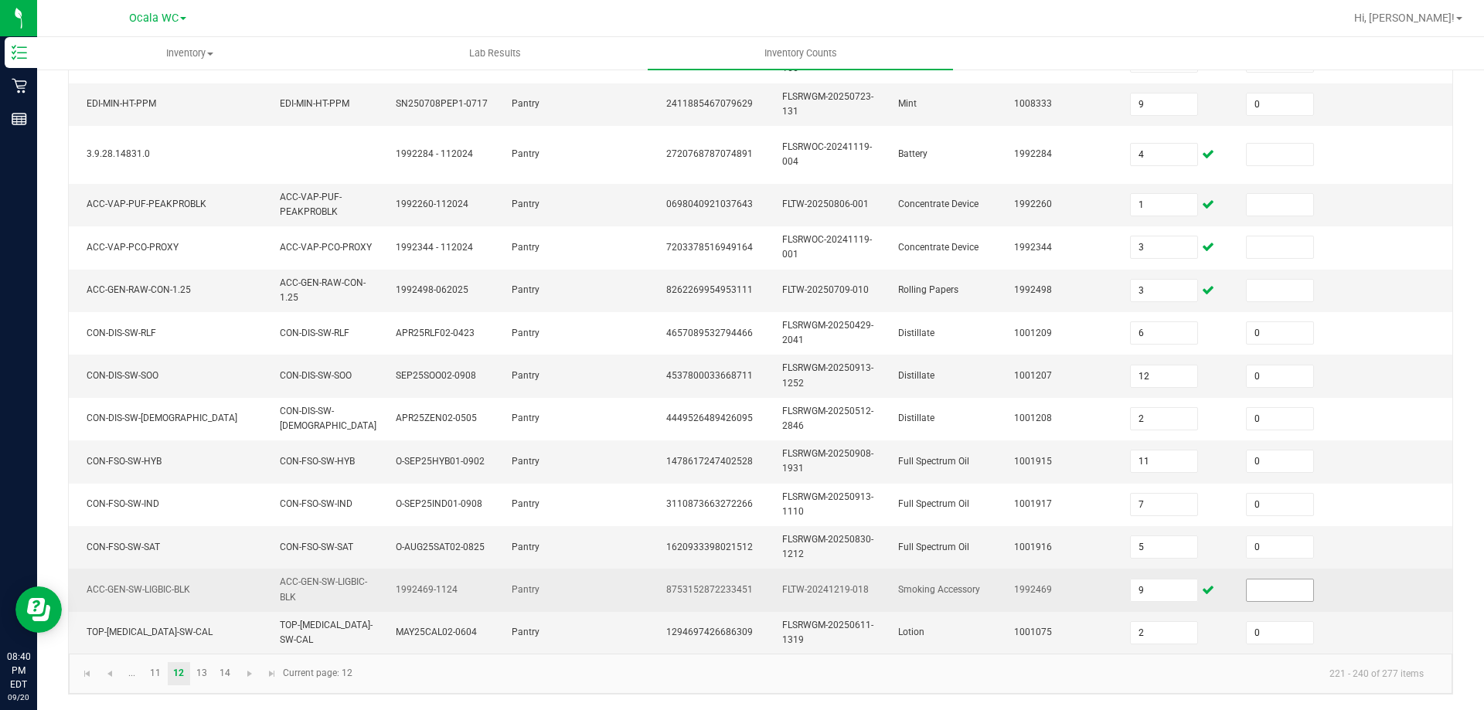
click at [1287, 585] on input at bounding box center [1279, 591] width 66 height 22
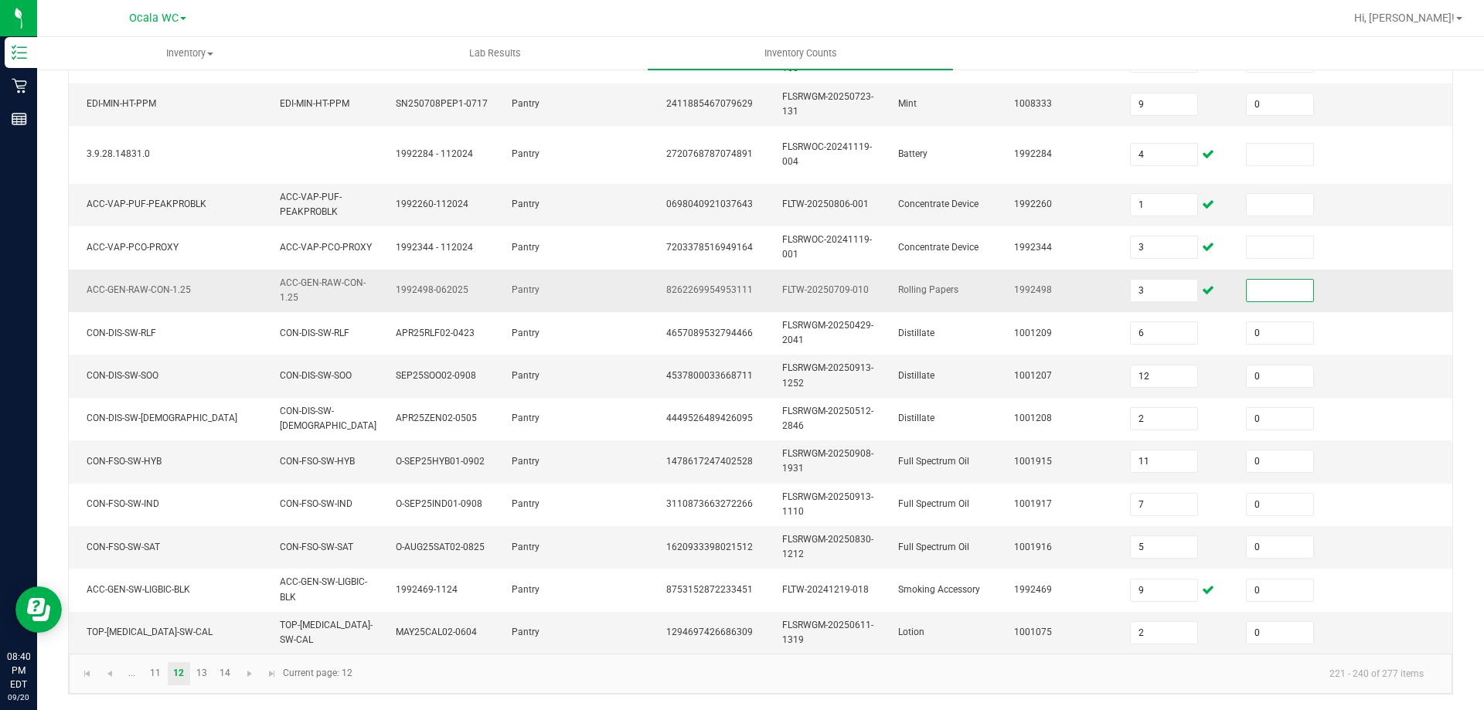
click at [1300, 282] on input at bounding box center [1279, 291] width 66 height 22
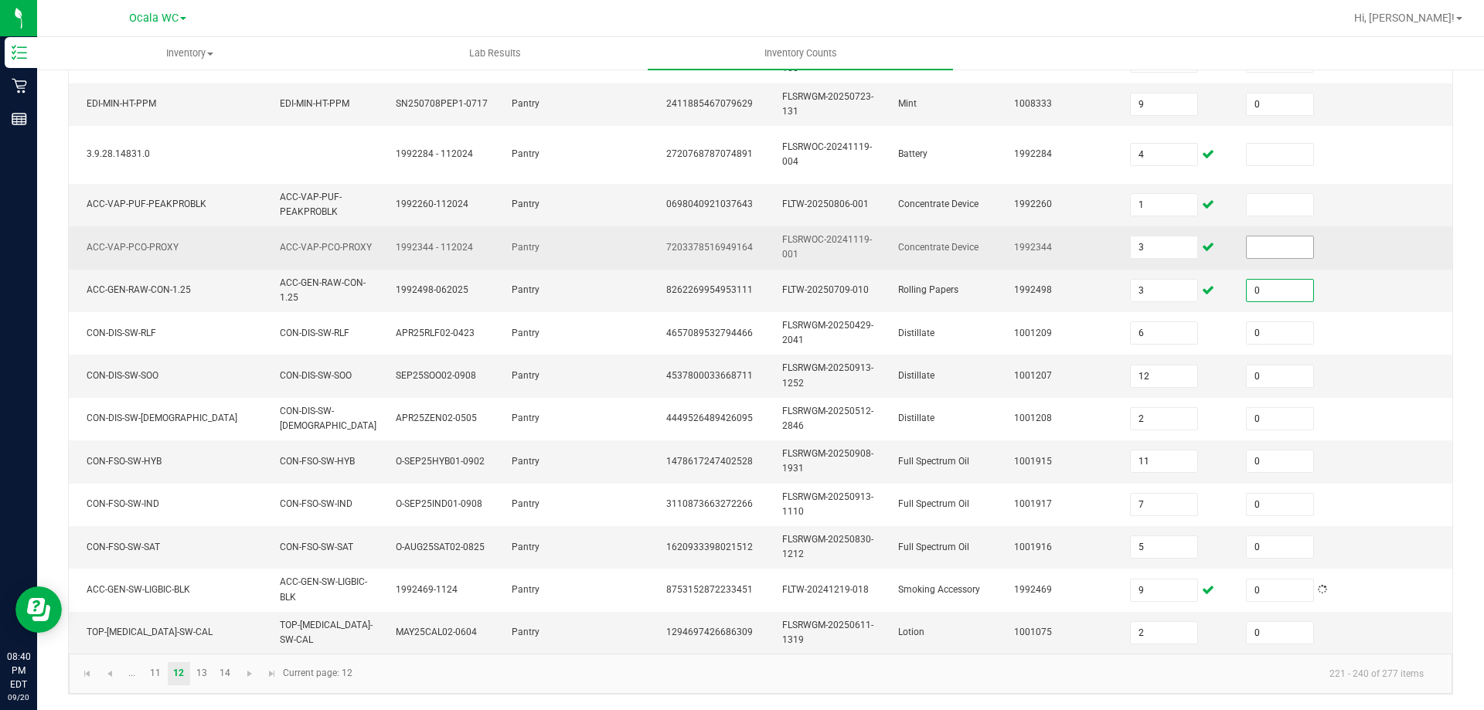
click at [1298, 236] on input at bounding box center [1279, 247] width 66 height 22
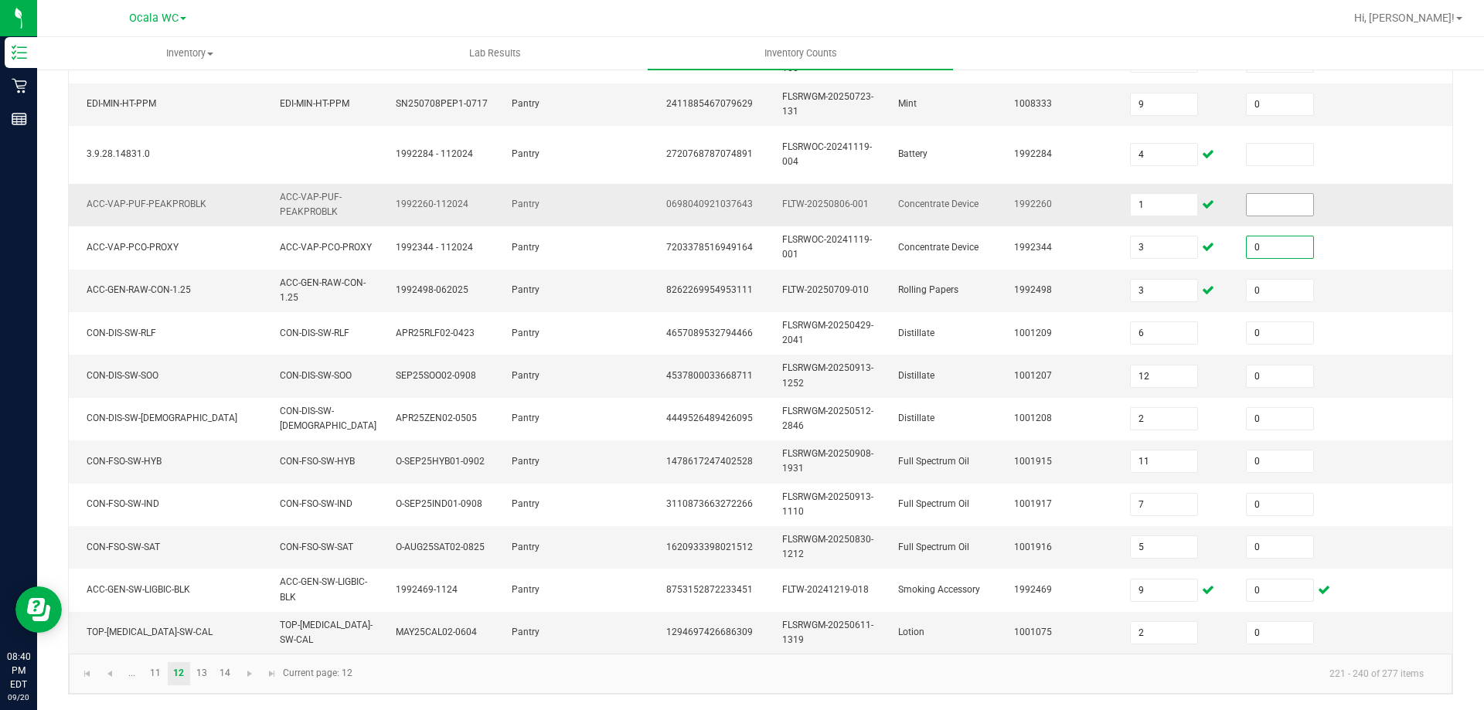
click at [1297, 202] on input at bounding box center [1279, 205] width 66 height 22
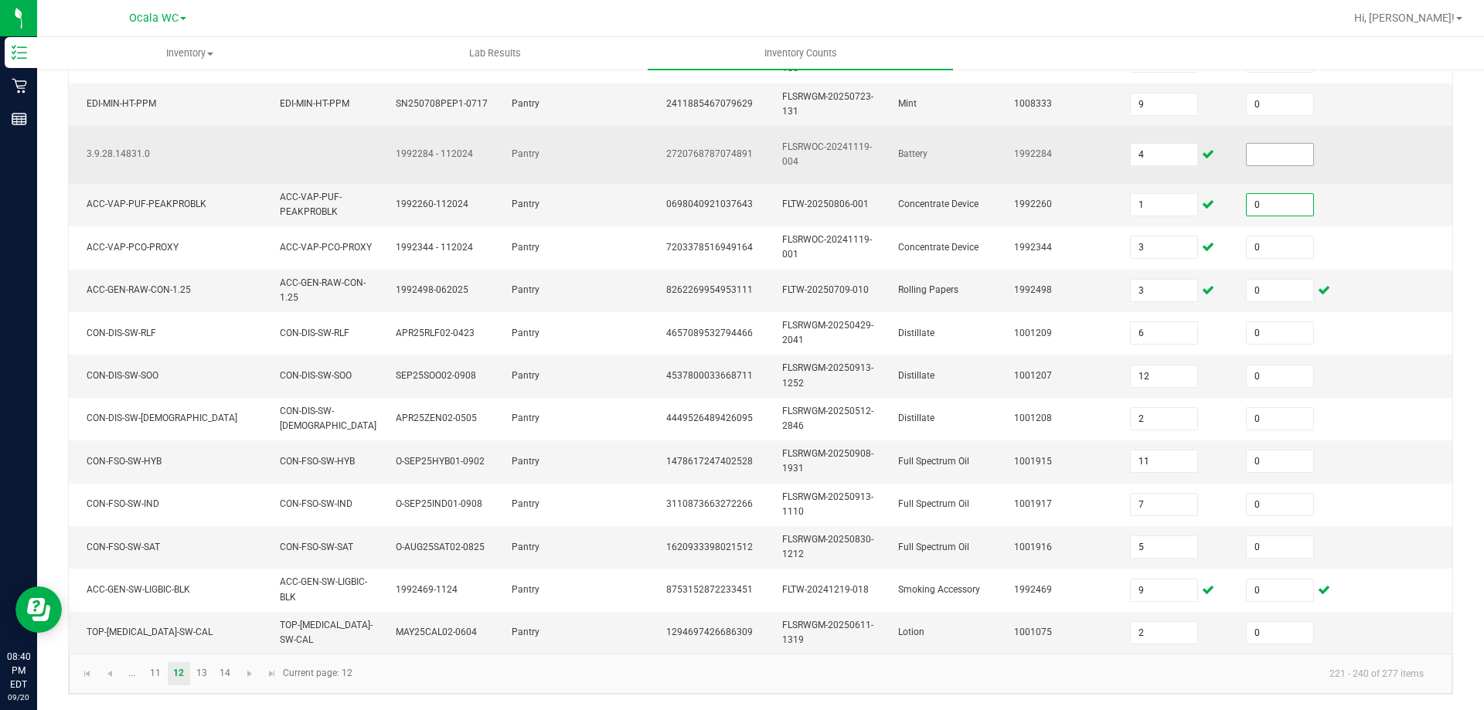
click at [1290, 144] on input at bounding box center [1279, 155] width 66 height 22
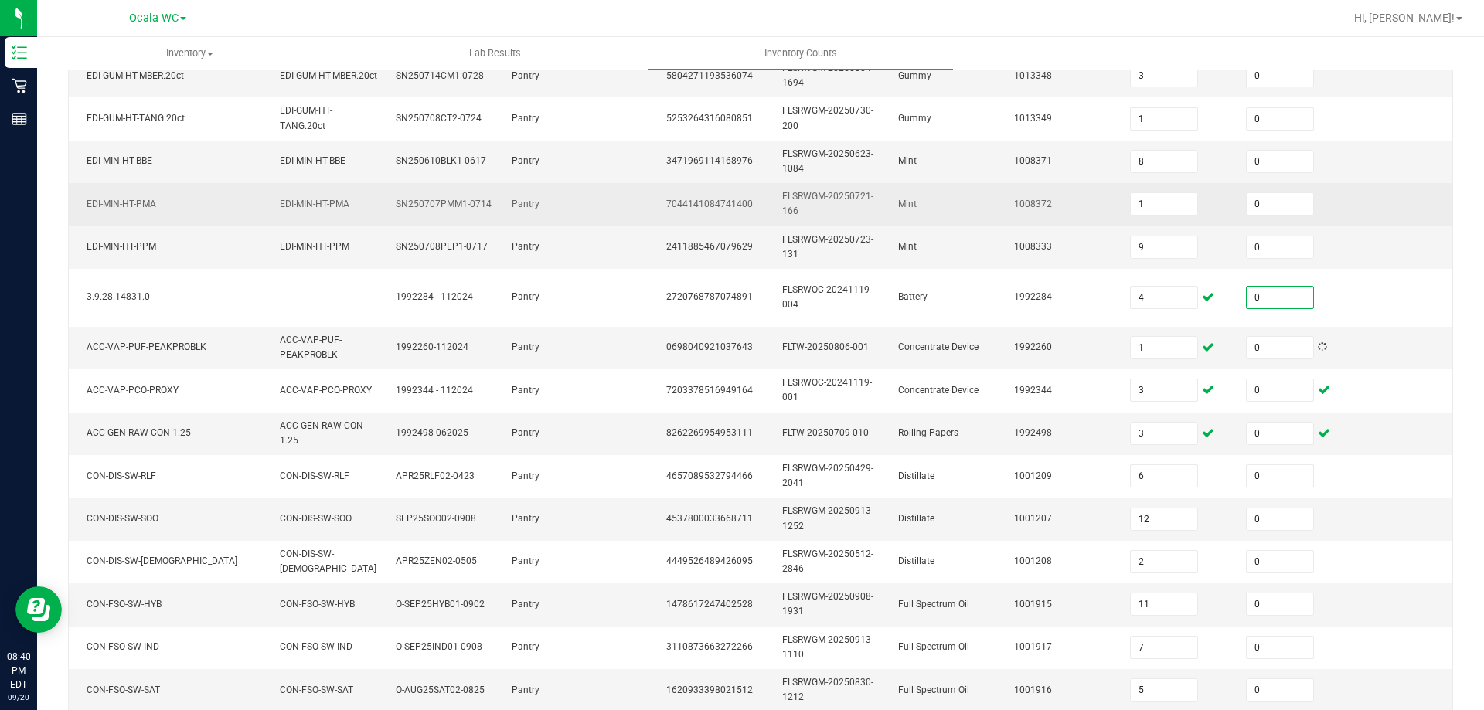
click at [1394, 214] on td at bounding box center [1410, 204] width 116 height 43
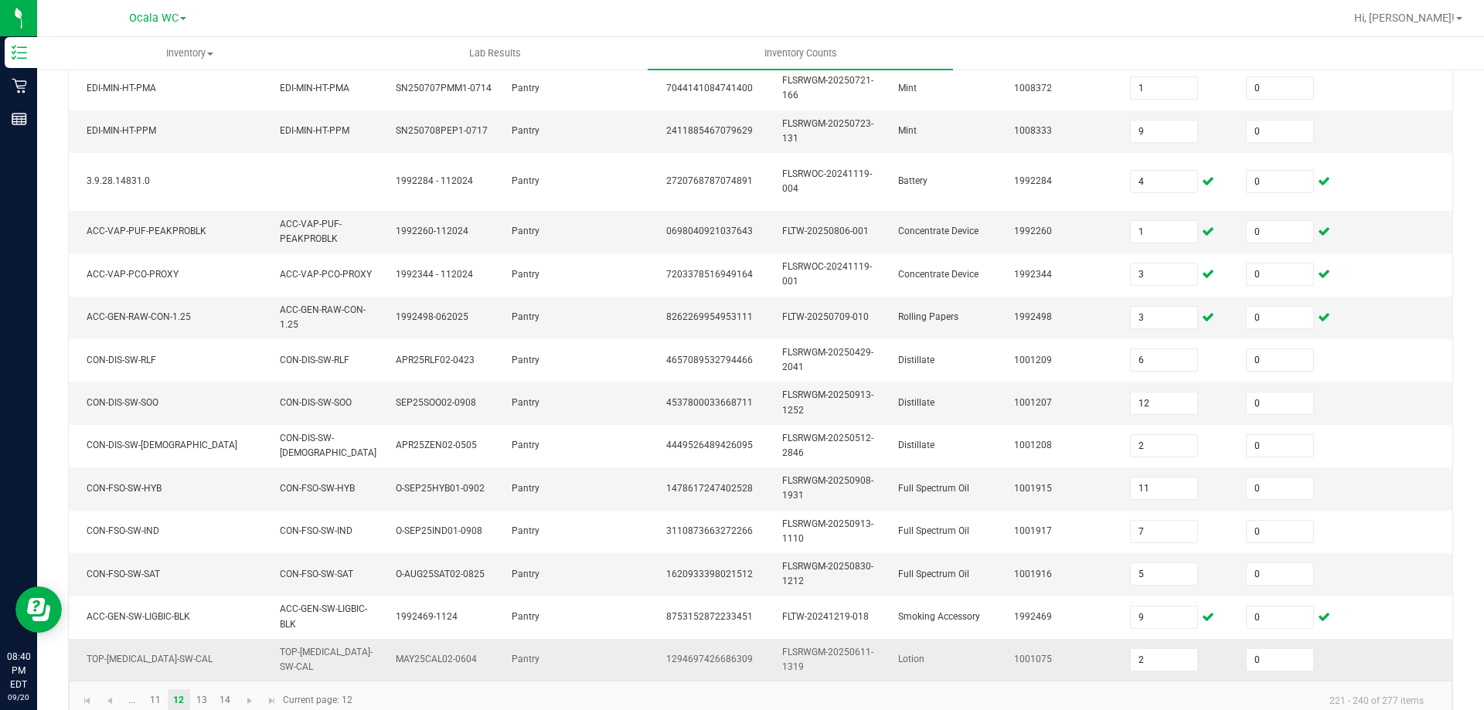
scroll to position [478, 0]
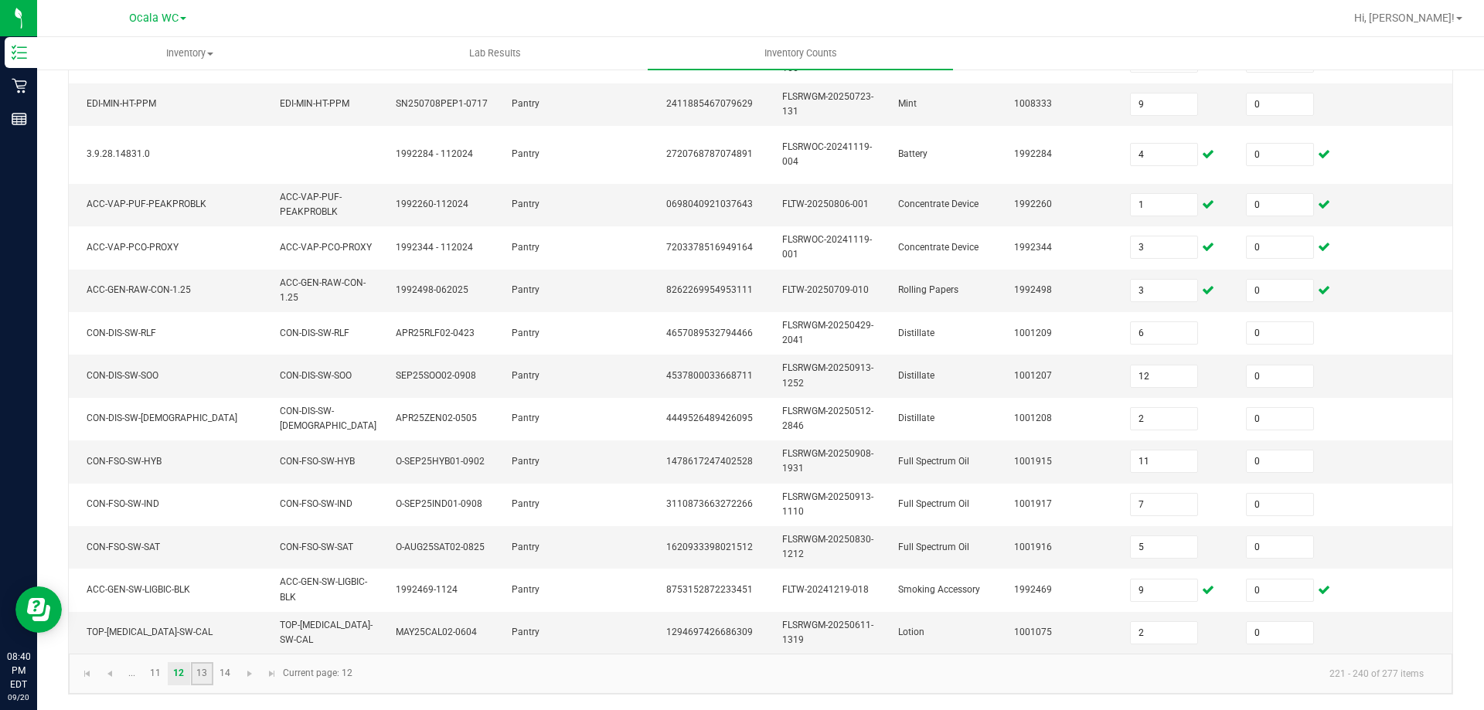
click at [194, 676] on link "13" at bounding box center [202, 673] width 22 height 23
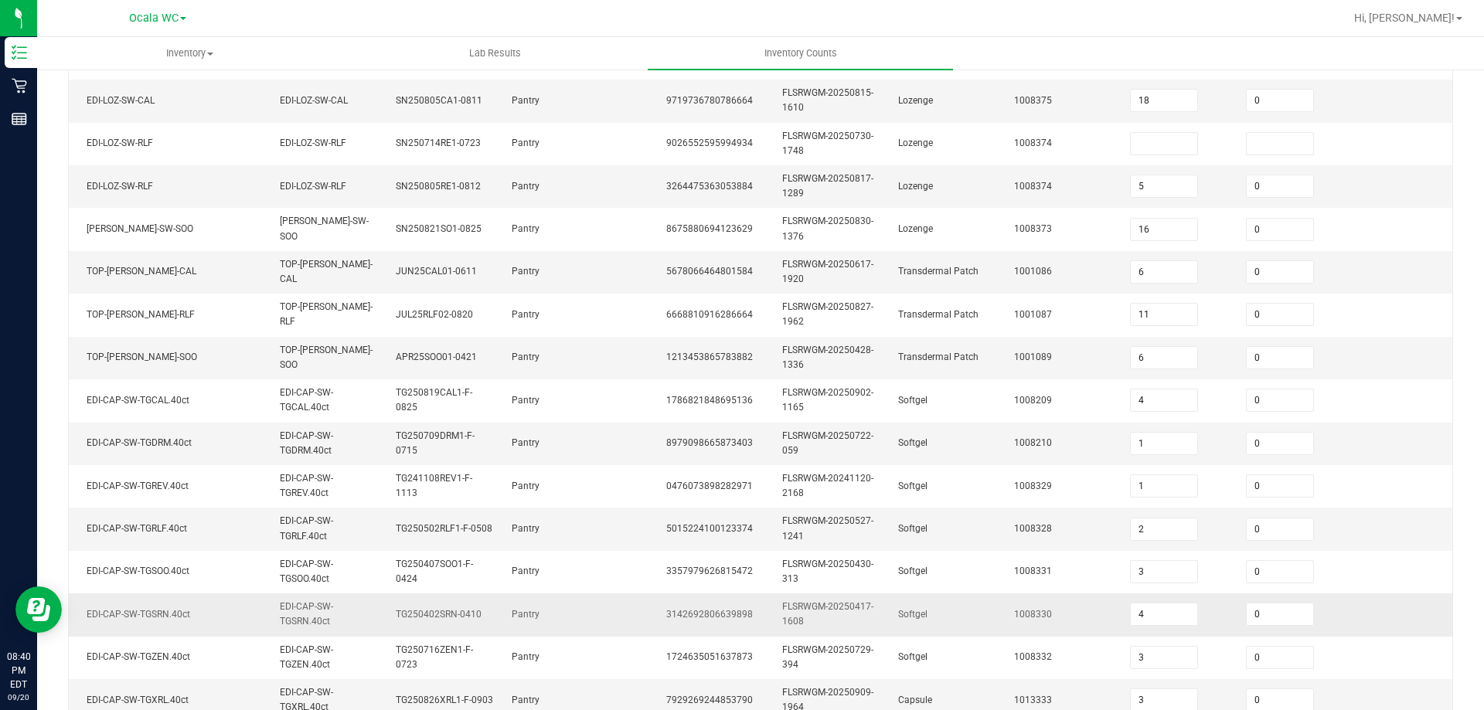
scroll to position [153, 0]
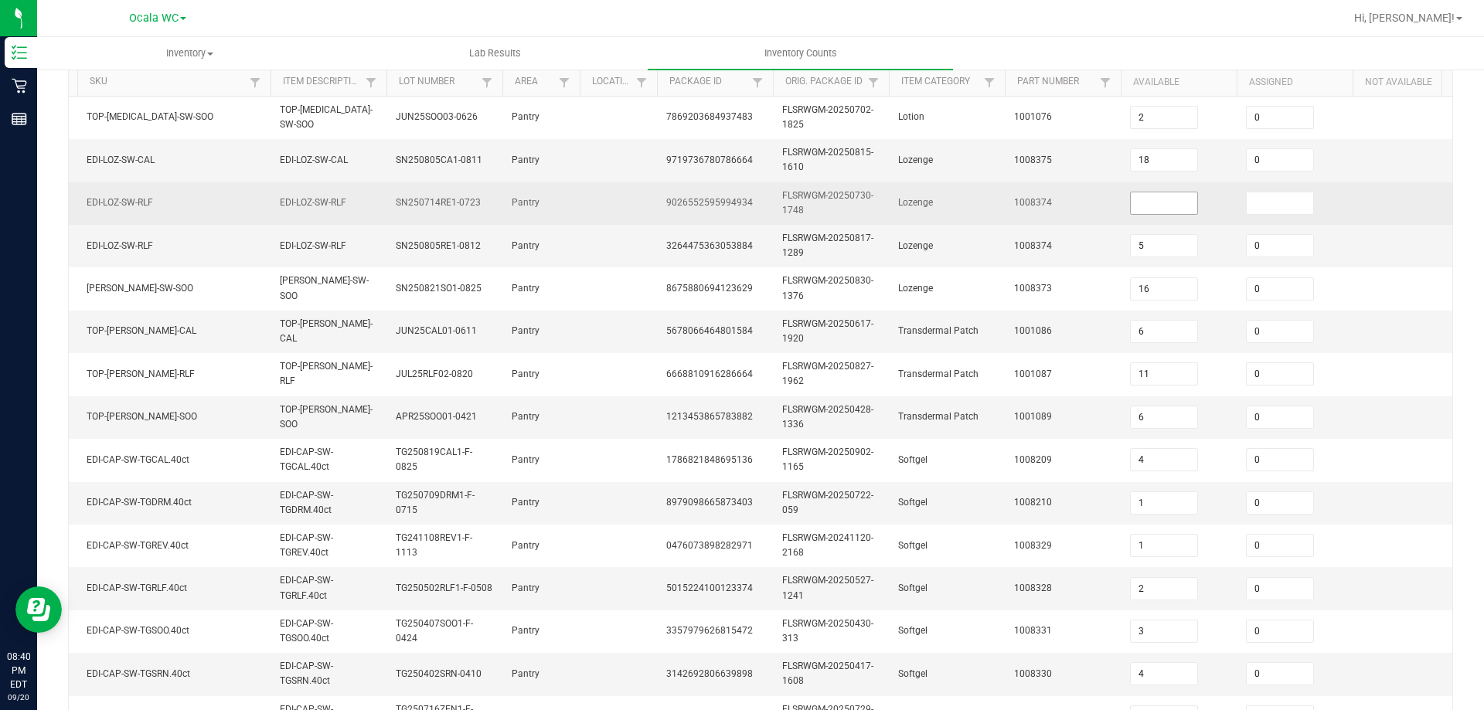
click at [1174, 204] on input at bounding box center [1164, 203] width 66 height 22
drag, startPoint x: 1285, startPoint y: 202, endPoint x: 1089, endPoint y: 249, distance: 201.7
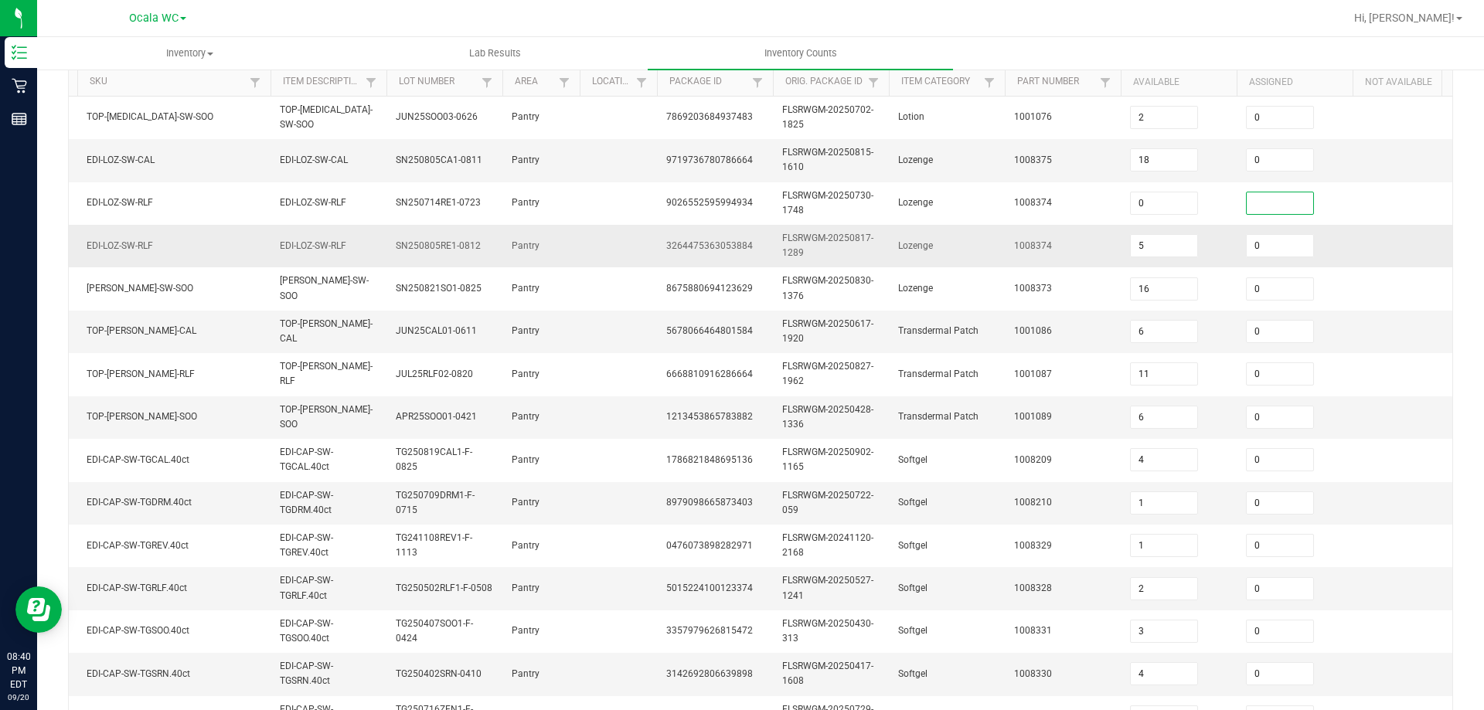
click at [1284, 204] on input at bounding box center [1279, 203] width 66 height 22
click at [1081, 262] on td "1008374" at bounding box center [1063, 246] width 116 height 43
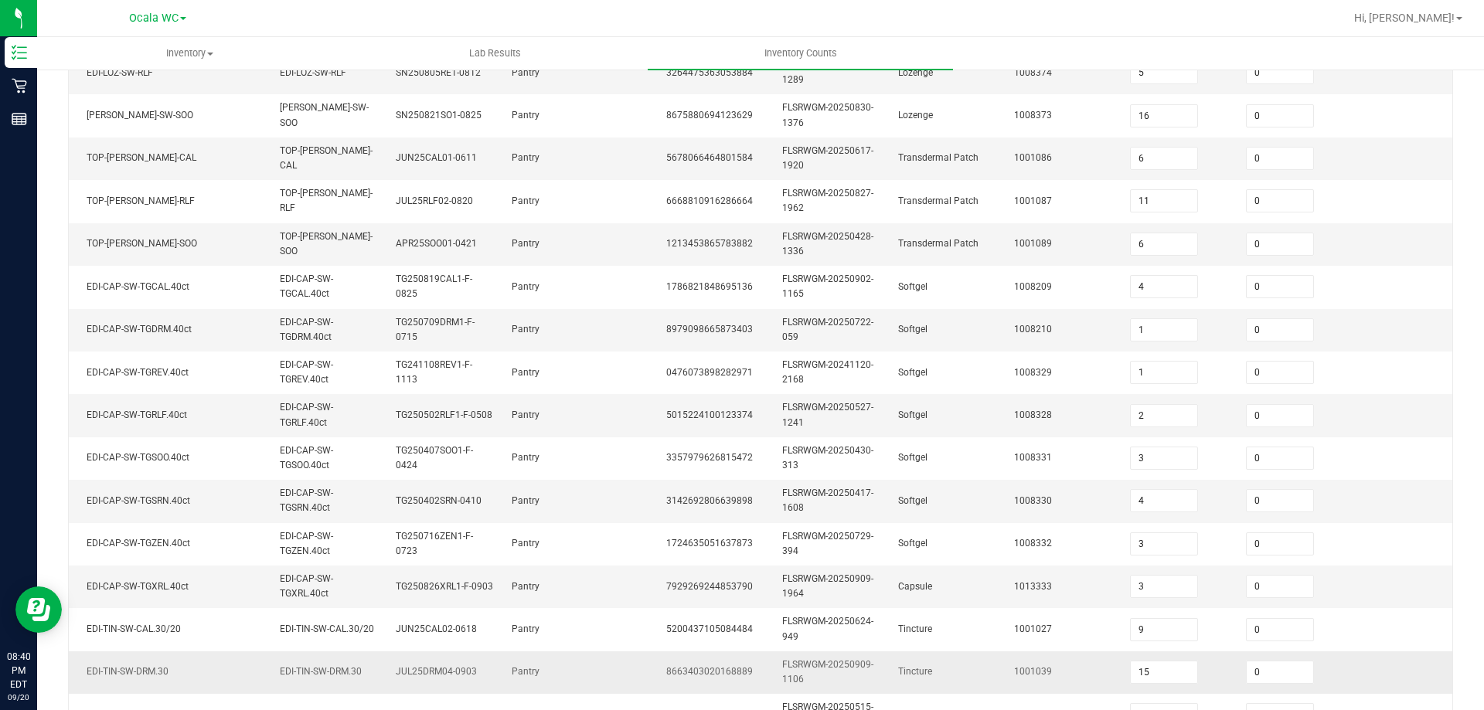
scroll to position [462, 0]
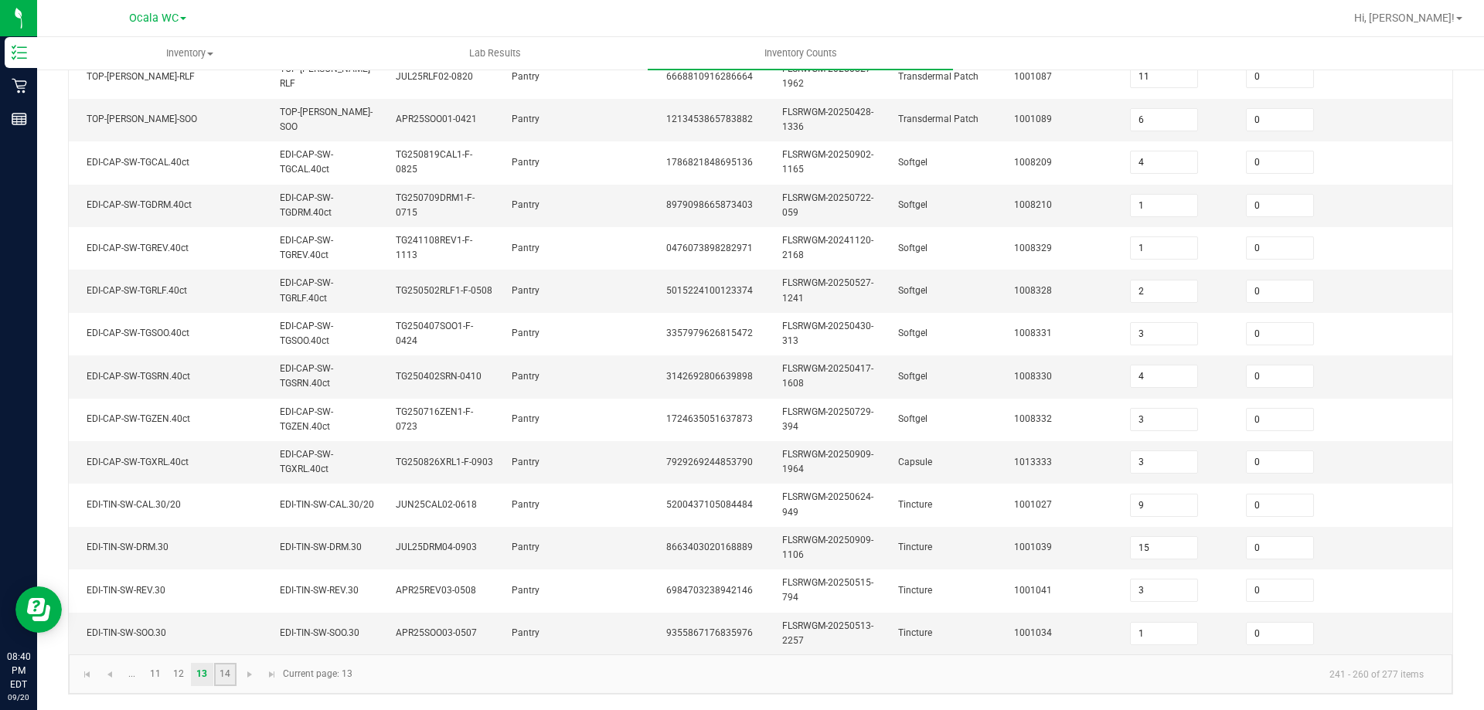
click at [232, 678] on link "14" at bounding box center [225, 674] width 22 height 23
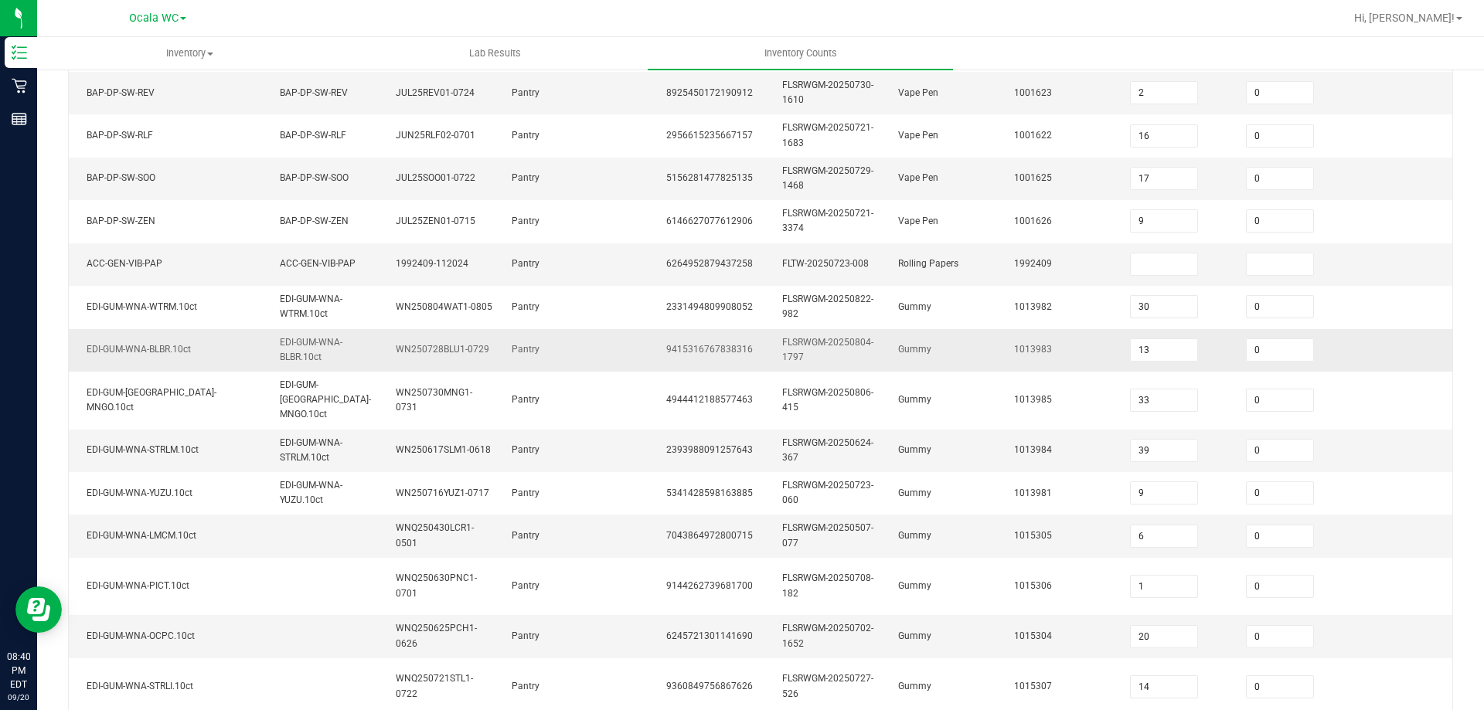
scroll to position [309, 0]
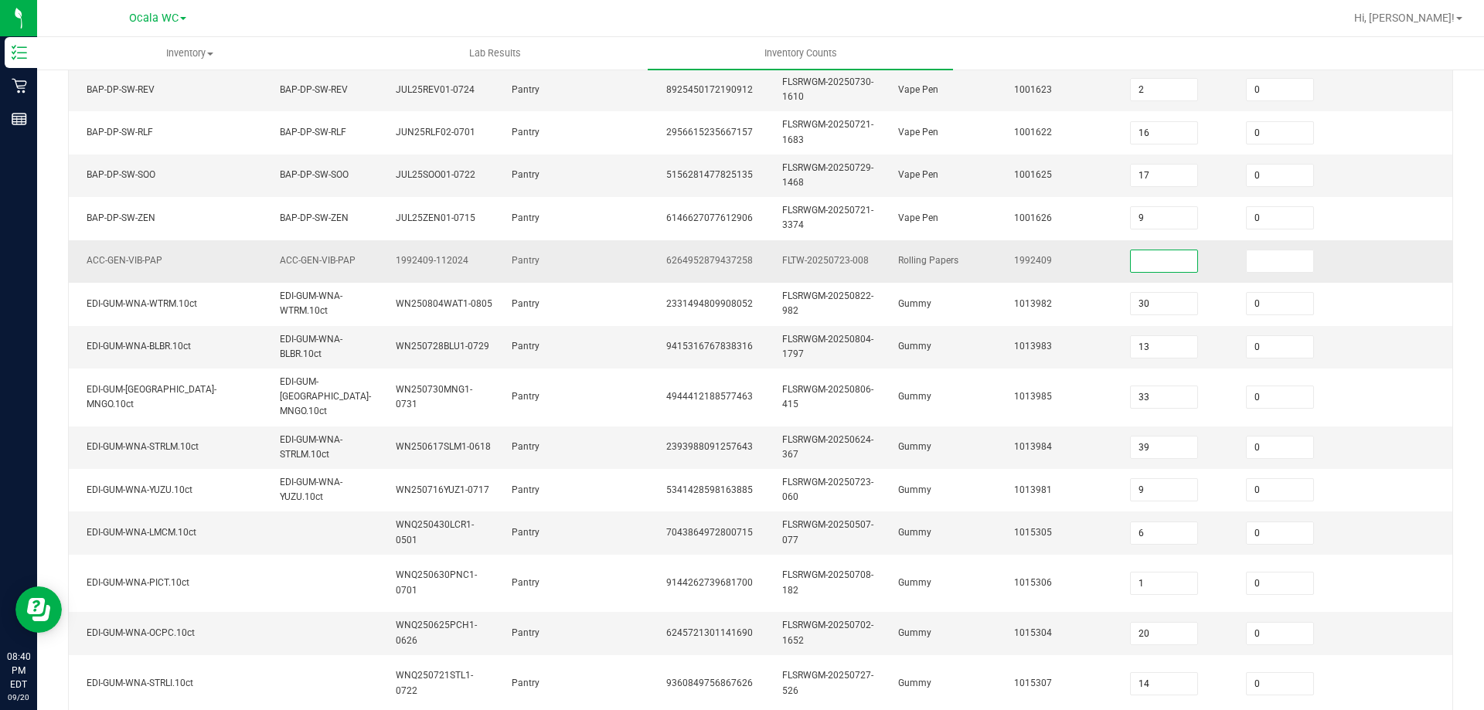
click at [1147, 260] on input at bounding box center [1164, 261] width 66 height 22
click at [1265, 260] on input at bounding box center [1279, 261] width 66 height 22
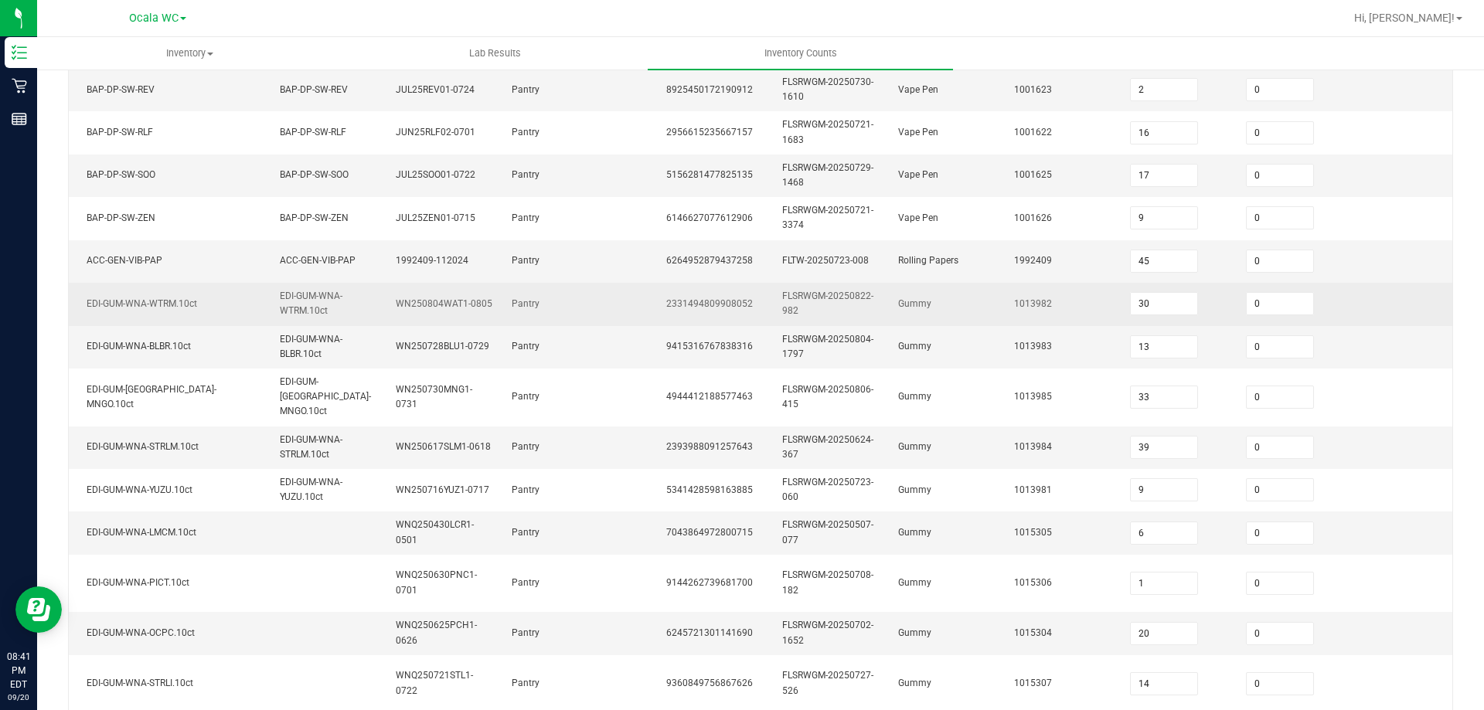
click at [1211, 292] on td "30" at bounding box center [1178, 304] width 116 height 43
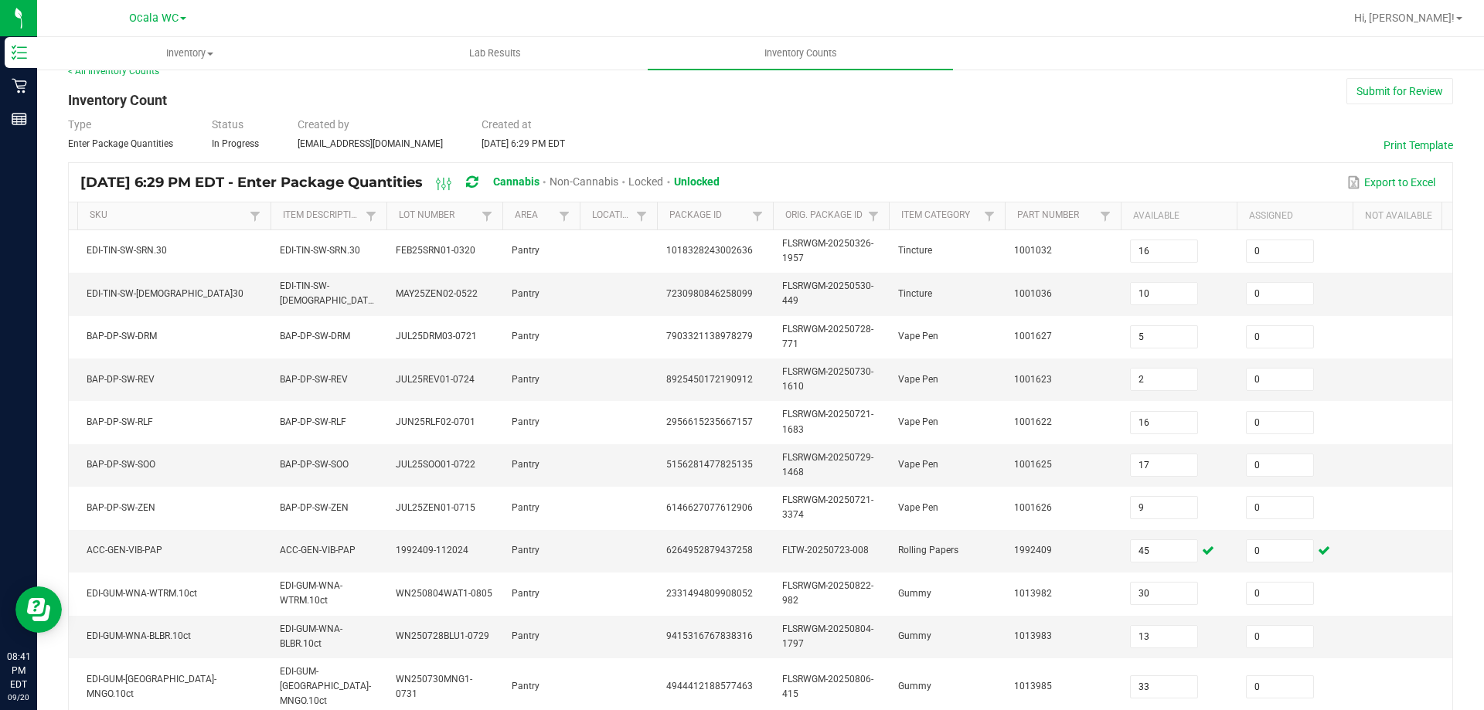
scroll to position [0, 0]
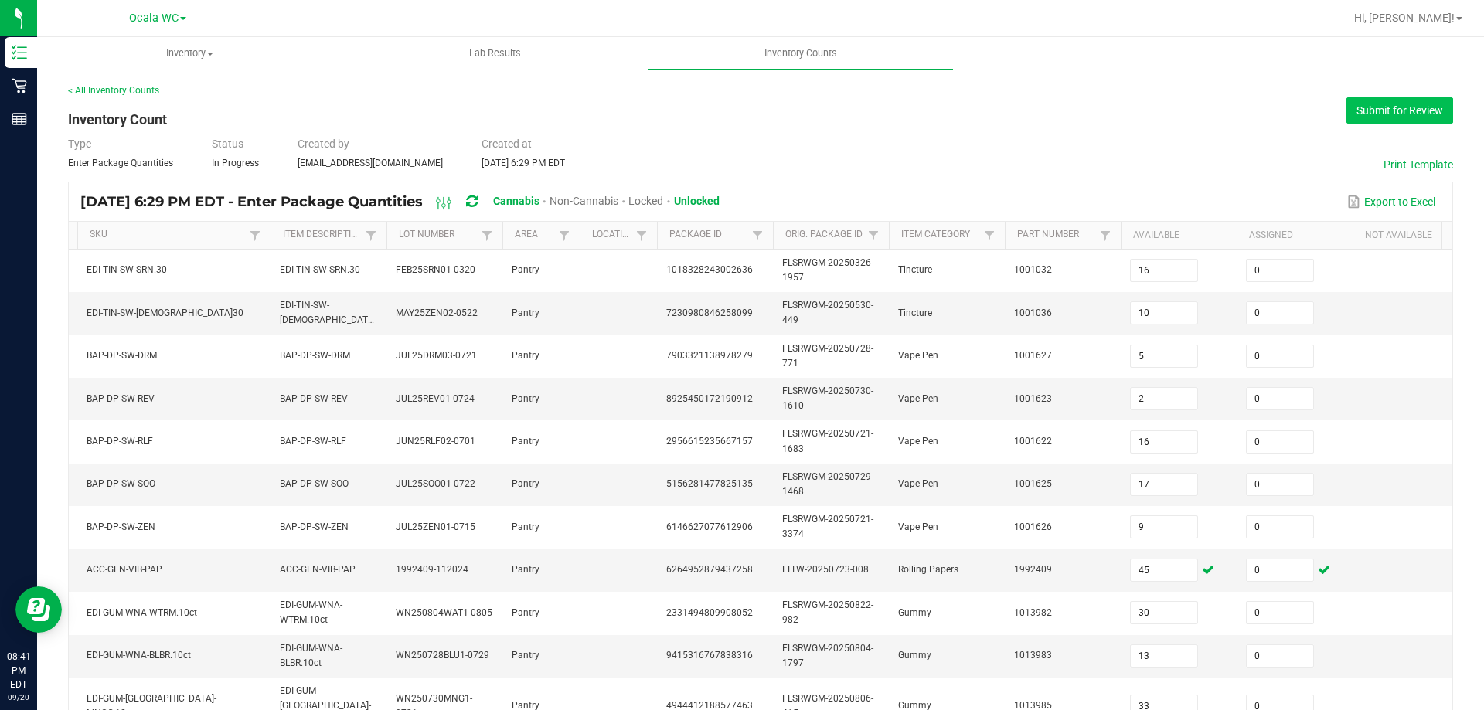
click at [1369, 107] on button "Submit for Review" at bounding box center [1399, 110] width 107 height 26
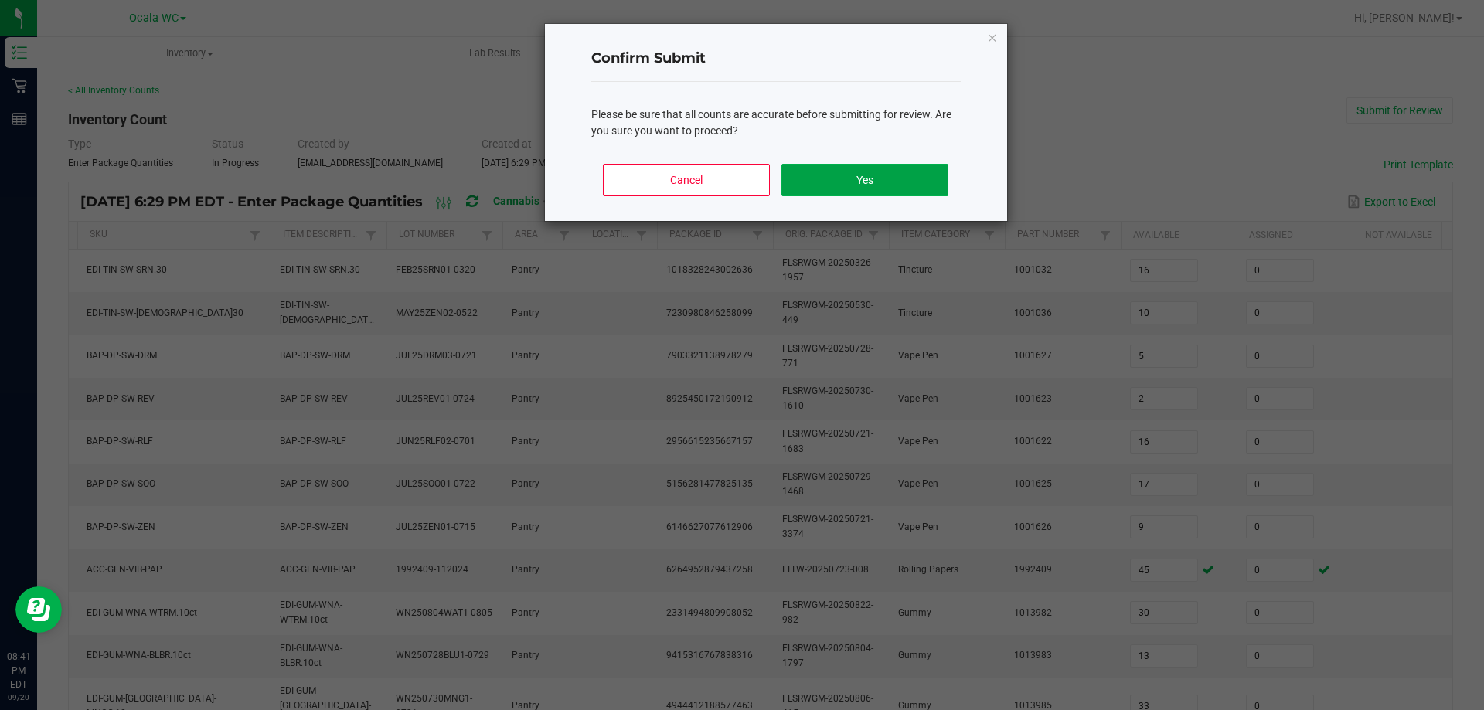
click at [931, 175] on button "Yes" at bounding box center [864, 180] width 166 height 32
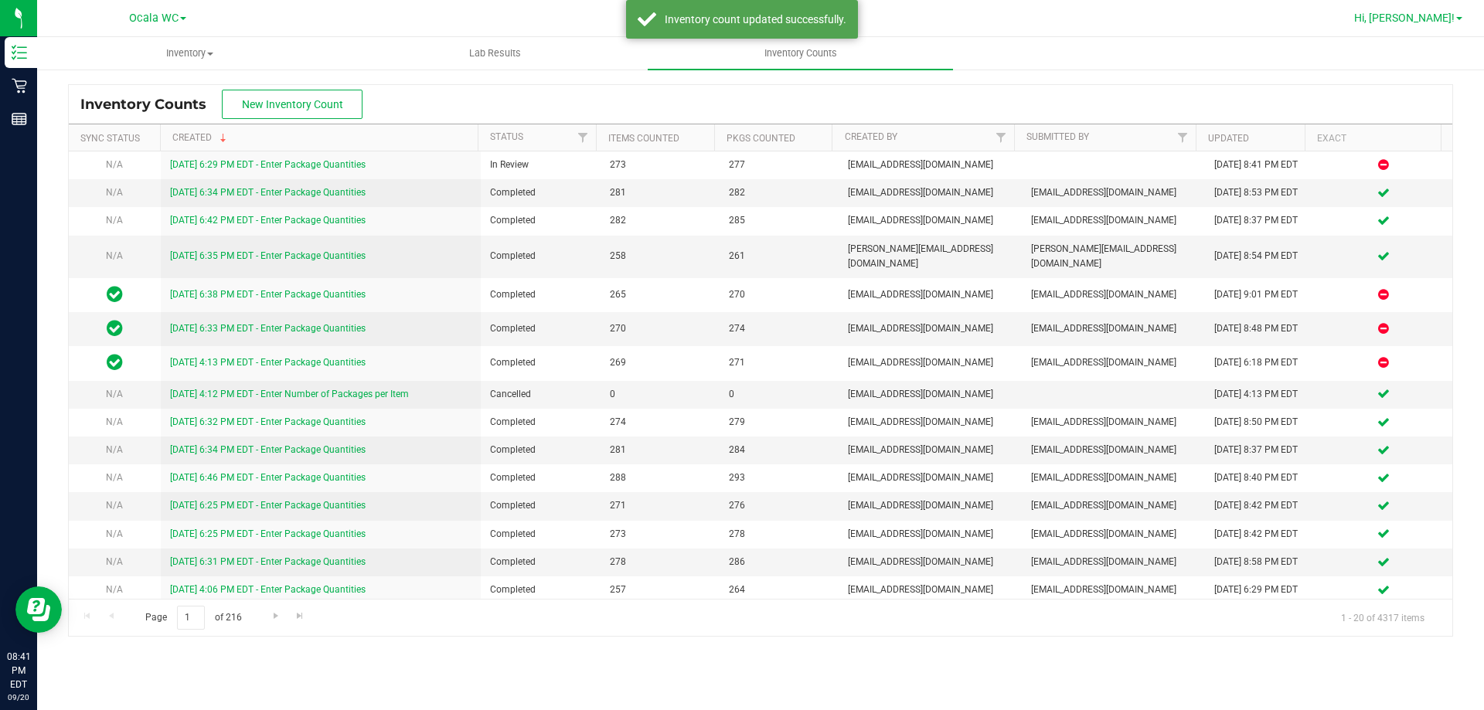
click at [1416, 15] on span "Hi, [PERSON_NAME]!" at bounding box center [1404, 18] width 100 height 12
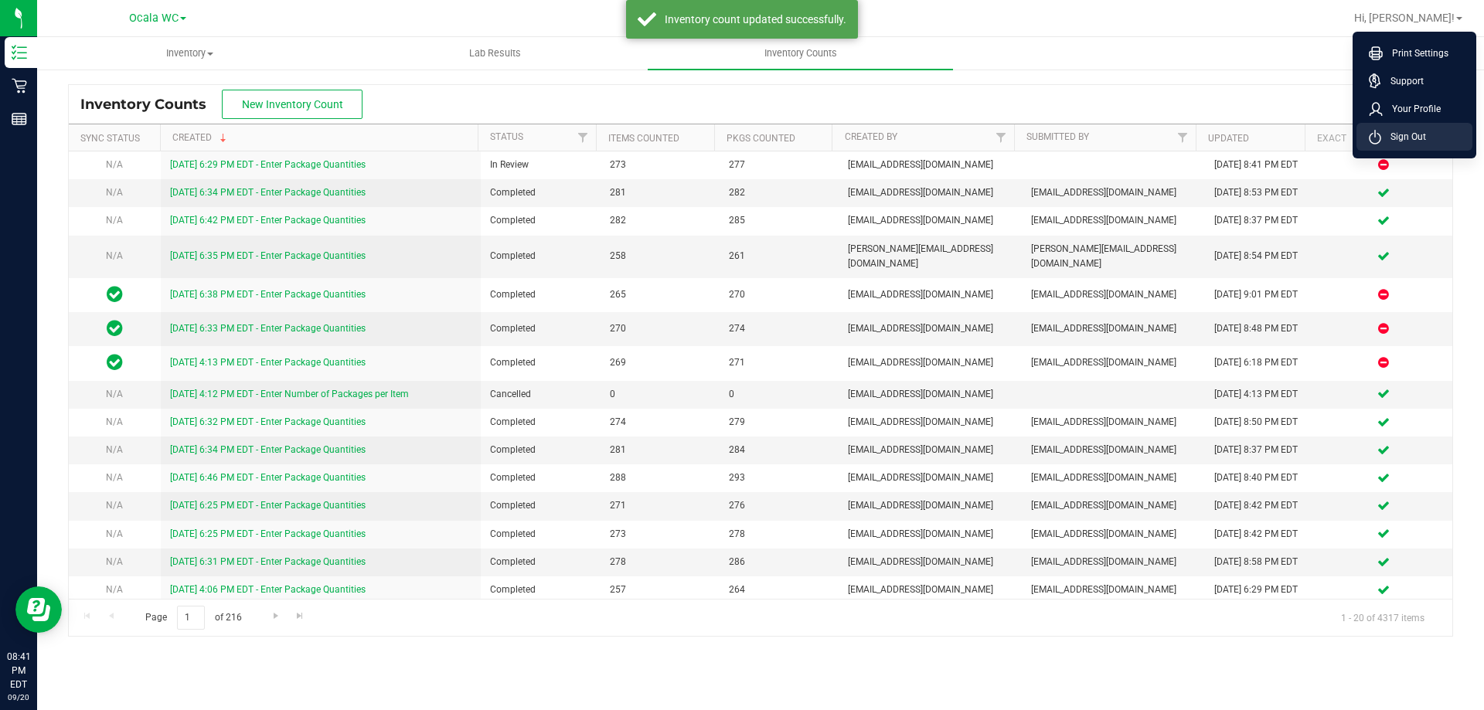
click at [1402, 135] on span "Sign Out" at bounding box center [1403, 136] width 45 height 15
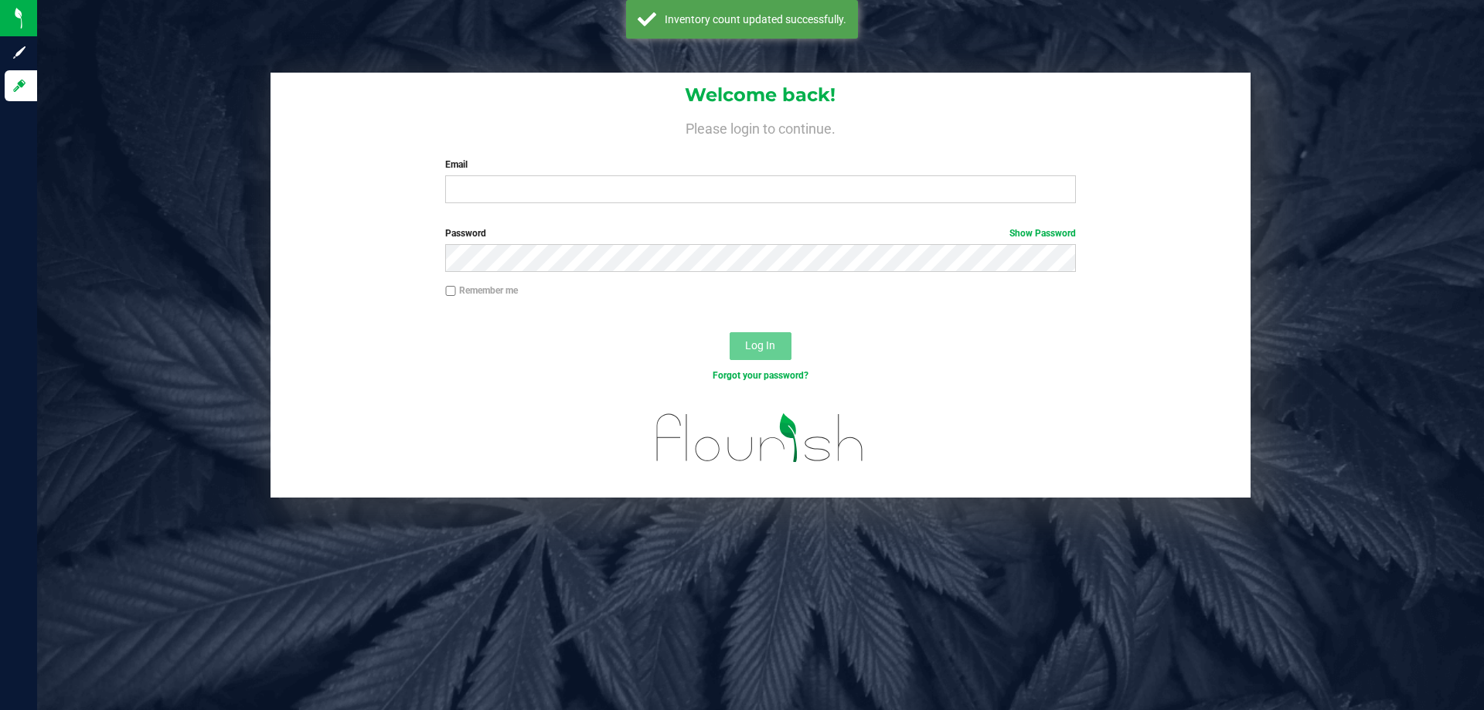
click at [526, 391] on div "Forgot your password?" at bounding box center [760, 387] width 980 height 22
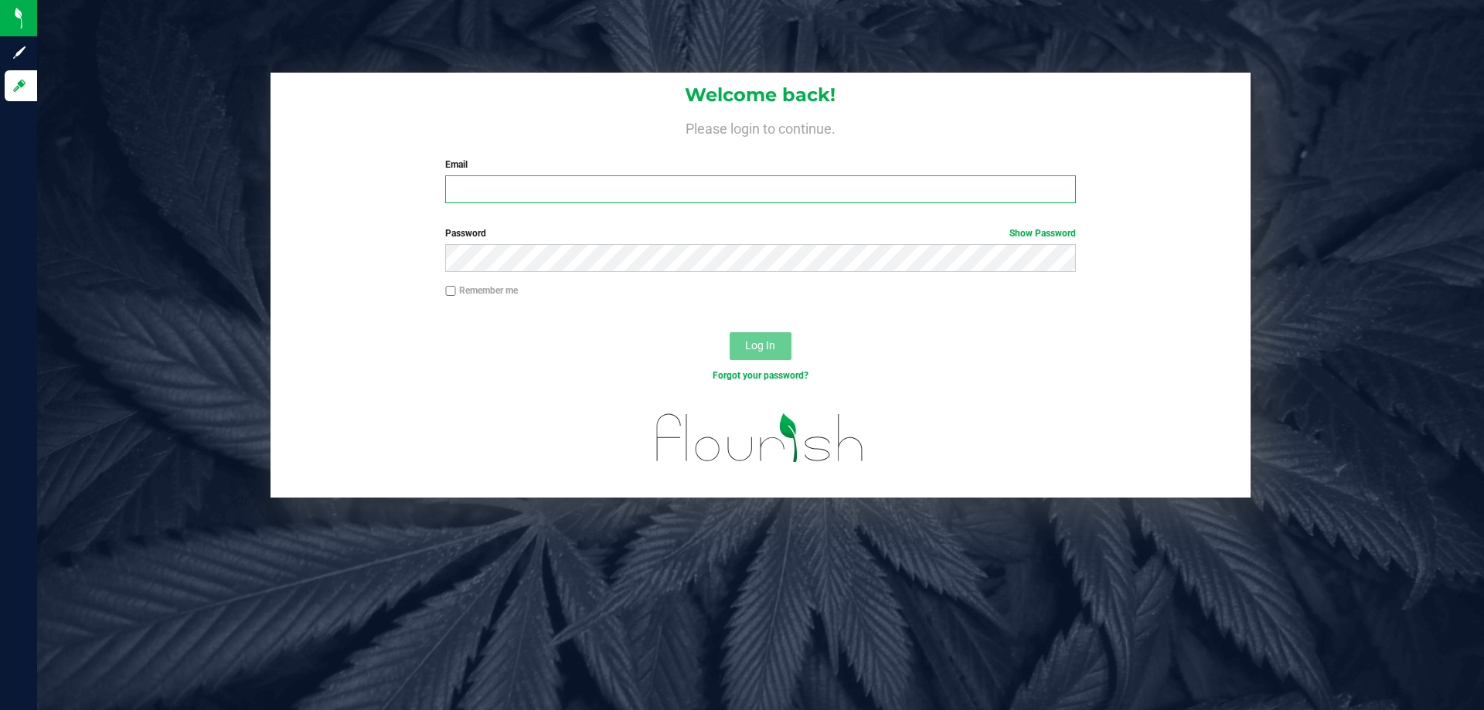
click at [561, 186] on input "Email" at bounding box center [760, 189] width 630 height 28
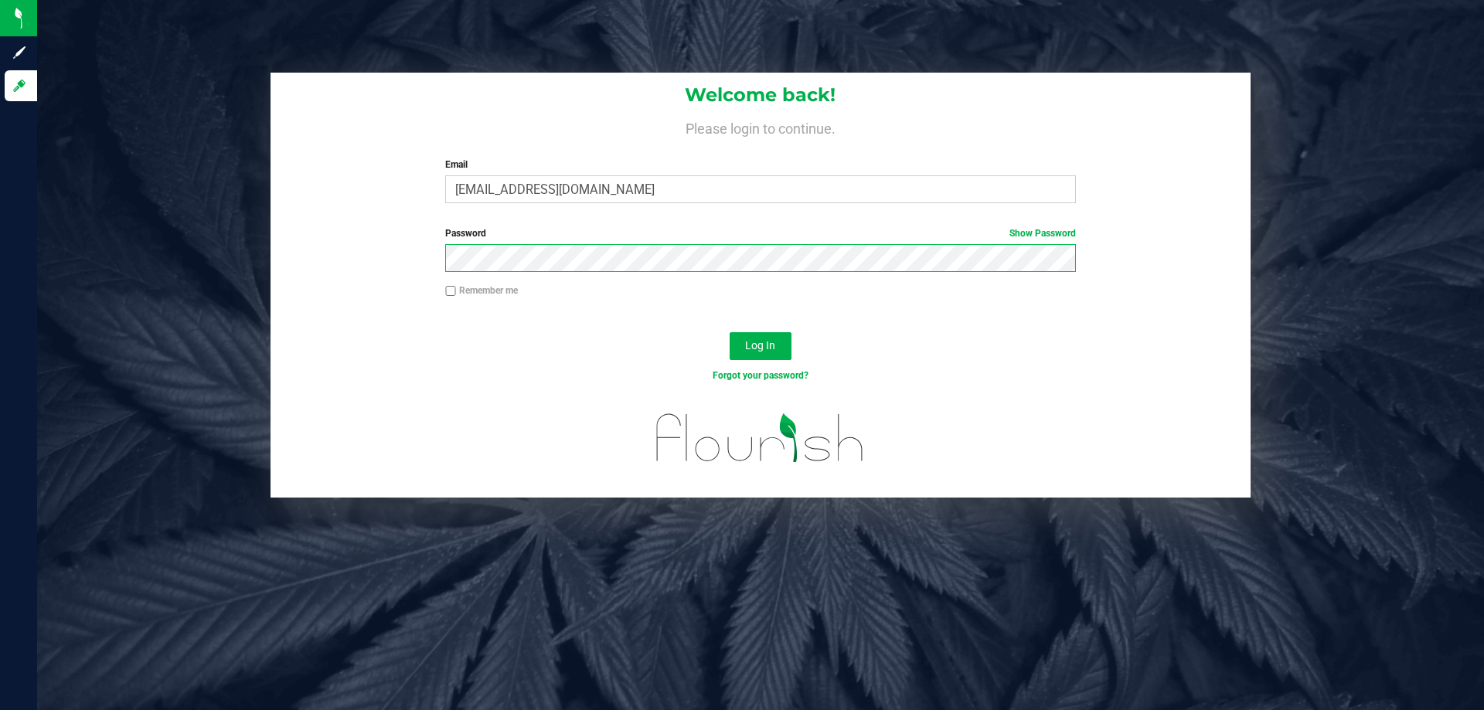
click at [729, 332] on button "Log In" at bounding box center [760, 346] width 62 height 28
